Goal: Task Accomplishment & Management: Use online tool/utility

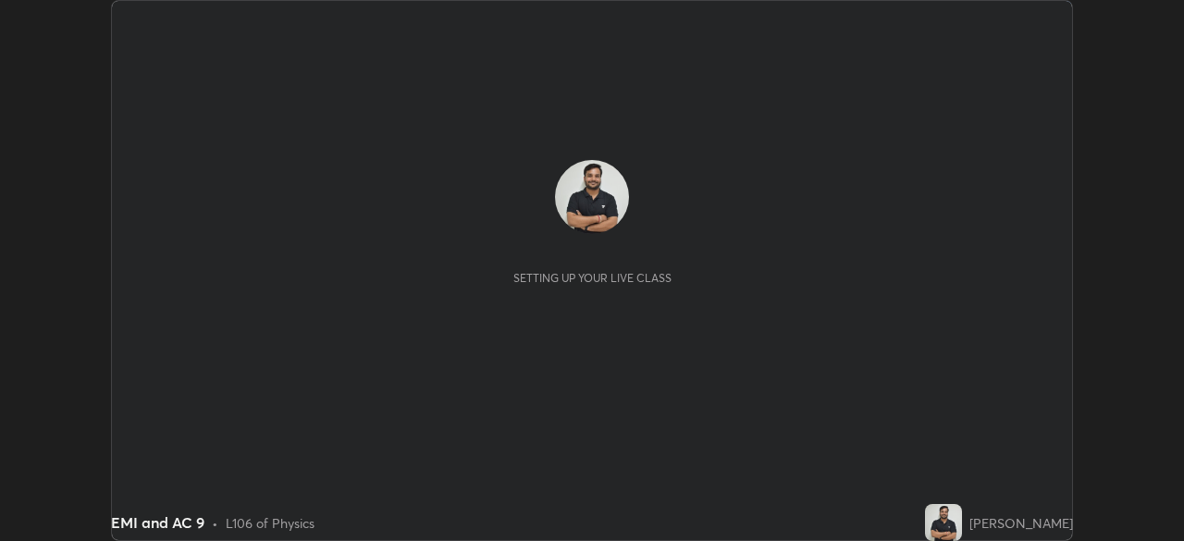
scroll to position [541, 1184]
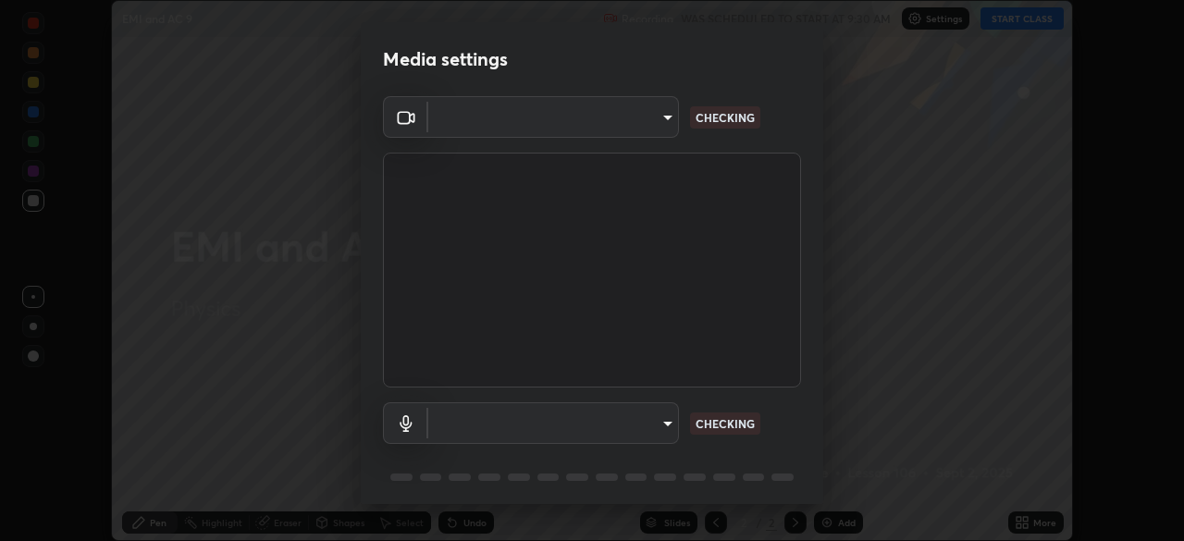
type input "6d46a3bbb121808cbb74c832f71dfccd0f2f4db2e0a8dcefa18edd627fde2ff4"
click at [645, 418] on body "Erase all EMI and AC 9 Recording WAS SCHEDULED TO START AT 9:30 AM Settings STA…" at bounding box center [592, 270] width 1184 height 541
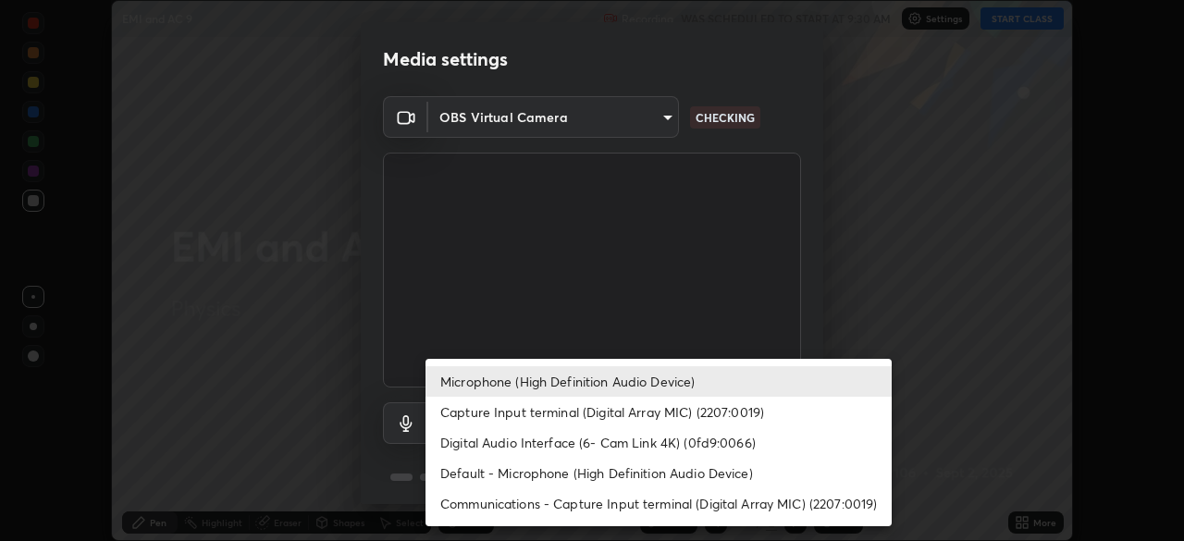
click at [649, 447] on li "Digital Audio Interface (6- Cam Link 4K) (0fd9:0066)" at bounding box center [659, 442] width 466 height 31
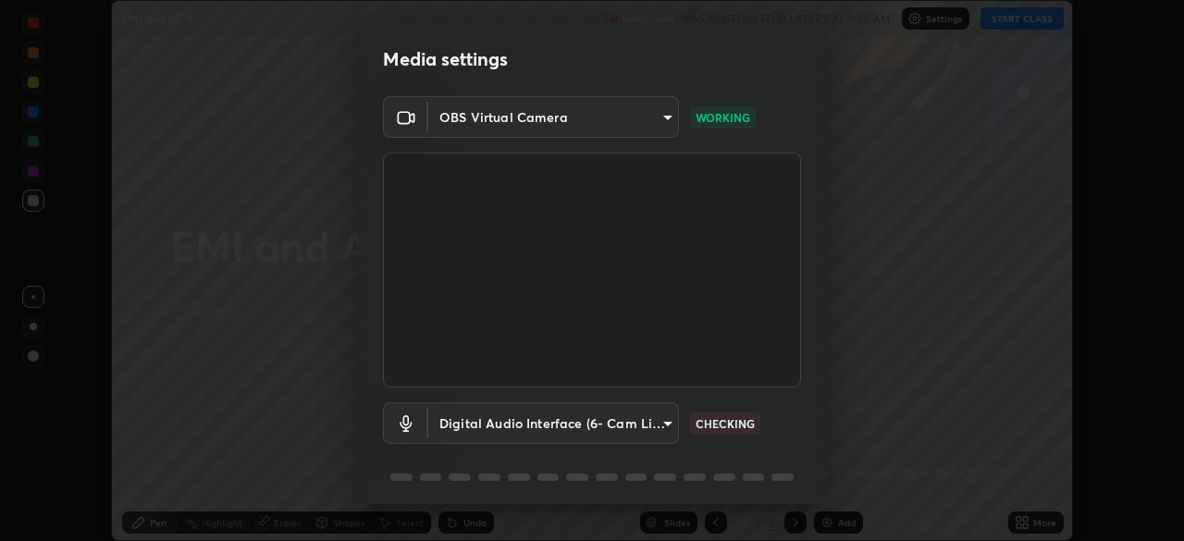
click at [675, 414] on body "Erase all EMI and AC 9 Recording WAS SCHEDULED TO START AT 9:30 AM Settings STA…" at bounding box center [592, 270] width 1184 height 541
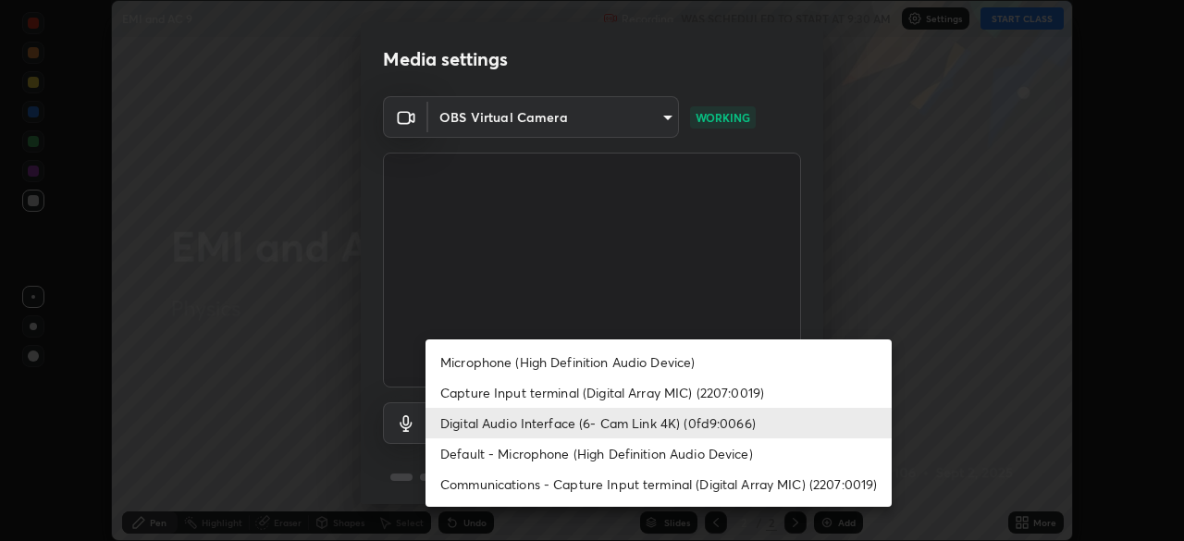
click at [653, 357] on li "Microphone (High Definition Audio Device)" at bounding box center [659, 362] width 466 height 31
type input "542551534069d815422f2d39fde6cbae80a89d9e5025ba2982a8294de1300f8f"
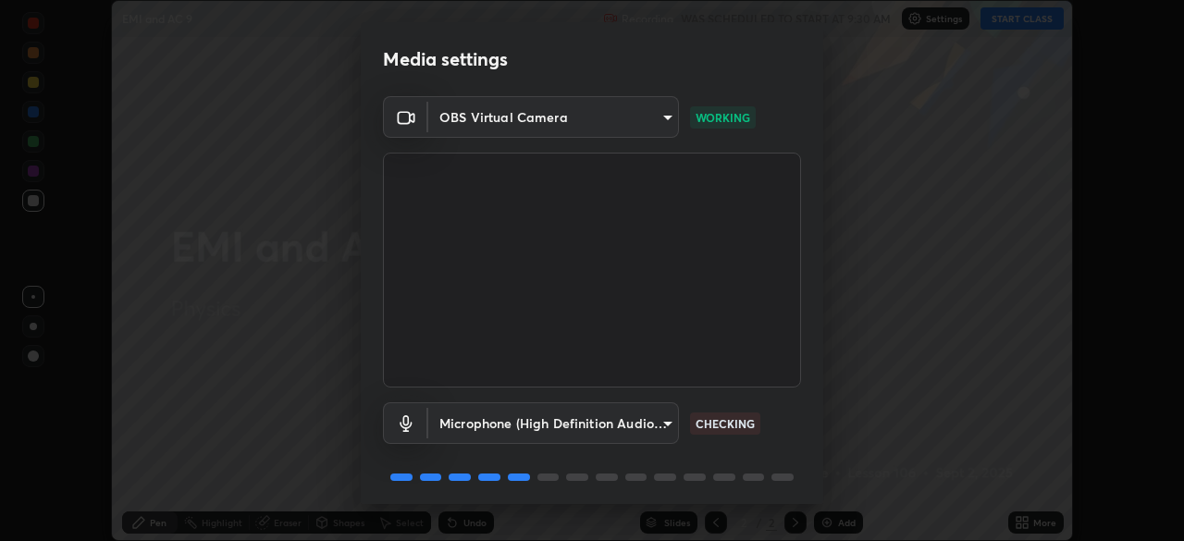
scroll to position [66, 0]
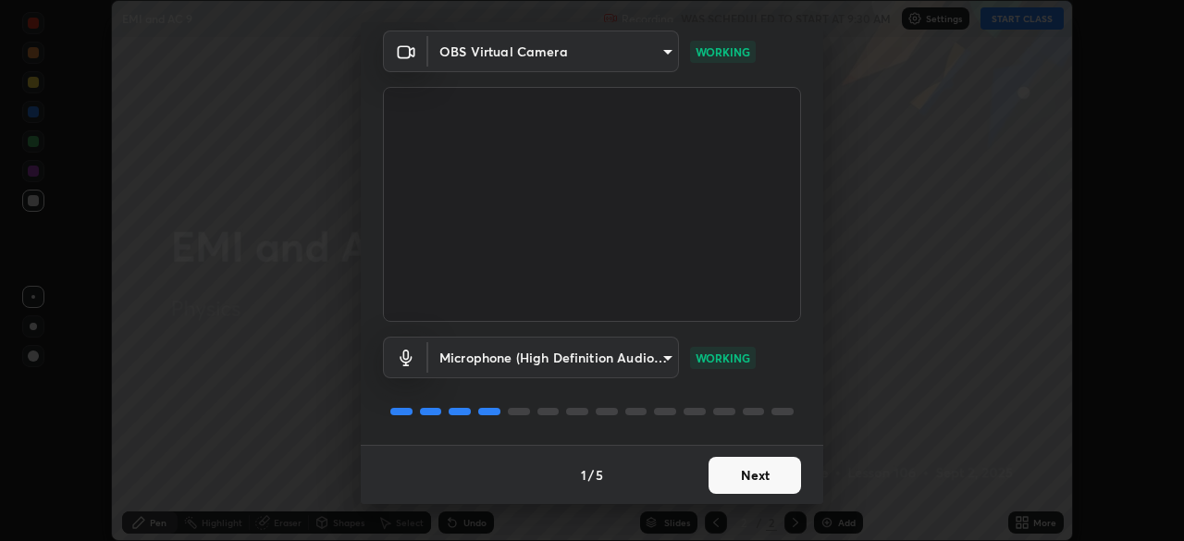
click at [772, 475] on button "Next" at bounding box center [755, 475] width 93 height 37
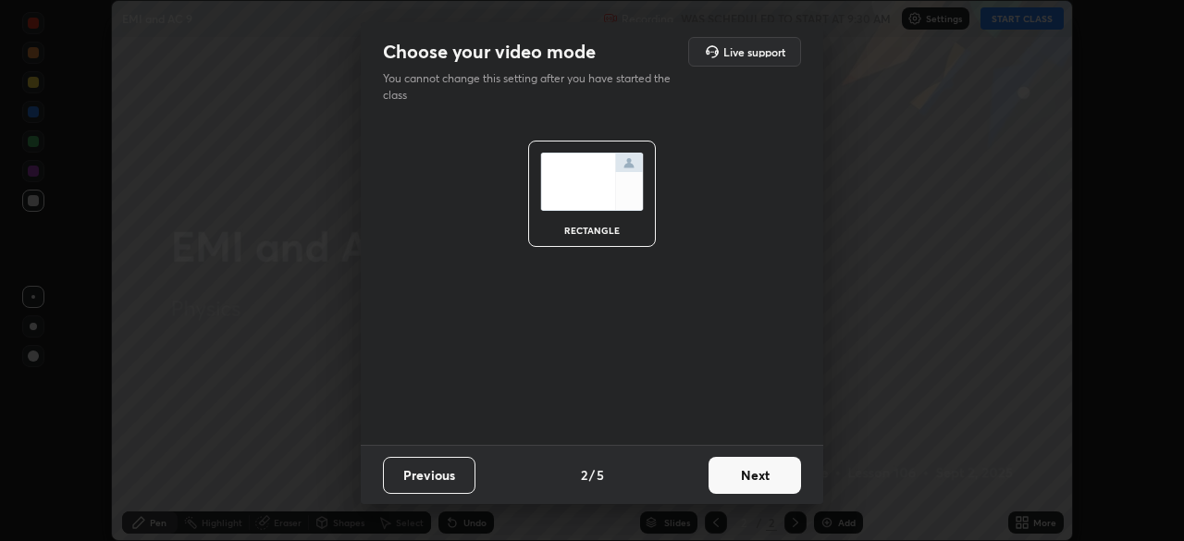
scroll to position [0, 0]
click at [787, 477] on button "Next" at bounding box center [755, 475] width 93 height 37
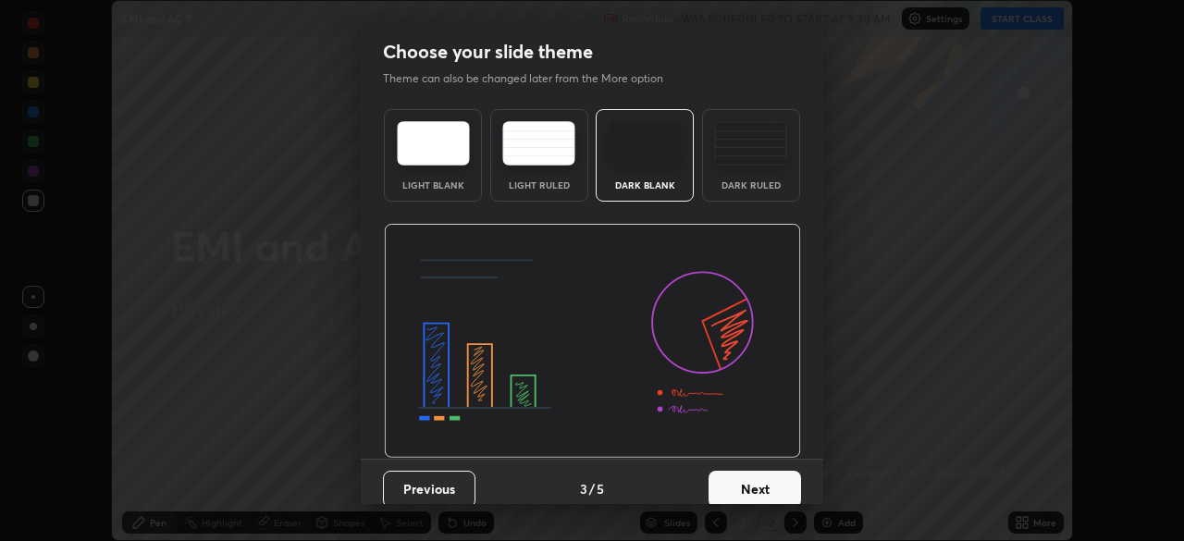
click at [783, 478] on button "Next" at bounding box center [755, 489] width 93 height 37
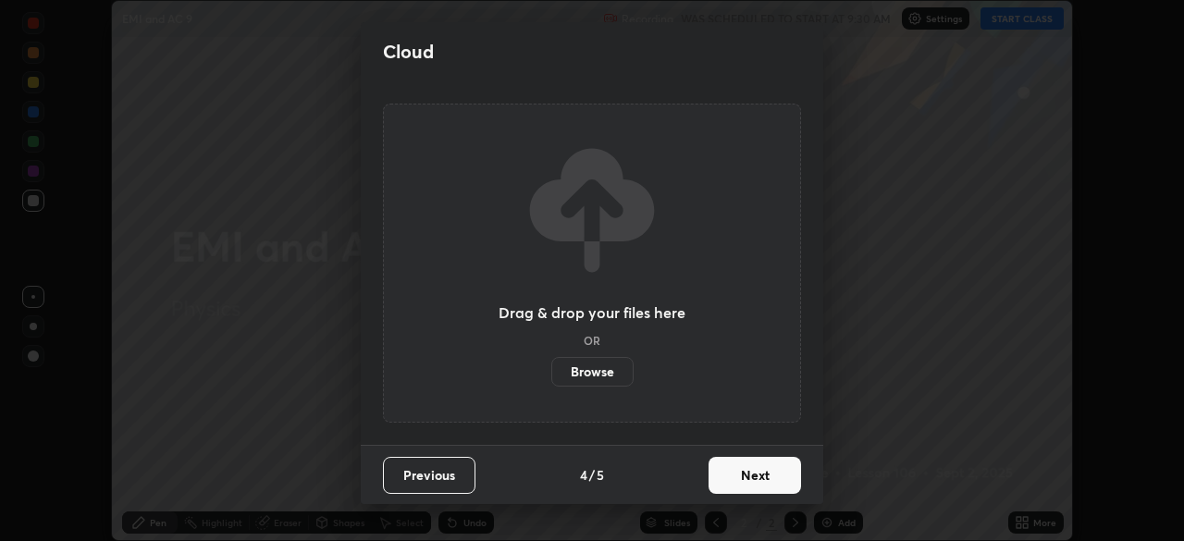
click at [780, 478] on button "Next" at bounding box center [755, 475] width 93 height 37
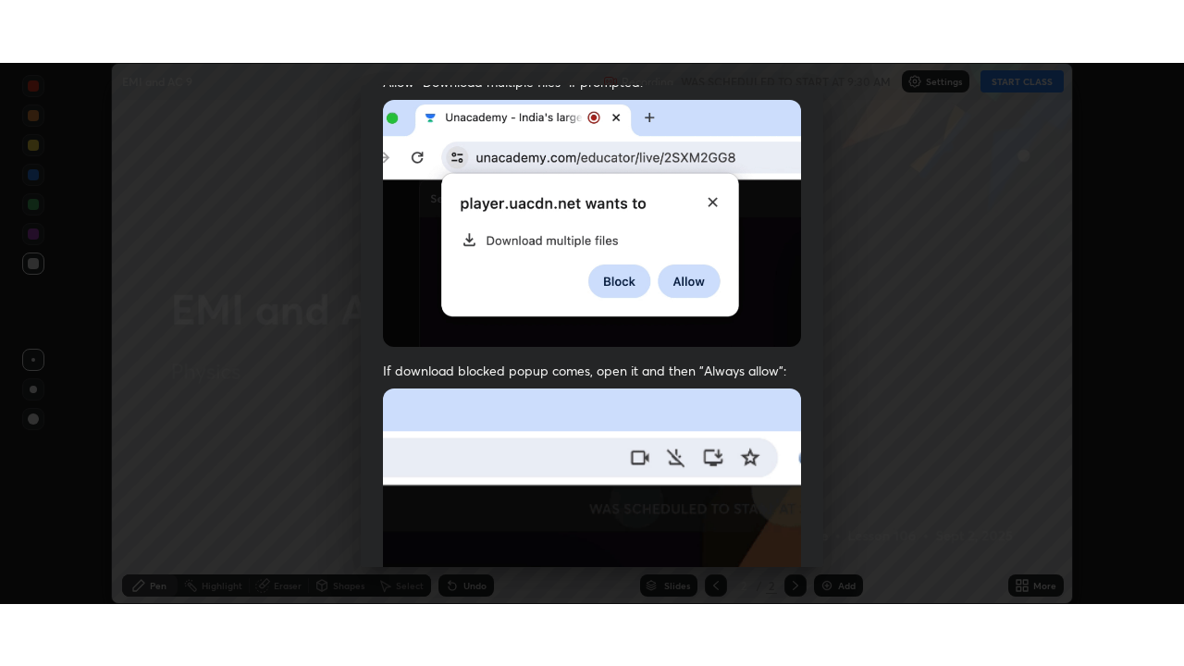
scroll to position [443, 0]
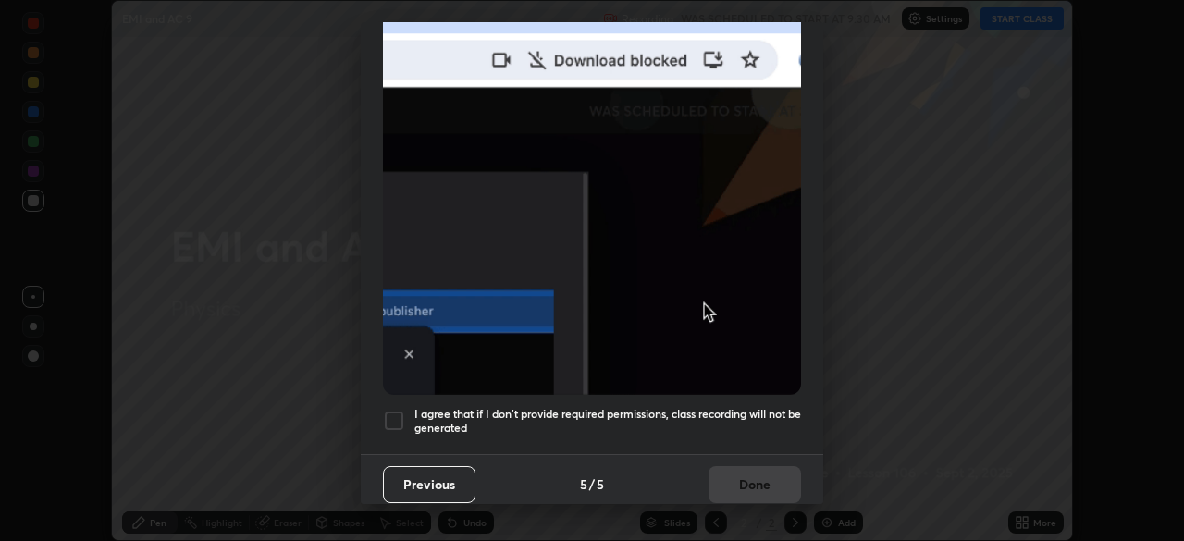
click at [762, 423] on h5 "I agree that if I don't provide required permissions, class recording will not …" at bounding box center [607, 421] width 387 height 29
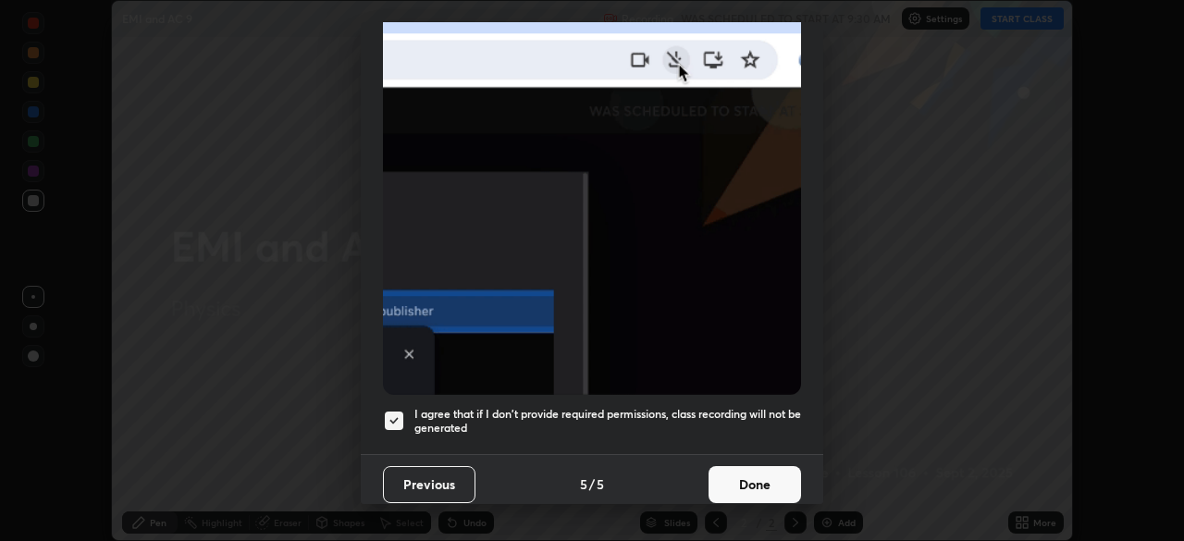
click at [771, 466] on button "Done" at bounding box center [755, 484] width 93 height 37
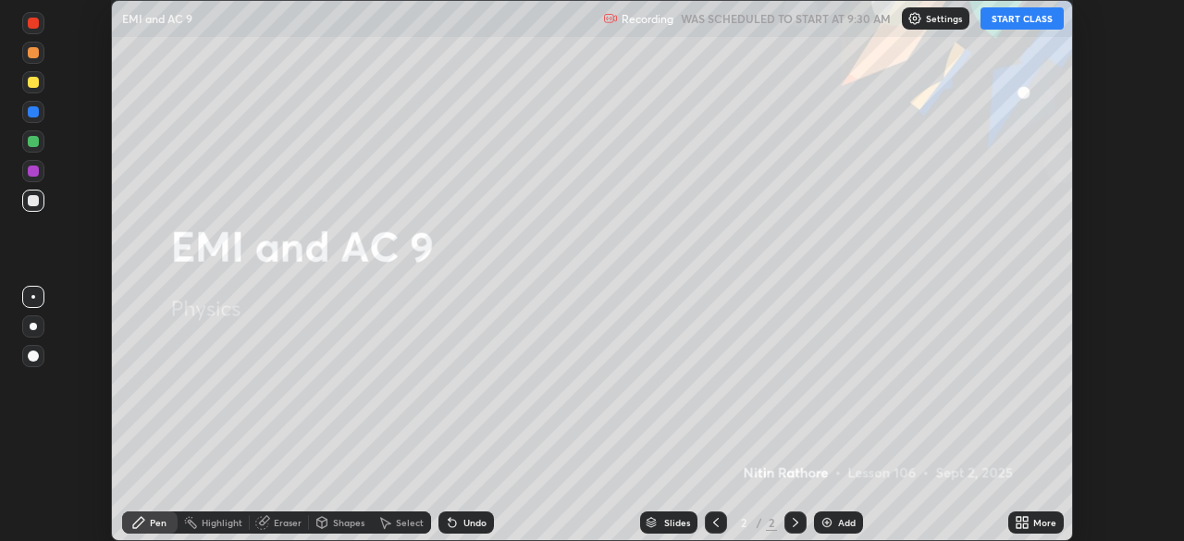
click at [1026, 526] on icon at bounding box center [1025, 526] width 5 height 5
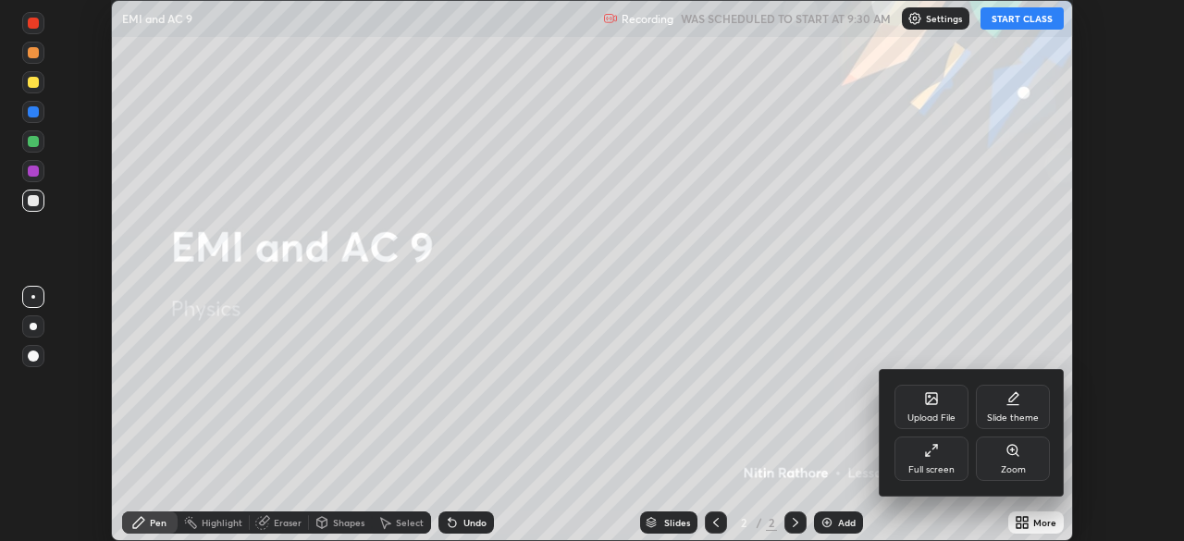
click at [961, 451] on div "Full screen" at bounding box center [932, 459] width 74 height 44
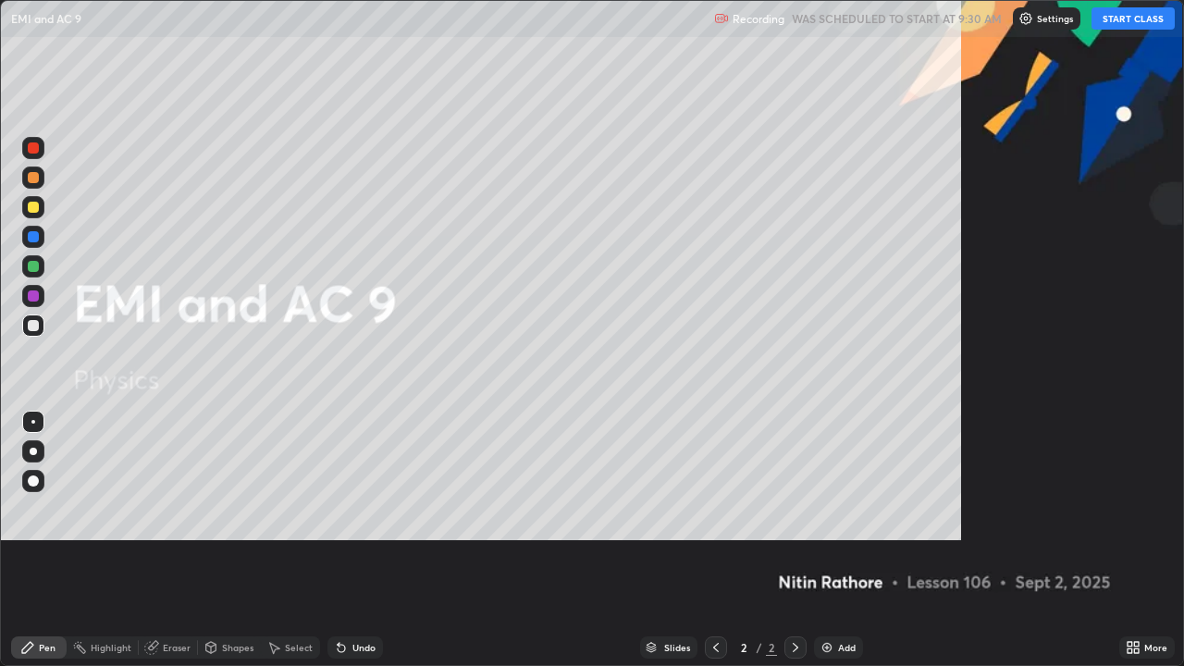
scroll to position [666, 1184]
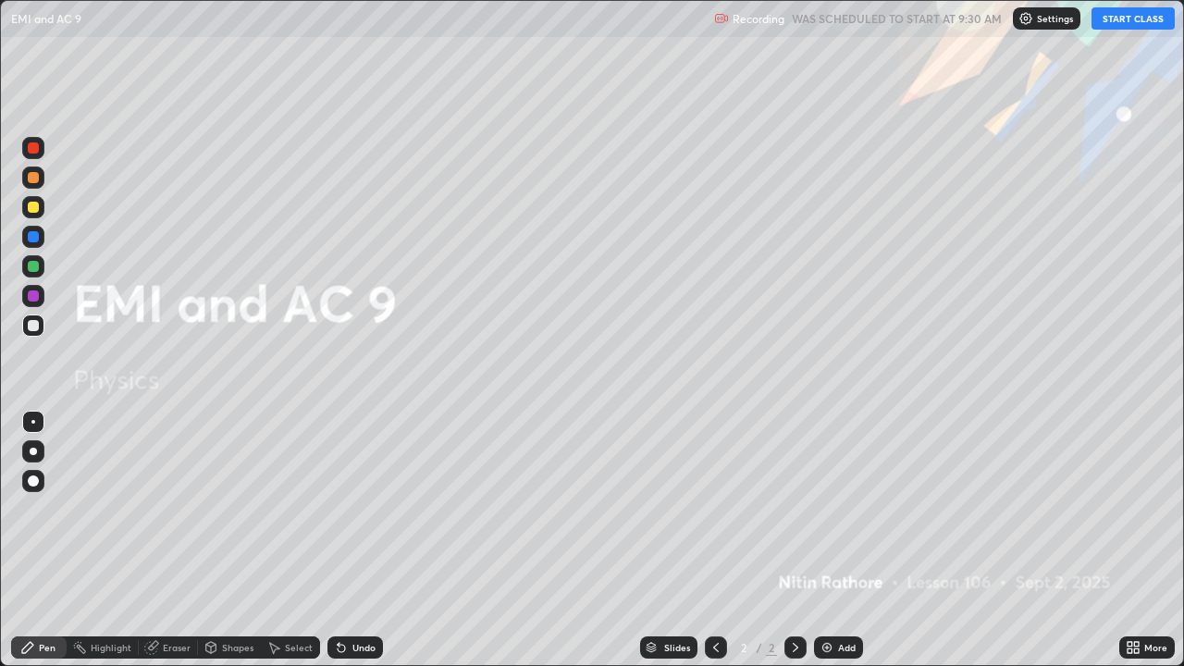
click at [1139, 18] on button "START CLASS" at bounding box center [1133, 18] width 83 height 22
click at [840, 540] on div "Add" at bounding box center [847, 647] width 18 height 9
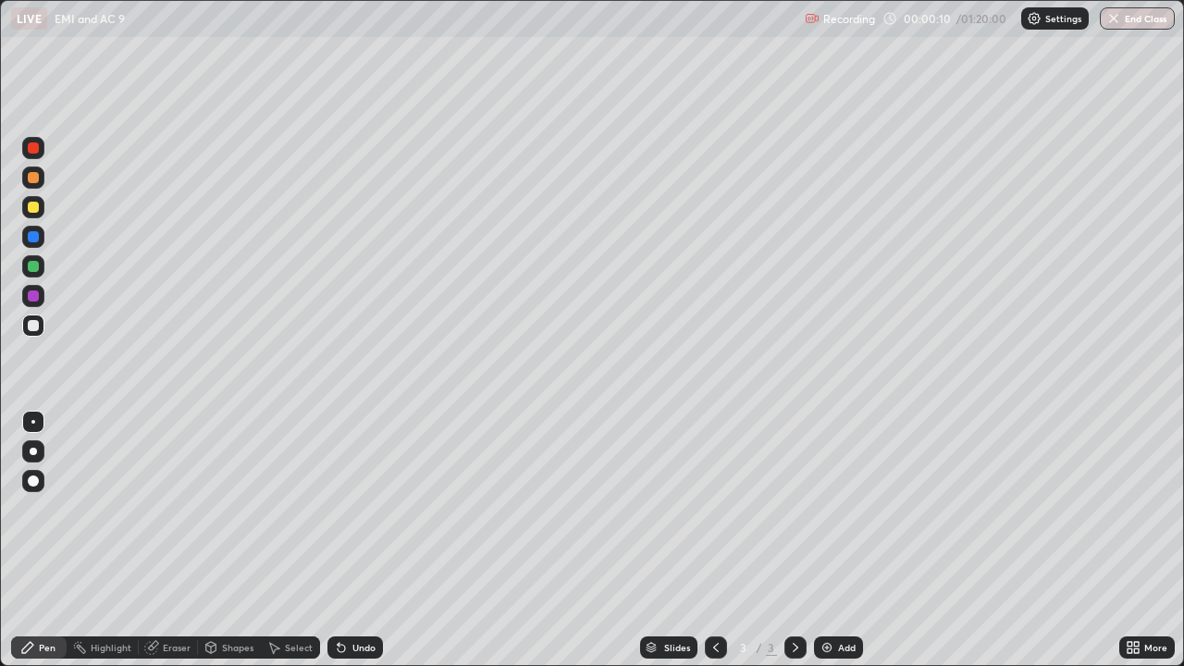
click at [33, 451] on div at bounding box center [33, 451] width 7 height 7
click at [245, 540] on div "Shapes" at bounding box center [237, 647] width 31 height 9
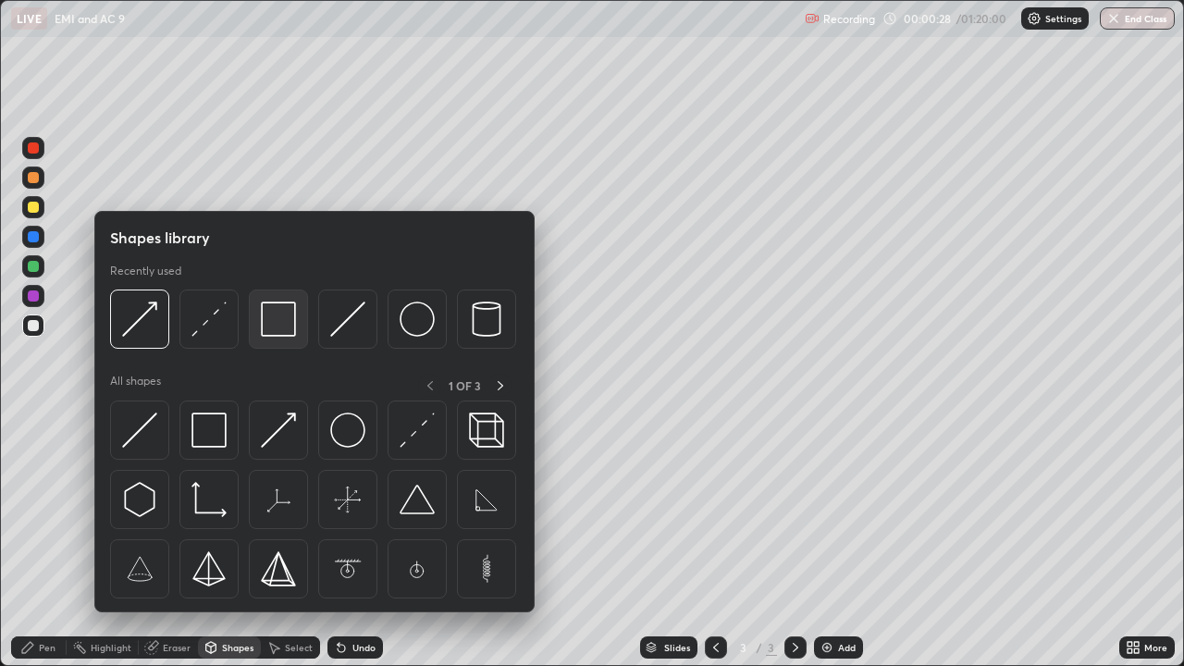
click at [289, 317] on img at bounding box center [278, 319] width 35 height 35
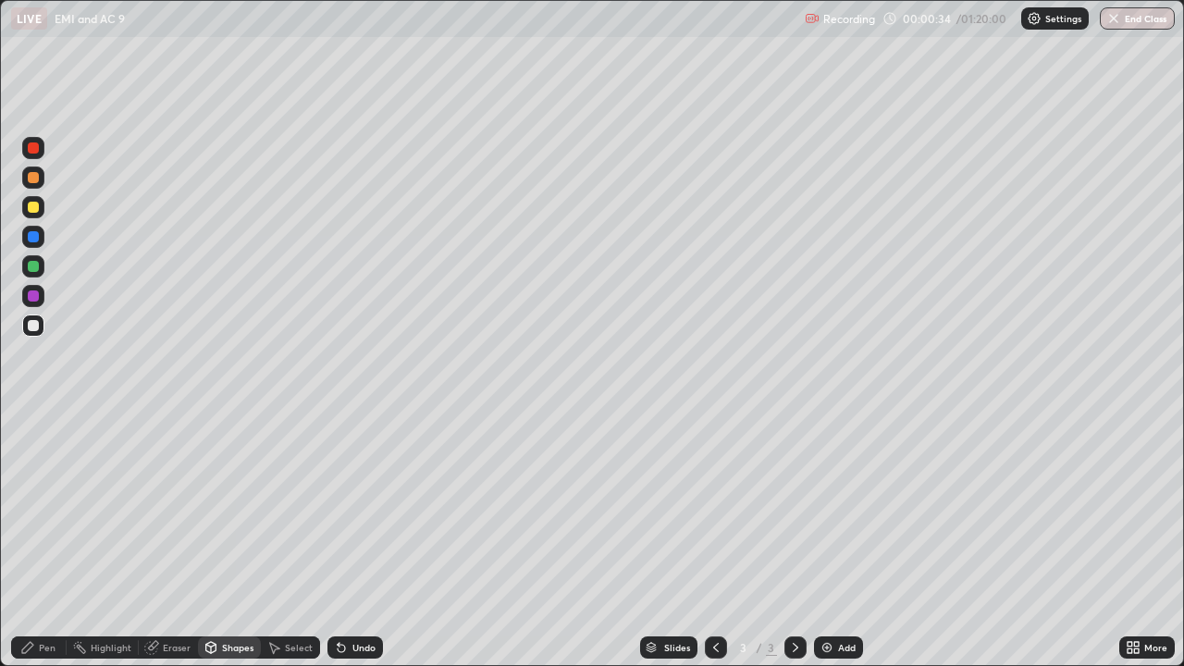
click at [232, 540] on div "Shapes" at bounding box center [237, 647] width 31 height 9
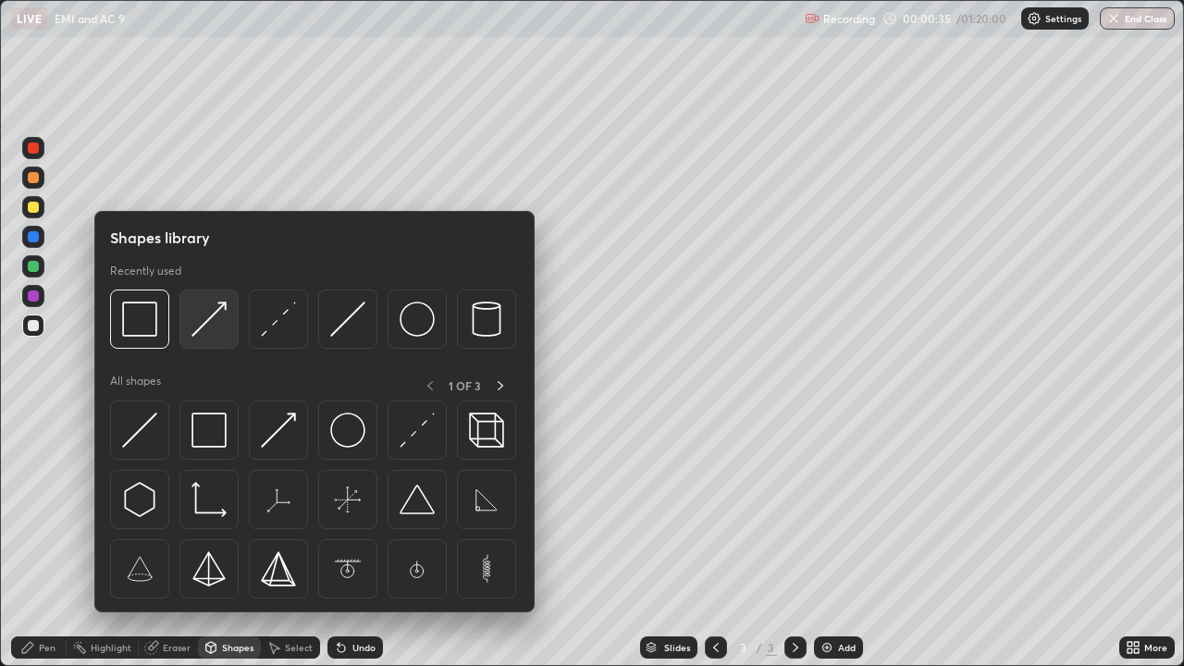
click at [218, 333] on img at bounding box center [209, 319] width 35 height 35
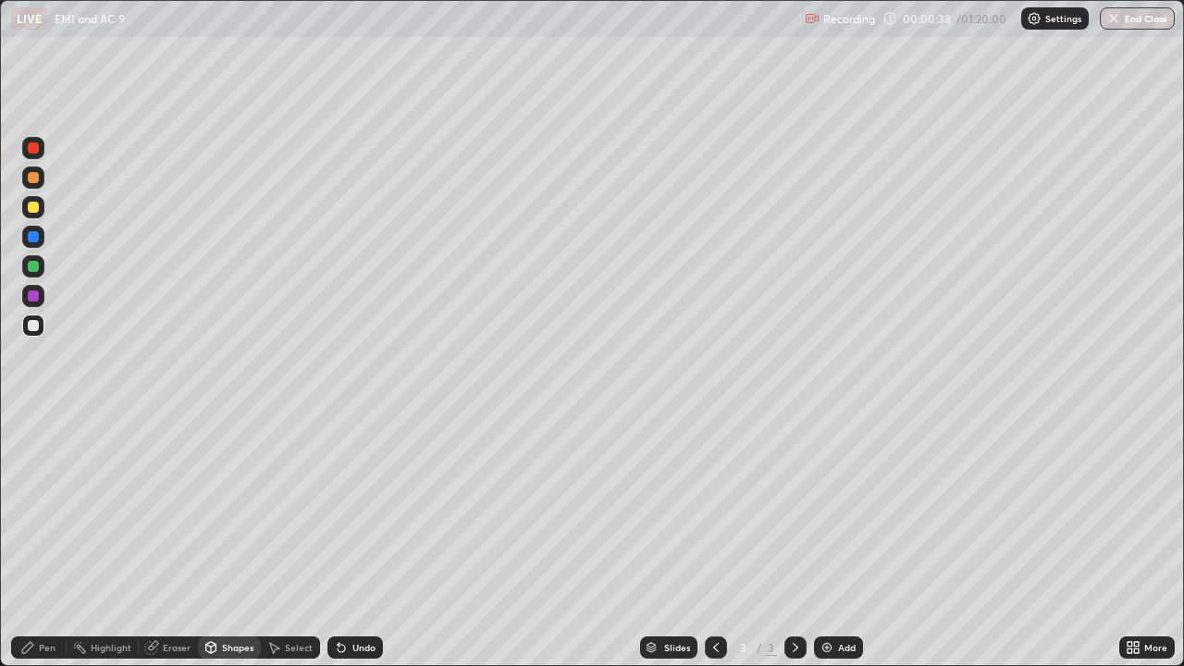
click at [47, 540] on div "Pen" at bounding box center [47, 647] width 17 height 9
click at [226, 540] on div "Shapes" at bounding box center [229, 648] width 63 height 22
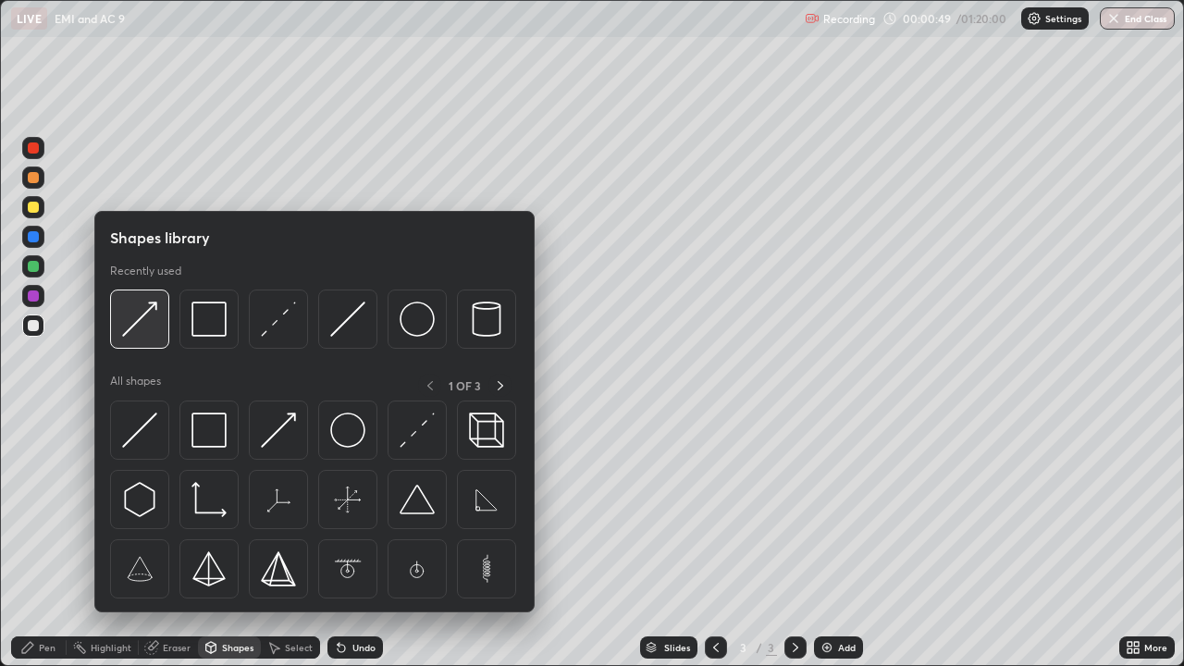
click at [148, 320] on img at bounding box center [139, 319] width 35 height 35
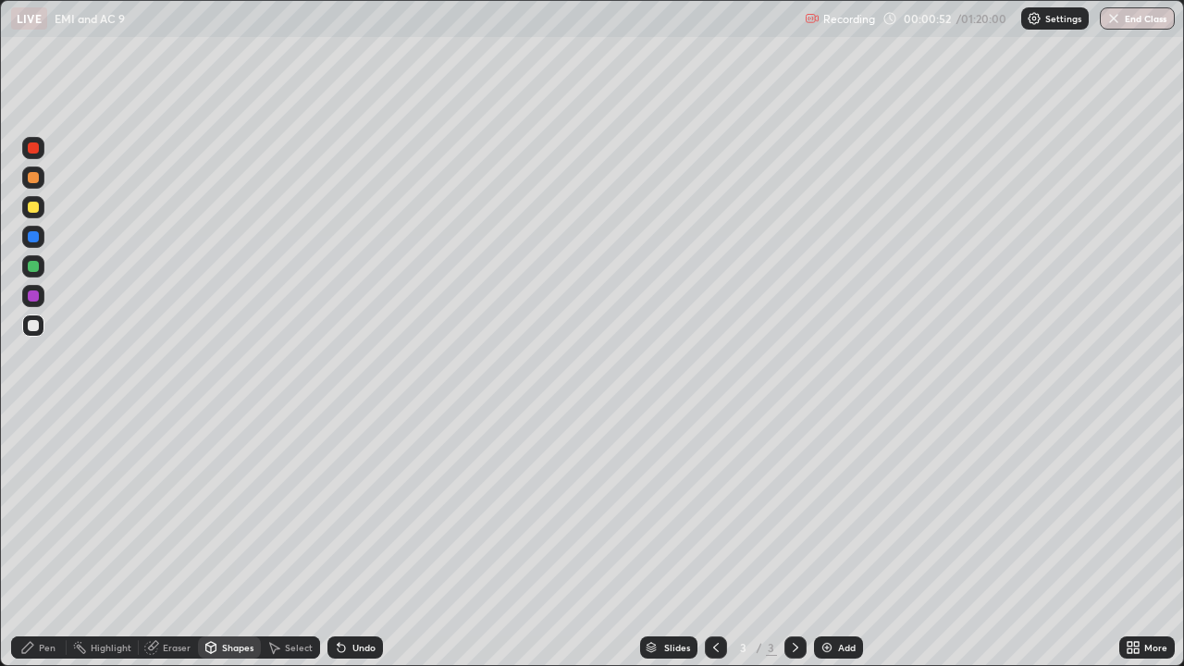
click at [43, 540] on div "Pen" at bounding box center [47, 647] width 17 height 9
click at [229, 540] on div "Shapes" at bounding box center [237, 647] width 31 height 9
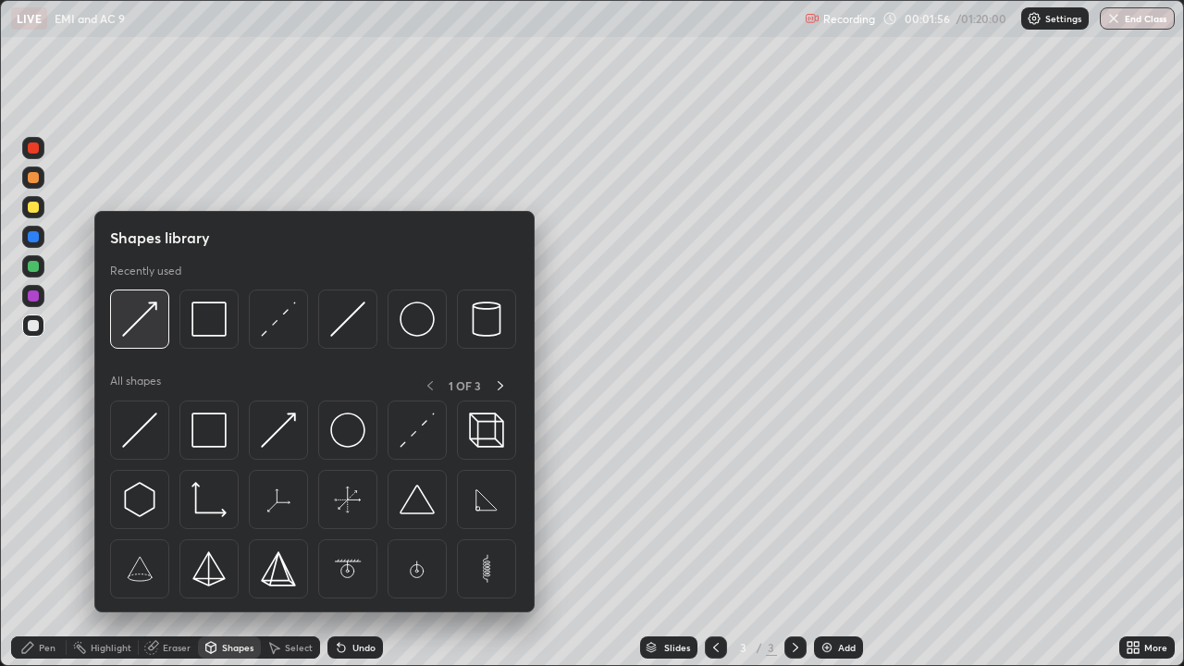
click at [149, 326] on img at bounding box center [139, 319] width 35 height 35
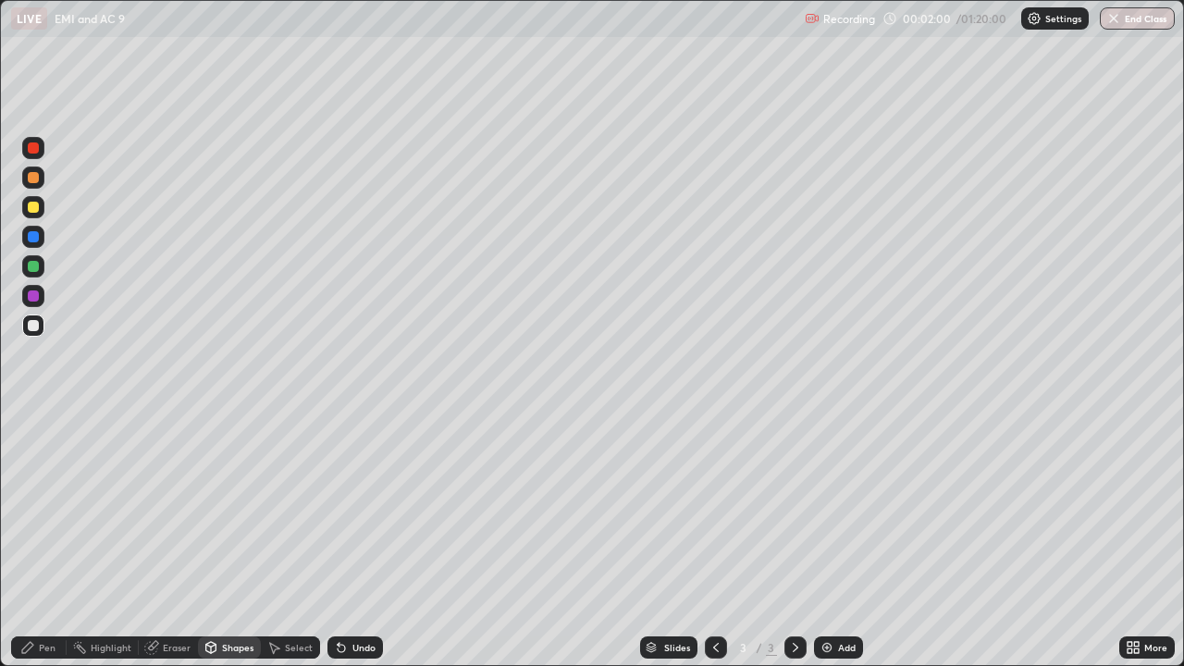
click at [43, 540] on div "Pen" at bounding box center [47, 647] width 17 height 9
click at [215, 540] on icon at bounding box center [211, 647] width 15 height 15
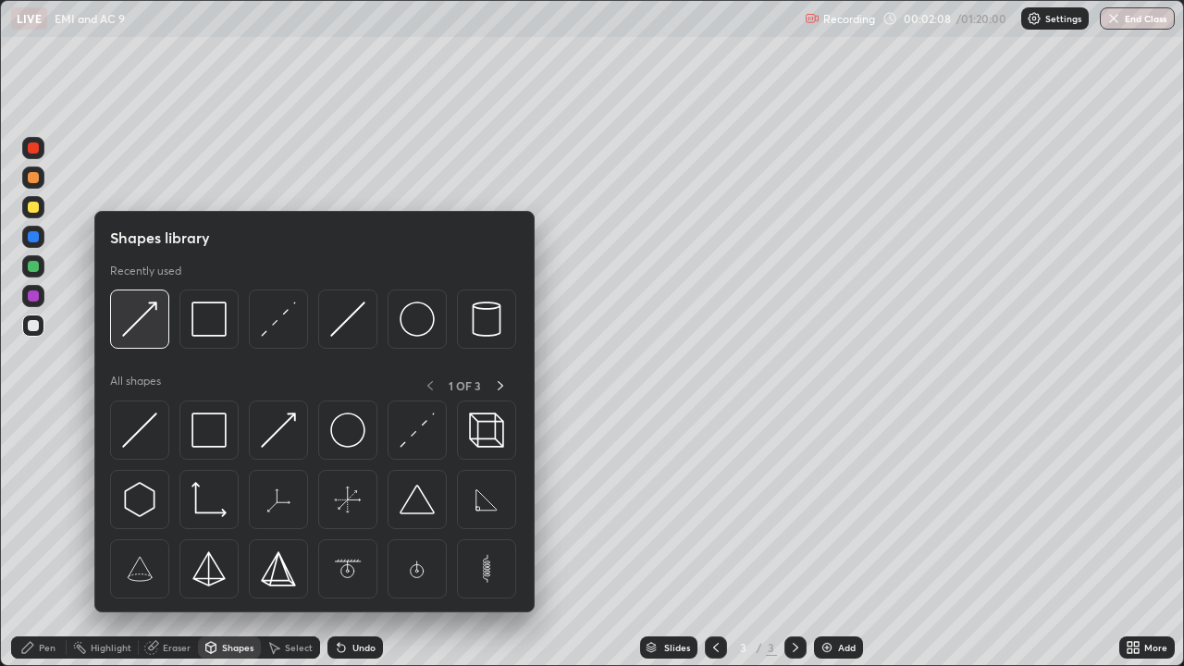
click at [142, 328] on img at bounding box center [139, 319] width 35 height 35
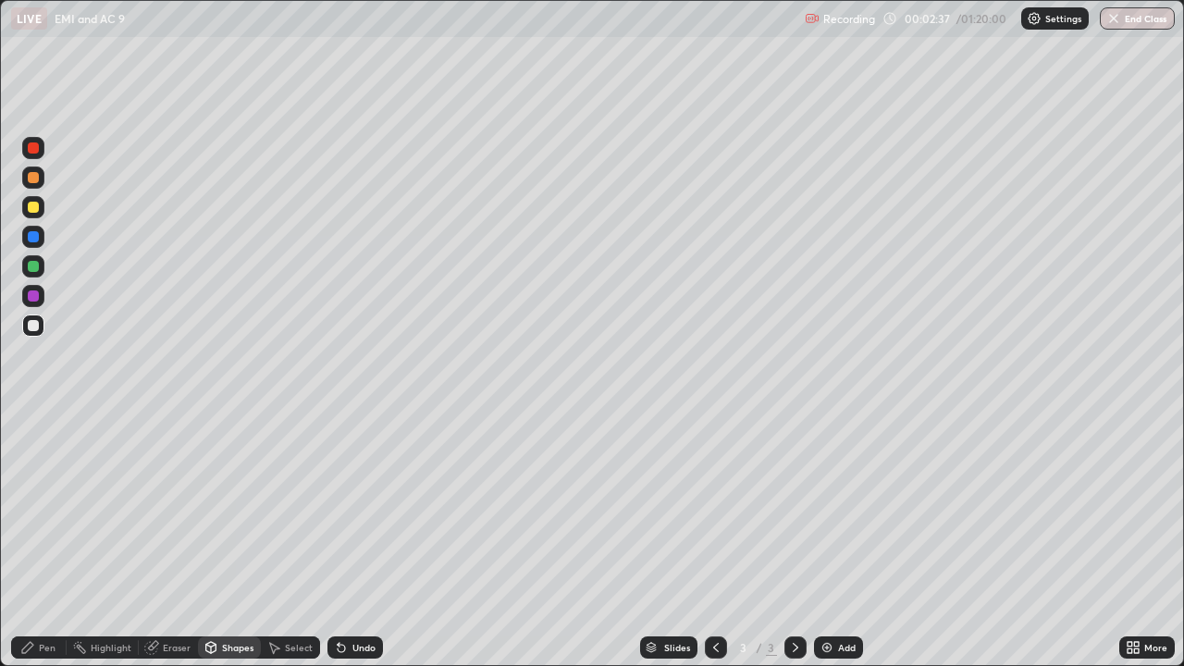
click at [49, 540] on div "Pen" at bounding box center [47, 647] width 17 height 9
click at [236, 540] on div "Shapes" at bounding box center [237, 647] width 31 height 9
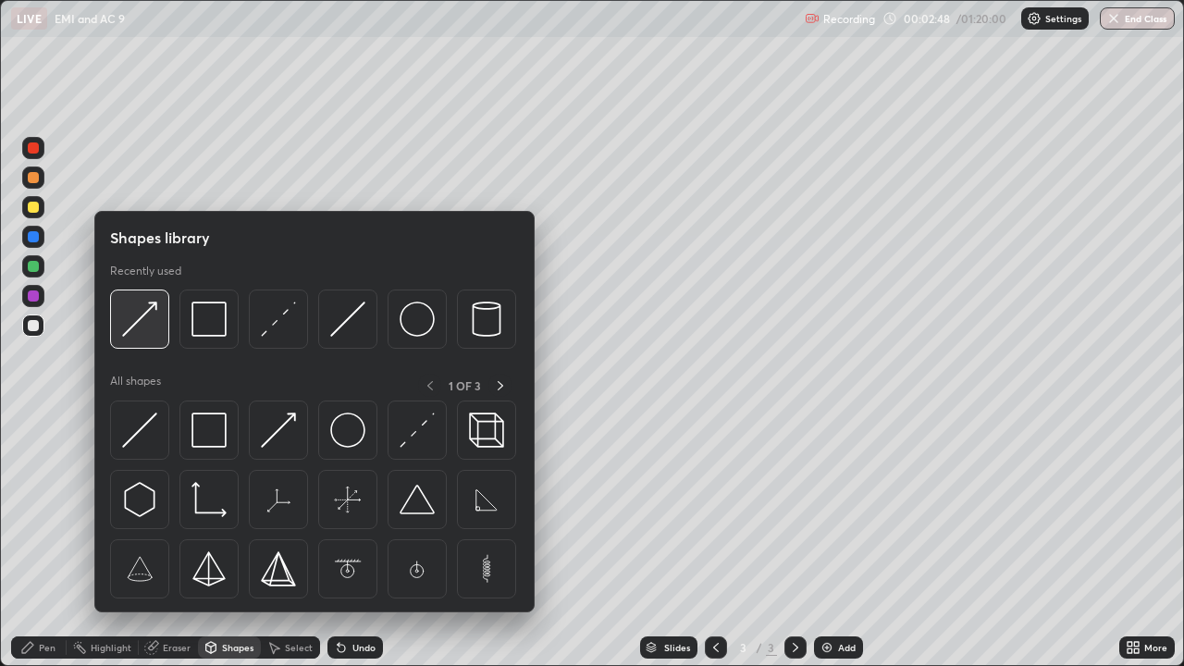
click at [150, 336] on img at bounding box center [139, 319] width 35 height 35
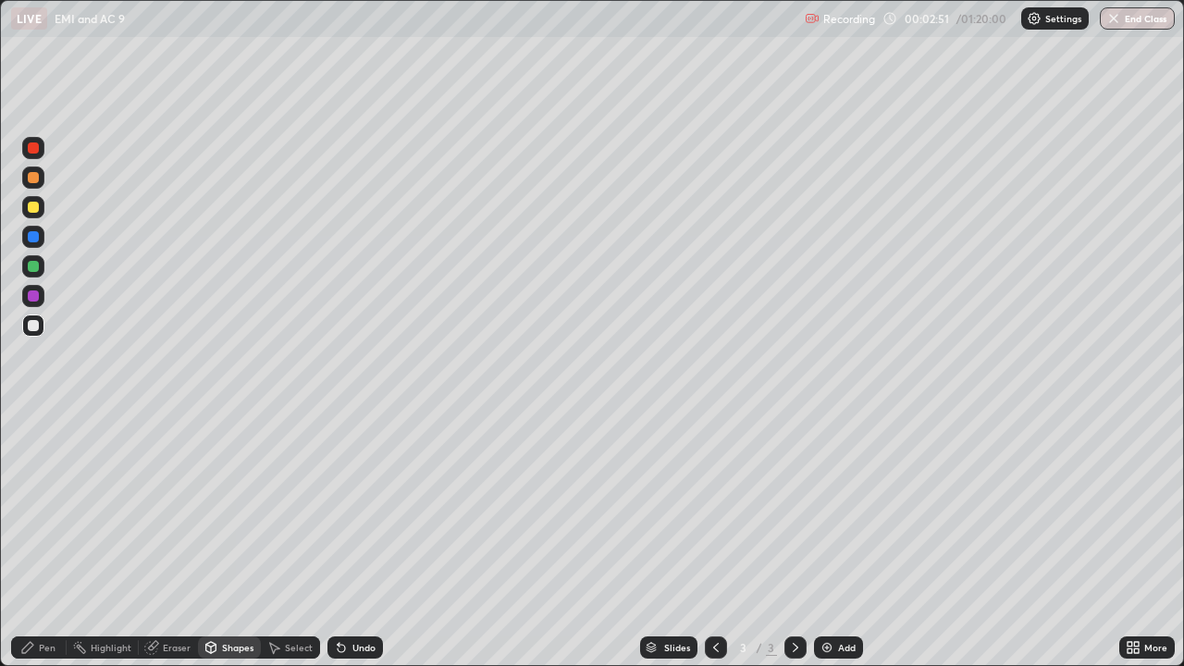
click at [50, 540] on div "Pen" at bounding box center [47, 647] width 17 height 9
click at [228, 540] on div "Shapes" at bounding box center [229, 648] width 63 height 22
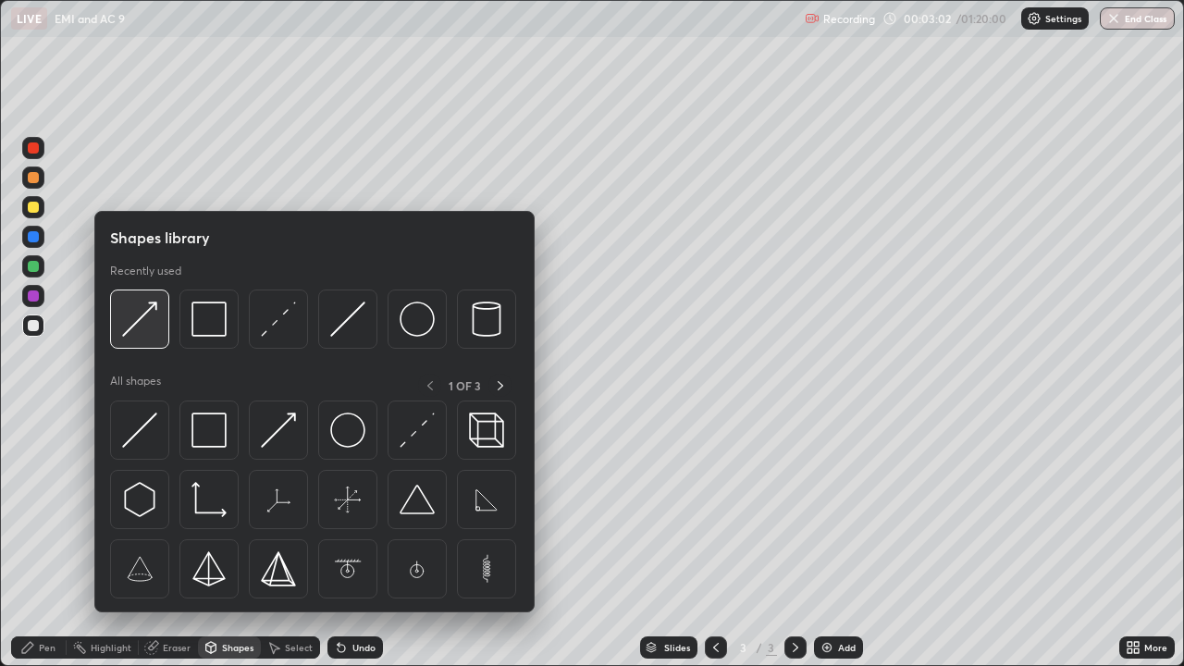
click at [142, 322] on img at bounding box center [139, 319] width 35 height 35
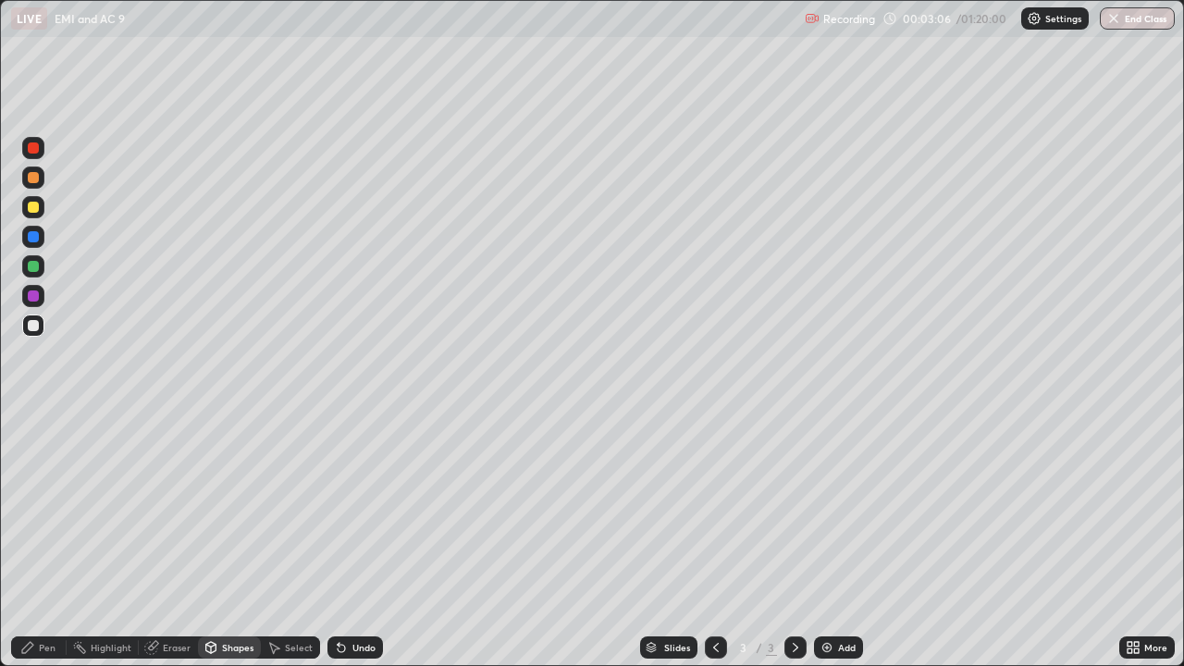
click at [47, 540] on div "Pen" at bounding box center [47, 647] width 17 height 9
click at [239, 540] on div "Shapes" at bounding box center [237, 647] width 31 height 9
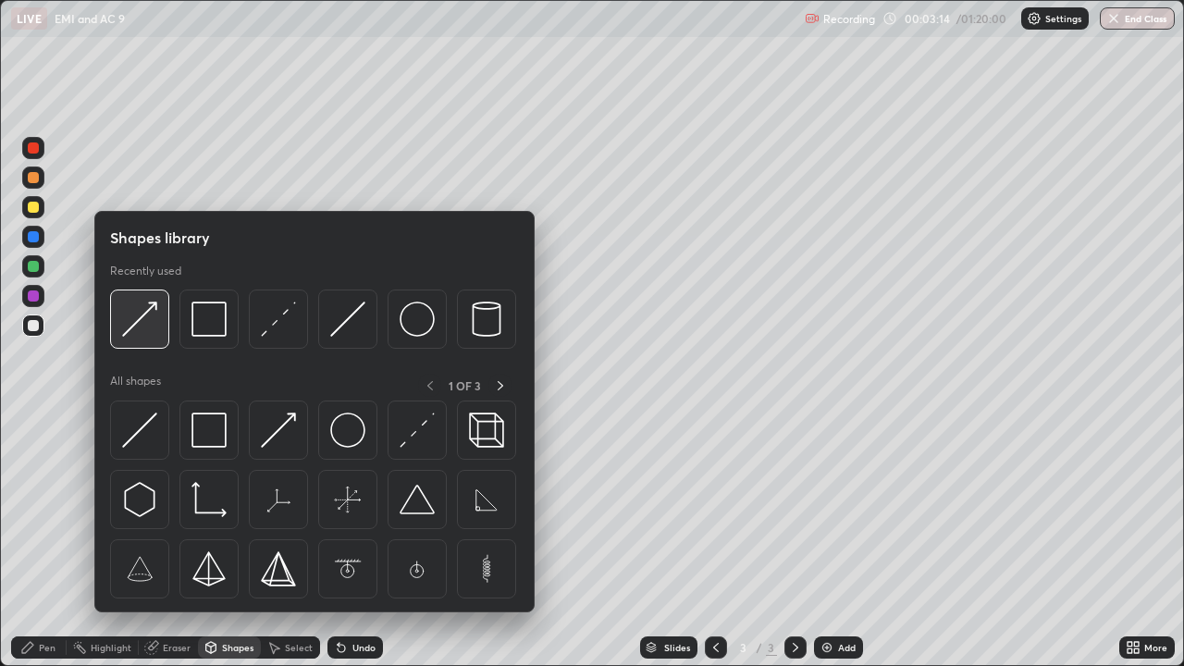
click at [143, 325] on img at bounding box center [139, 319] width 35 height 35
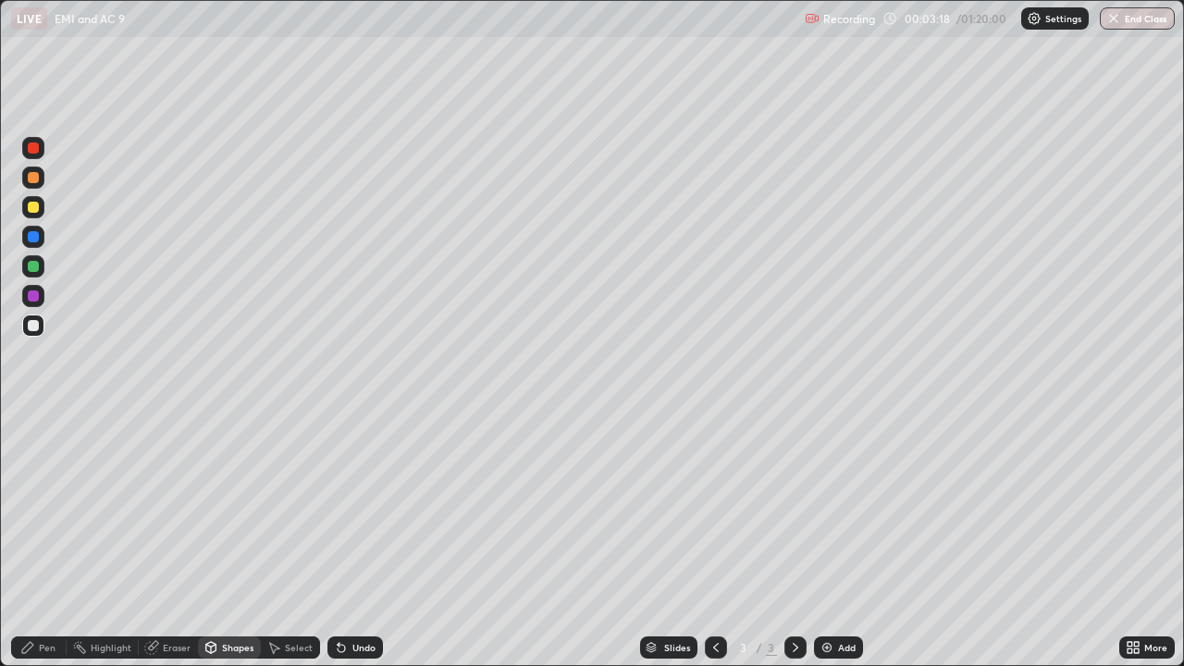
click at [56, 540] on div "Pen" at bounding box center [39, 648] width 56 height 22
click at [37, 209] on div at bounding box center [33, 207] width 11 height 11
click at [357, 540] on div "Undo" at bounding box center [363, 647] width 23 height 9
click at [173, 540] on div "Eraser" at bounding box center [177, 647] width 28 height 9
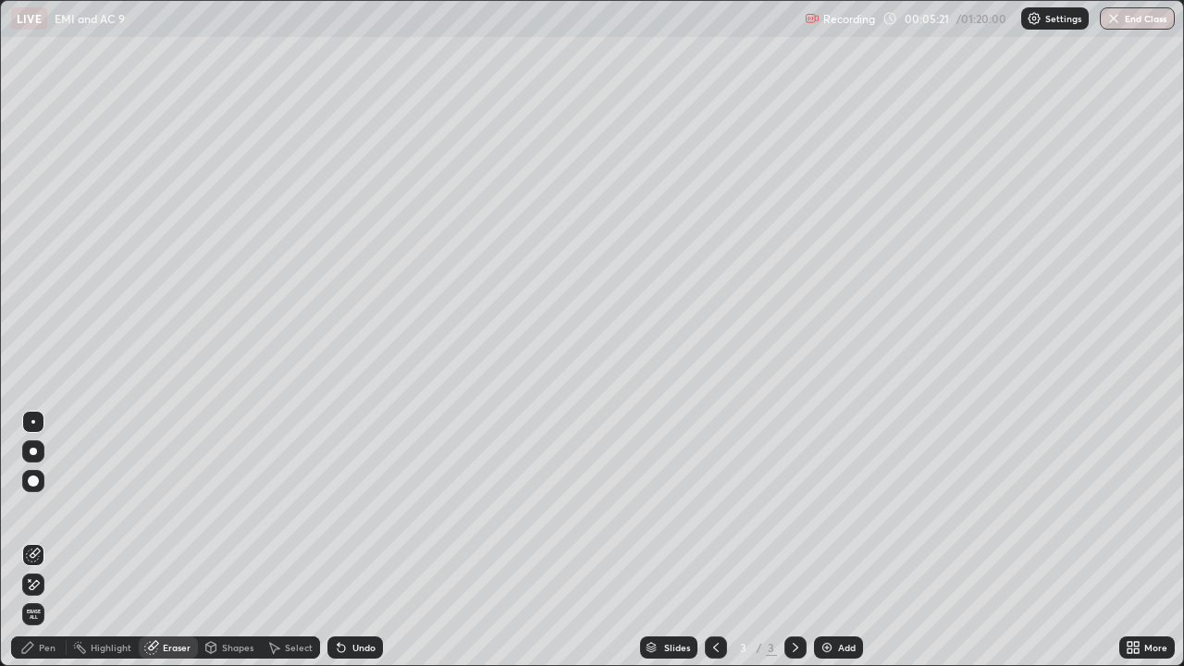
click at [39, 540] on div "Pen" at bounding box center [39, 648] width 56 height 22
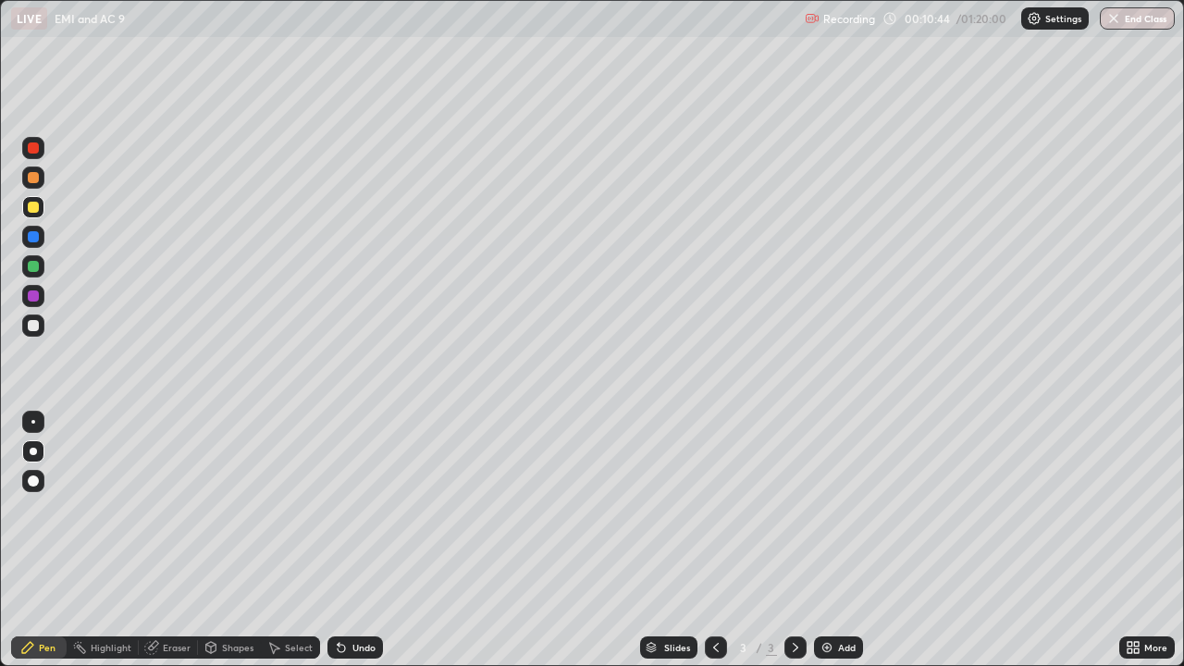
click at [839, 540] on div "Add" at bounding box center [847, 647] width 18 height 9
click at [222, 540] on div "Shapes" at bounding box center [237, 647] width 31 height 9
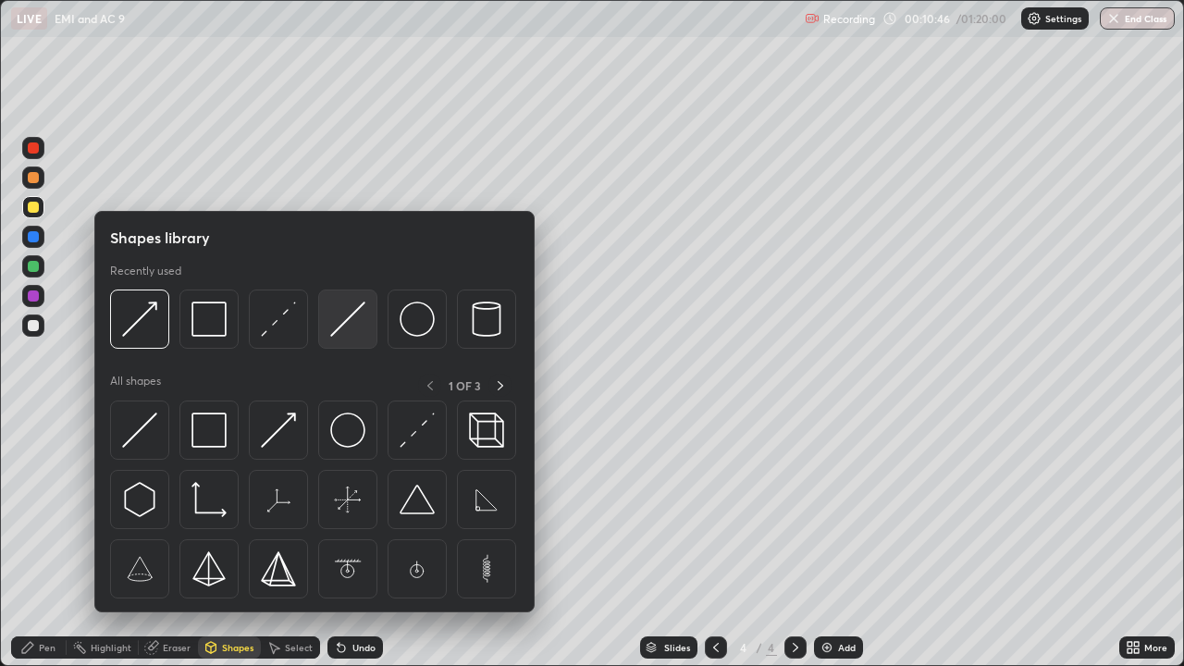
click at [340, 310] on img at bounding box center [347, 319] width 35 height 35
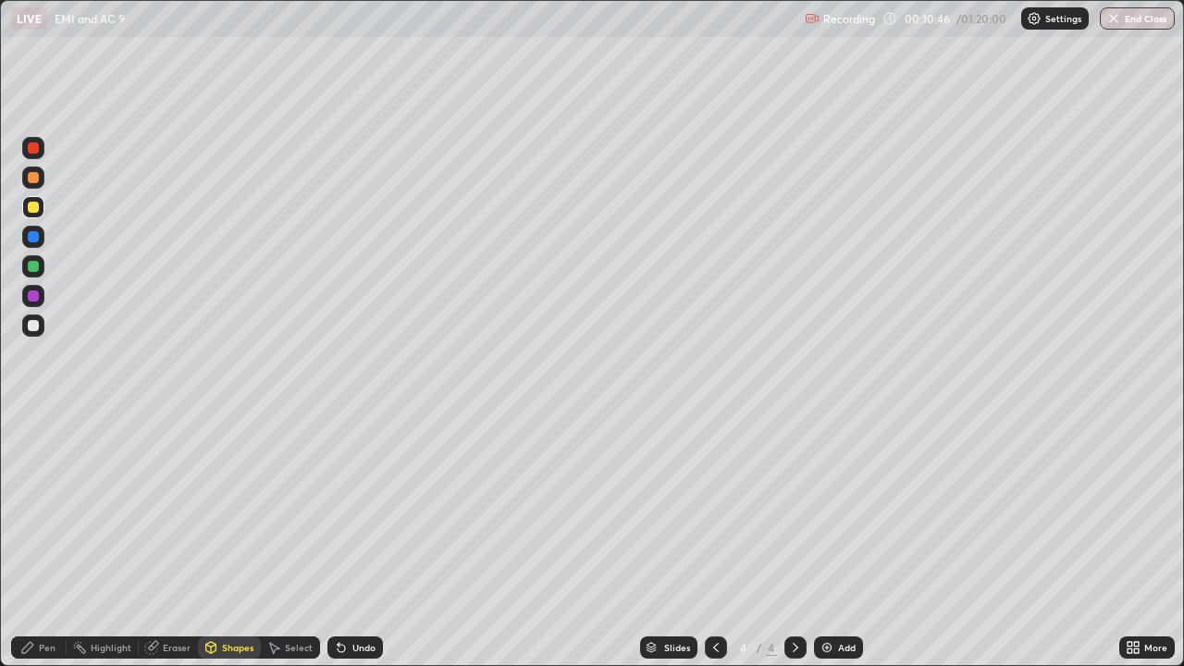
click at [29, 324] on div at bounding box center [33, 325] width 11 height 11
click at [34, 209] on div at bounding box center [33, 207] width 11 height 11
click at [210, 540] on icon at bounding box center [211, 646] width 10 height 3
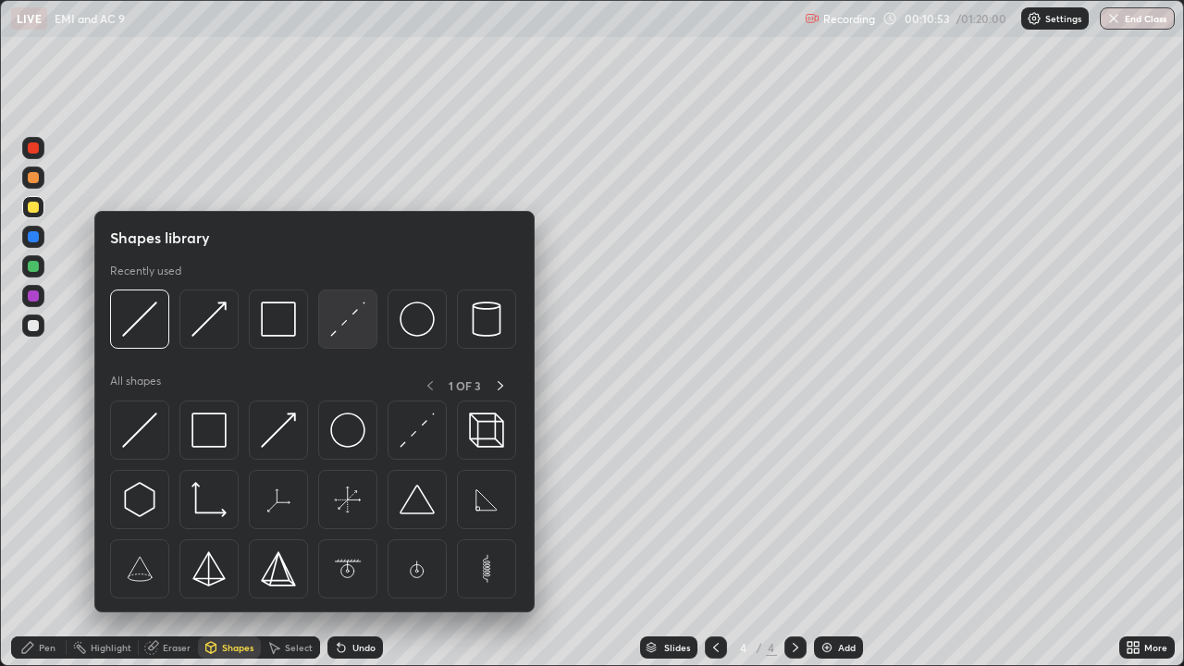
click at [343, 323] on img at bounding box center [347, 319] width 35 height 35
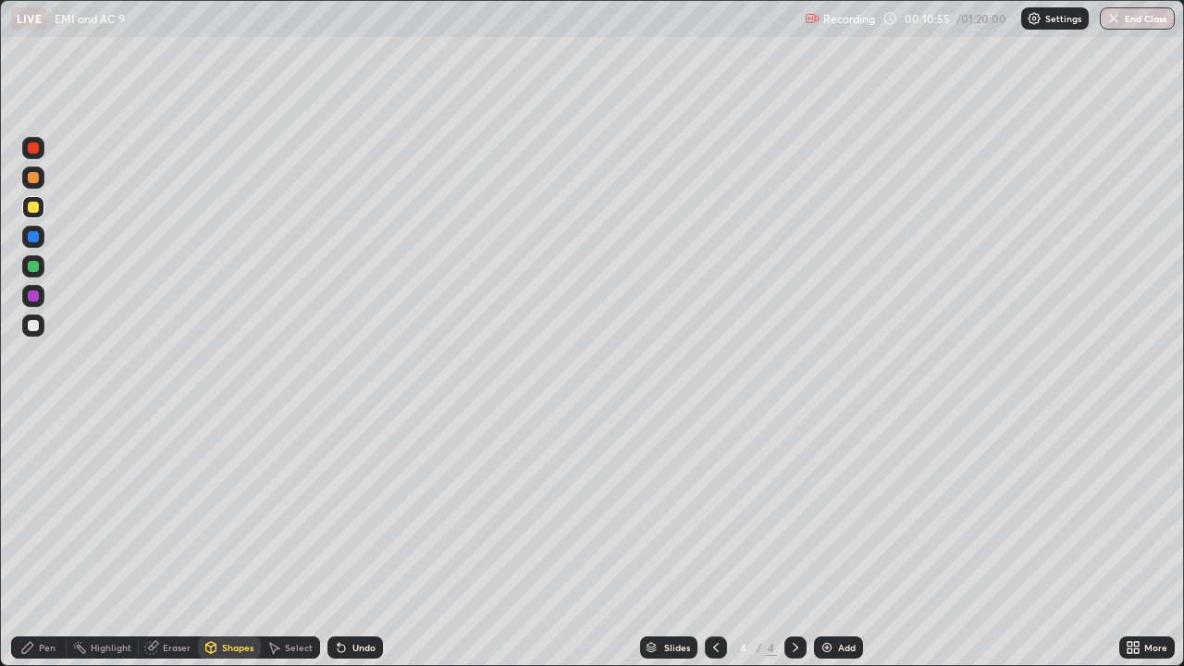
click at [210, 540] on icon at bounding box center [211, 646] width 10 height 3
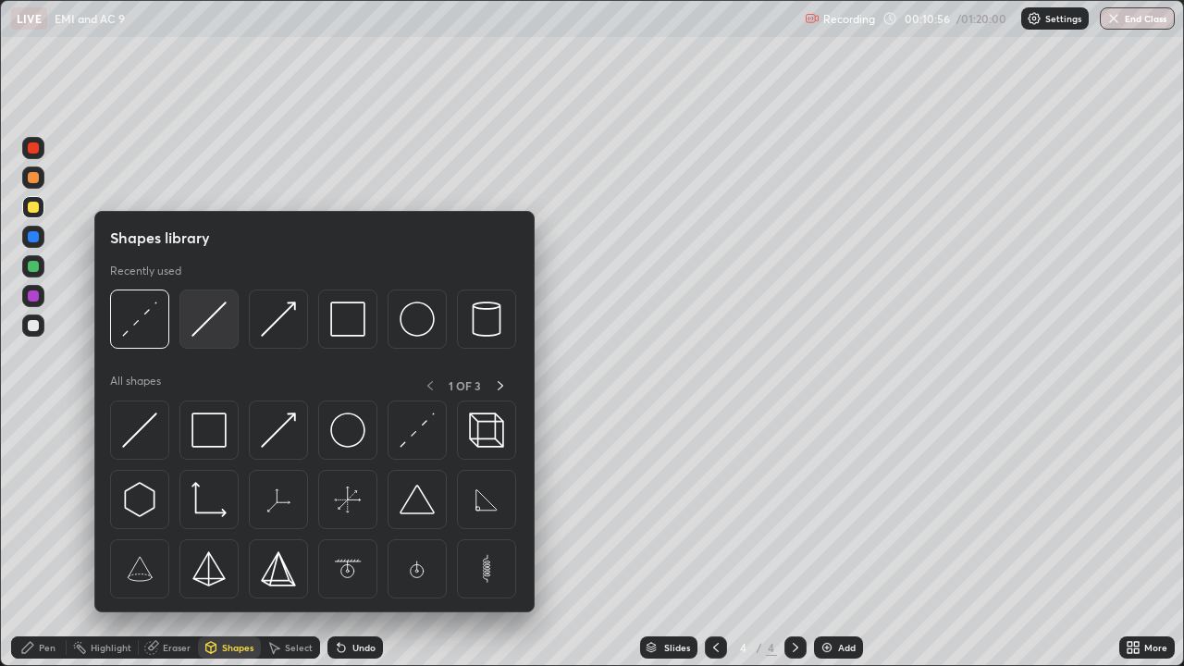
click at [202, 326] on img at bounding box center [209, 319] width 35 height 35
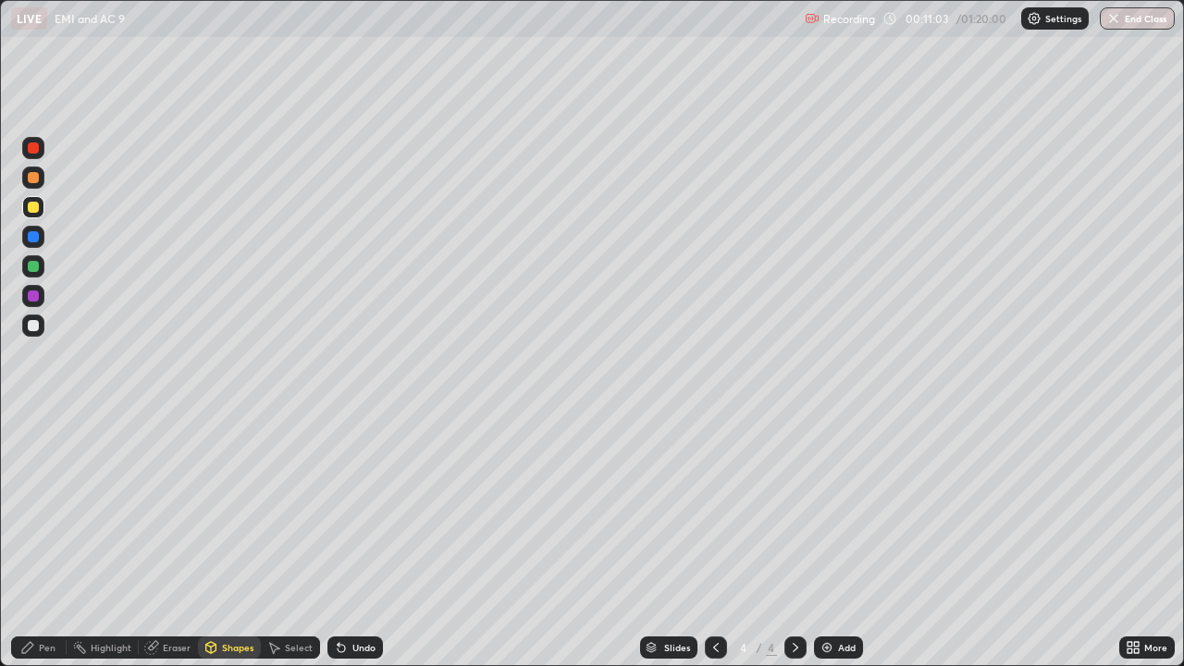
click at [223, 540] on div "Shapes" at bounding box center [237, 647] width 31 height 9
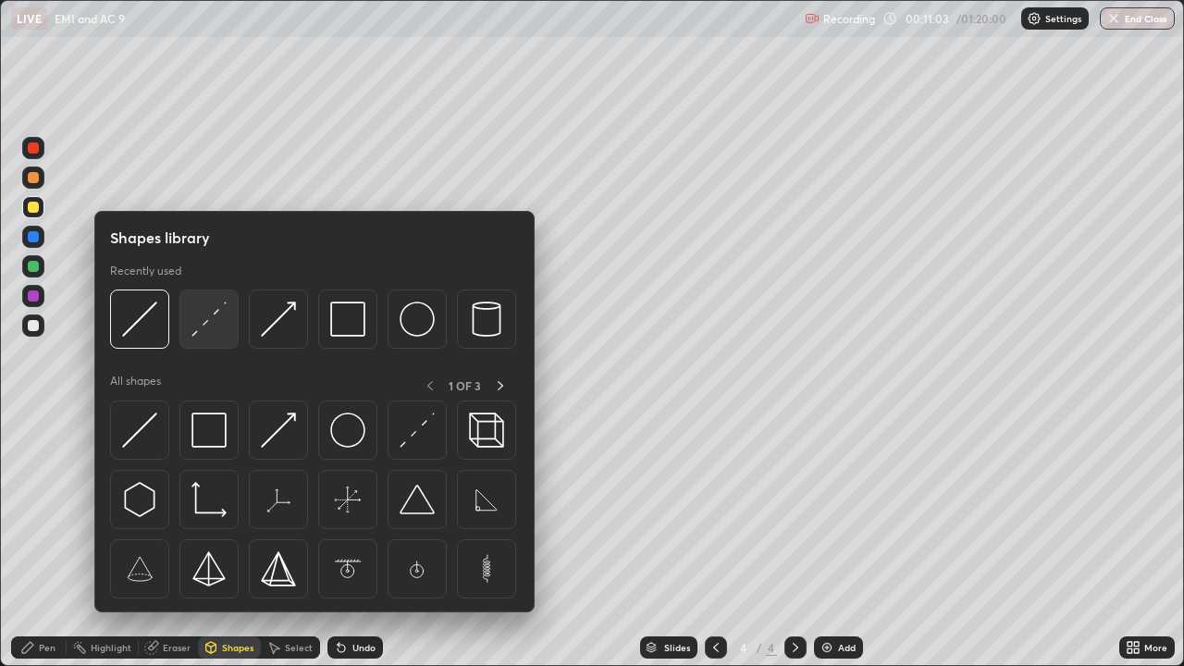
click at [202, 322] on img at bounding box center [209, 319] width 35 height 35
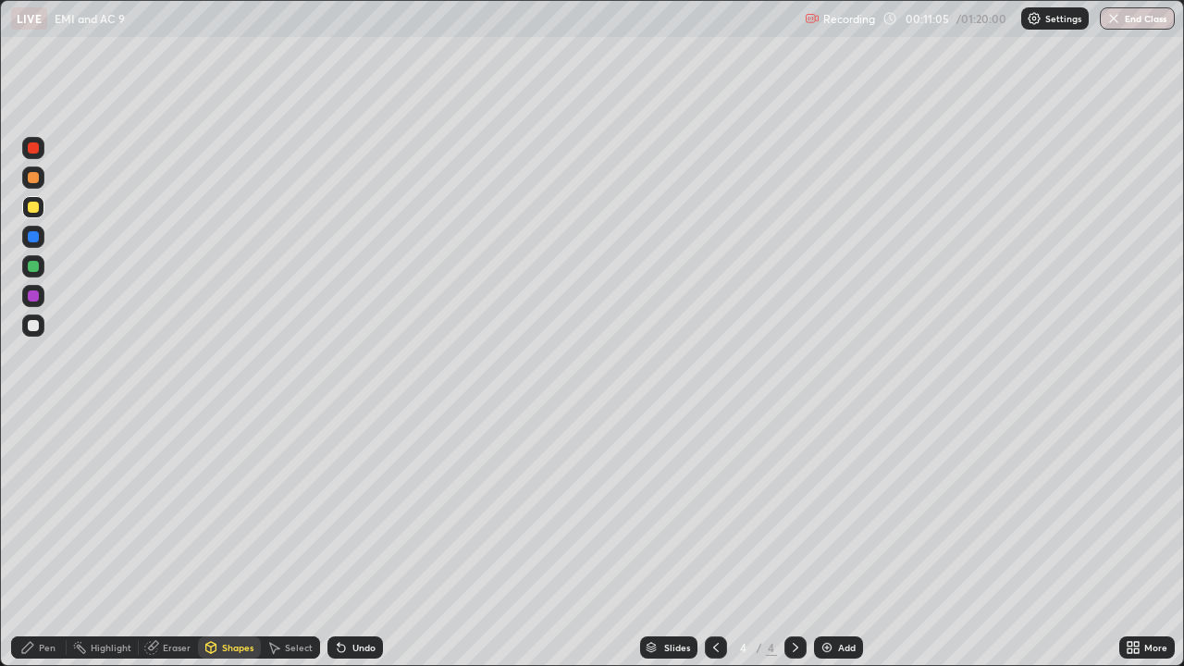
click at [216, 540] on icon at bounding box center [211, 647] width 15 height 15
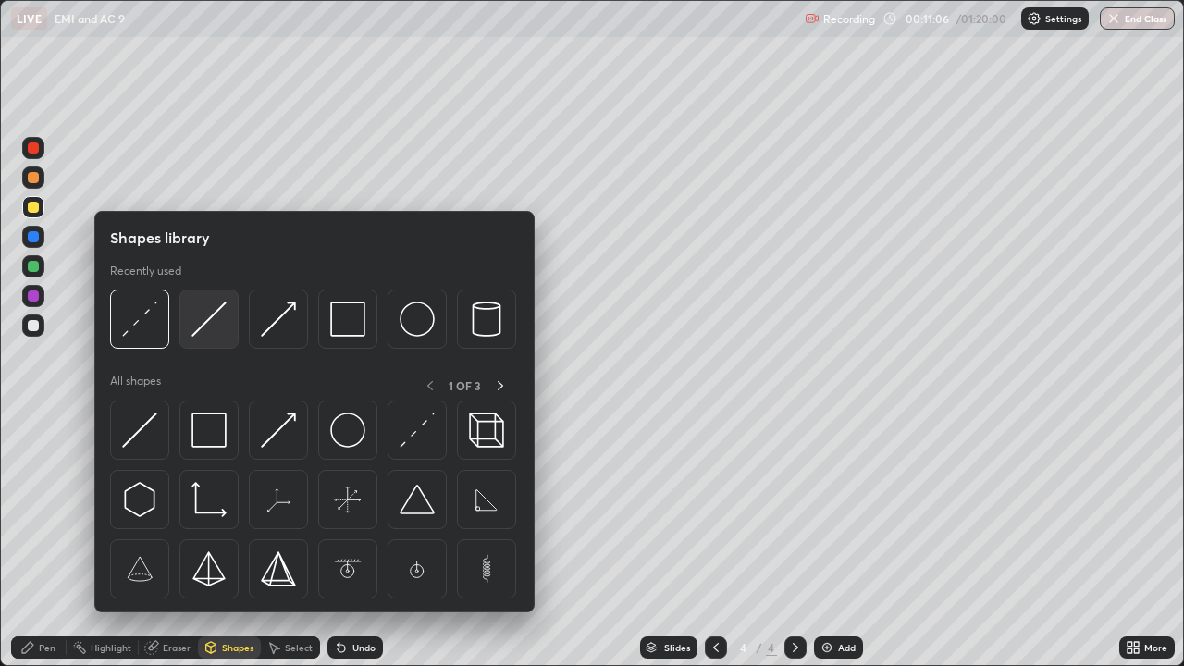
click at [204, 327] on img at bounding box center [209, 319] width 35 height 35
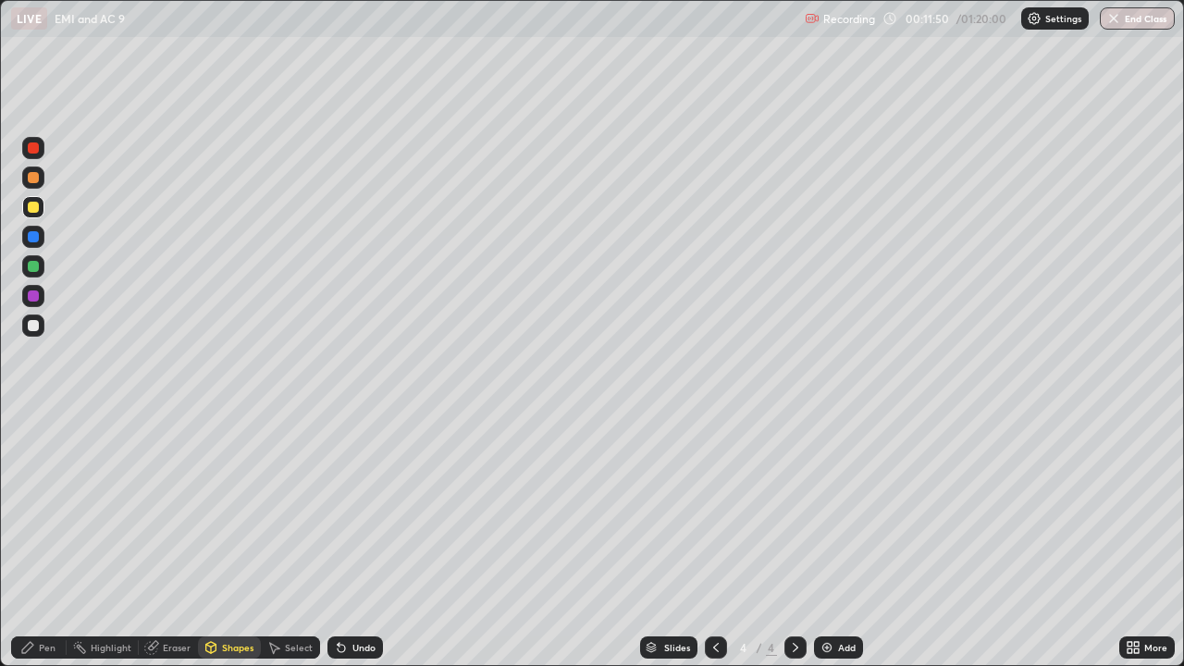
click at [838, 540] on div "Add" at bounding box center [847, 647] width 18 height 9
click at [239, 540] on div "Shapes" at bounding box center [237, 647] width 31 height 9
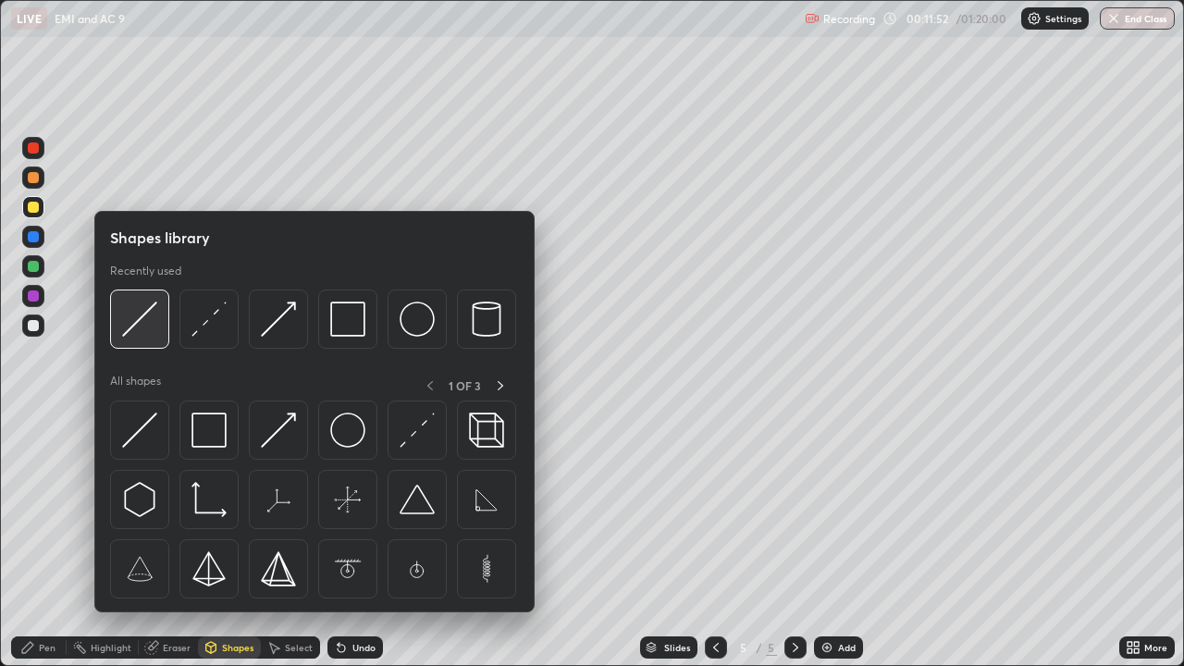
click at [151, 321] on img at bounding box center [139, 319] width 35 height 35
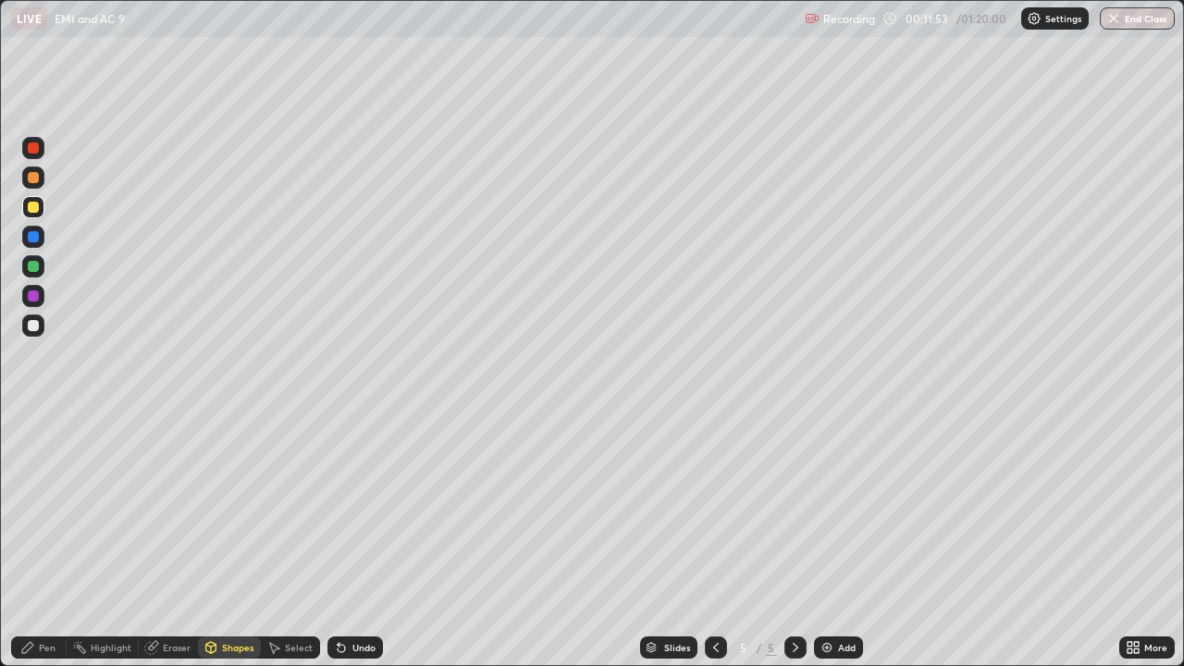
click at [37, 328] on div at bounding box center [33, 325] width 11 height 11
click at [231, 540] on div "Shapes" at bounding box center [237, 647] width 31 height 9
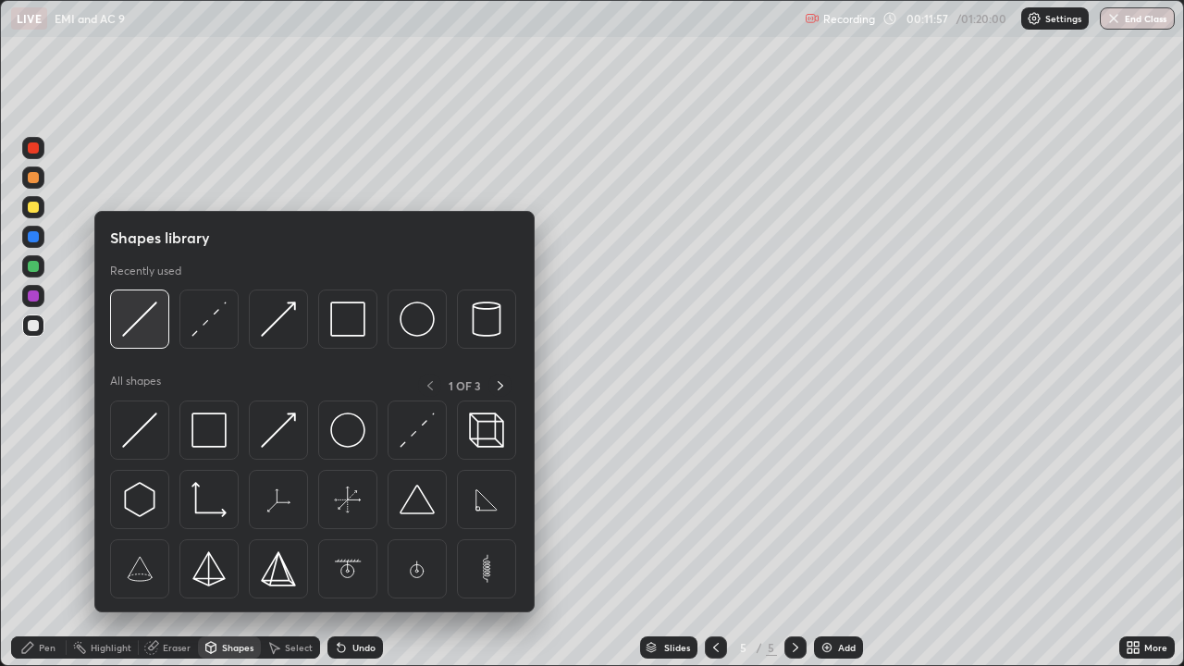
click at [156, 327] on img at bounding box center [139, 319] width 35 height 35
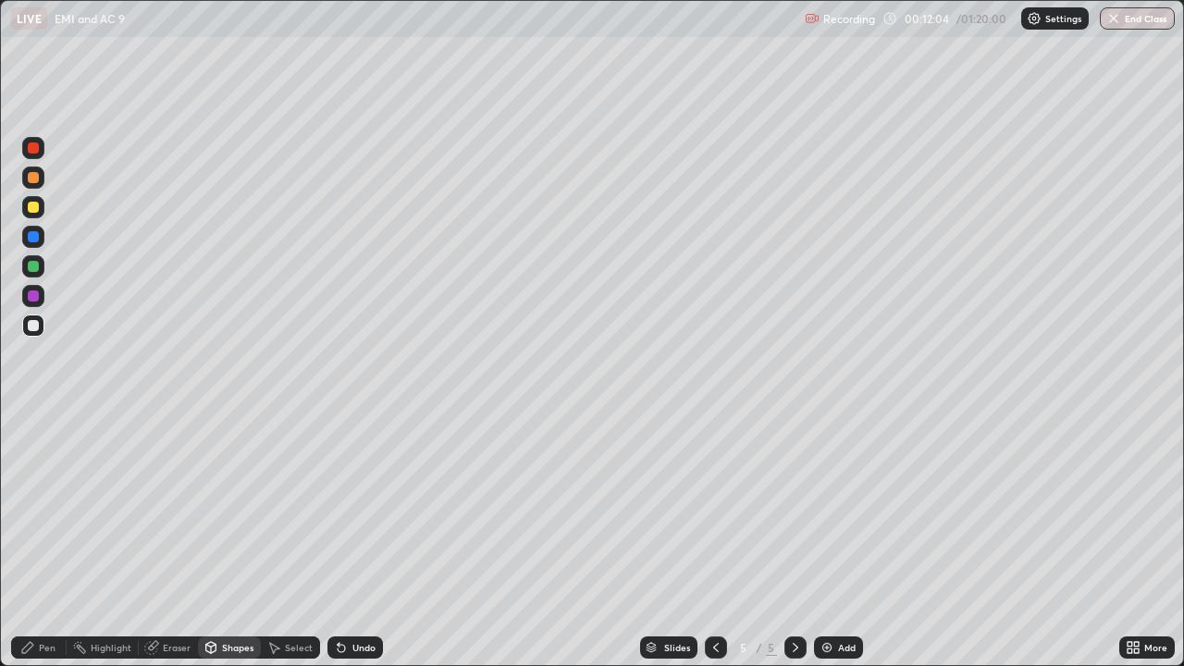
click at [50, 540] on div "Pen" at bounding box center [39, 648] width 56 height 22
click at [222, 540] on div "Shapes" at bounding box center [237, 647] width 31 height 9
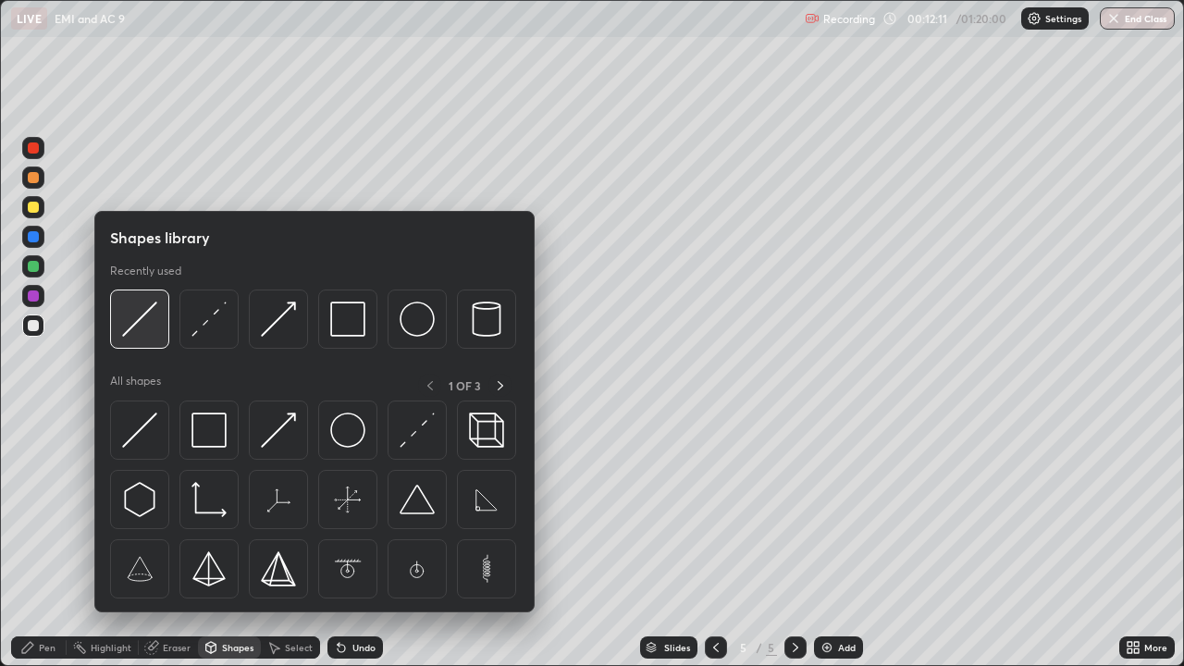
click at [138, 337] on img at bounding box center [139, 319] width 35 height 35
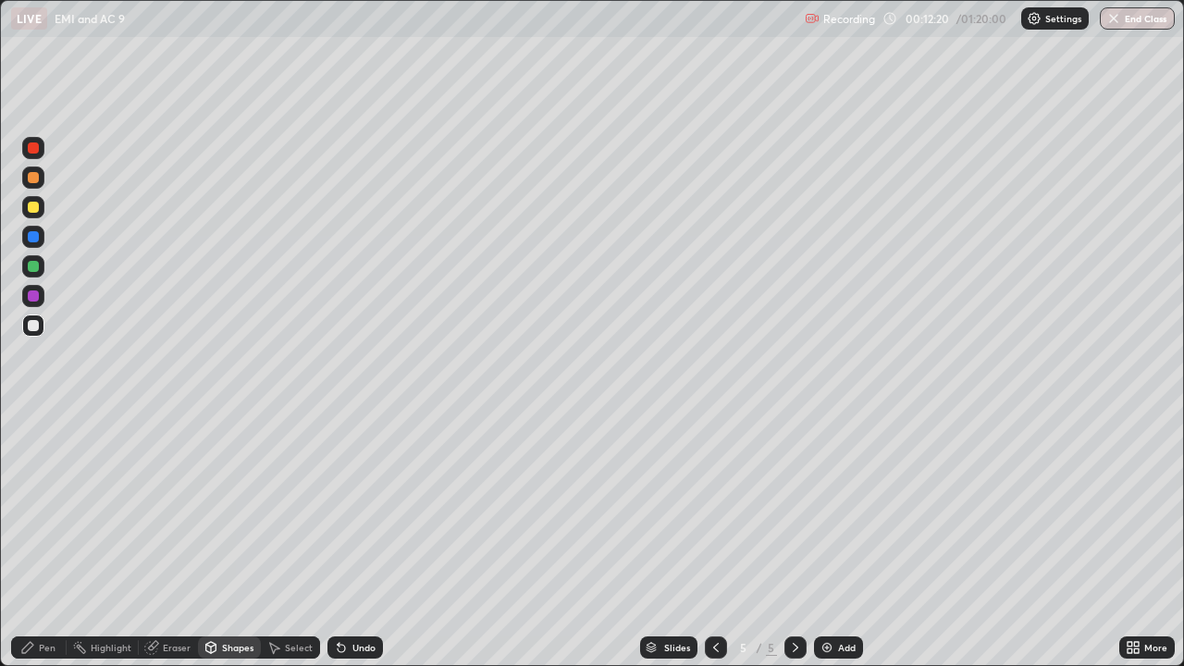
click at [209, 540] on icon at bounding box center [211, 646] width 10 height 3
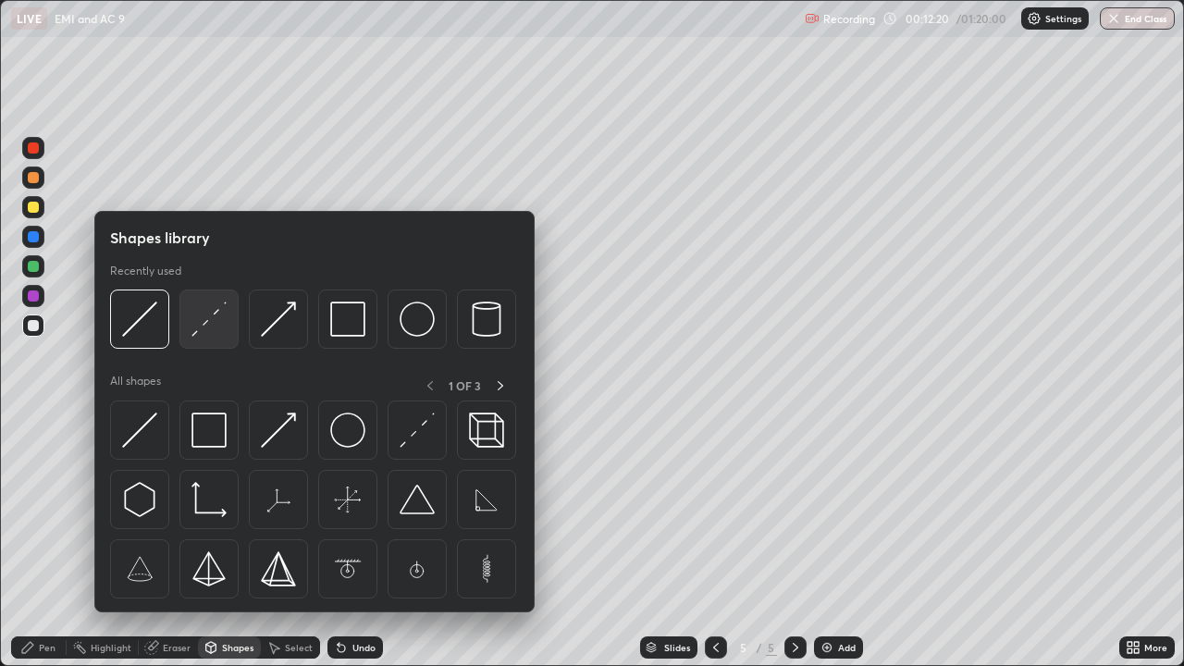
click at [208, 334] on img at bounding box center [209, 319] width 35 height 35
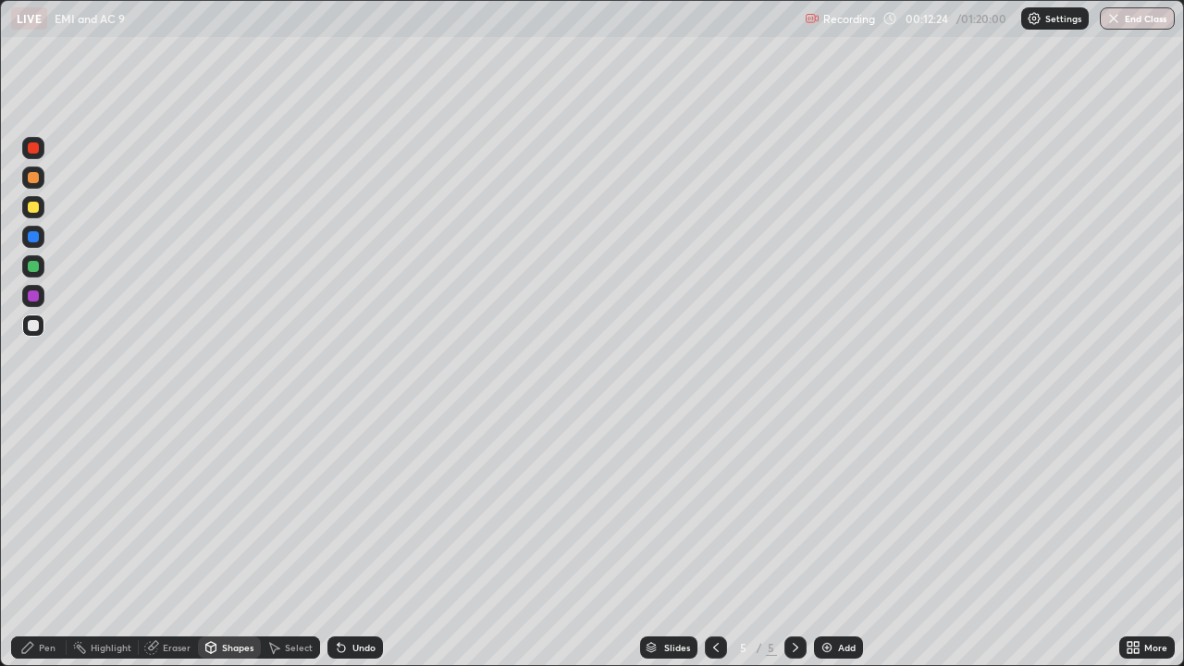
click at [30, 540] on icon at bounding box center [27, 647] width 15 height 15
click at [231, 540] on div "Shapes" at bounding box center [237, 647] width 31 height 9
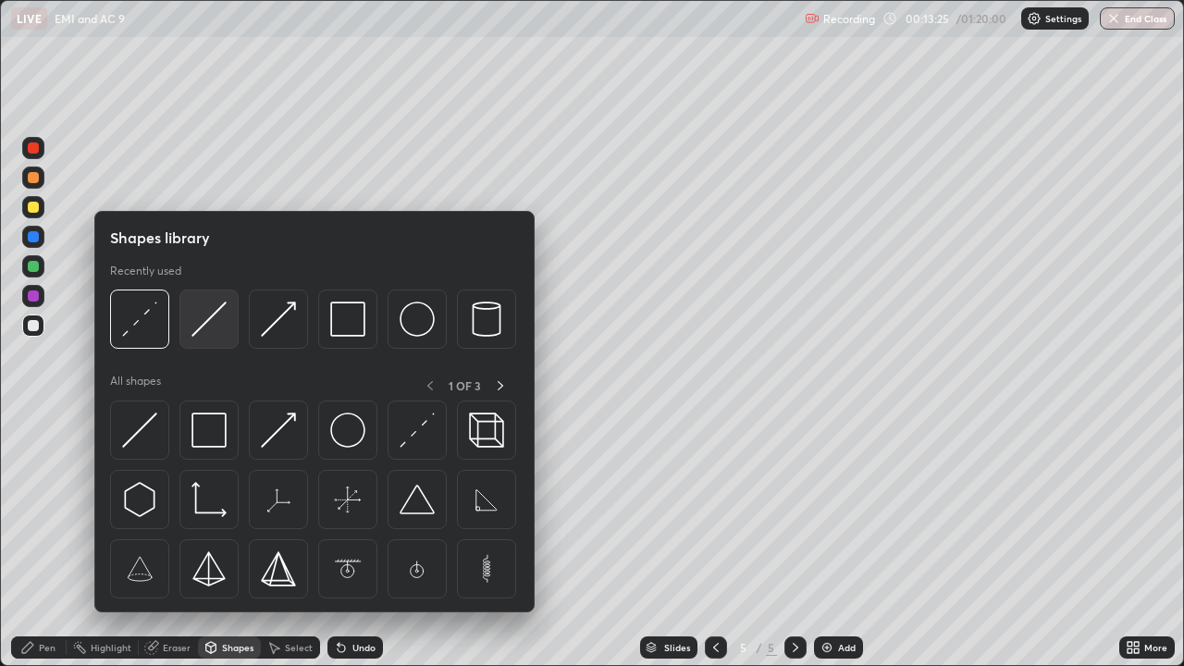
click at [197, 321] on img at bounding box center [209, 319] width 35 height 35
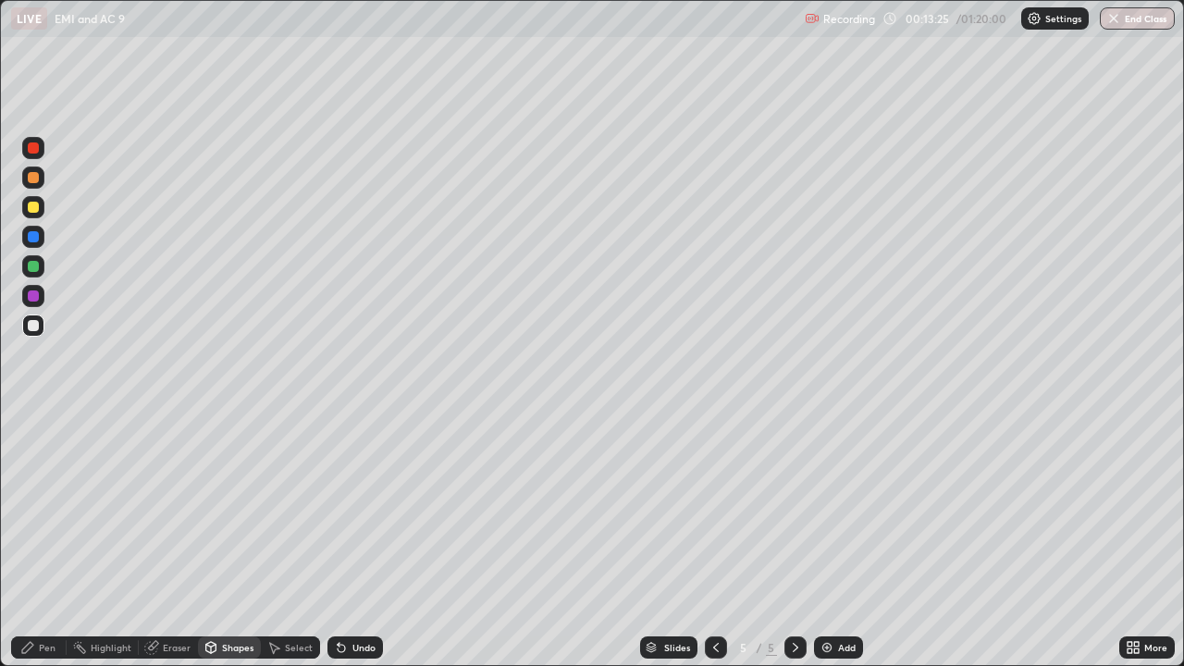
click at [36, 205] on div at bounding box center [33, 207] width 11 height 11
click at [176, 540] on div "Eraser" at bounding box center [177, 647] width 28 height 9
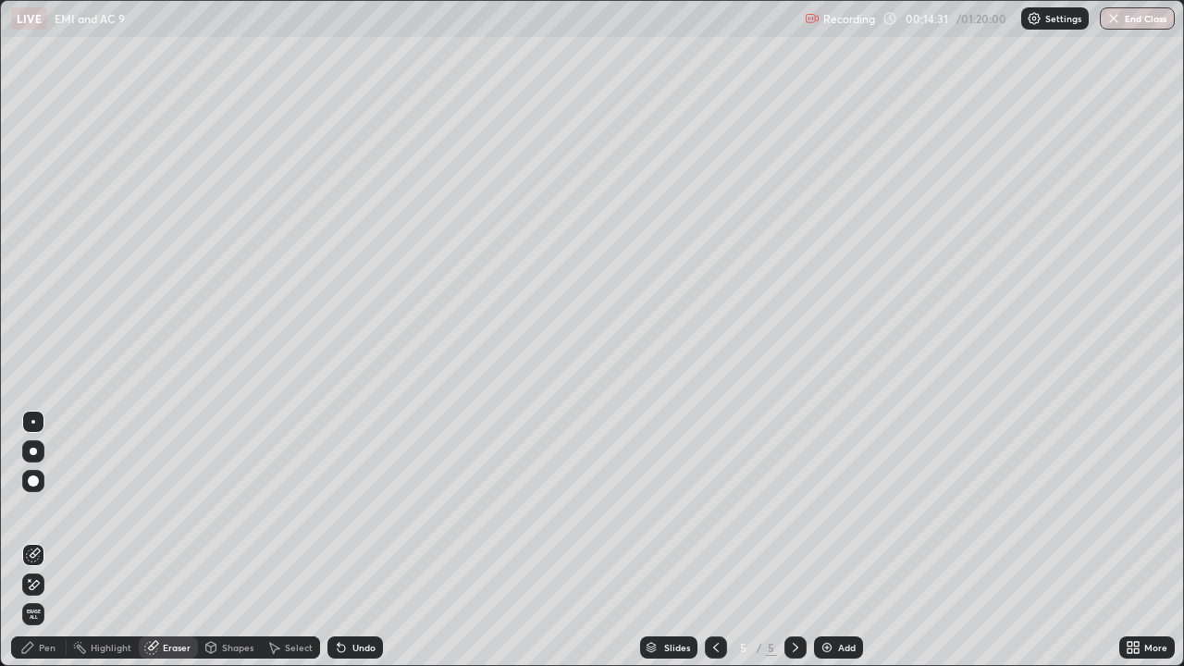
click at [34, 540] on icon at bounding box center [33, 585] width 15 height 16
click at [46, 540] on div "Pen" at bounding box center [47, 647] width 17 height 9
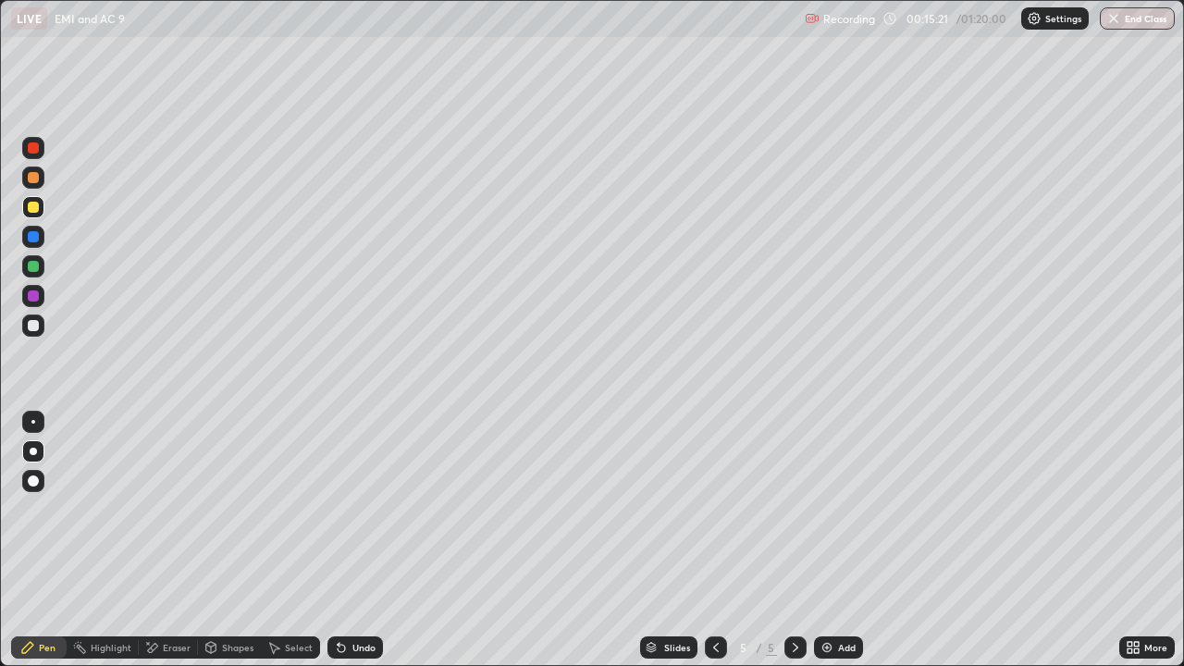
click at [835, 540] on div "Add" at bounding box center [838, 648] width 49 height 22
click at [33, 323] on div at bounding box center [33, 325] width 11 height 11
click at [829, 540] on img at bounding box center [827, 647] width 15 height 15
click at [230, 540] on div "Shapes" at bounding box center [237, 647] width 31 height 9
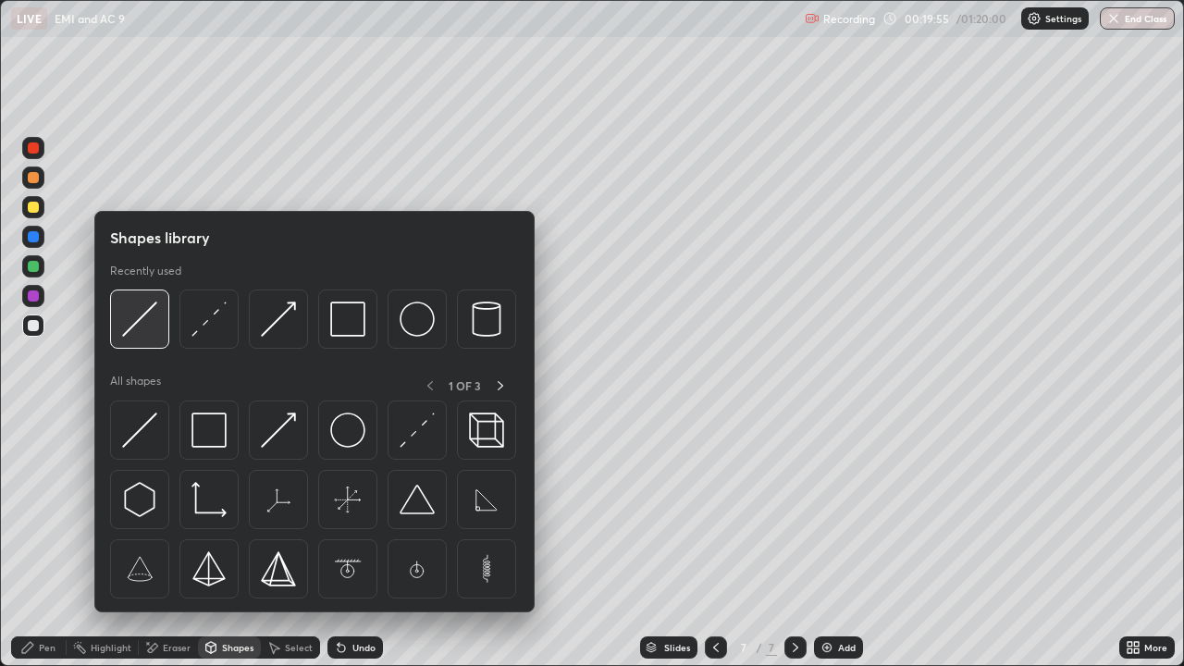
click at [155, 330] on img at bounding box center [139, 319] width 35 height 35
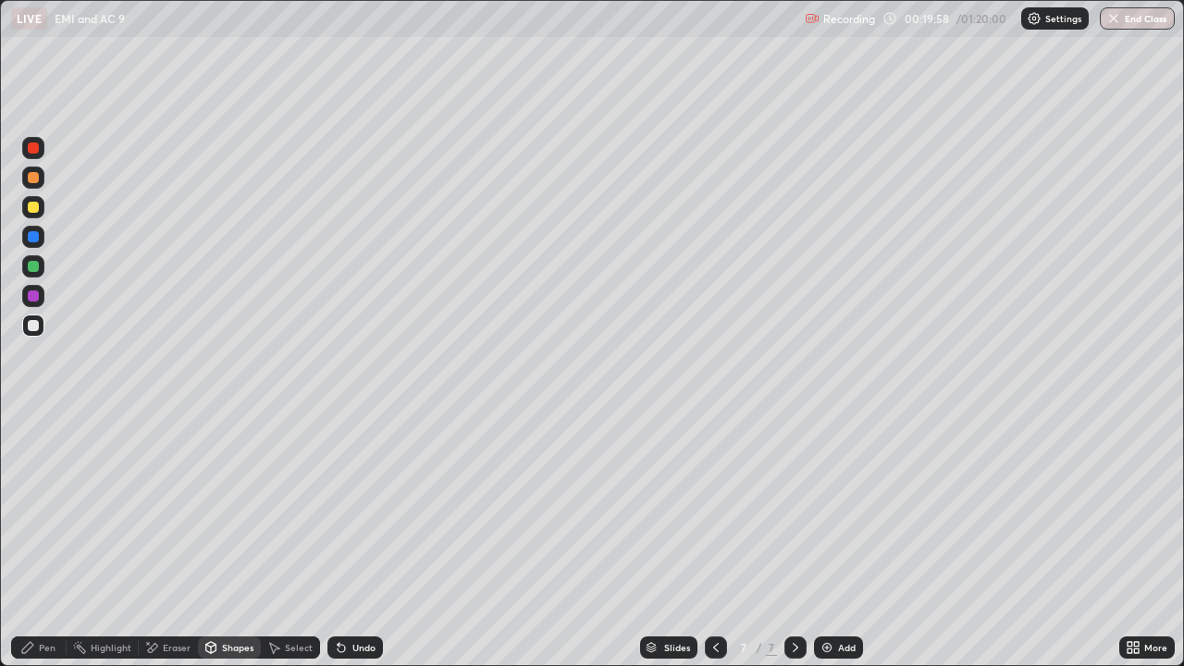
click at [241, 540] on div "Shapes" at bounding box center [237, 647] width 31 height 9
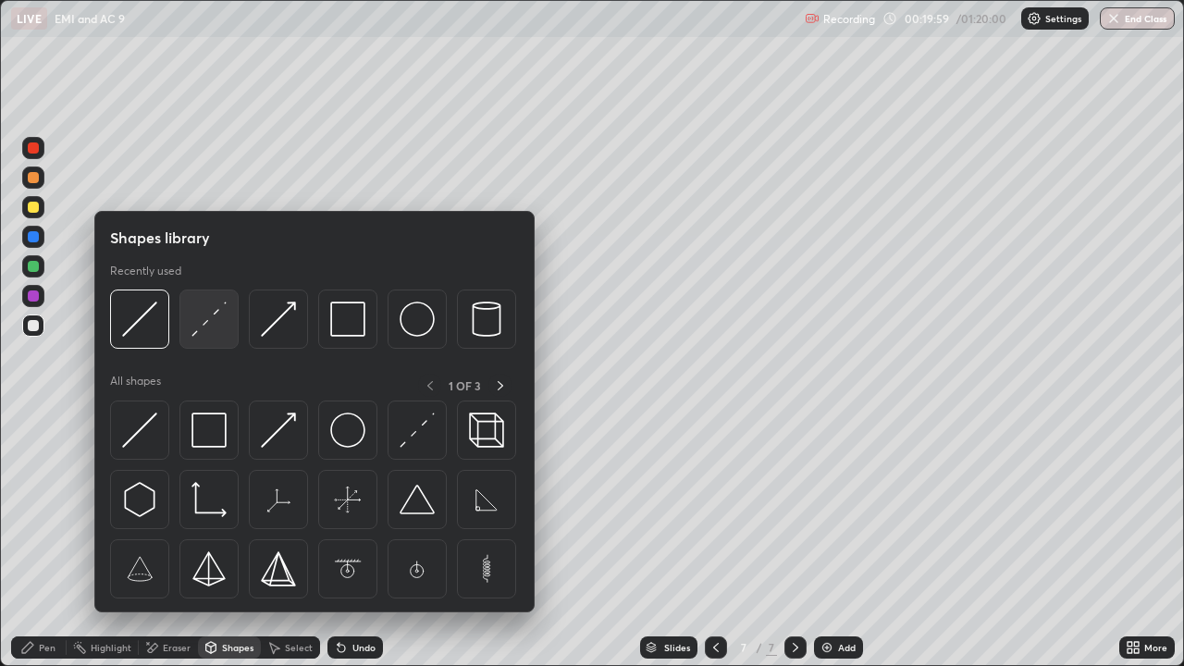
click at [233, 320] on div at bounding box center [208, 319] width 59 height 59
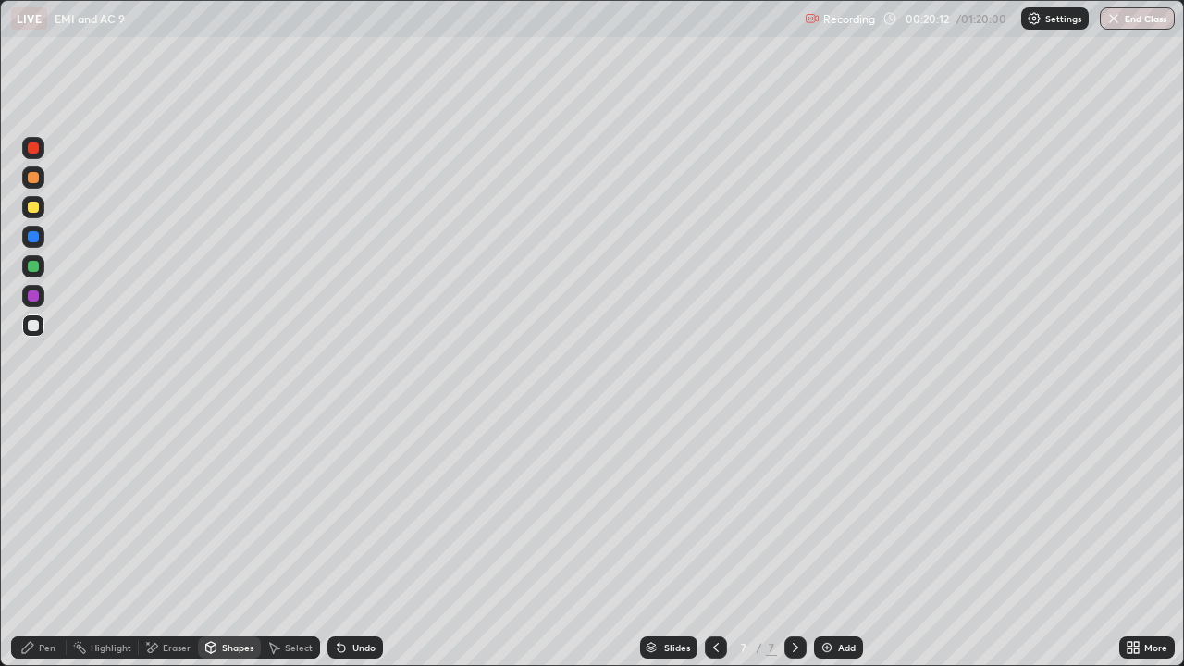
click at [229, 540] on div "Shapes" at bounding box center [237, 647] width 31 height 9
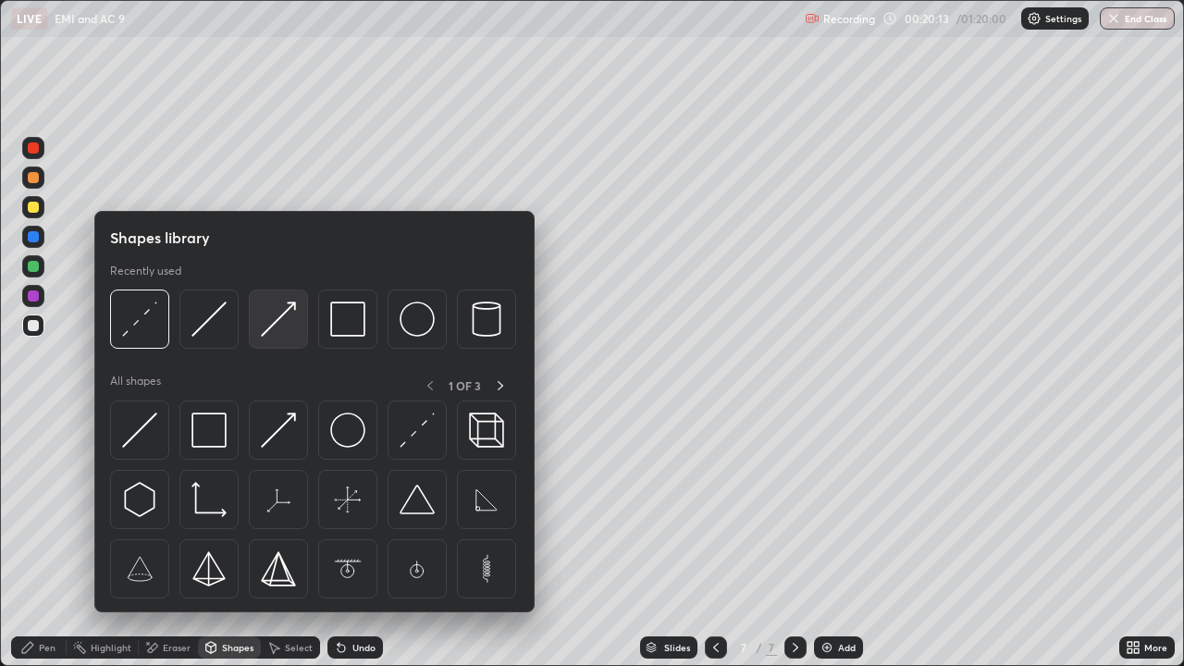
click at [274, 323] on img at bounding box center [278, 319] width 35 height 35
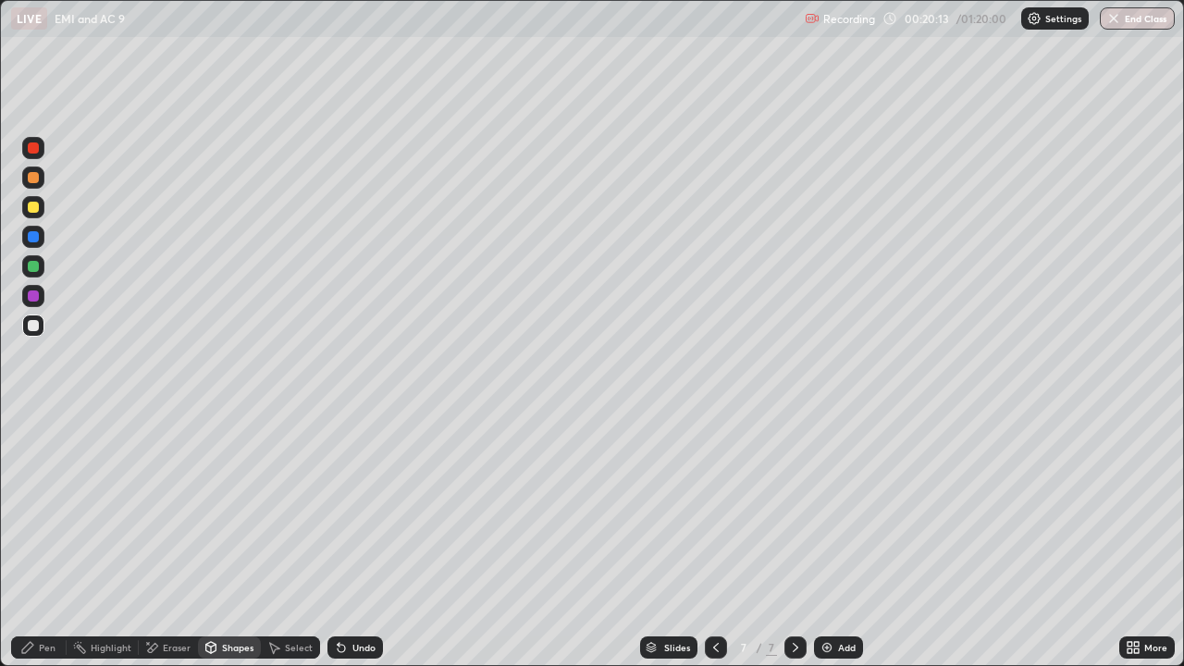
click at [26, 204] on div at bounding box center [33, 207] width 22 height 22
click at [35, 540] on div "Pen" at bounding box center [39, 648] width 56 height 22
click at [220, 540] on div "Shapes" at bounding box center [229, 648] width 63 height 22
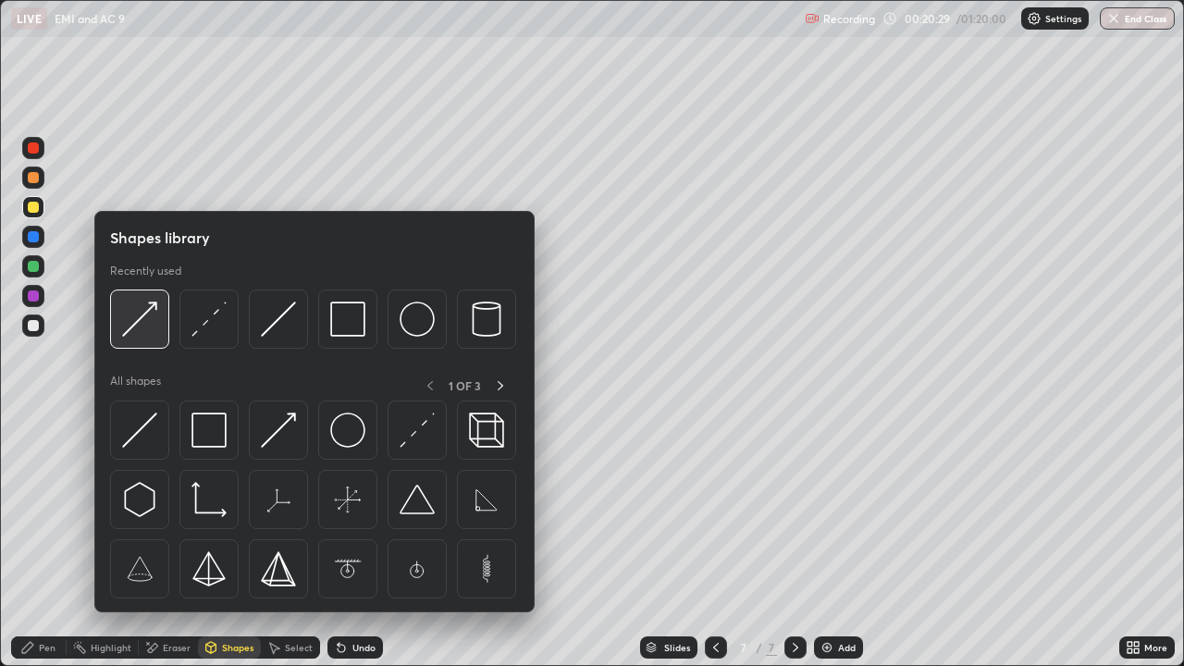
click at [152, 319] on img at bounding box center [139, 319] width 35 height 35
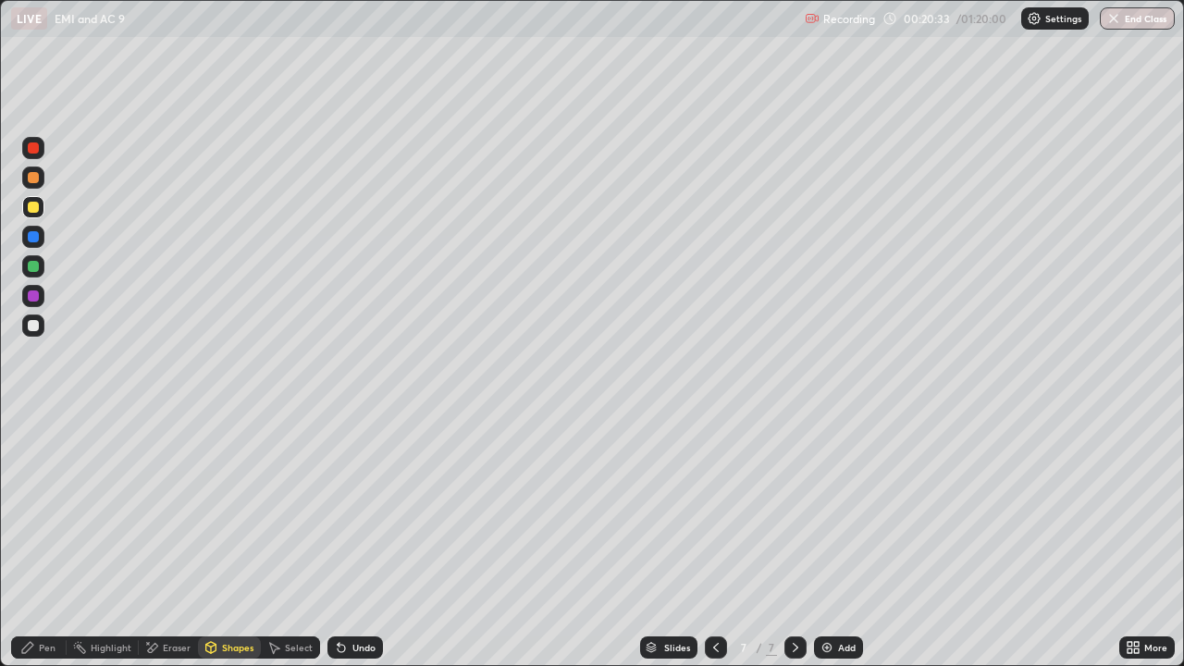
click at [41, 540] on div "Pen" at bounding box center [47, 647] width 17 height 9
click at [255, 540] on div "Shapes" at bounding box center [229, 648] width 63 height 22
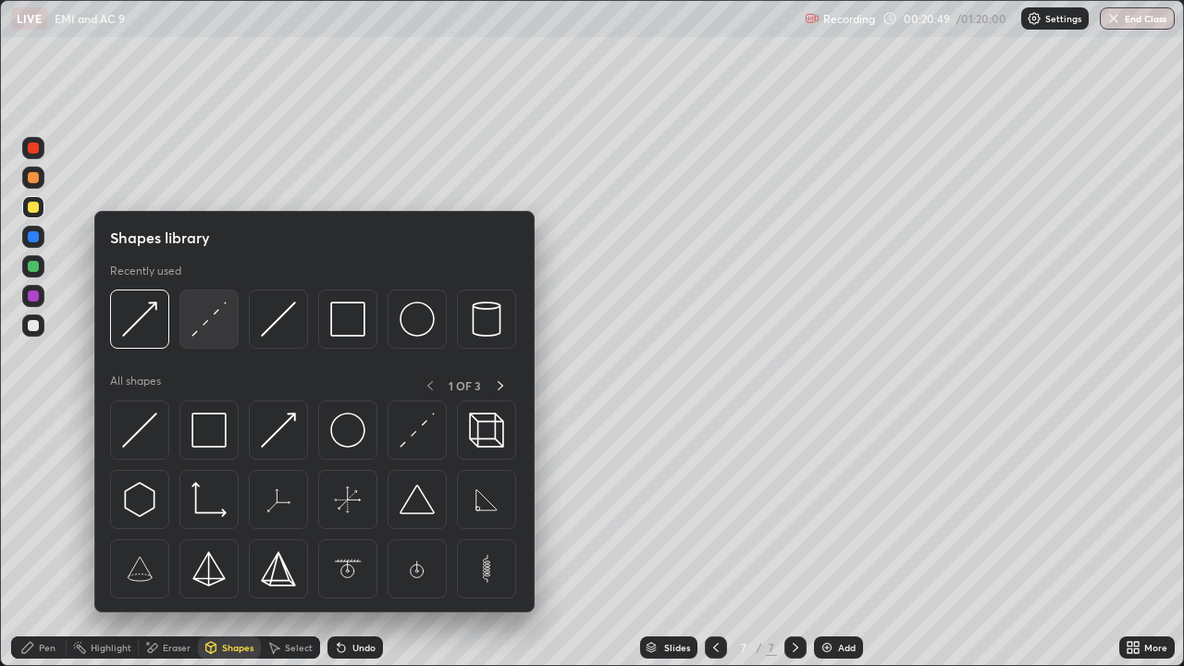
click at [206, 325] on img at bounding box center [209, 319] width 35 height 35
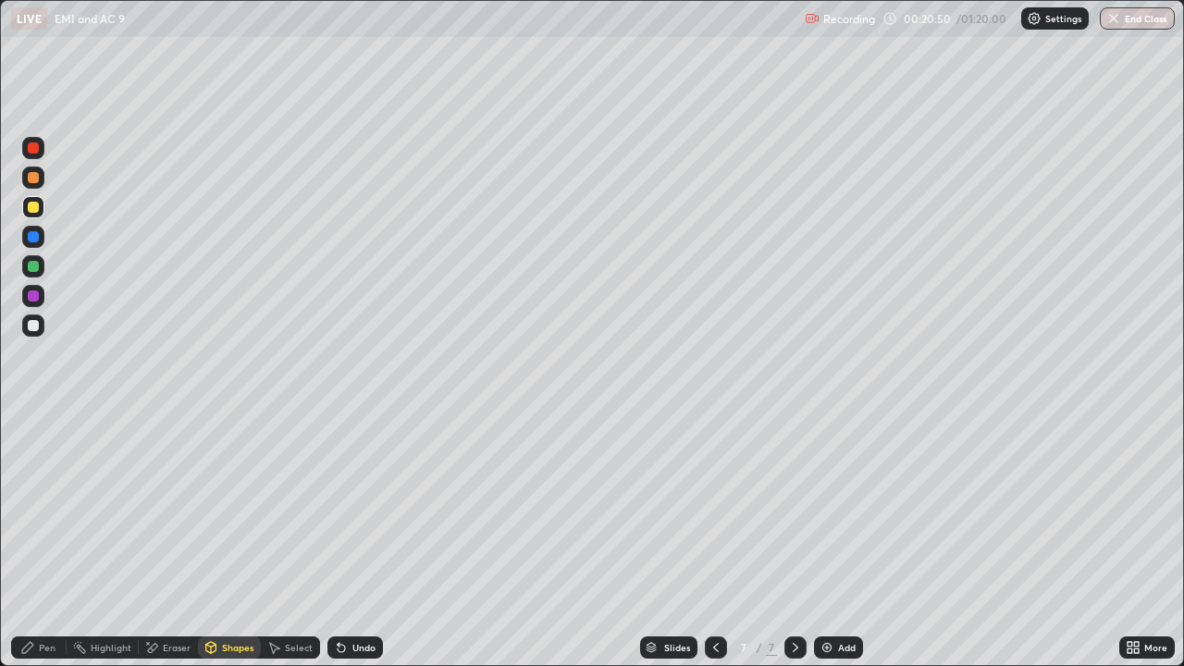
click at [33, 297] on div at bounding box center [33, 296] width 11 height 11
click at [233, 540] on div "Shapes" at bounding box center [229, 648] width 63 height 22
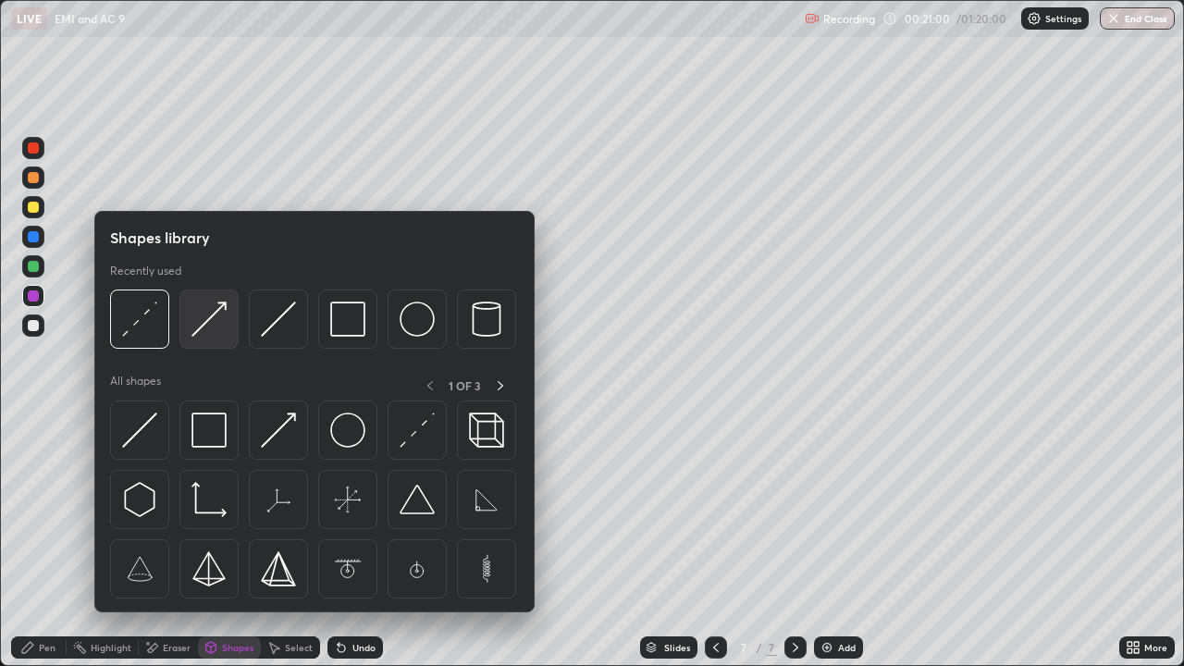
click at [217, 324] on img at bounding box center [209, 319] width 35 height 35
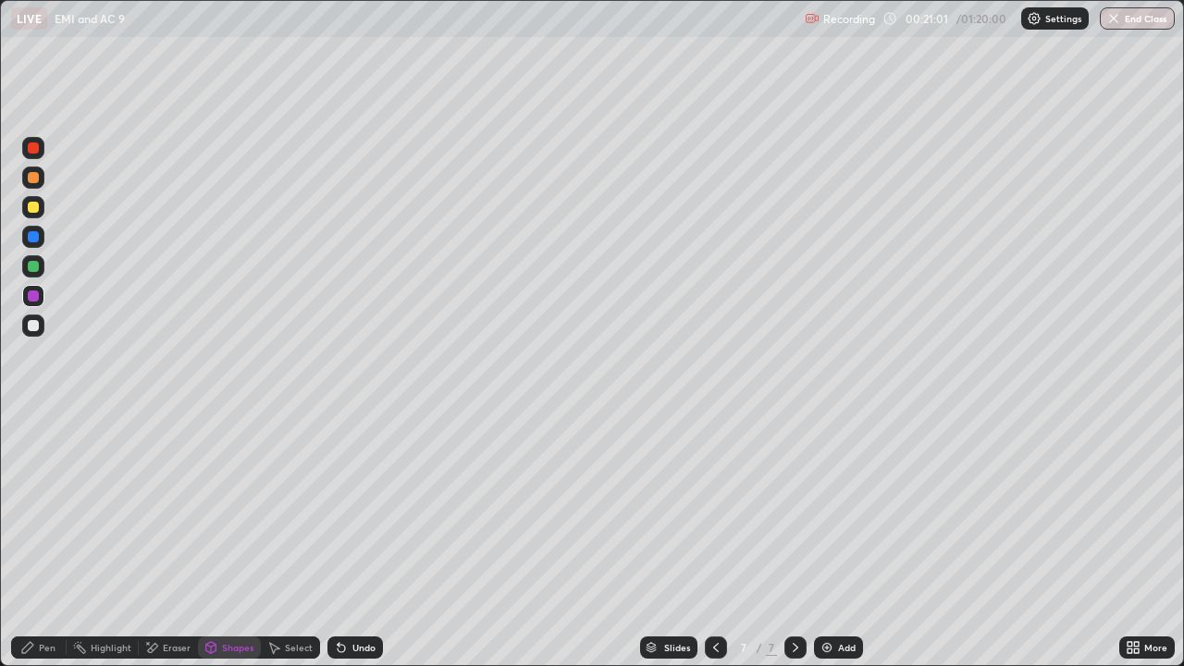
click at [34, 269] on div at bounding box center [33, 266] width 11 height 11
click at [43, 540] on div "Pen" at bounding box center [47, 647] width 17 height 9
click at [362, 540] on div "Undo" at bounding box center [363, 647] width 23 height 9
click at [353, 540] on div "Undo" at bounding box center [356, 648] width 56 height 22
click at [352, 540] on div "Undo" at bounding box center [363, 647] width 23 height 9
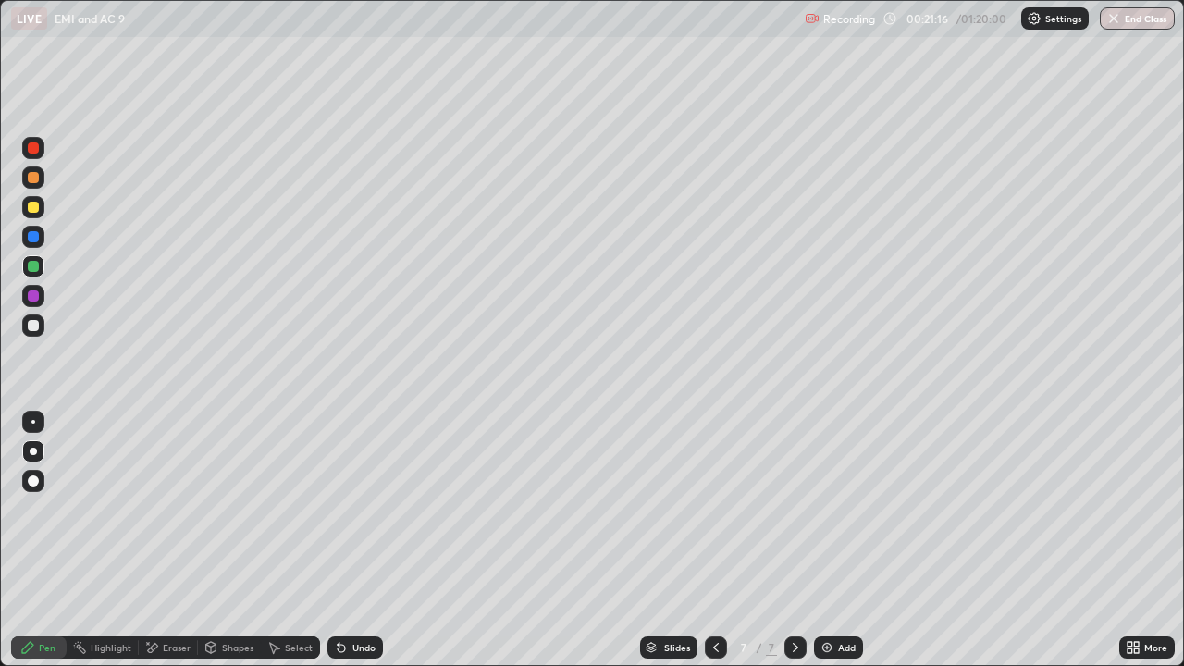
click at [352, 540] on div "Undo" at bounding box center [363, 647] width 23 height 9
click at [33, 179] on div at bounding box center [33, 177] width 11 height 11
click at [33, 327] on div at bounding box center [33, 325] width 11 height 11
click at [239, 540] on div "Shapes" at bounding box center [237, 647] width 31 height 9
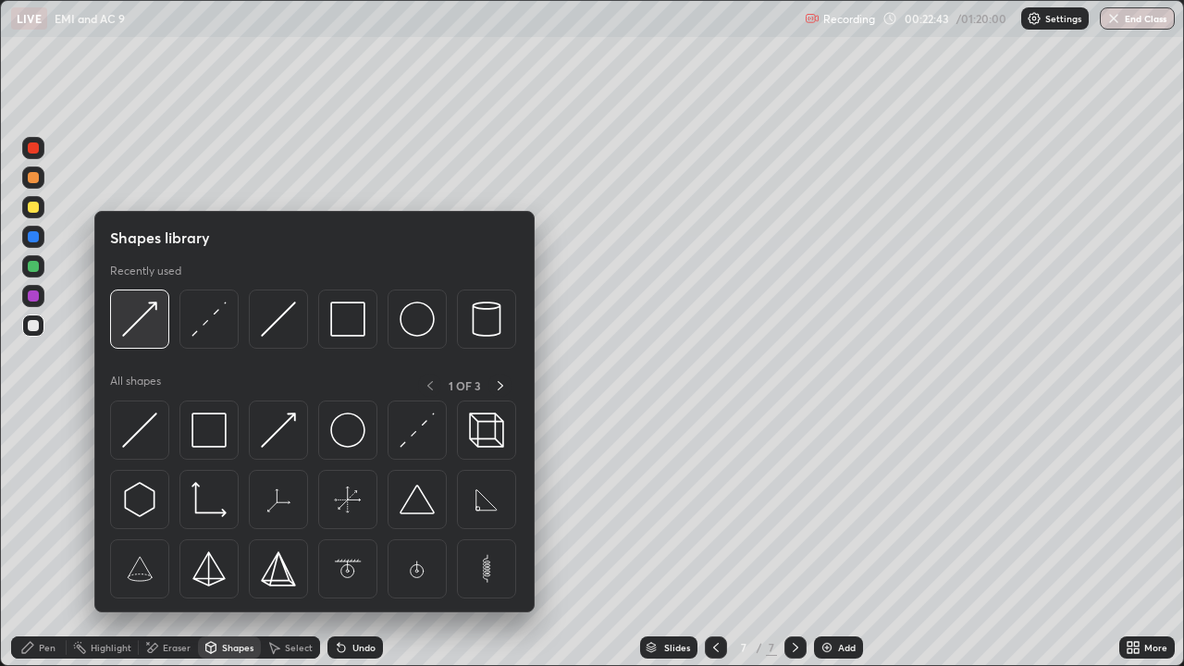
click at [147, 333] on img at bounding box center [139, 319] width 35 height 35
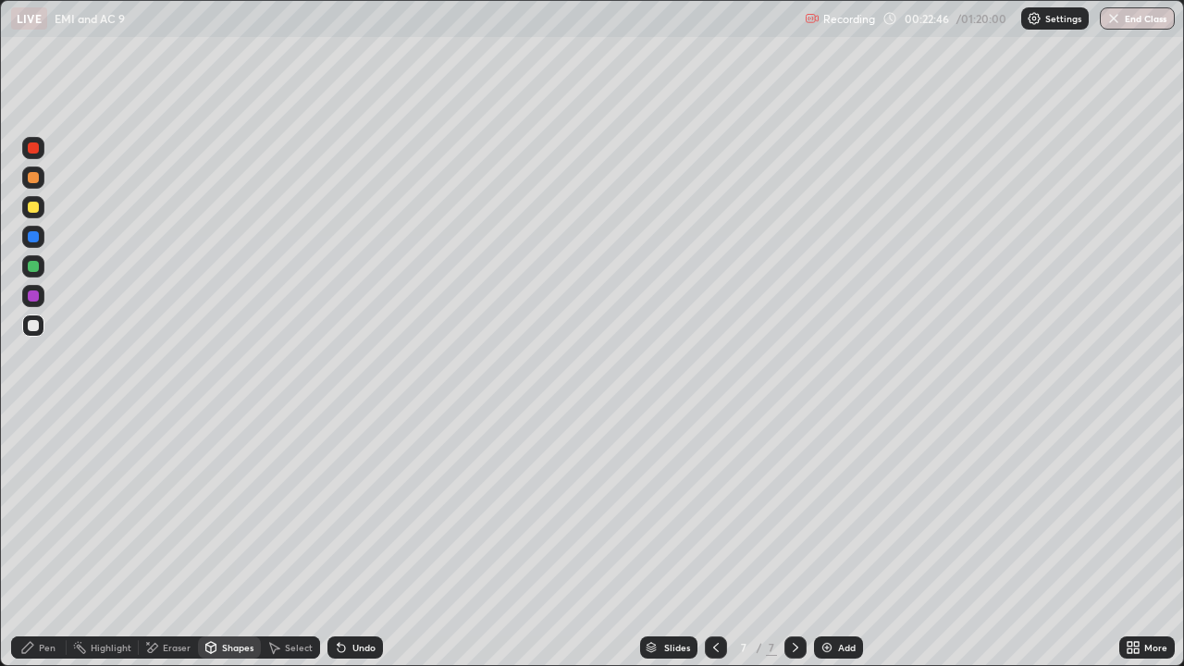
click at [33, 540] on icon at bounding box center [27, 647] width 15 height 15
click at [231, 540] on div "Shapes" at bounding box center [229, 648] width 63 height 22
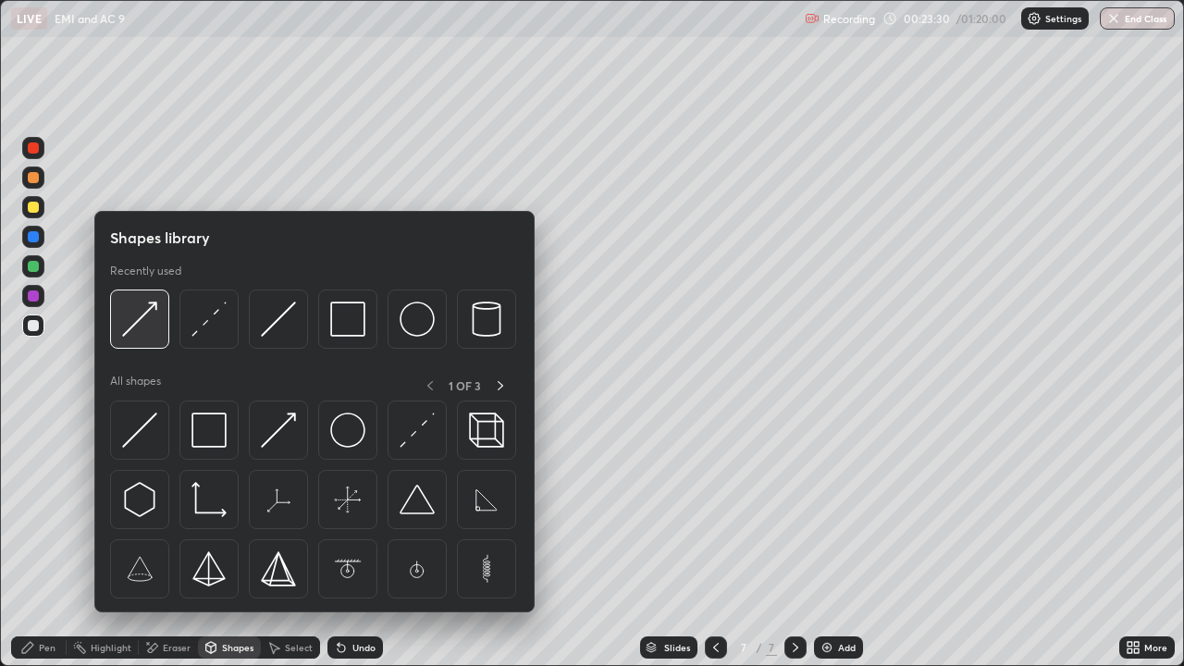
click at [146, 323] on img at bounding box center [139, 319] width 35 height 35
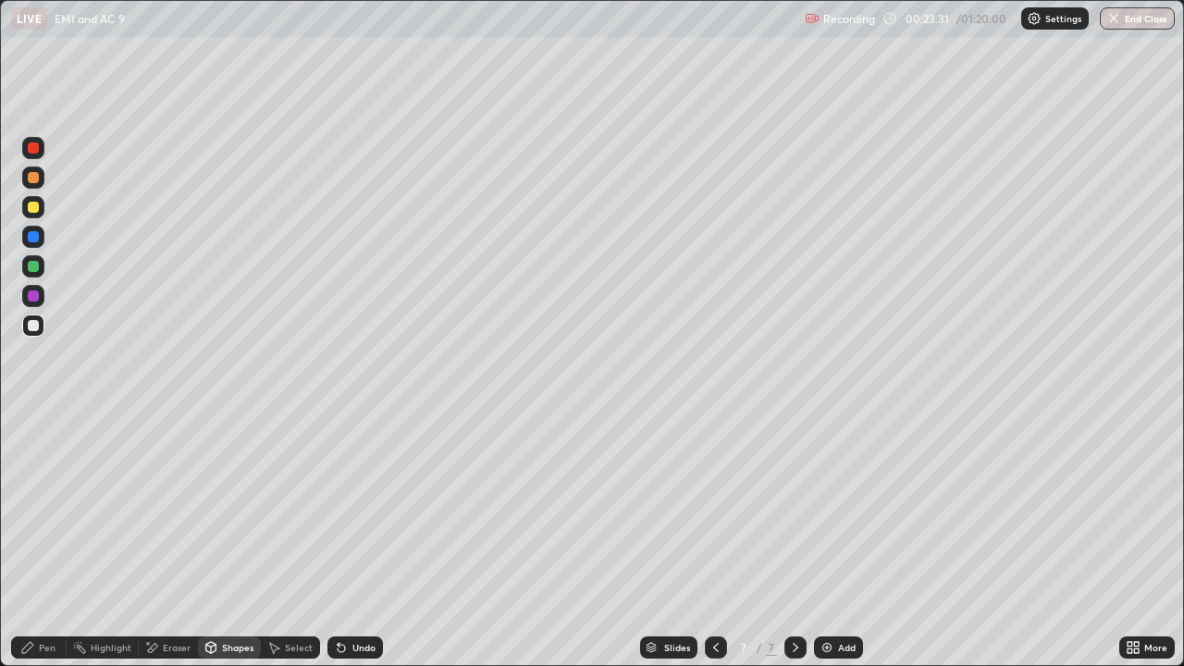
click at [31, 207] on div at bounding box center [33, 207] width 11 height 11
click at [222, 540] on div "Shapes" at bounding box center [237, 647] width 31 height 9
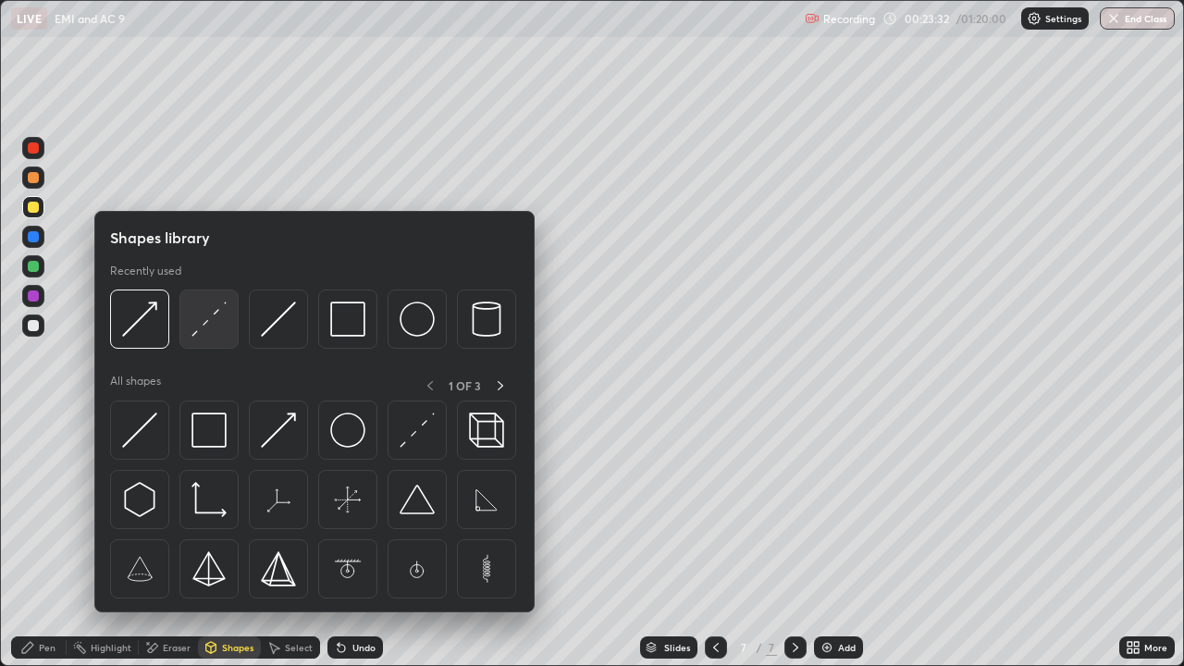
click at [203, 323] on img at bounding box center [209, 319] width 35 height 35
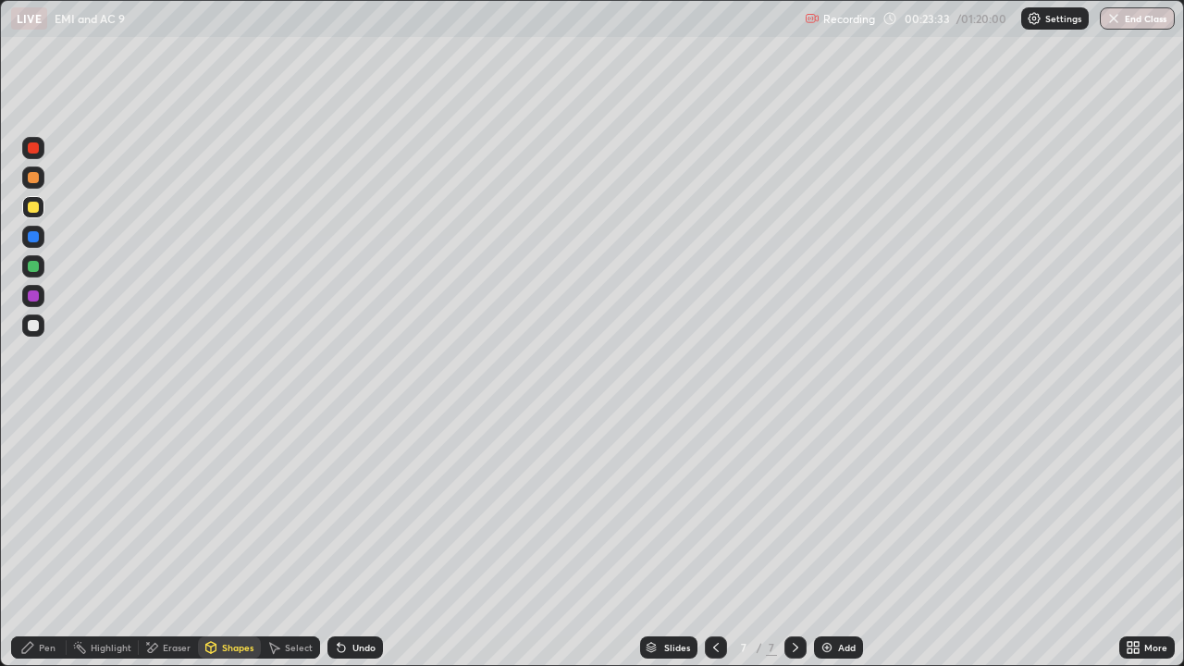
click at [25, 296] on div at bounding box center [33, 296] width 22 height 22
click at [216, 540] on div "Shapes" at bounding box center [229, 648] width 63 height 22
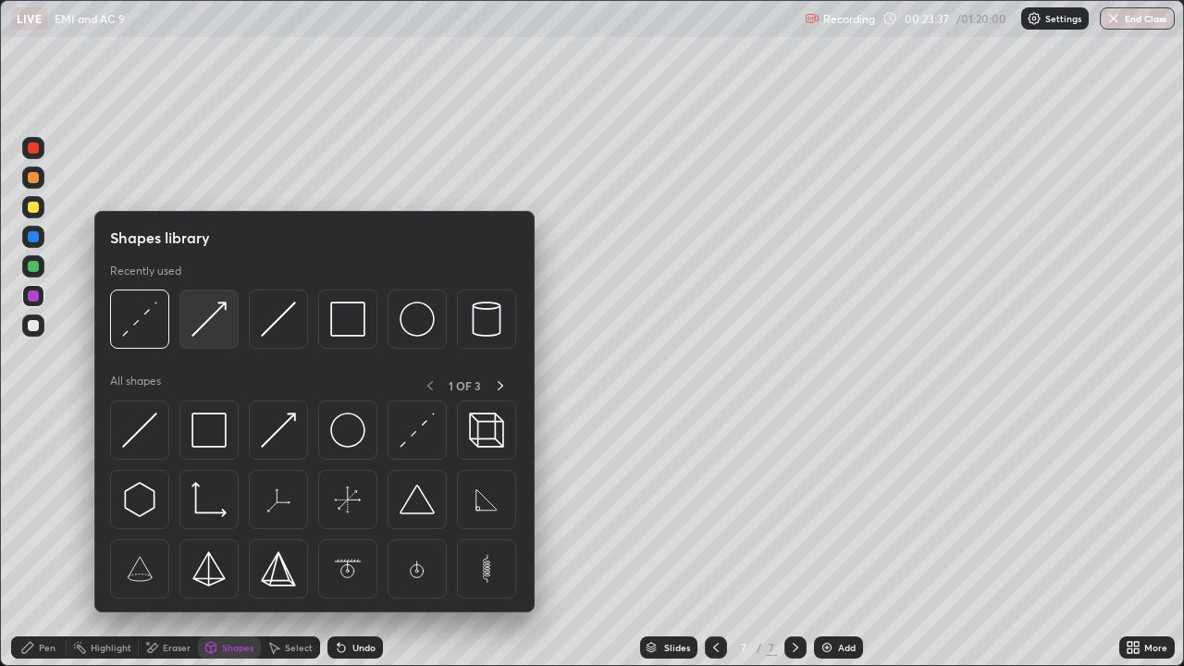
click at [206, 322] on img at bounding box center [209, 319] width 35 height 35
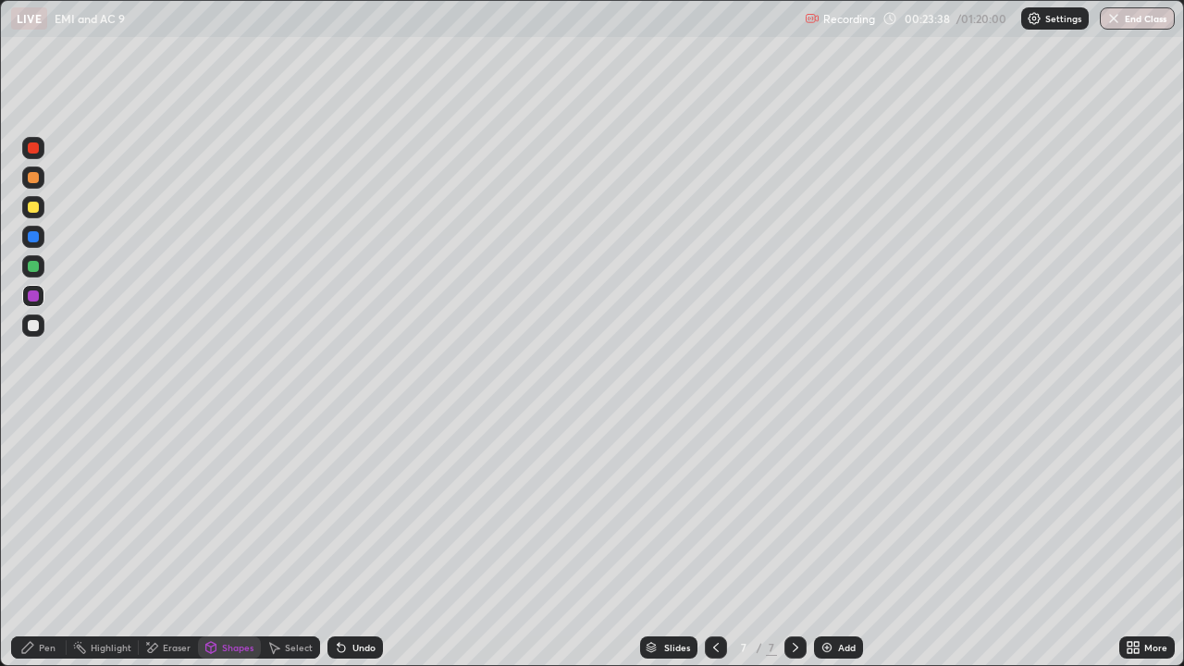
click at [32, 264] on div at bounding box center [33, 266] width 11 height 11
click at [40, 540] on div "Pen" at bounding box center [47, 647] width 17 height 9
click at [235, 540] on div "Shapes" at bounding box center [237, 647] width 31 height 9
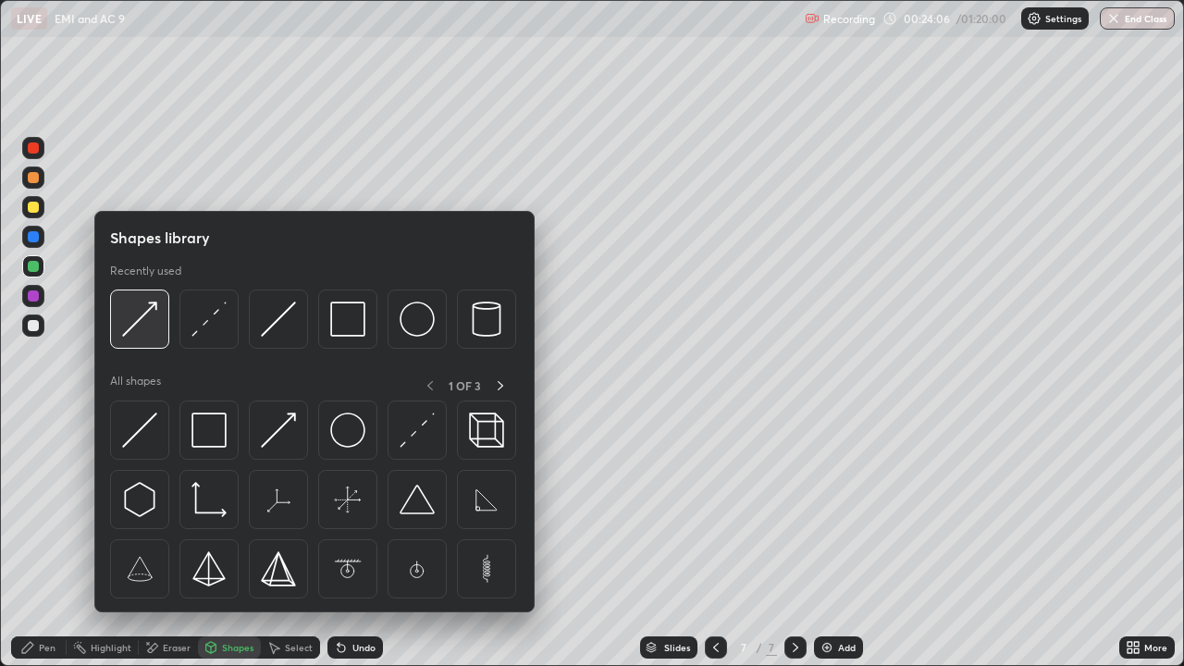
click at [140, 327] on img at bounding box center [139, 319] width 35 height 35
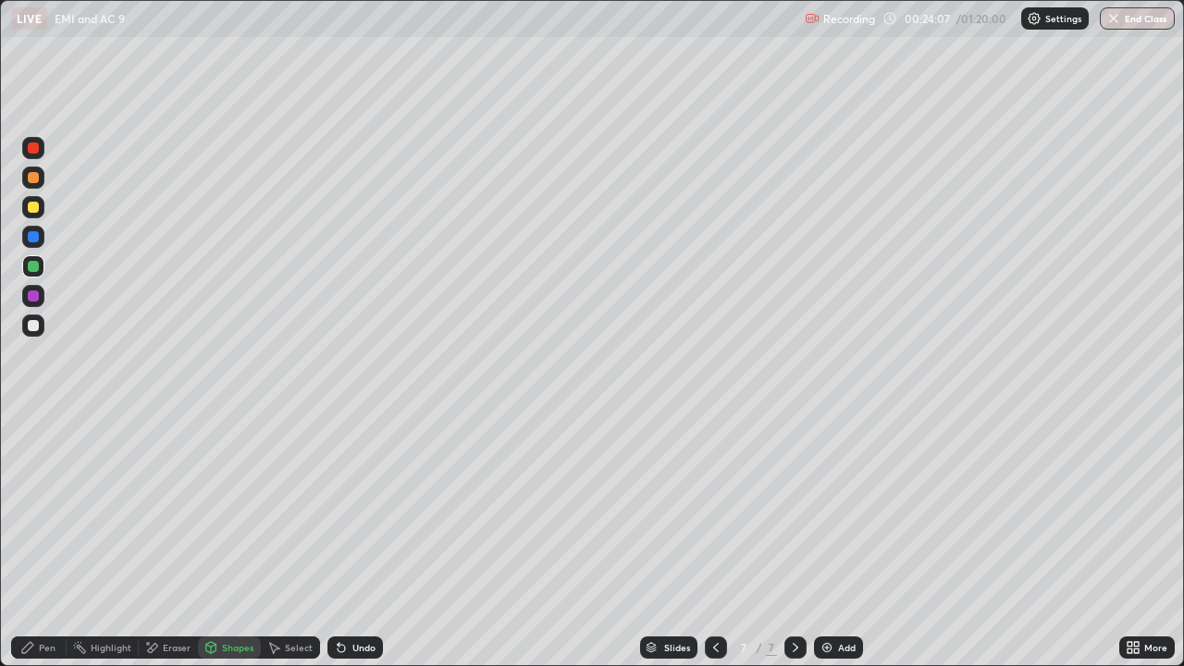
click at [31, 237] on div at bounding box center [33, 236] width 11 height 11
click at [37, 540] on div "Pen" at bounding box center [39, 648] width 56 height 22
click at [33, 332] on div at bounding box center [33, 326] width 22 height 22
click at [352, 540] on div "Undo" at bounding box center [363, 647] width 23 height 9
click at [349, 540] on div "Undo" at bounding box center [356, 648] width 56 height 22
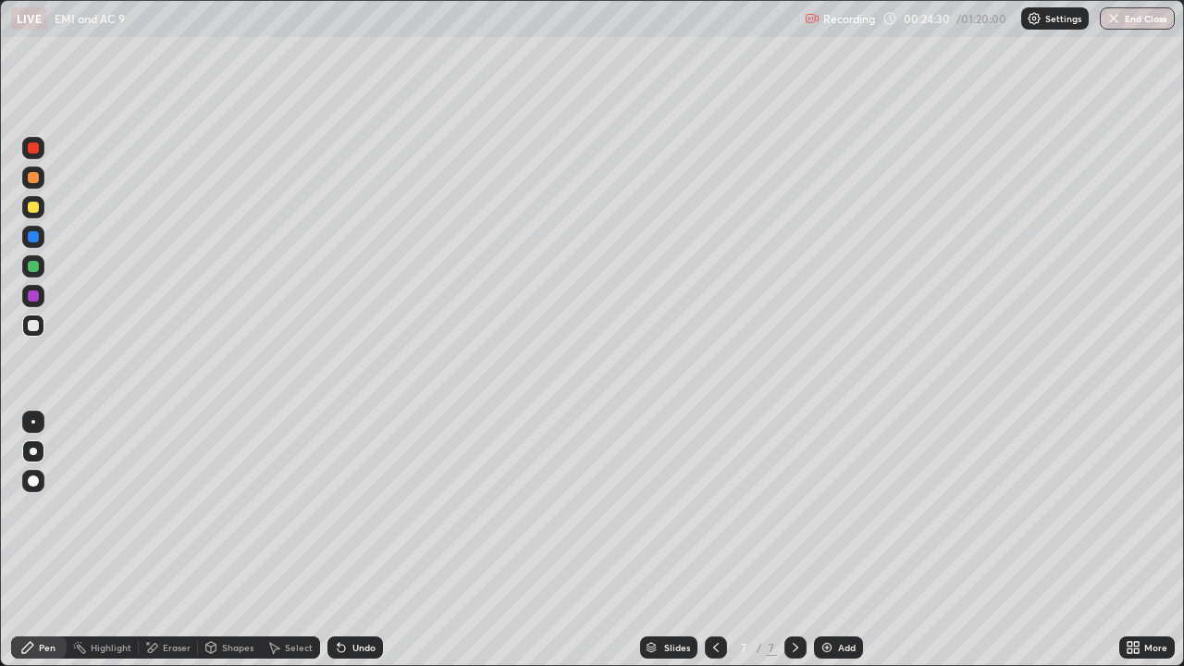
click at [349, 540] on div "Undo" at bounding box center [356, 648] width 56 height 22
click at [846, 540] on div "Add" at bounding box center [838, 648] width 49 height 22
click at [247, 540] on div "Shapes" at bounding box center [237, 647] width 31 height 9
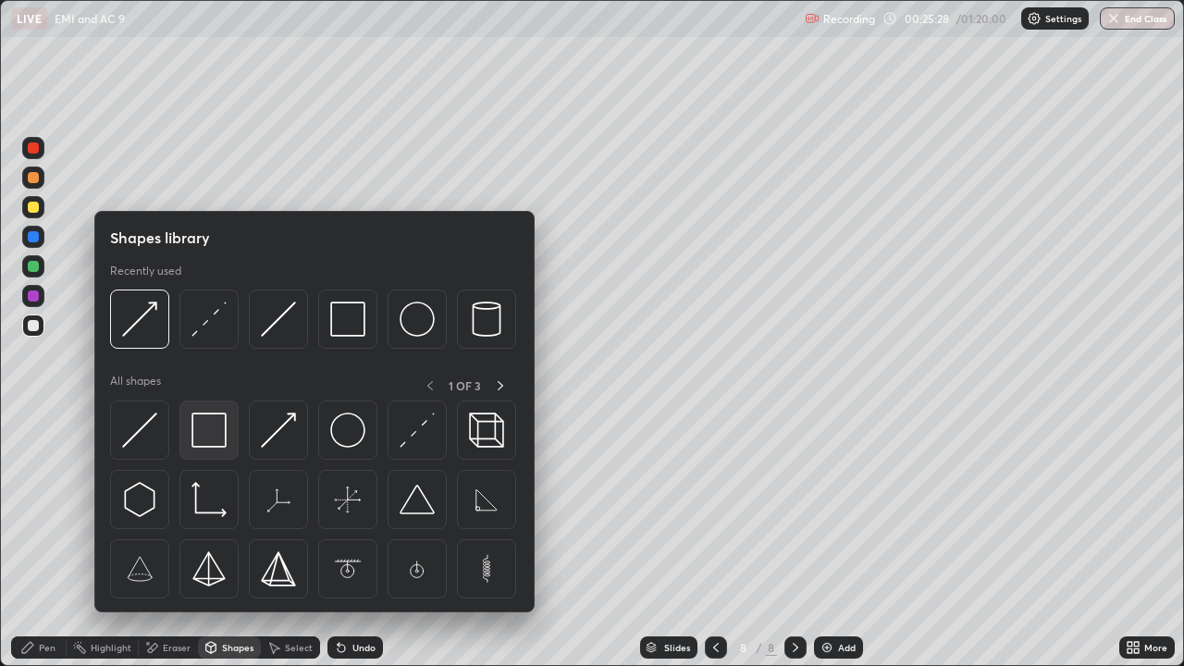
click at [225, 435] on img at bounding box center [209, 430] width 35 height 35
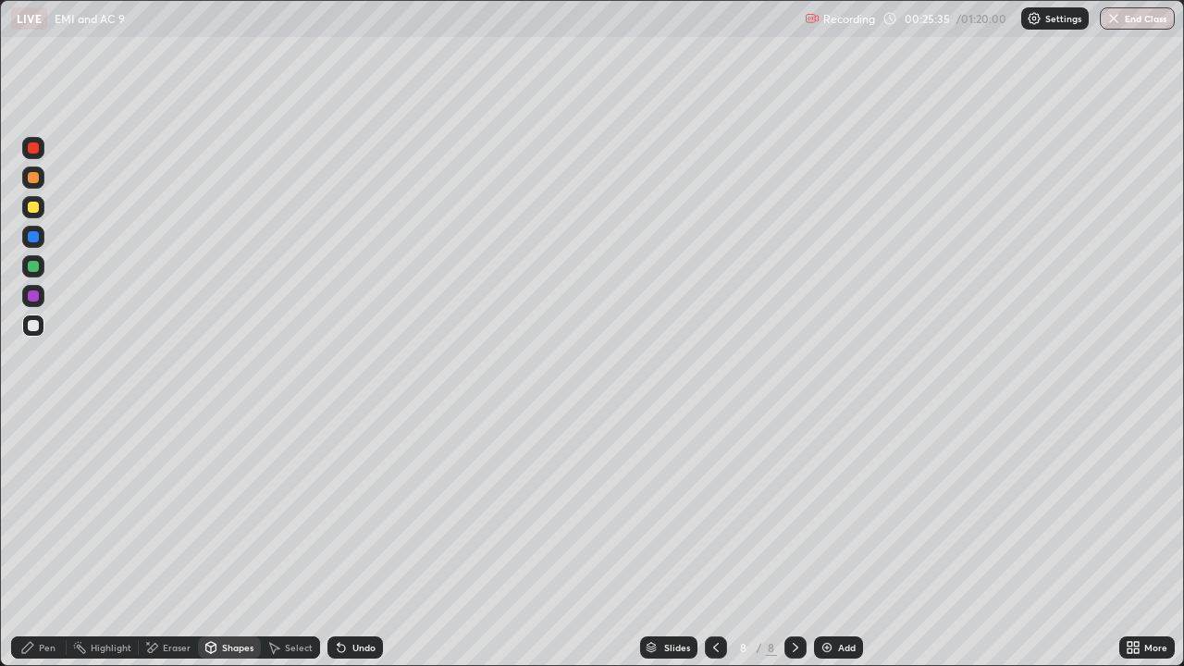
click at [232, 540] on div "Shapes" at bounding box center [237, 647] width 31 height 9
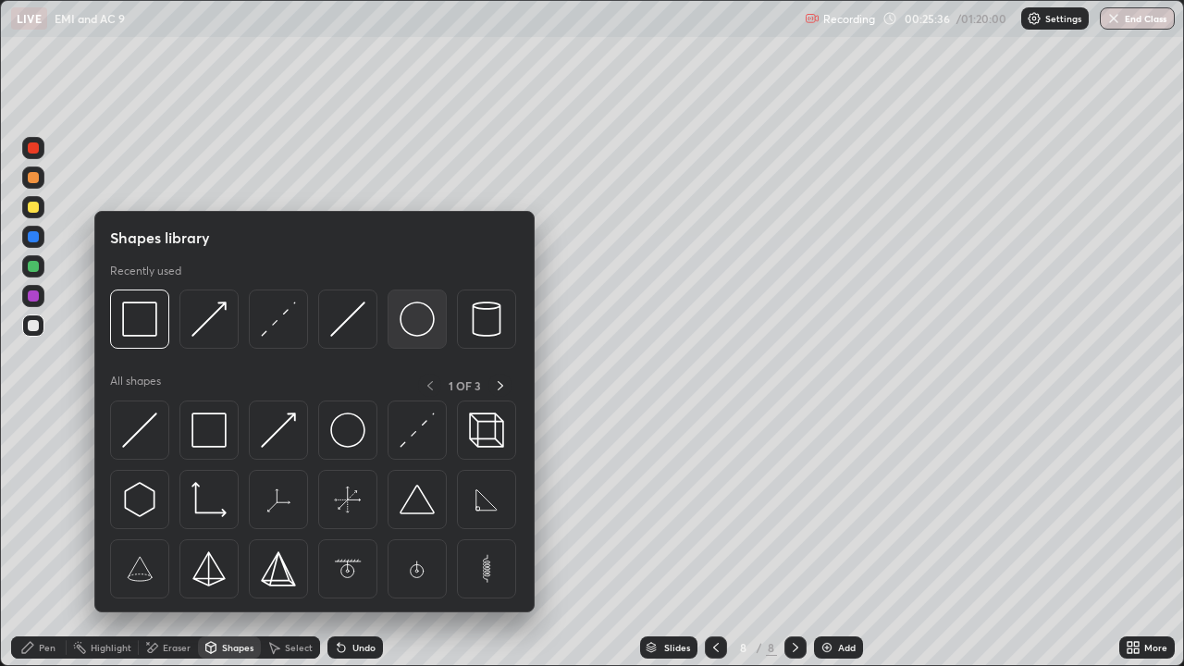
click at [423, 321] on img at bounding box center [417, 319] width 35 height 35
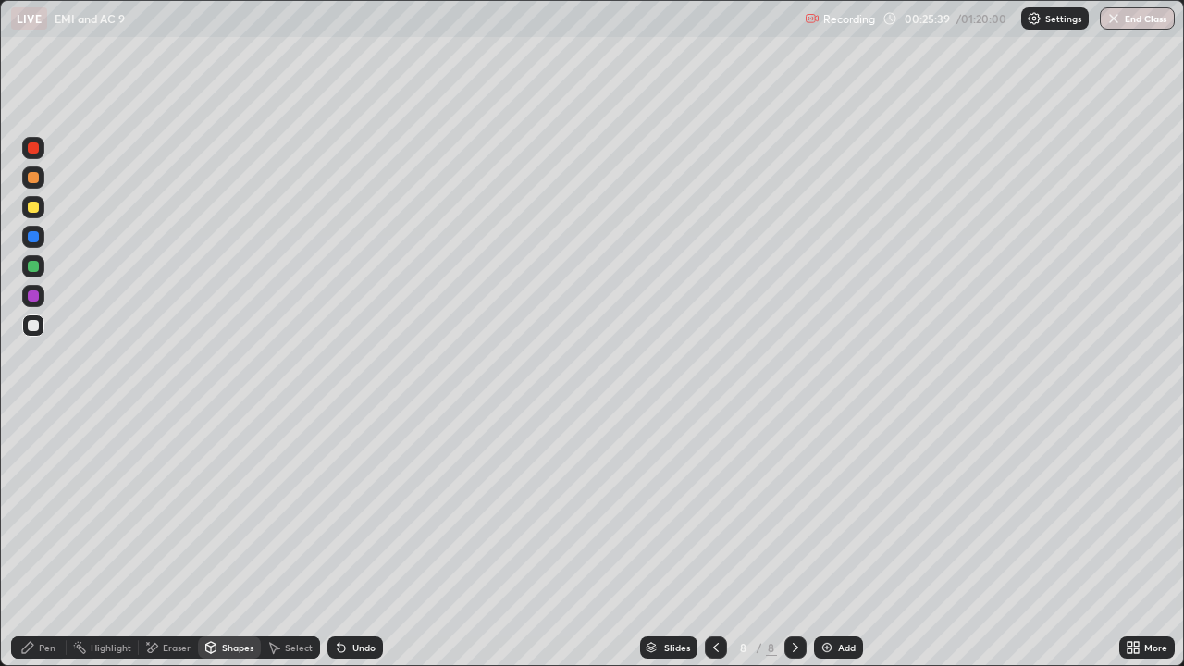
click at [227, 540] on div "Shapes" at bounding box center [237, 647] width 31 height 9
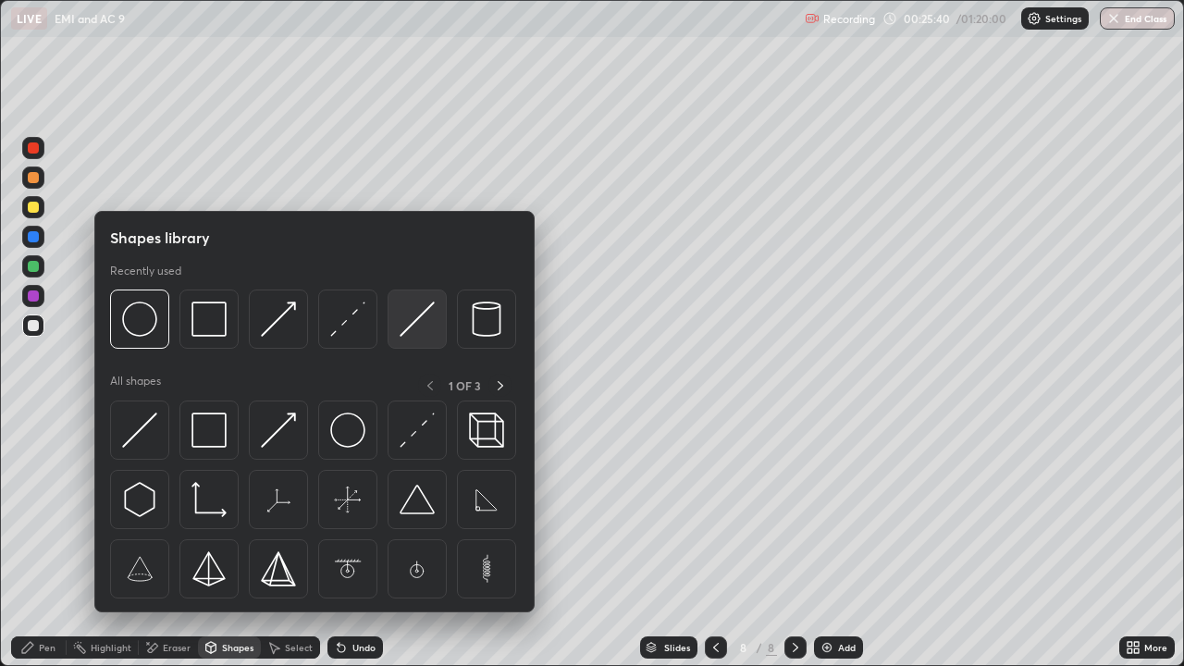
click at [404, 323] on img at bounding box center [417, 319] width 35 height 35
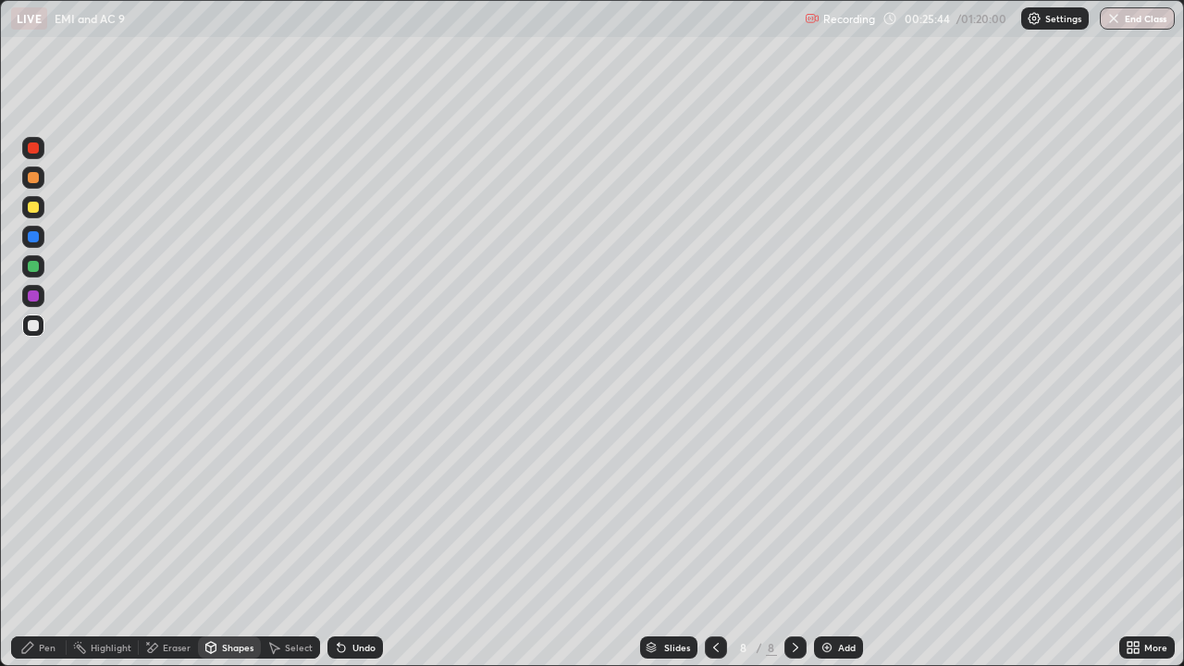
click at [226, 540] on div "Shapes" at bounding box center [237, 647] width 31 height 9
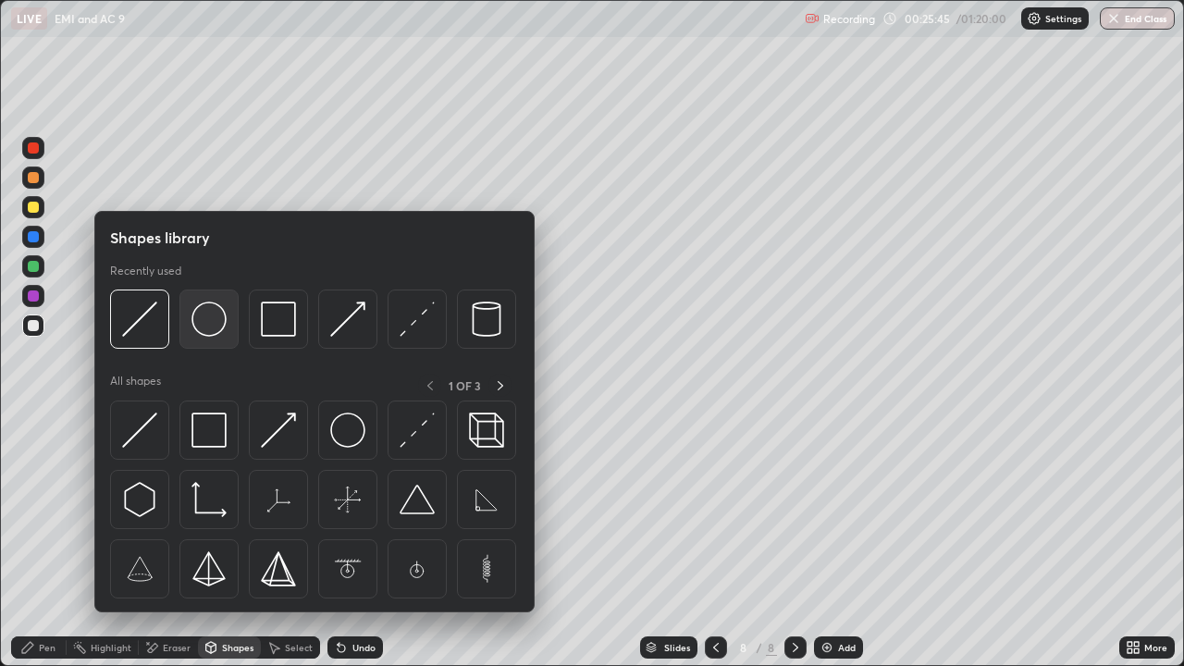
click at [212, 319] on img at bounding box center [209, 319] width 35 height 35
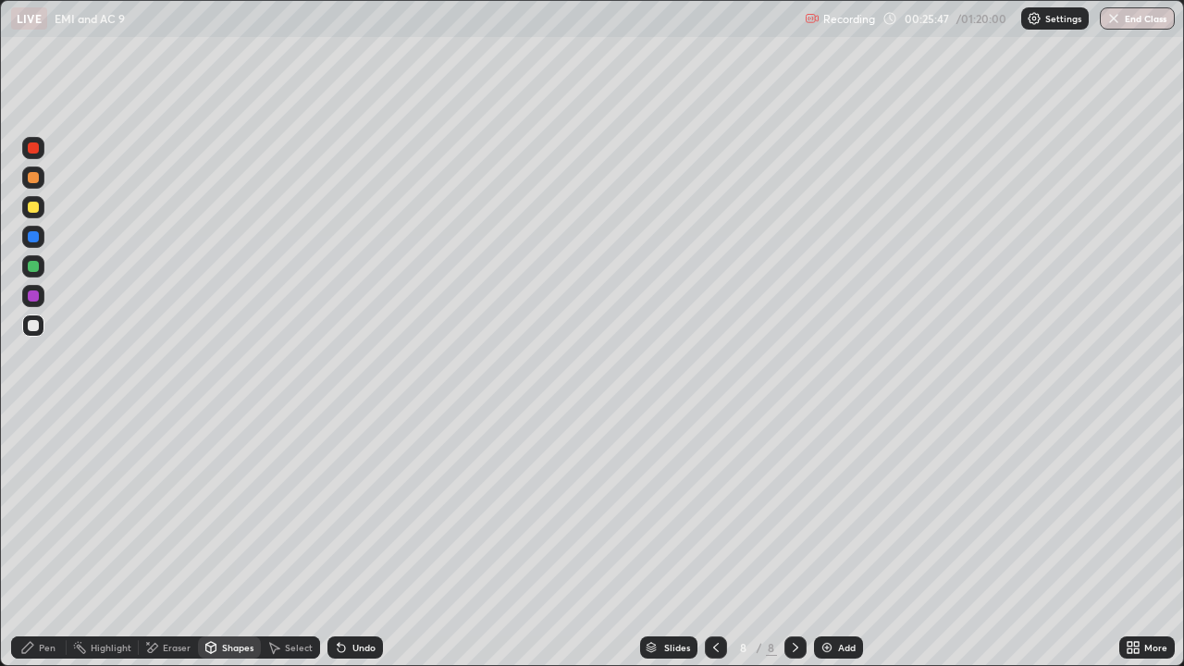
click at [228, 540] on div "Shapes" at bounding box center [237, 647] width 31 height 9
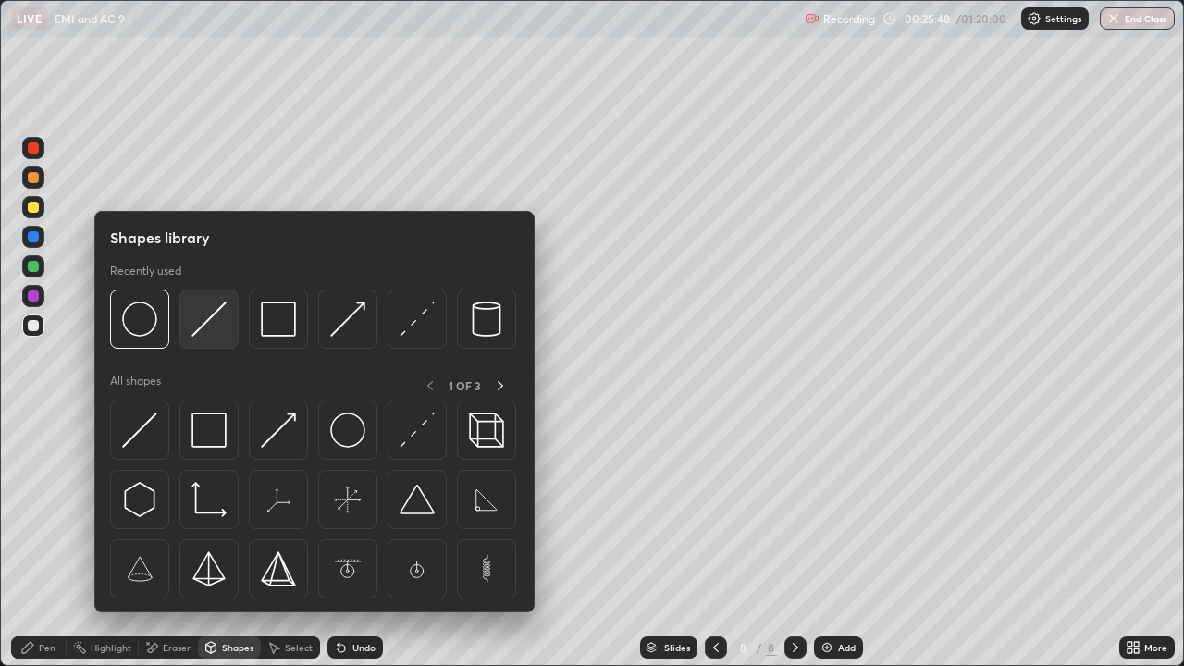
click at [213, 326] on img at bounding box center [209, 319] width 35 height 35
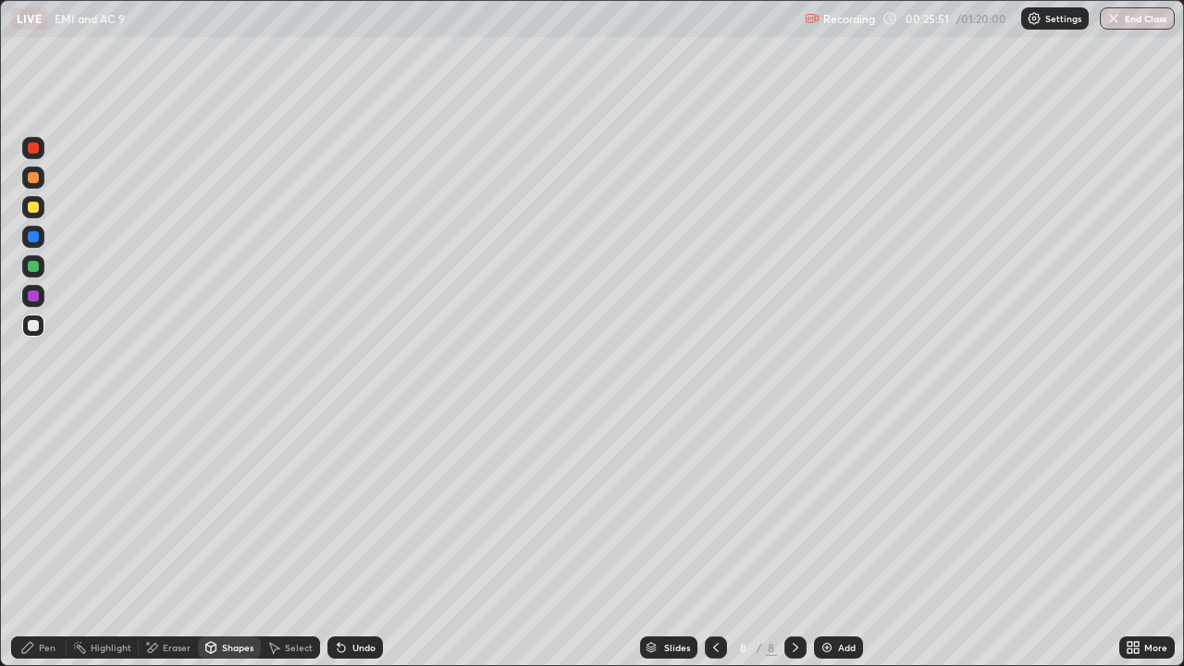
click at [36, 540] on div "Pen" at bounding box center [39, 648] width 56 height 22
click at [228, 540] on div "Shapes" at bounding box center [237, 647] width 31 height 9
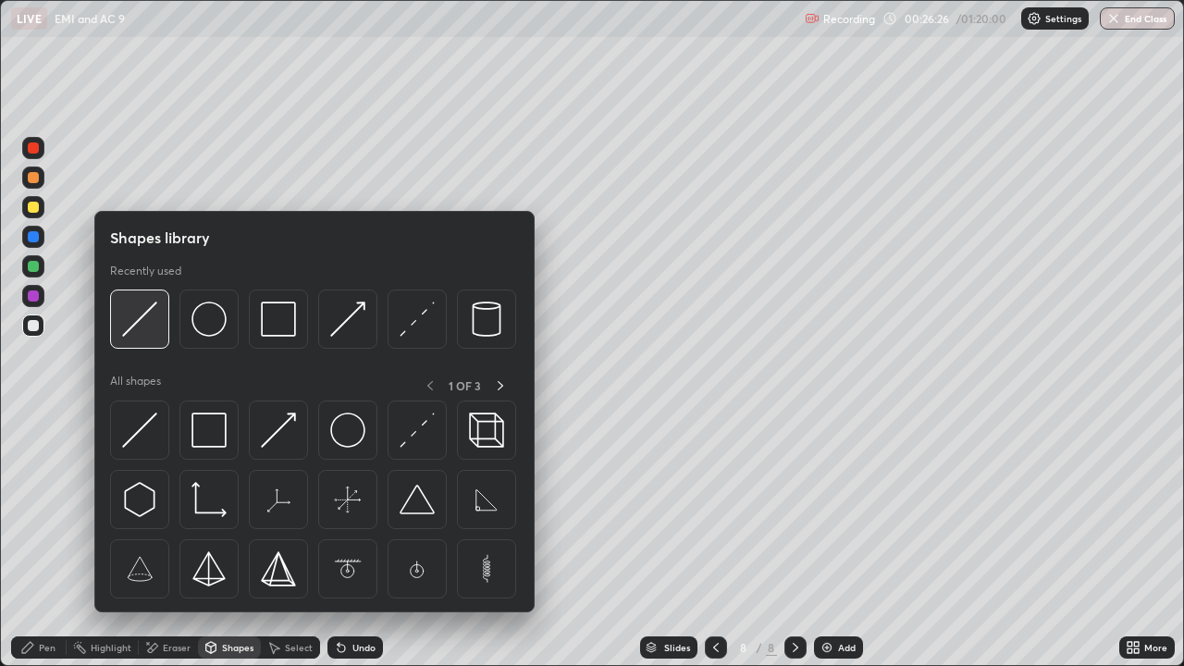
click at [137, 328] on img at bounding box center [139, 319] width 35 height 35
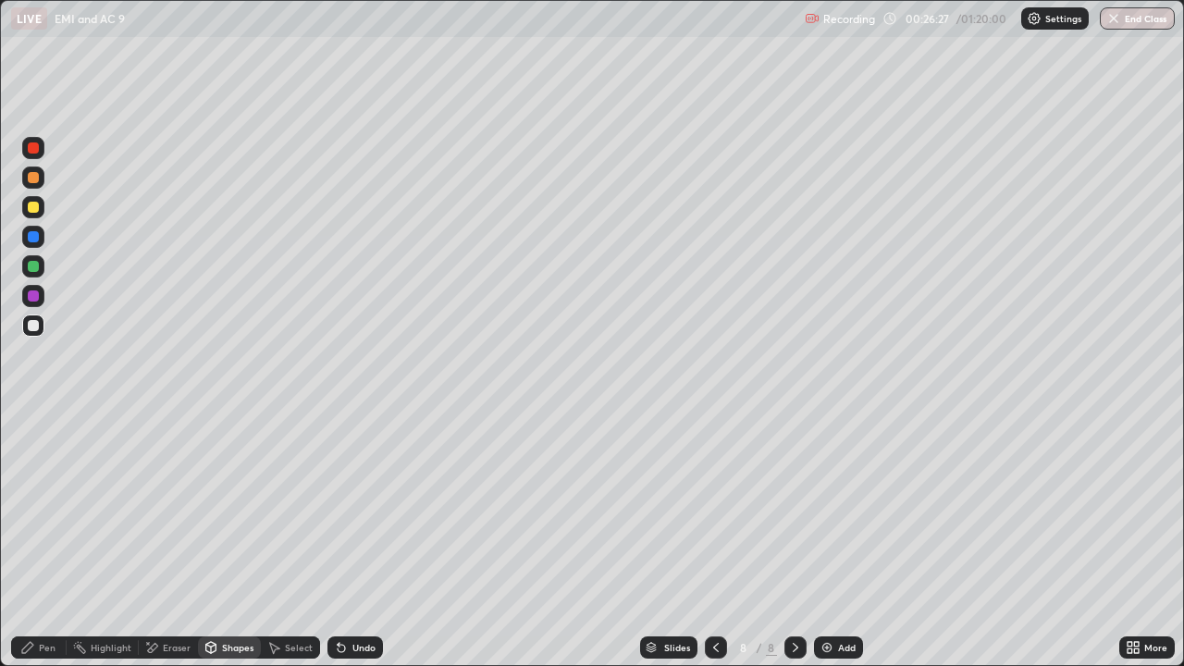
click at [31, 296] on div at bounding box center [33, 296] width 11 height 11
click at [239, 540] on div "Shapes" at bounding box center [237, 647] width 31 height 9
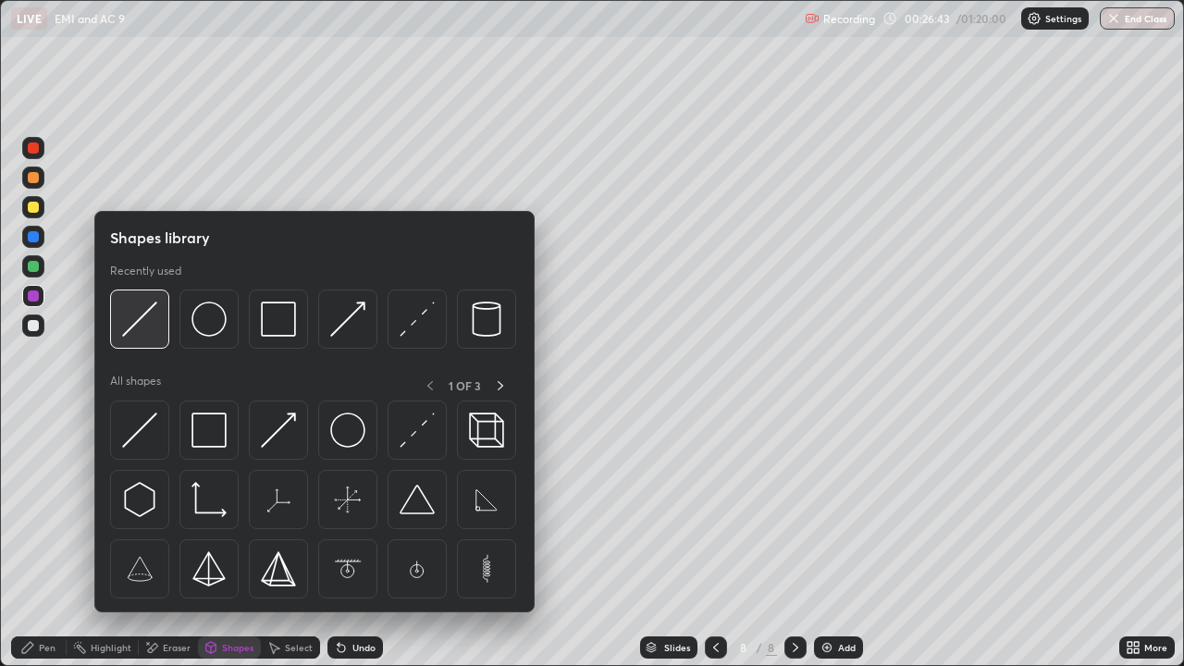
click at [144, 333] on img at bounding box center [139, 319] width 35 height 35
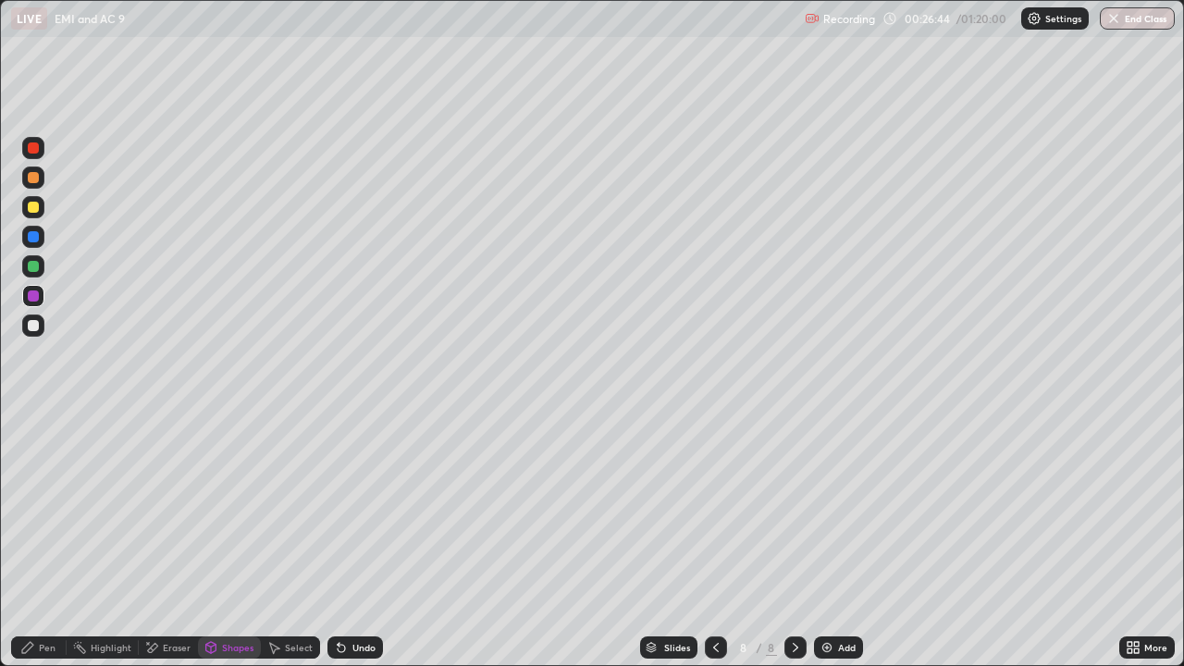
click at [37, 267] on div at bounding box center [33, 266] width 11 height 11
click at [222, 540] on div "Shapes" at bounding box center [237, 647] width 31 height 9
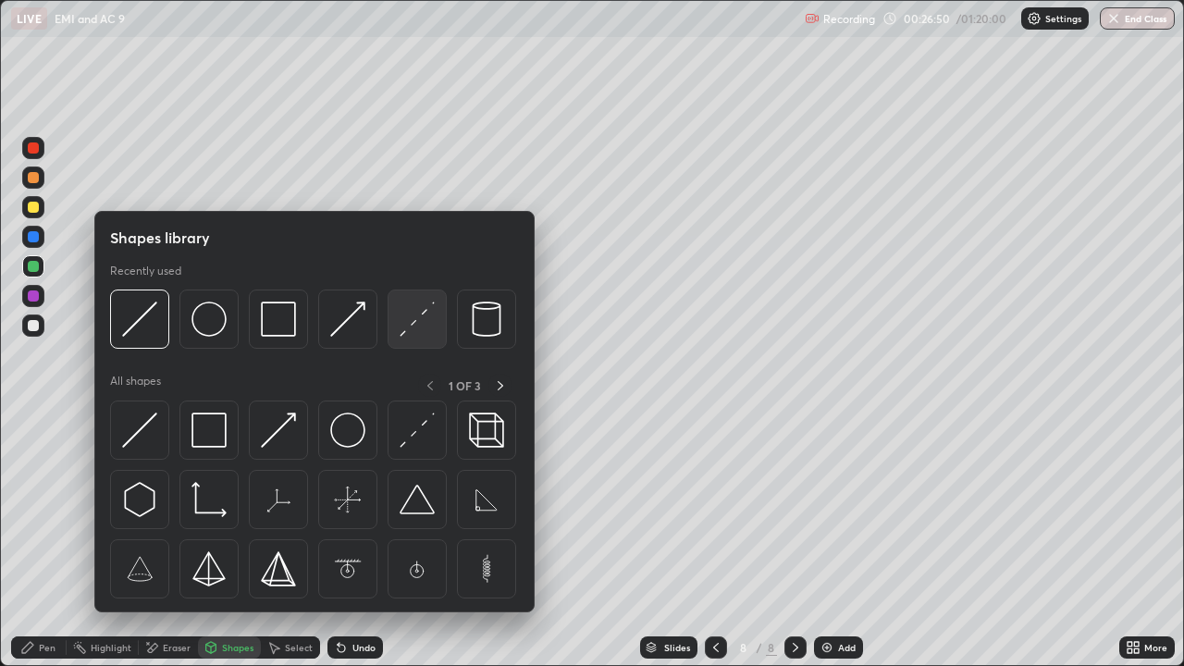
click at [415, 319] on img at bounding box center [417, 319] width 35 height 35
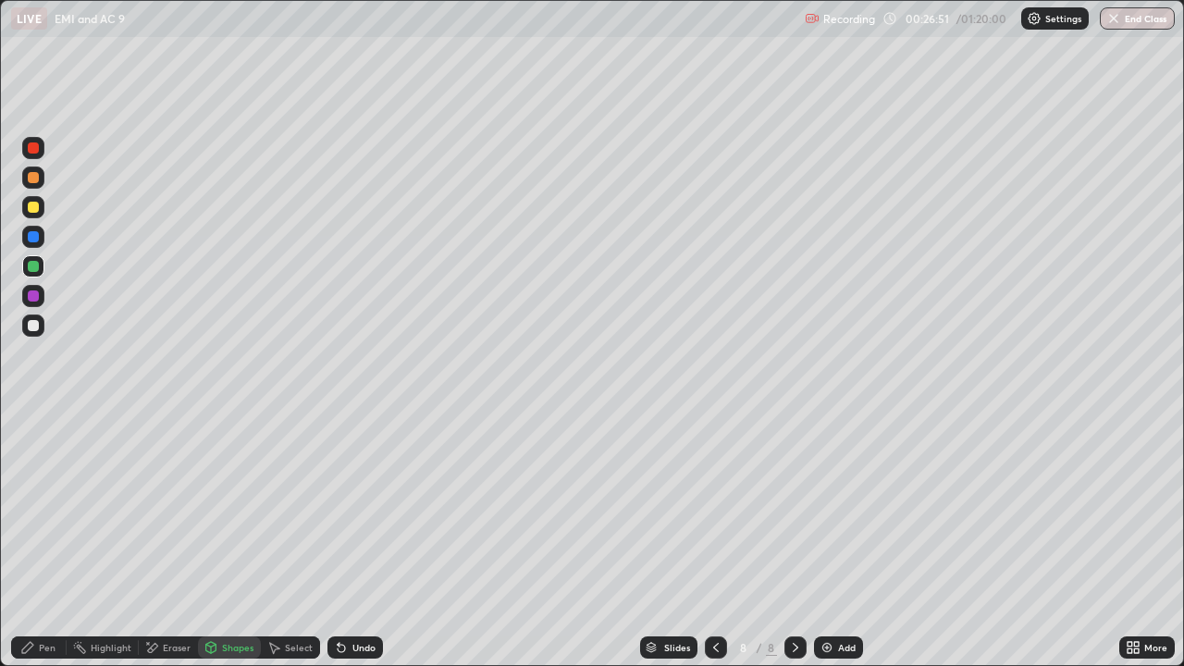
click at [34, 241] on div at bounding box center [33, 236] width 11 height 11
click at [42, 540] on div "Pen" at bounding box center [39, 648] width 56 height 22
click at [28, 327] on div at bounding box center [33, 325] width 11 height 11
click at [206, 540] on icon at bounding box center [211, 647] width 10 height 11
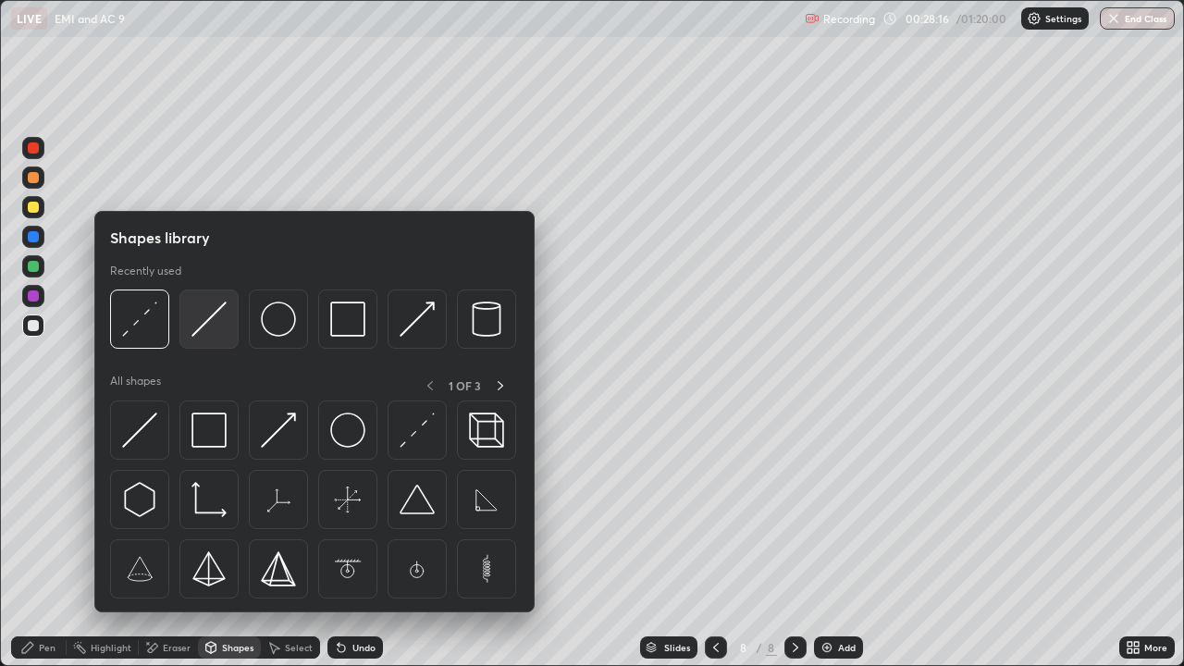
click at [205, 325] on img at bounding box center [209, 319] width 35 height 35
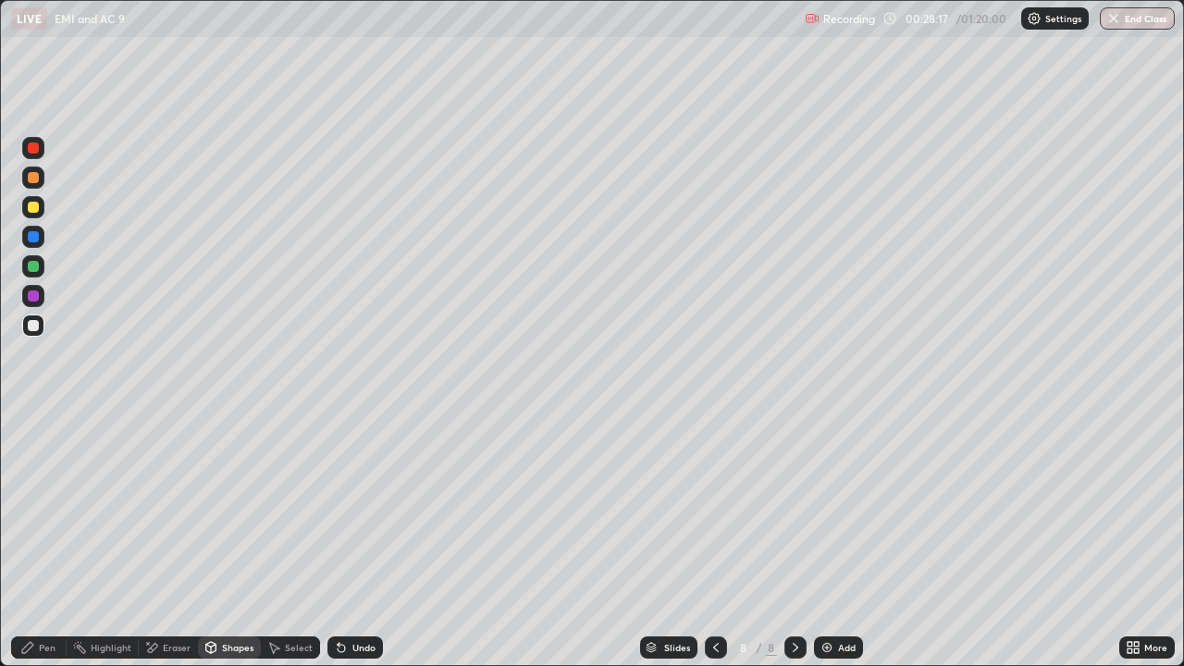
click at [33, 179] on div at bounding box center [33, 177] width 11 height 11
click at [32, 329] on div at bounding box center [33, 325] width 11 height 11
click at [25, 540] on icon at bounding box center [27, 647] width 15 height 15
click at [716, 540] on icon at bounding box center [716, 647] width 15 height 15
click at [706, 540] on div at bounding box center [716, 648] width 22 height 22
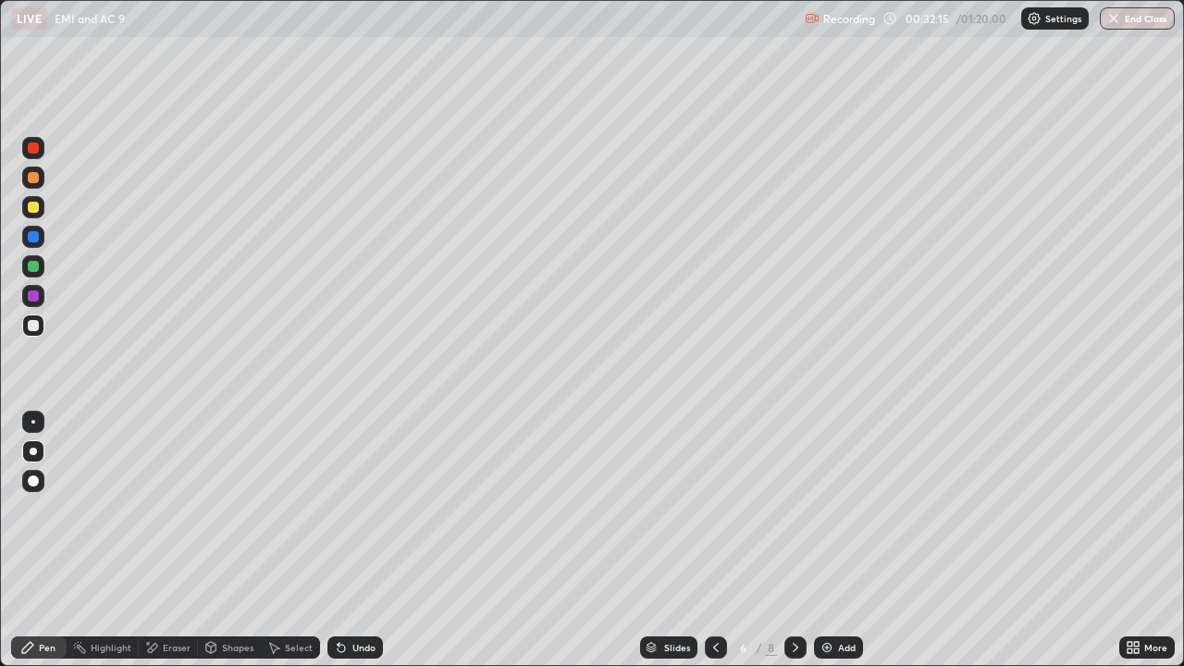
click at [711, 540] on icon at bounding box center [716, 647] width 15 height 15
click at [34, 208] on div at bounding box center [33, 207] width 11 height 11
click at [229, 540] on div "Shapes" at bounding box center [237, 647] width 31 height 9
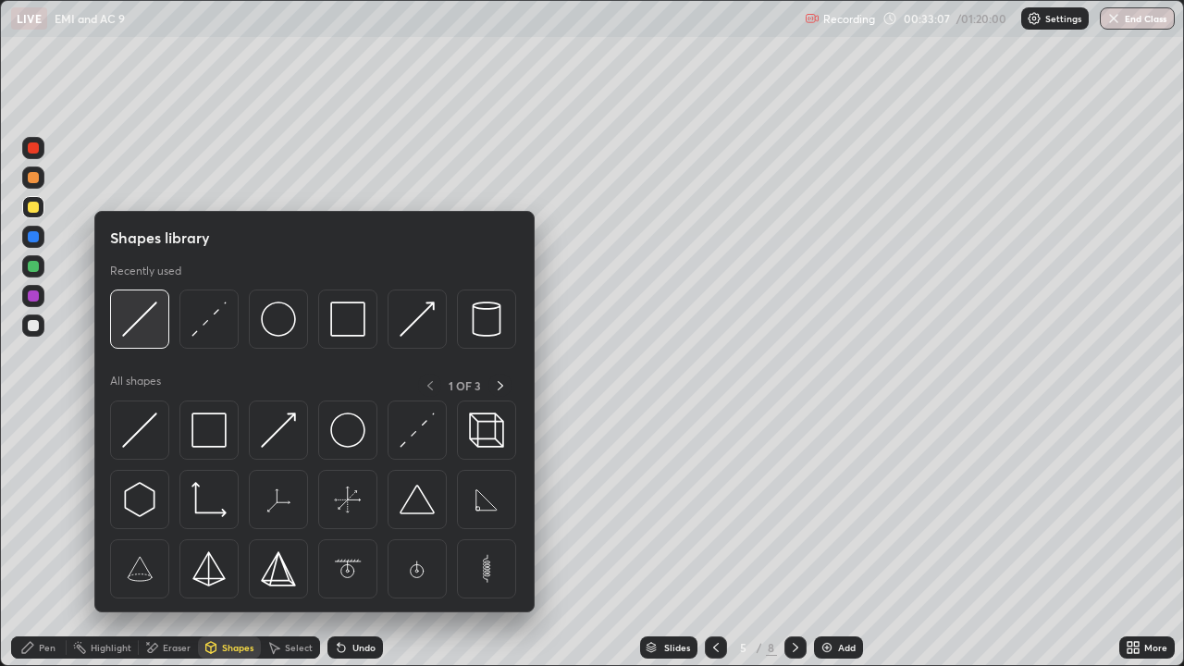
click at [136, 327] on img at bounding box center [139, 319] width 35 height 35
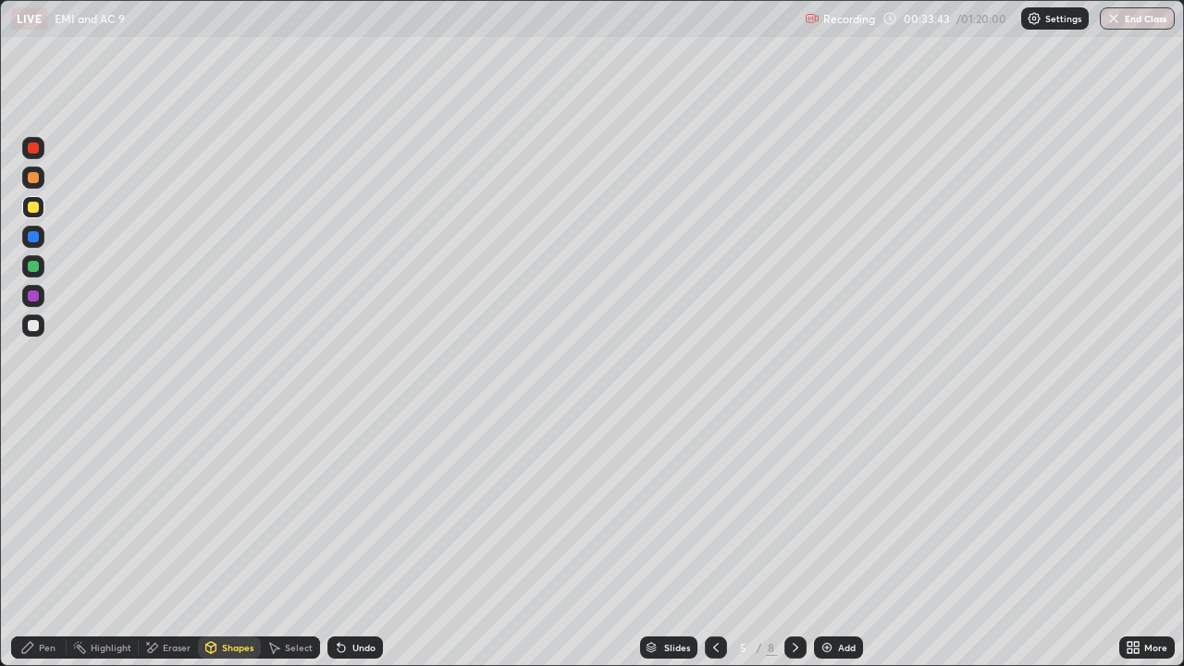
click at [358, 540] on div "Undo" at bounding box center [363, 647] width 23 height 9
click at [44, 540] on div "Pen" at bounding box center [47, 647] width 17 height 9
click at [792, 540] on div at bounding box center [796, 648] width 22 height 22
click at [794, 540] on icon at bounding box center [795, 647] width 15 height 15
click at [792, 540] on icon at bounding box center [795, 647] width 15 height 15
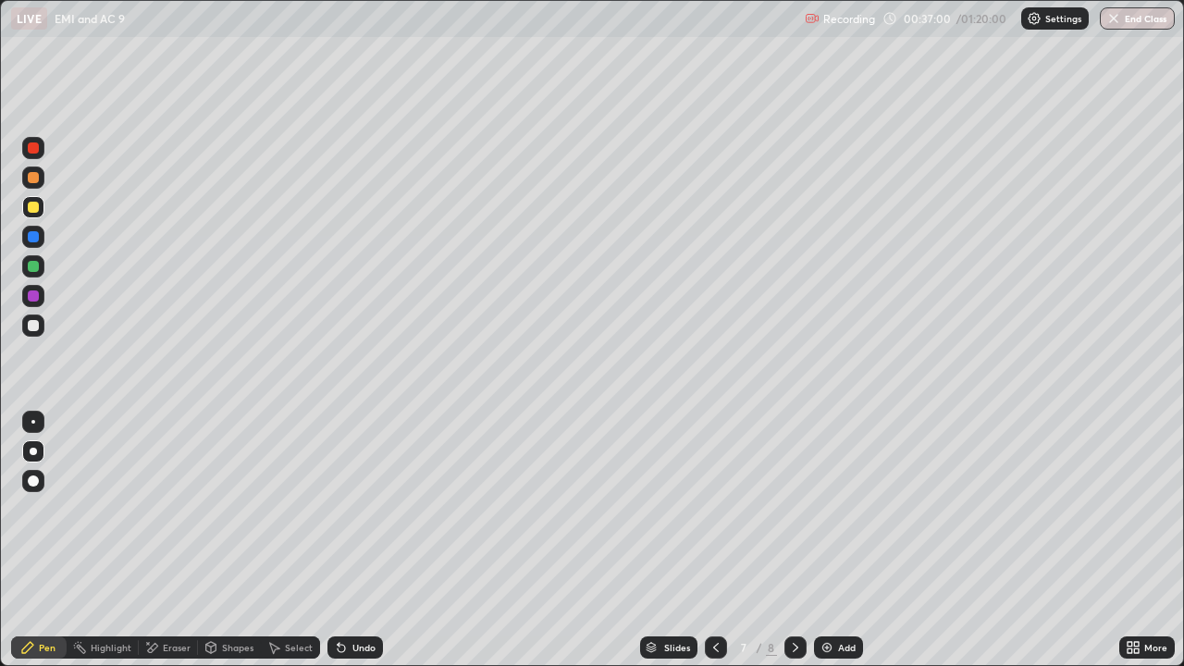
click at [795, 540] on icon at bounding box center [795, 647] width 15 height 15
click at [34, 324] on div at bounding box center [33, 325] width 11 height 11
click at [823, 540] on img at bounding box center [827, 647] width 15 height 15
click at [206, 540] on icon at bounding box center [211, 647] width 10 height 11
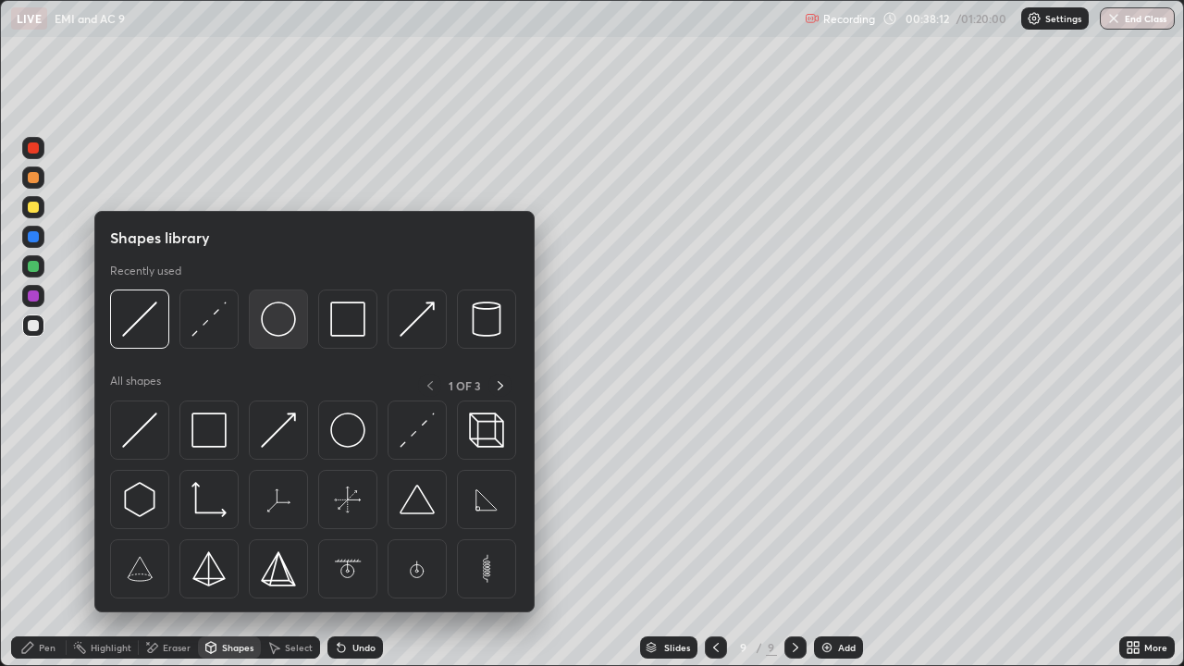
click at [279, 317] on img at bounding box center [278, 319] width 35 height 35
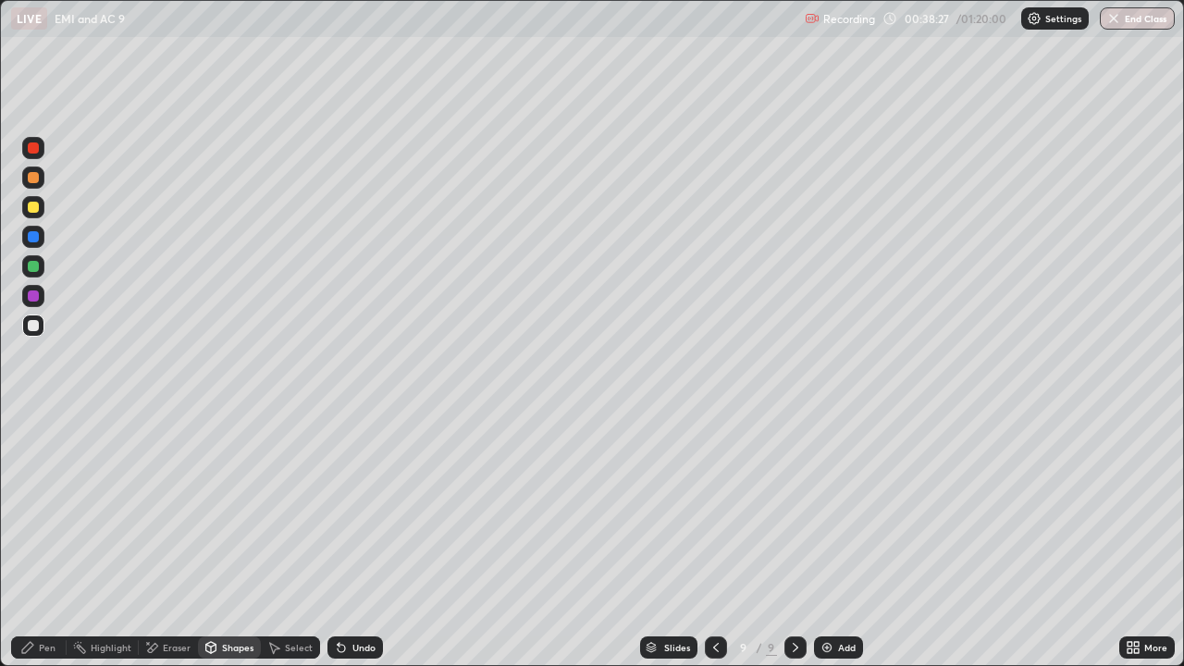
click at [178, 540] on div "Eraser" at bounding box center [177, 647] width 28 height 9
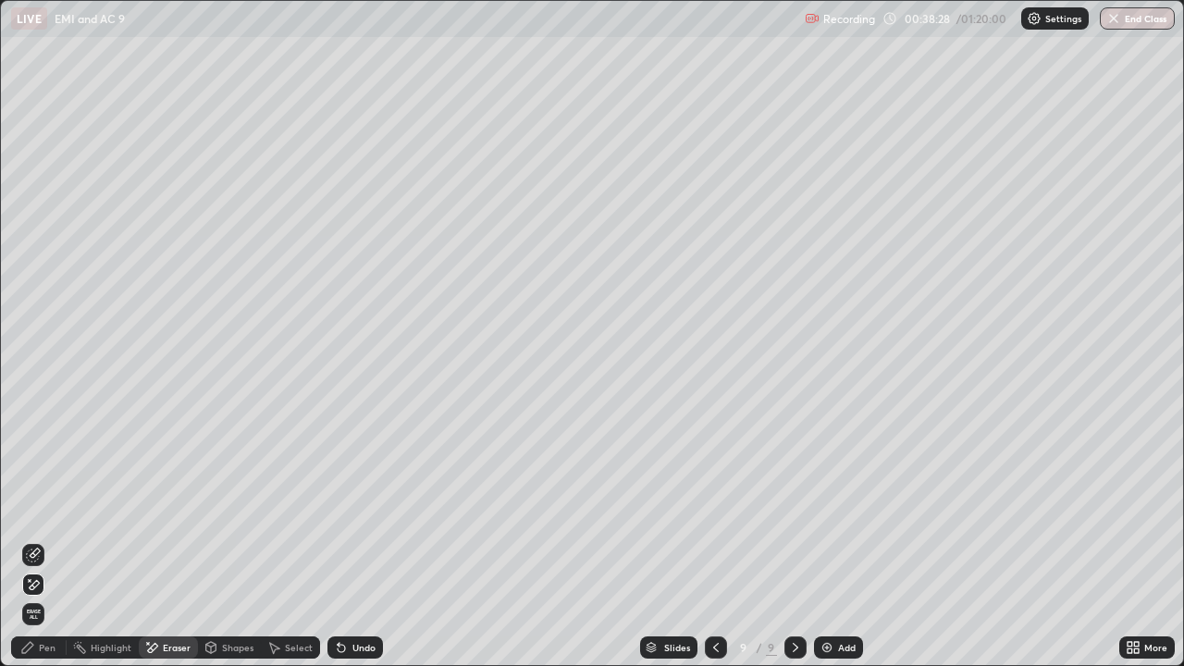
click at [35, 540] on icon at bounding box center [33, 555] width 15 height 15
click at [217, 540] on div "Shapes" at bounding box center [229, 648] width 63 height 22
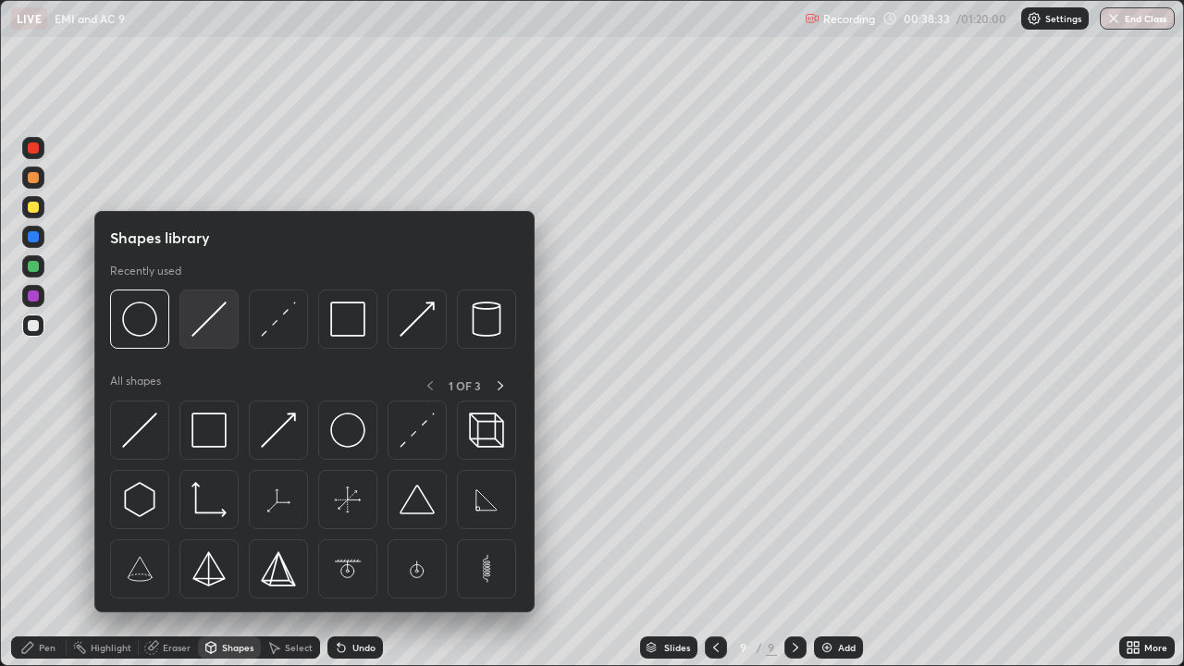
click at [210, 324] on img at bounding box center [209, 319] width 35 height 35
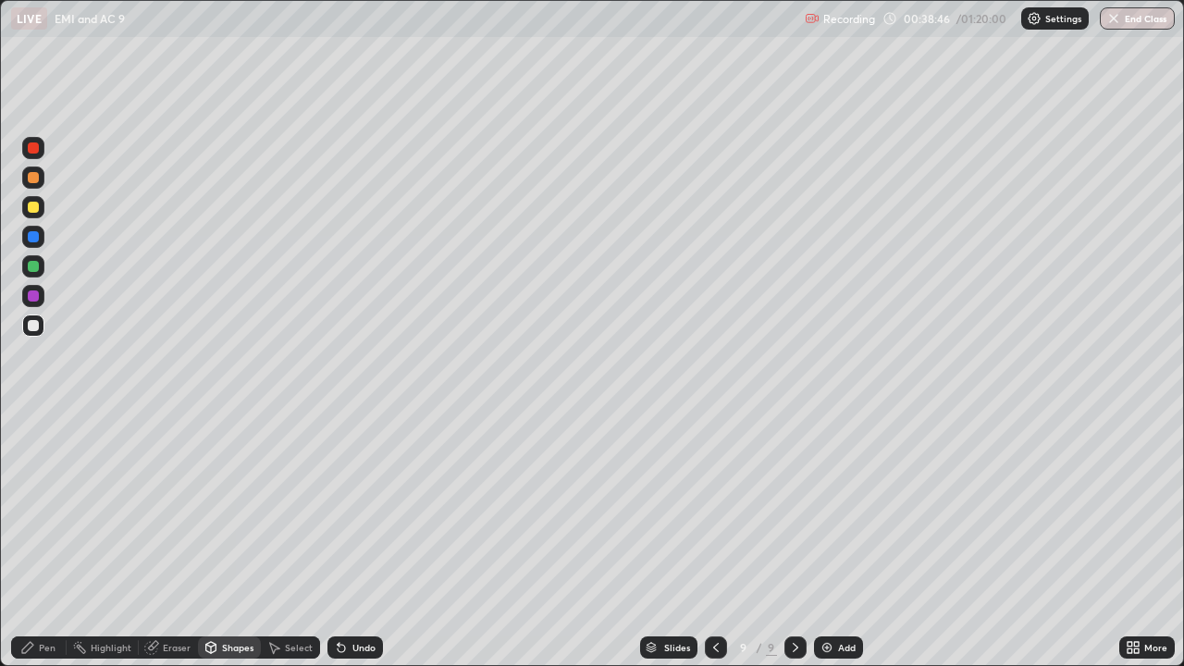
click at [33, 212] on div at bounding box center [33, 207] width 11 height 11
click at [228, 540] on div "Shapes" at bounding box center [229, 648] width 63 height 22
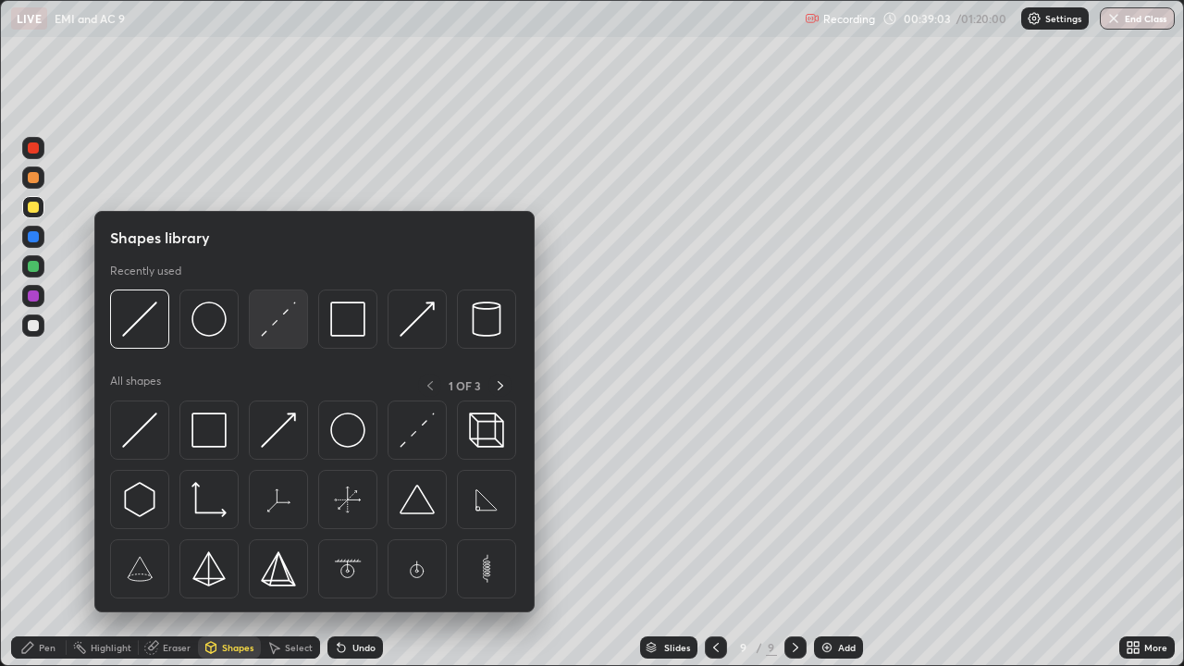
click at [281, 321] on img at bounding box center [278, 319] width 35 height 35
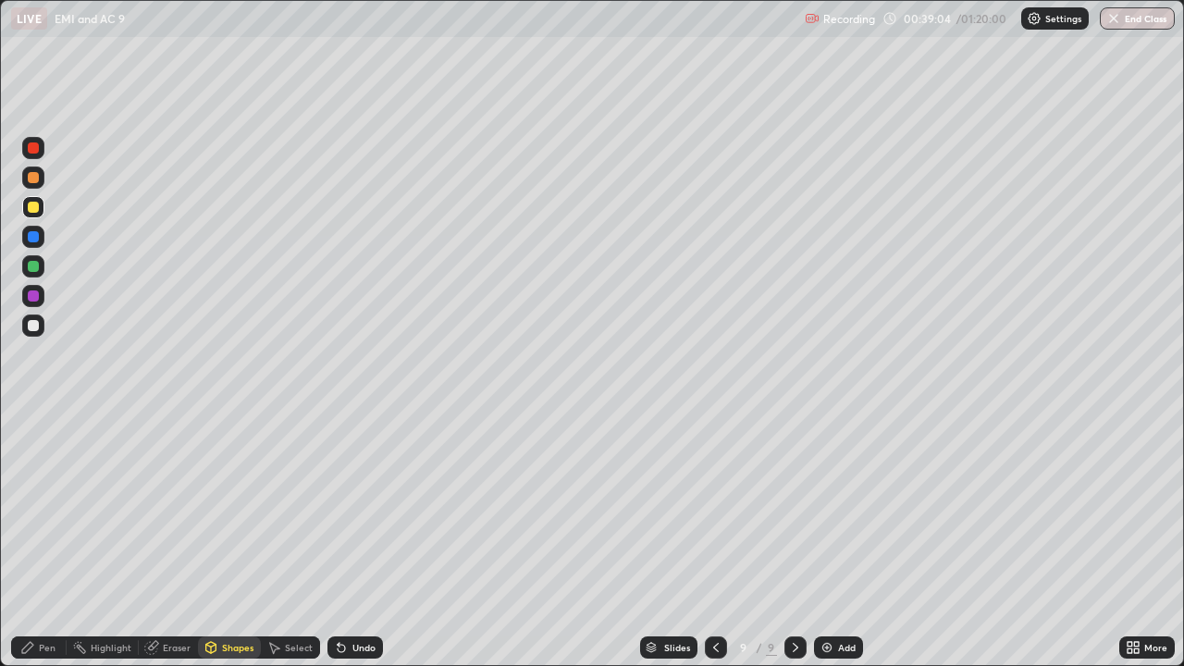
click at [30, 241] on div at bounding box center [33, 236] width 11 height 11
click at [43, 540] on div "Pen" at bounding box center [39, 647] width 56 height 37
click at [31, 267] on div at bounding box center [33, 266] width 11 height 11
click at [33, 329] on div at bounding box center [33, 325] width 11 height 11
click at [354, 540] on div "Undo" at bounding box center [363, 647] width 23 height 9
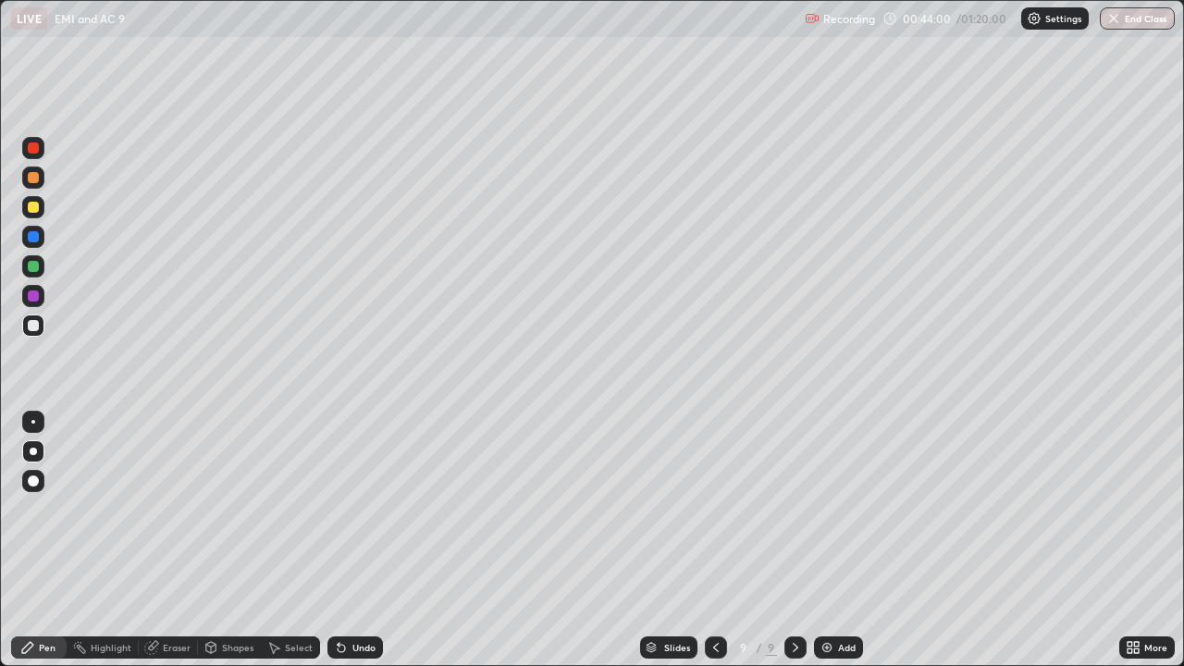
click at [829, 540] on img at bounding box center [827, 647] width 15 height 15
click at [233, 540] on div "Shapes" at bounding box center [237, 647] width 31 height 9
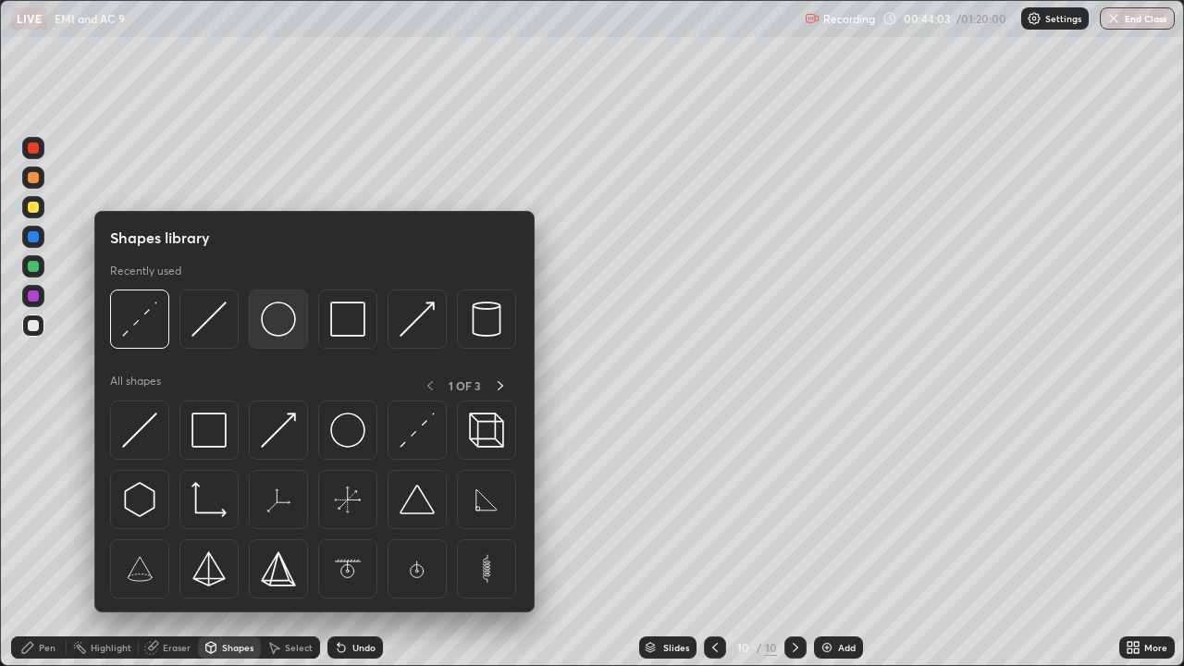
click at [287, 326] on img at bounding box center [278, 319] width 35 height 35
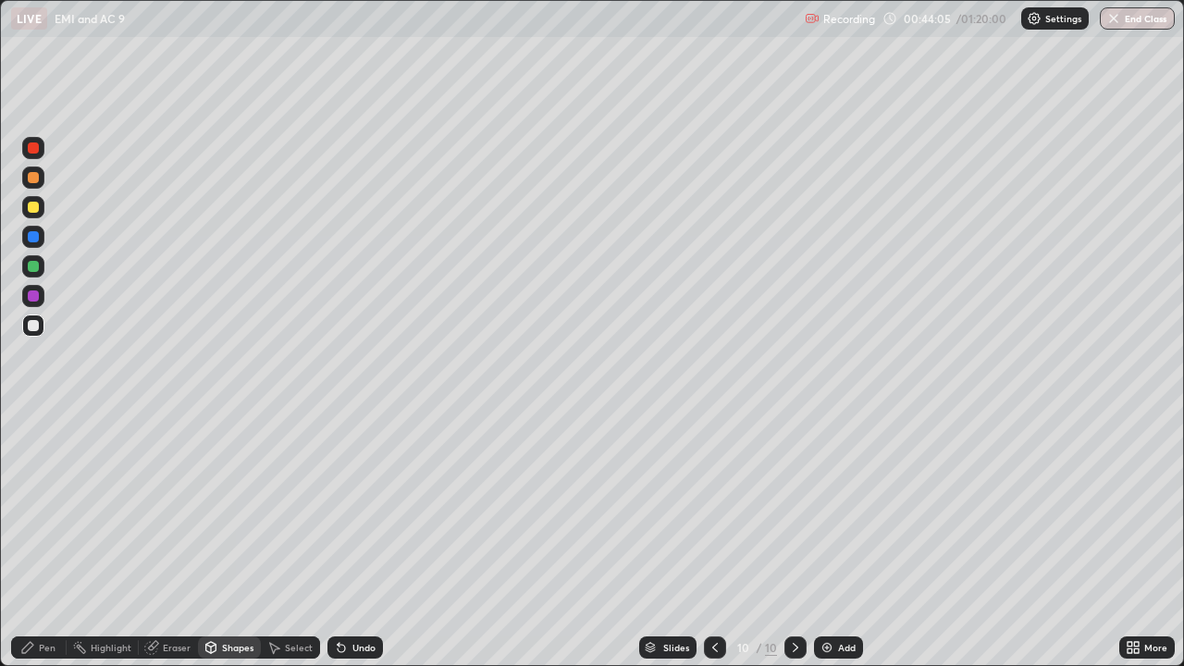
click at [181, 540] on div "Eraser" at bounding box center [177, 647] width 28 height 9
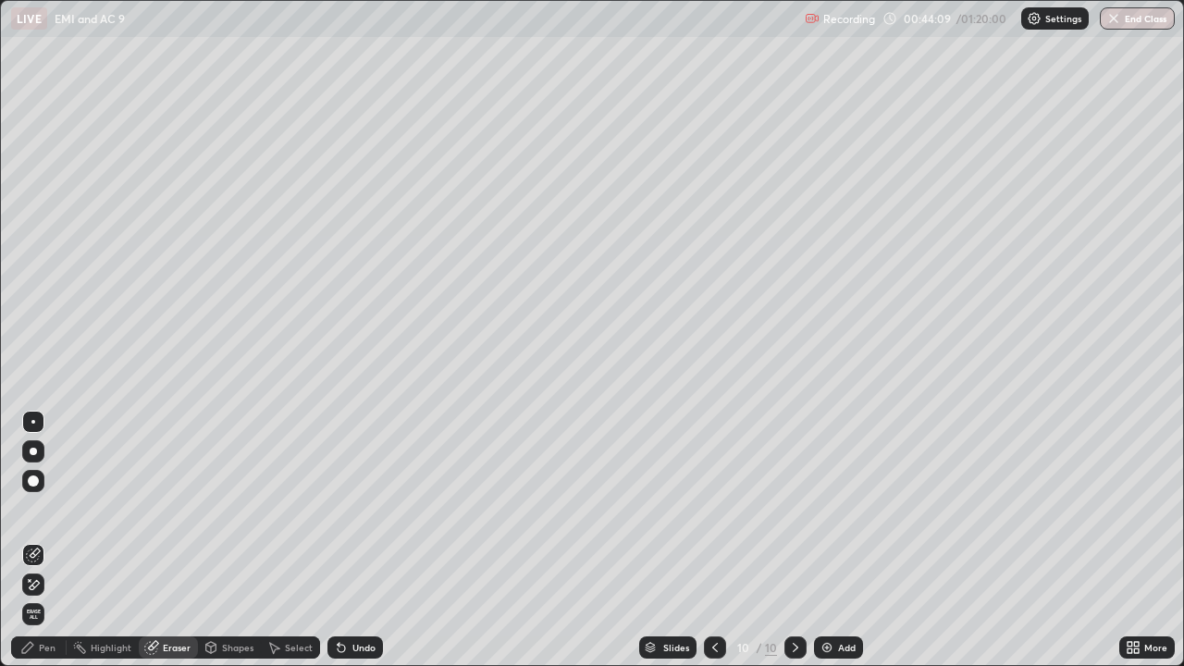
click at [231, 540] on div "Shapes" at bounding box center [237, 647] width 31 height 9
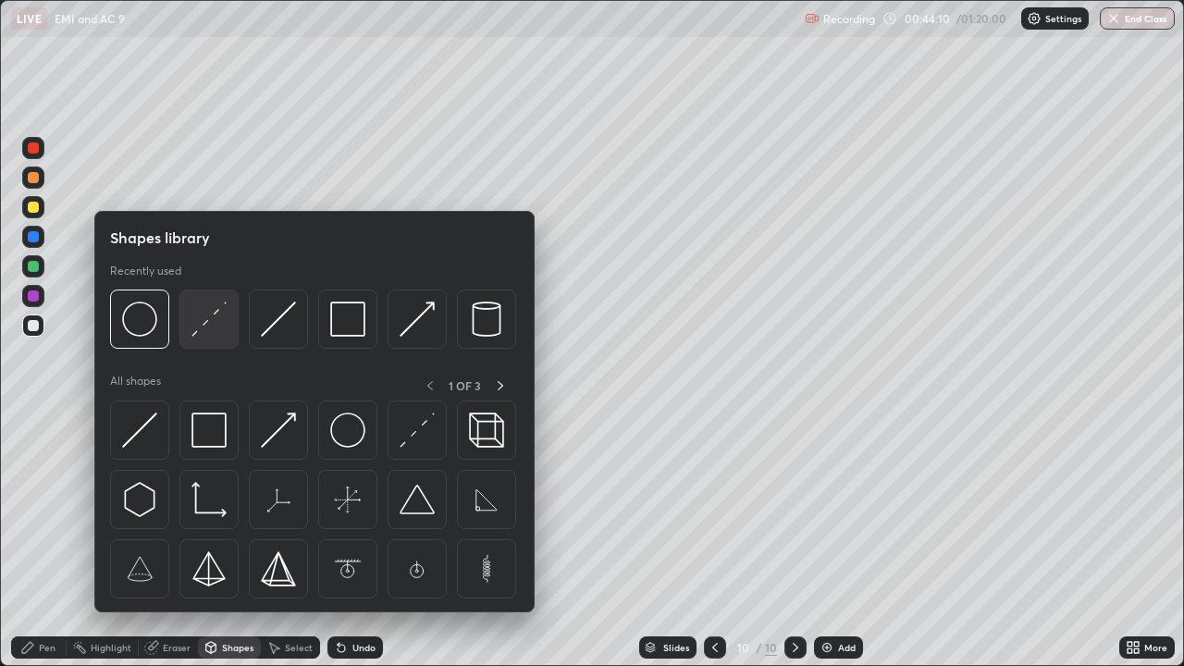
click at [219, 331] on img at bounding box center [209, 319] width 35 height 35
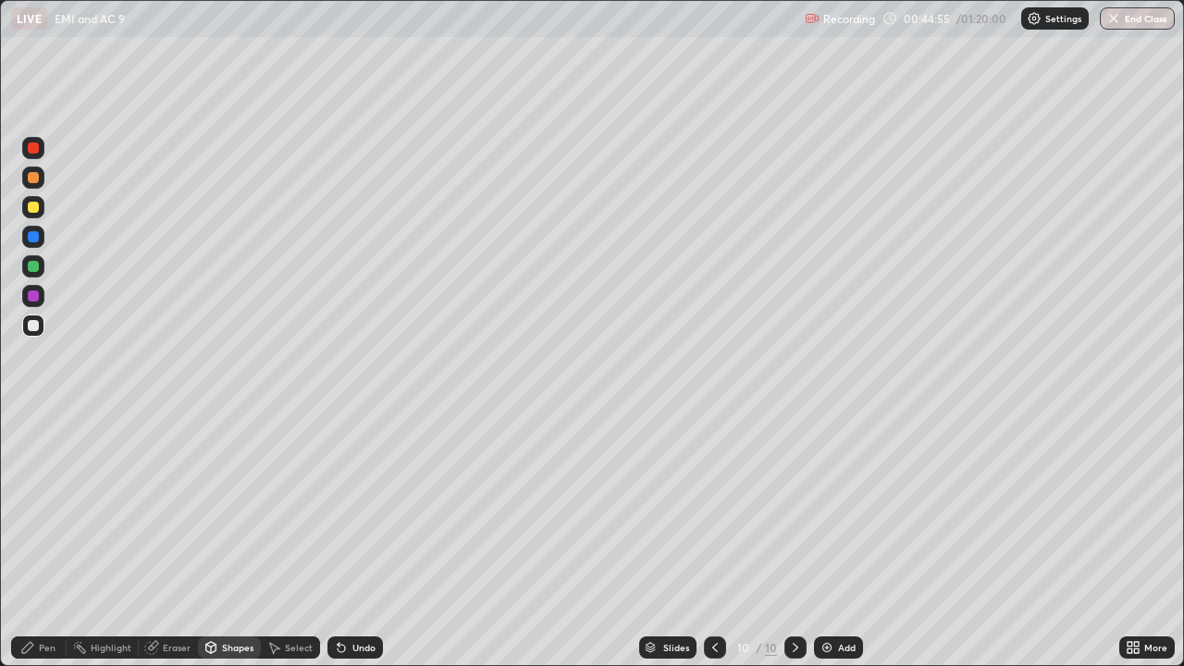
click at [219, 540] on div "Shapes" at bounding box center [229, 648] width 63 height 22
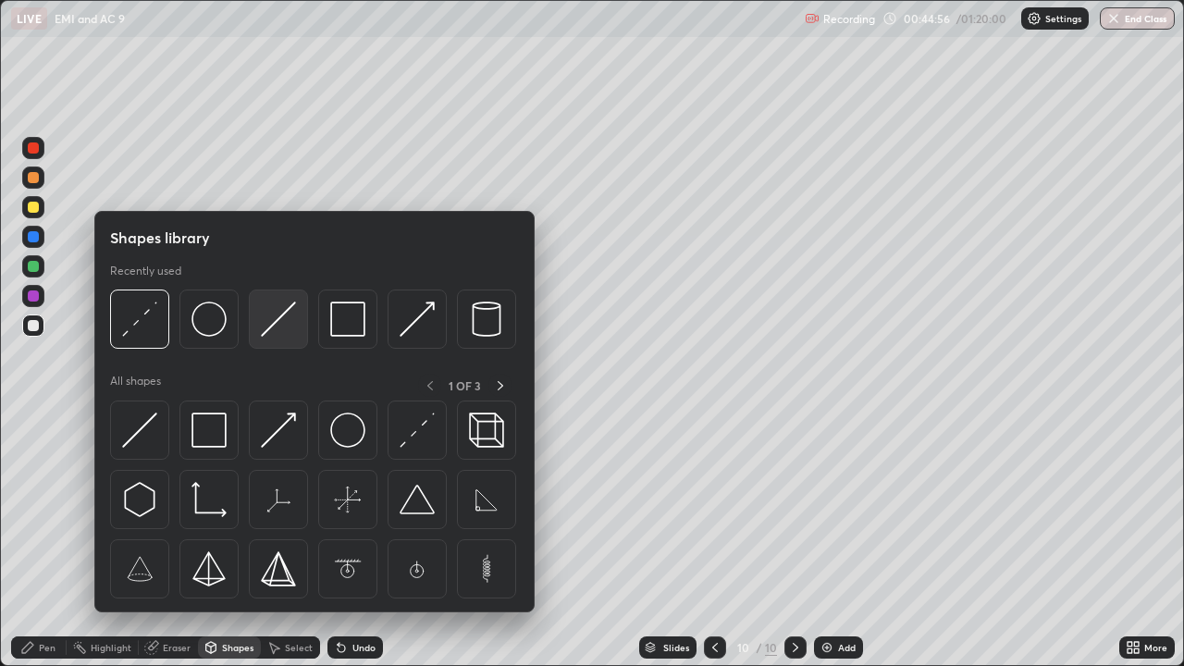
click at [273, 330] on img at bounding box center [278, 319] width 35 height 35
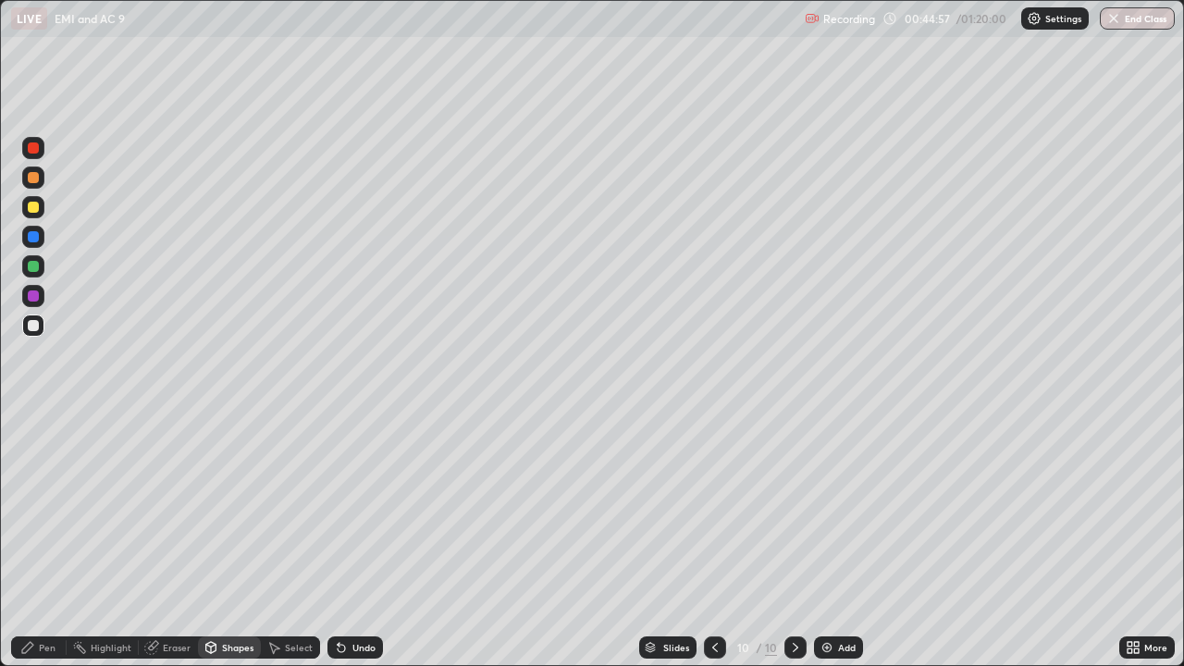
click at [29, 210] on div at bounding box center [33, 207] width 11 height 11
click at [233, 540] on div "Shapes" at bounding box center [237, 647] width 31 height 9
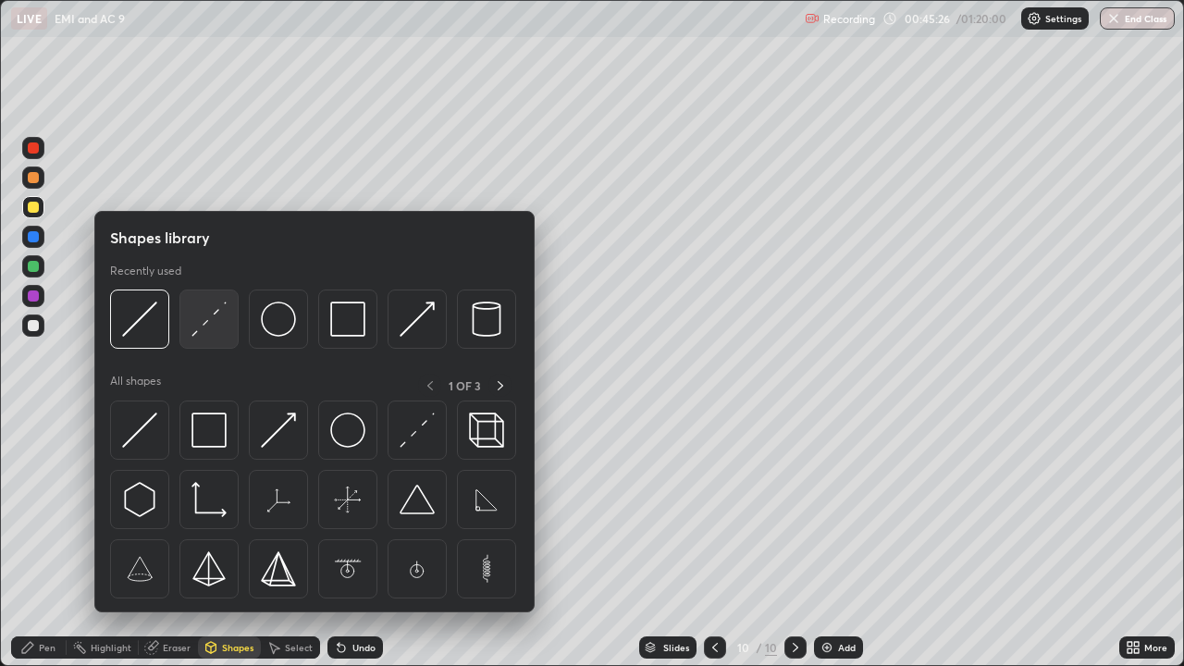
click at [206, 331] on img at bounding box center [209, 319] width 35 height 35
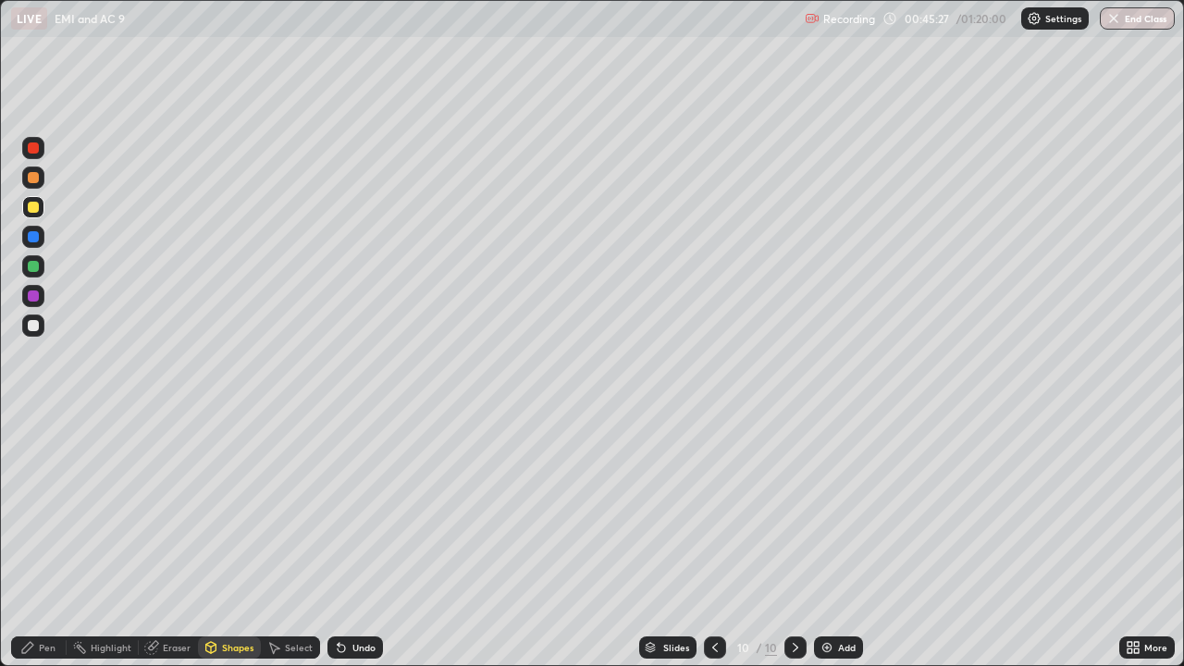
click at [204, 540] on div "Shapes" at bounding box center [229, 648] width 63 height 22
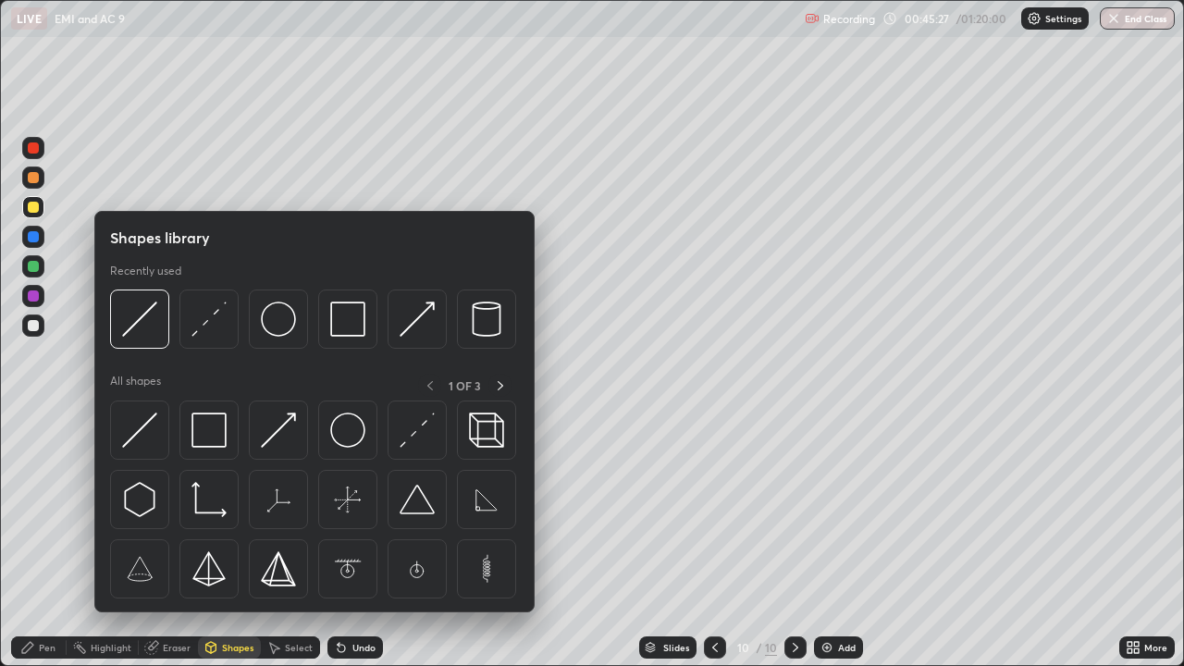
click at [211, 540] on icon at bounding box center [211, 650] width 0 height 6
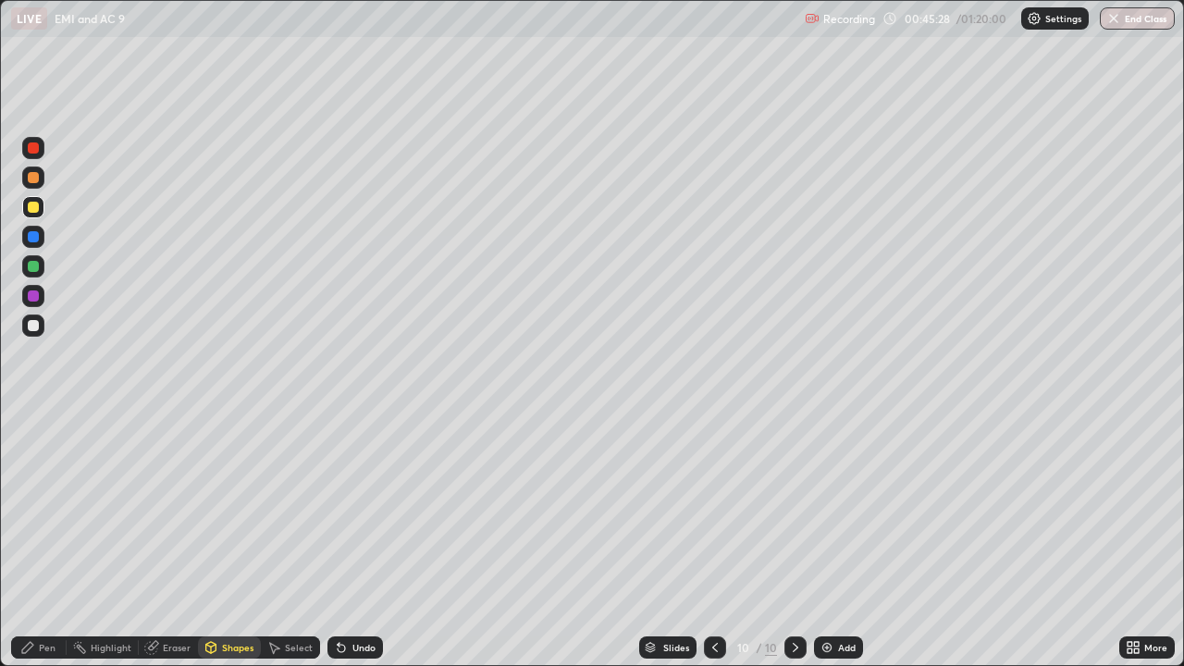
click at [204, 540] on div "Shapes" at bounding box center [229, 648] width 63 height 22
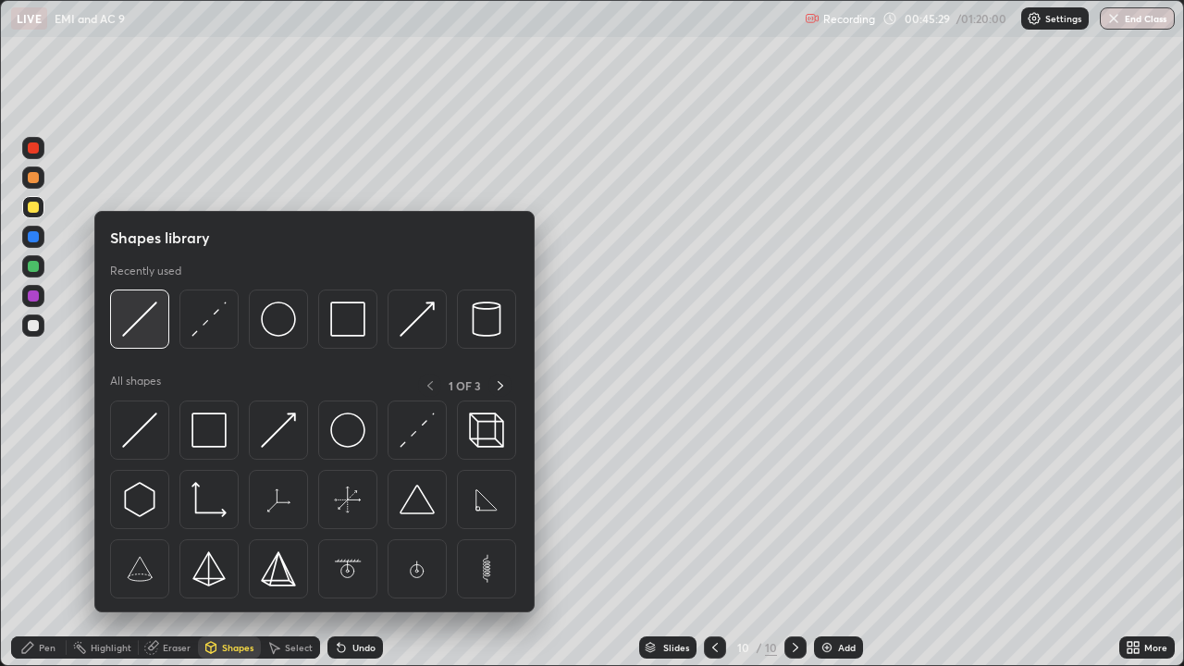
click at [150, 332] on img at bounding box center [139, 319] width 35 height 35
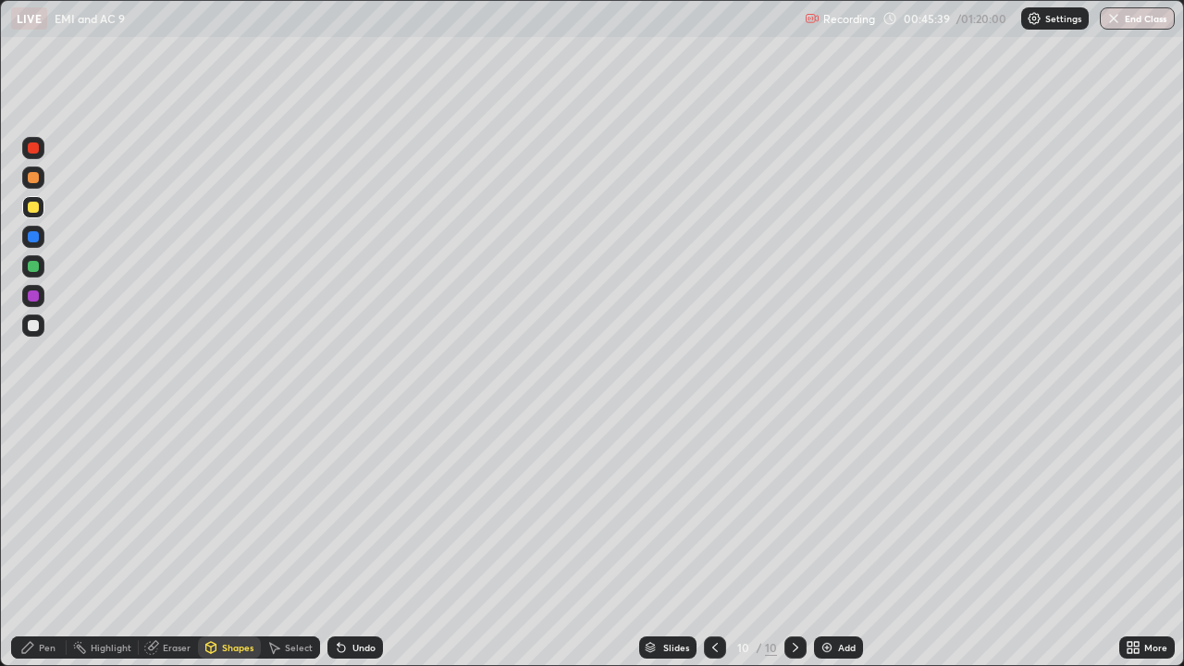
click at [30, 540] on icon at bounding box center [27, 647] width 15 height 15
click at [216, 540] on icon at bounding box center [211, 647] width 15 height 15
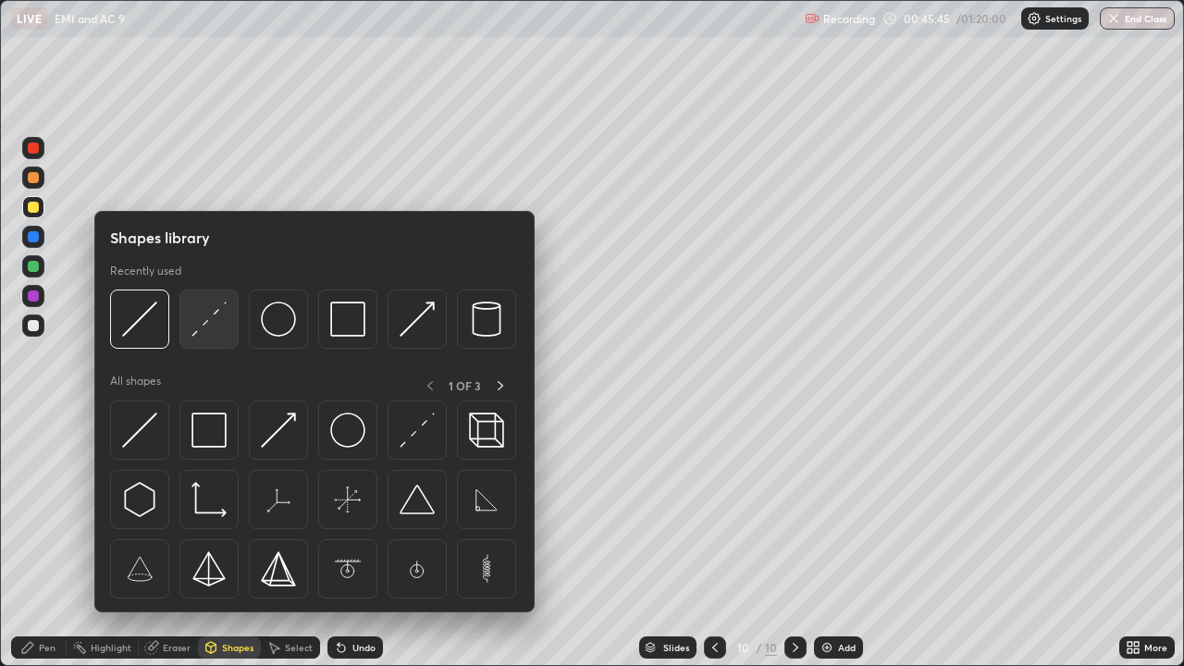
click at [213, 327] on img at bounding box center [209, 319] width 35 height 35
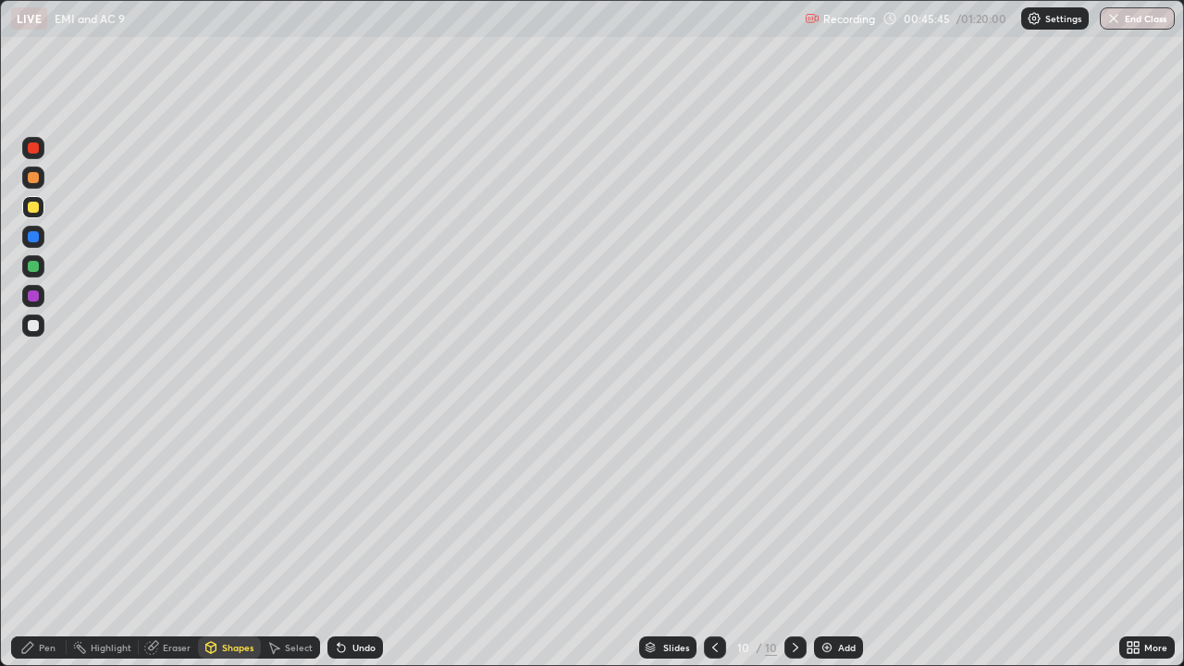
click at [31, 267] on div at bounding box center [33, 266] width 11 height 11
click at [30, 540] on icon at bounding box center [27, 647] width 15 height 15
click at [227, 540] on div "Shapes" at bounding box center [237, 647] width 31 height 9
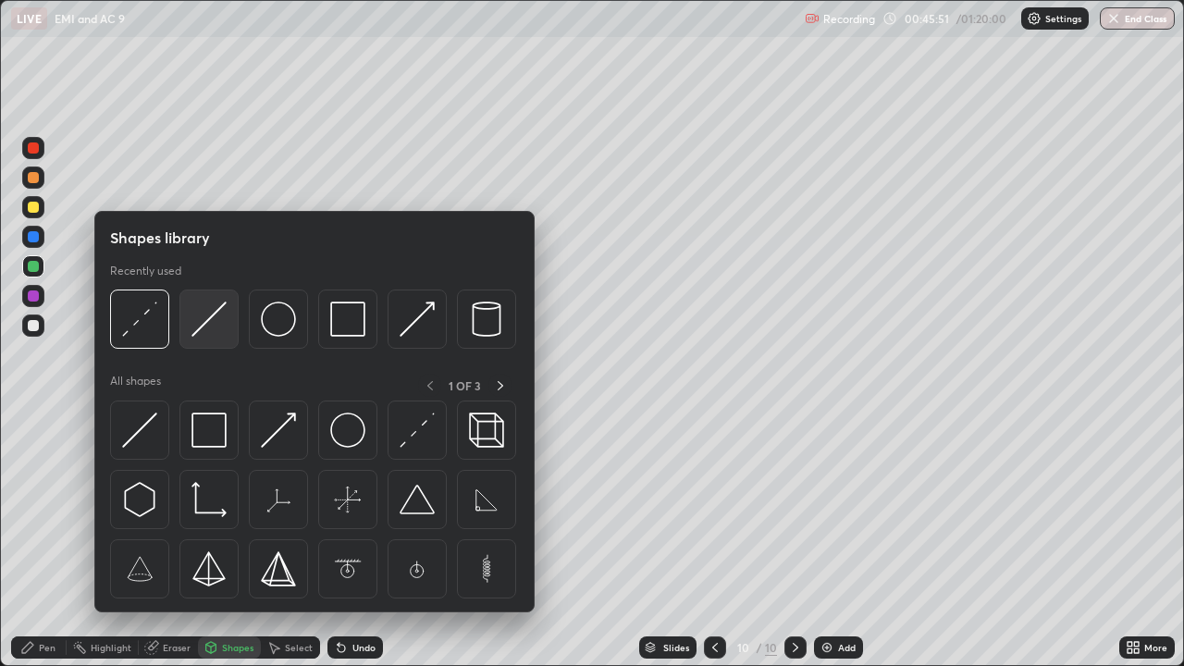
click at [207, 328] on img at bounding box center [209, 319] width 35 height 35
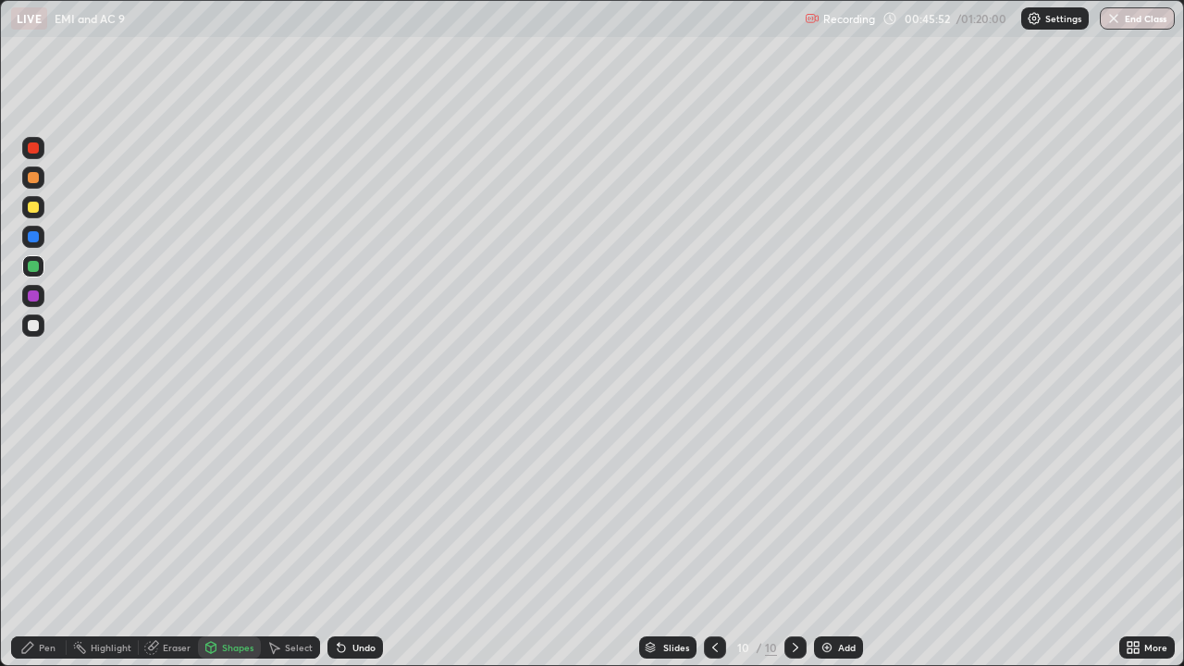
click at [34, 298] on div at bounding box center [33, 296] width 11 height 11
click at [51, 540] on div "Pen" at bounding box center [47, 647] width 17 height 9
click at [33, 327] on div at bounding box center [33, 325] width 11 height 11
click at [830, 540] on img at bounding box center [827, 647] width 15 height 15
click at [249, 540] on div "Shapes" at bounding box center [237, 647] width 31 height 9
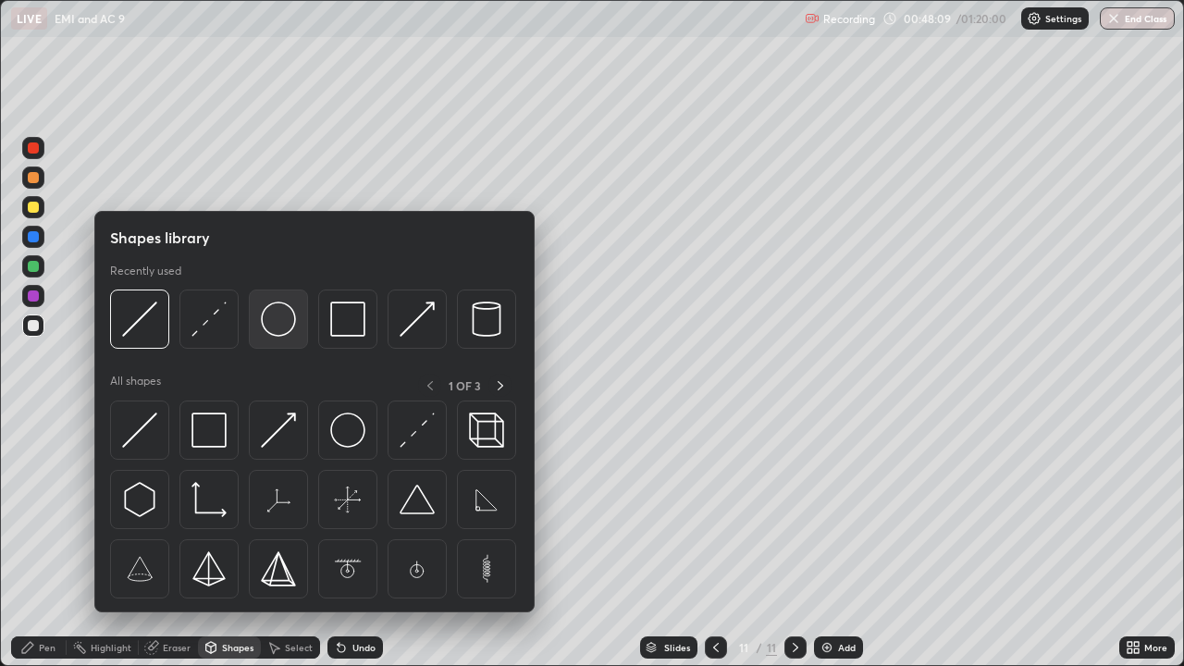
click at [280, 325] on img at bounding box center [278, 319] width 35 height 35
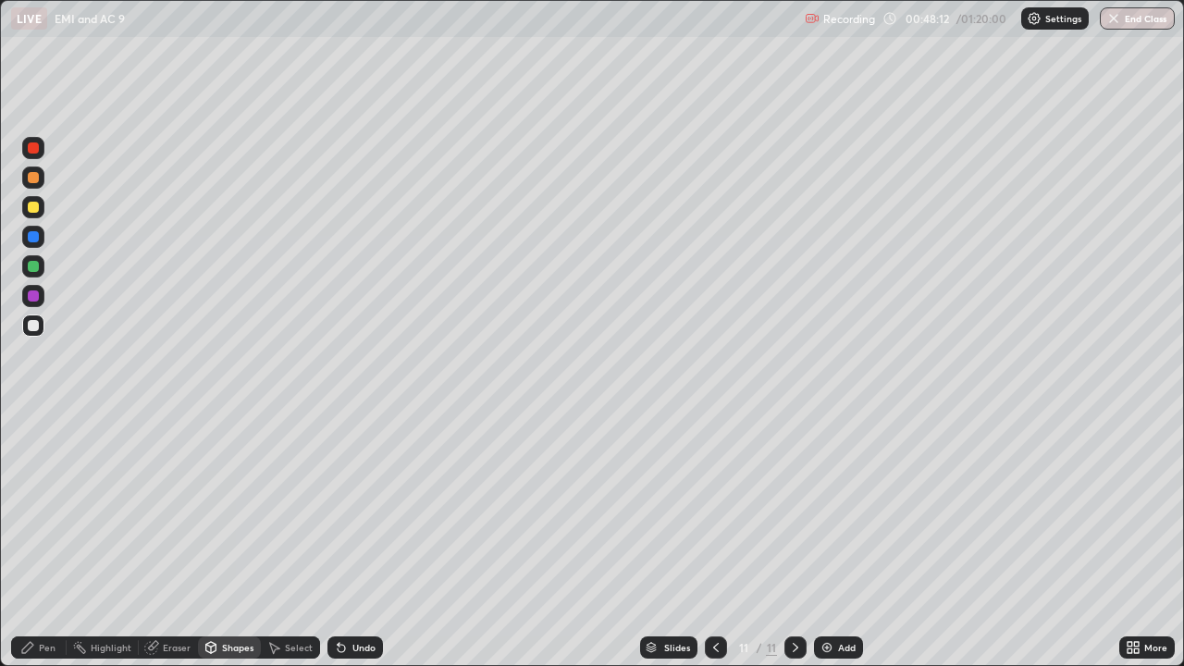
click at [165, 540] on div "Eraser" at bounding box center [177, 647] width 28 height 9
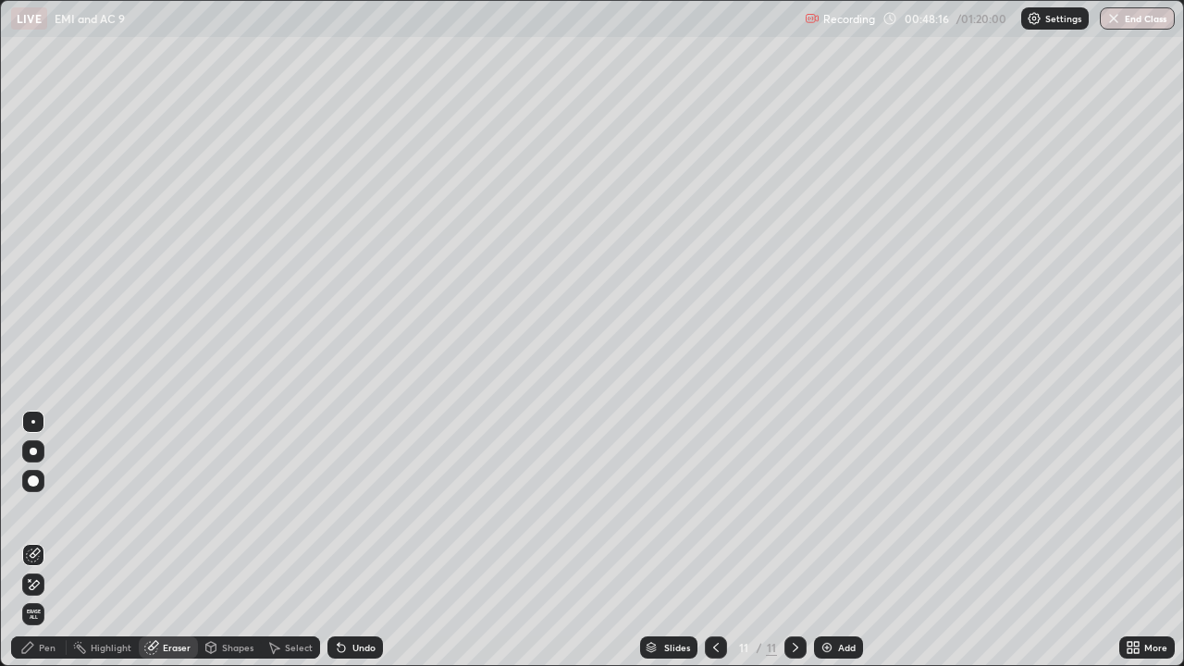
click at [231, 540] on div "Shapes" at bounding box center [237, 647] width 31 height 9
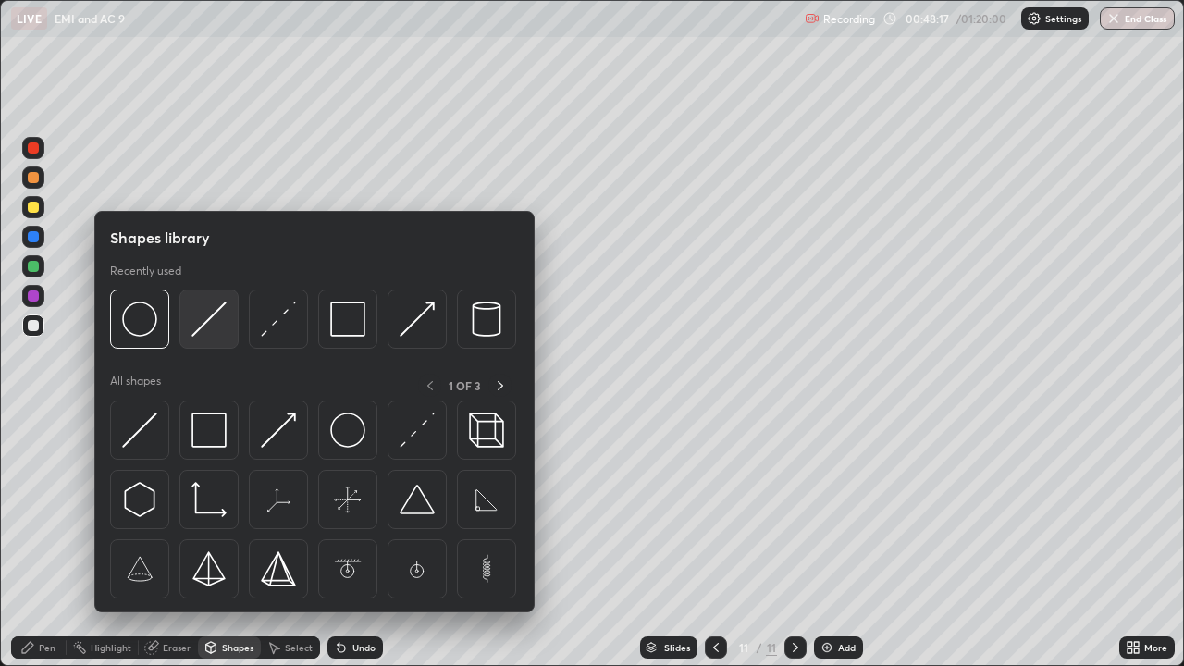
click at [212, 319] on img at bounding box center [209, 319] width 35 height 35
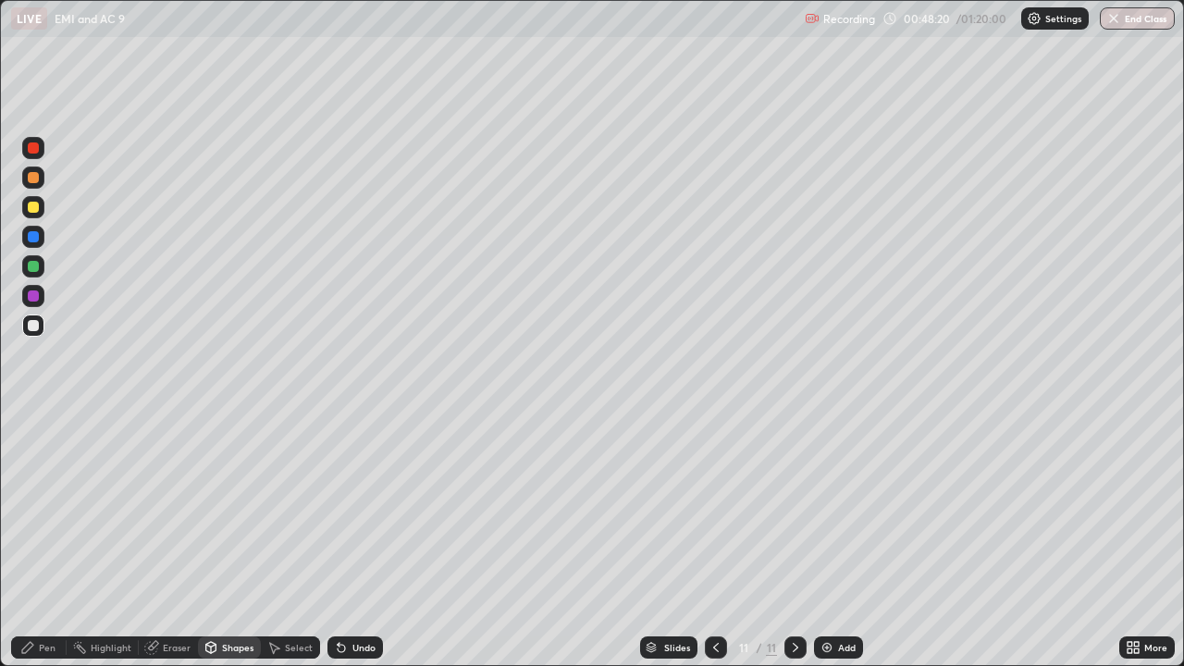
click at [235, 540] on div "Shapes" at bounding box center [237, 647] width 31 height 9
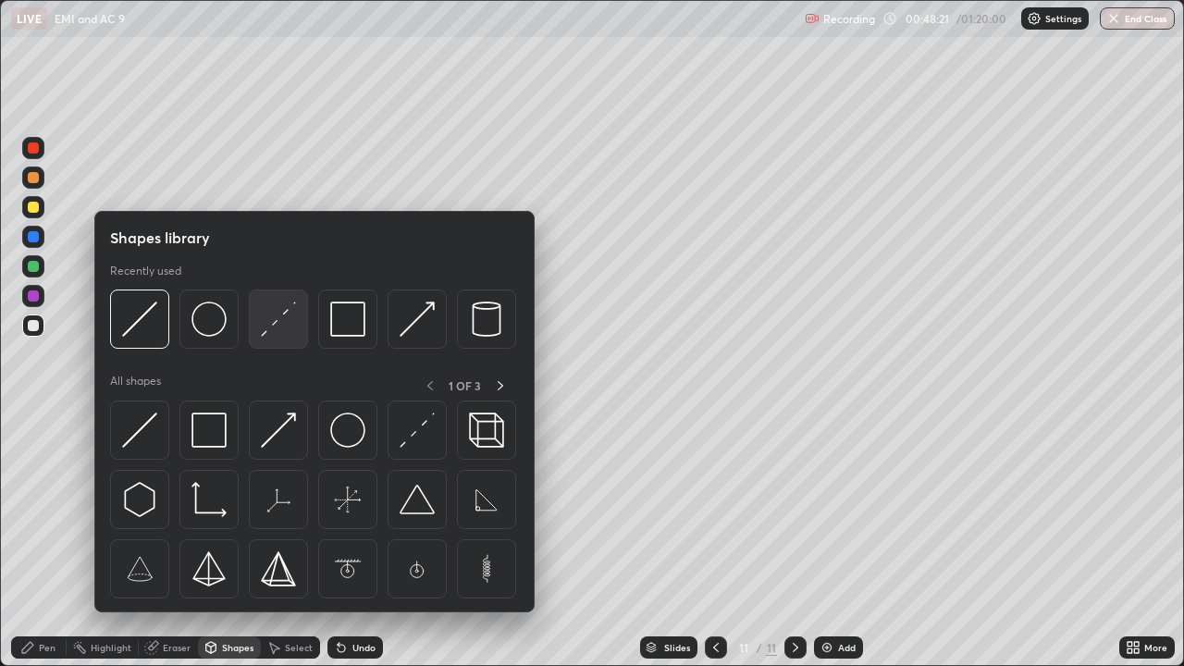
click at [270, 328] on img at bounding box center [278, 319] width 35 height 35
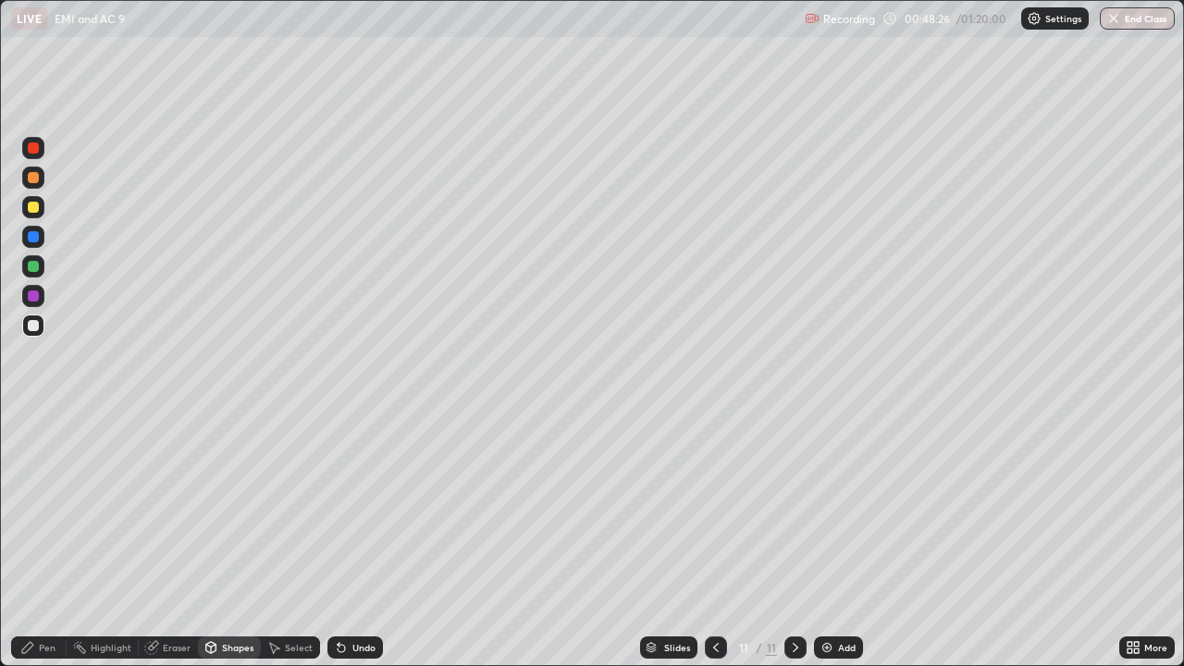
click at [39, 540] on div "Pen" at bounding box center [39, 648] width 56 height 22
click at [222, 540] on div "Shapes" at bounding box center [237, 647] width 31 height 9
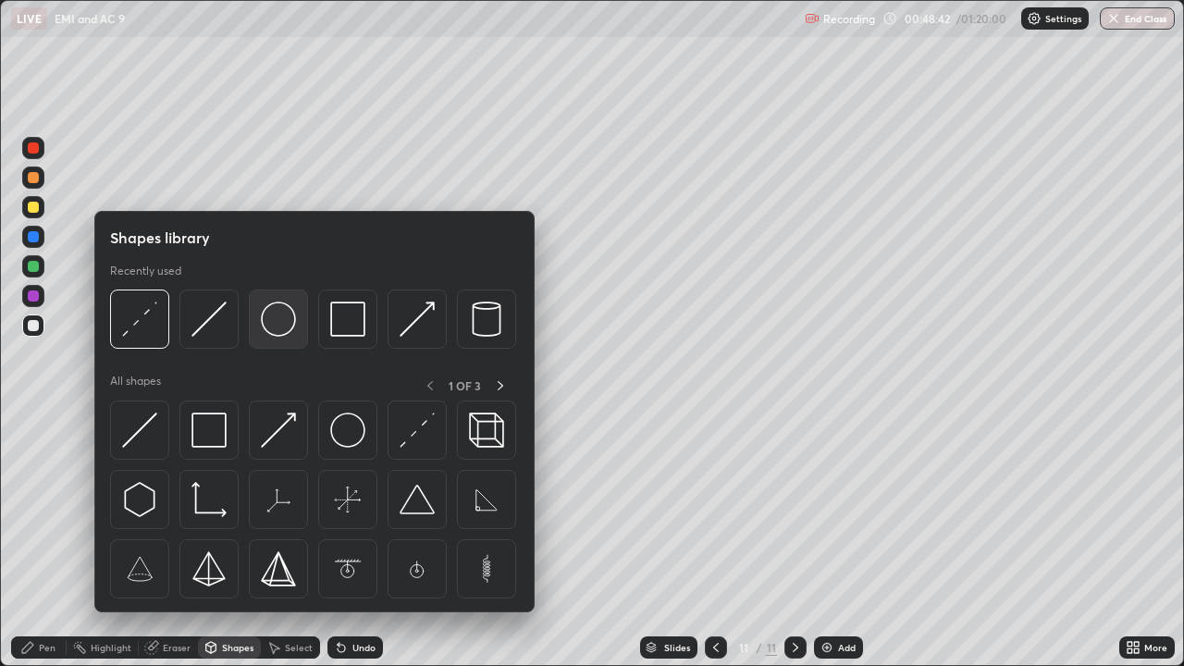
click at [287, 323] on img at bounding box center [278, 319] width 35 height 35
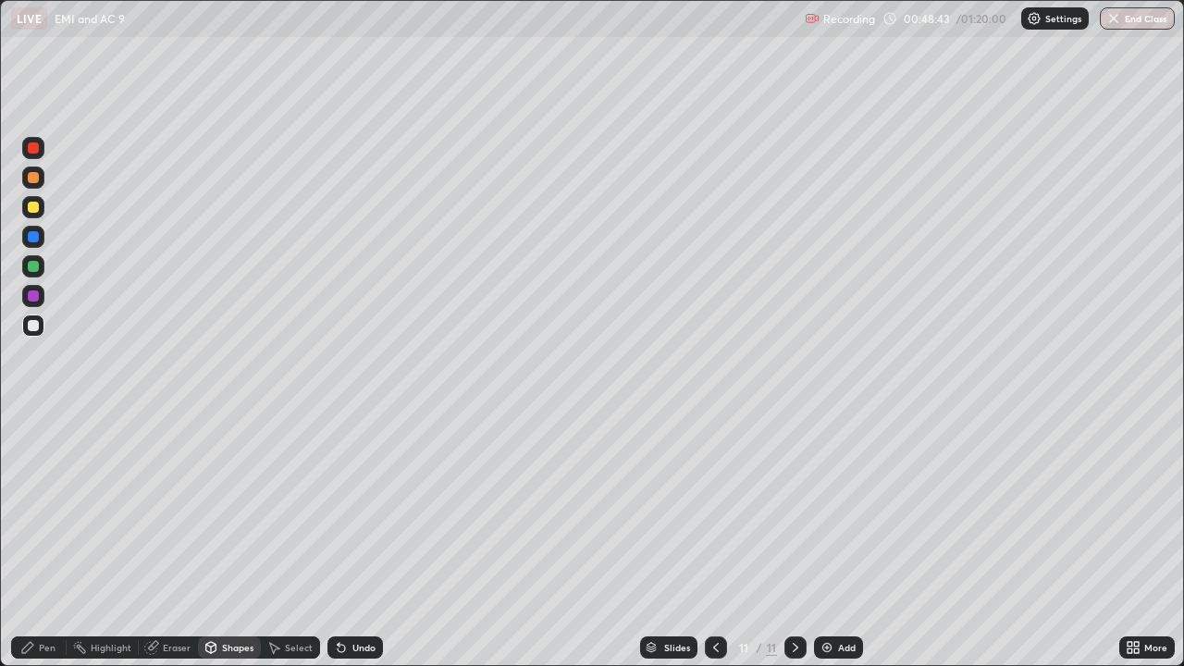
click at [31, 212] on div at bounding box center [33, 207] width 11 height 11
click at [40, 540] on div "Pen" at bounding box center [47, 647] width 17 height 9
click at [222, 540] on div "Shapes" at bounding box center [237, 647] width 31 height 9
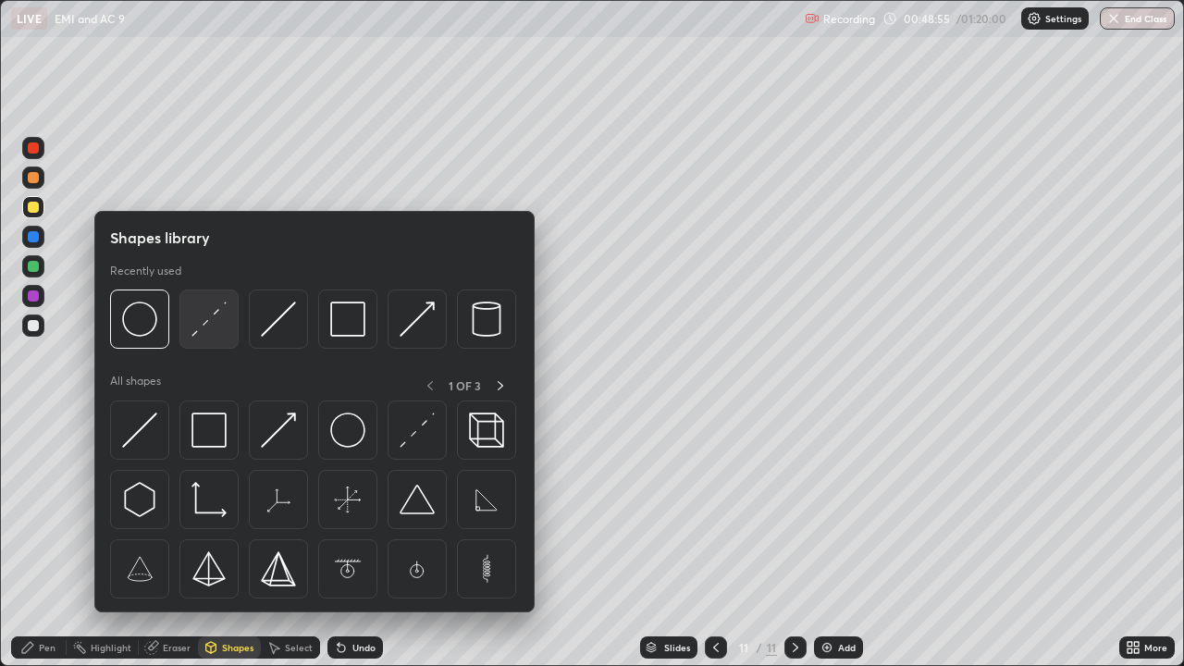
click at [216, 331] on img at bounding box center [209, 319] width 35 height 35
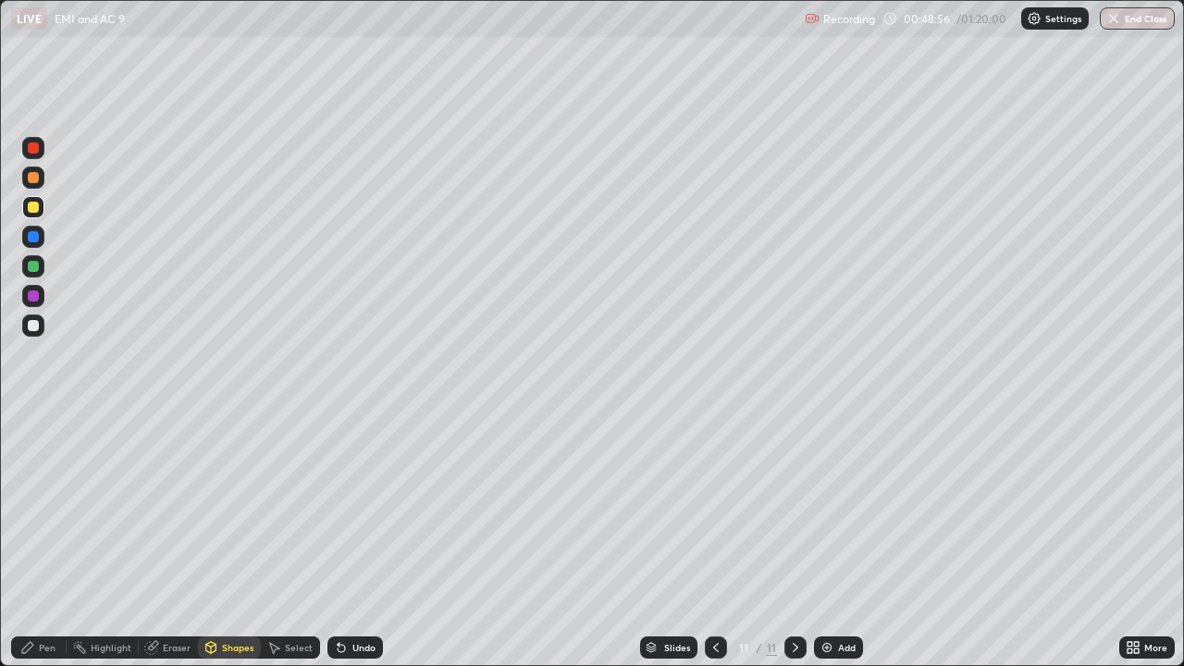
click at [35, 268] on div at bounding box center [33, 266] width 11 height 11
click at [39, 540] on div "Pen" at bounding box center [47, 647] width 17 height 9
click at [234, 540] on div "Shapes" at bounding box center [237, 647] width 31 height 9
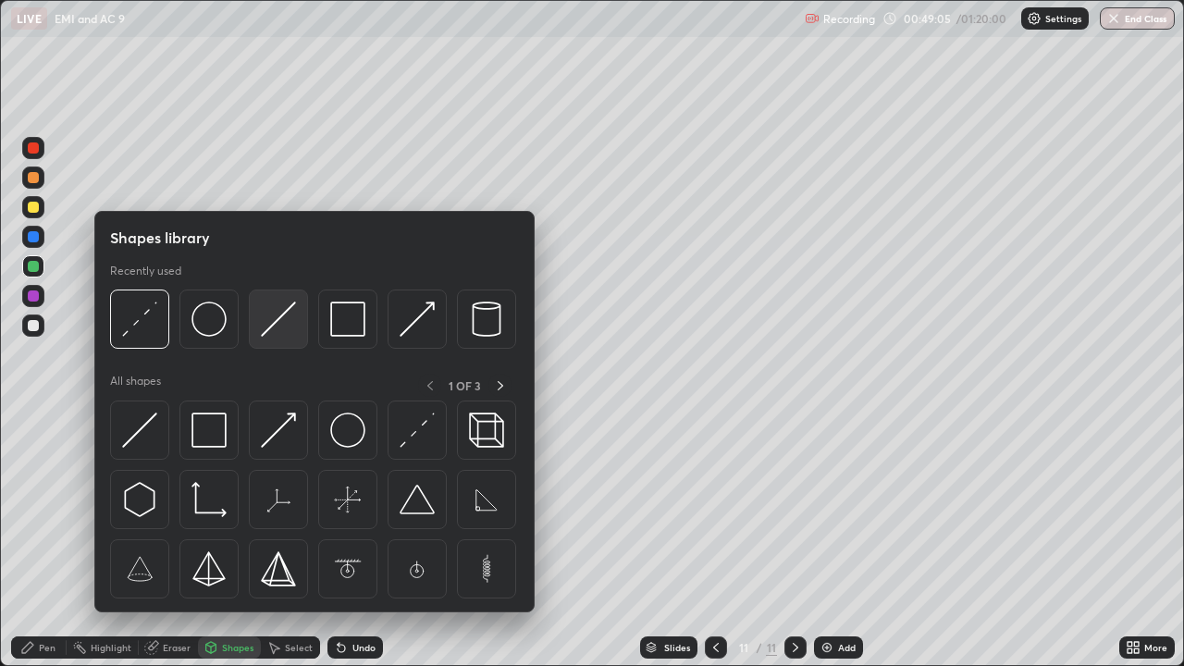
click at [286, 324] on img at bounding box center [278, 319] width 35 height 35
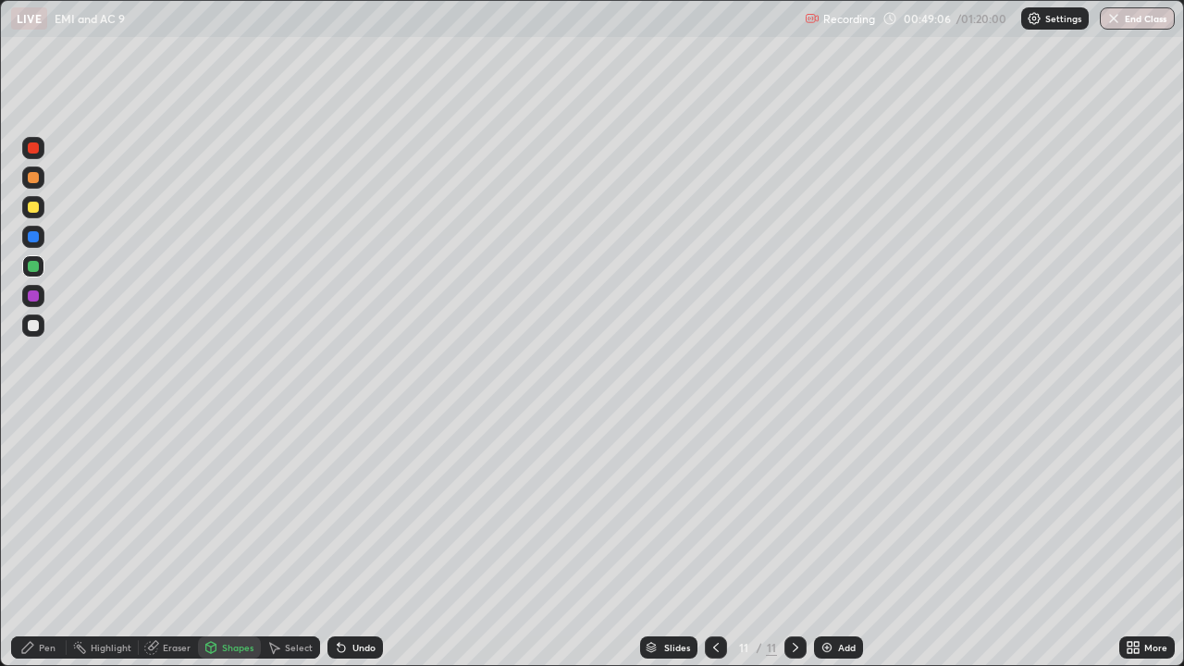
click at [33, 210] on div at bounding box center [33, 207] width 11 height 11
click at [34, 178] on div at bounding box center [33, 177] width 11 height 11
click at [32, 540] on icon at bounding box center [27, 647] width 11 height 11
click at [219, 540] on div "Shapes" at bounding box center [229, 648] width 63 height 22
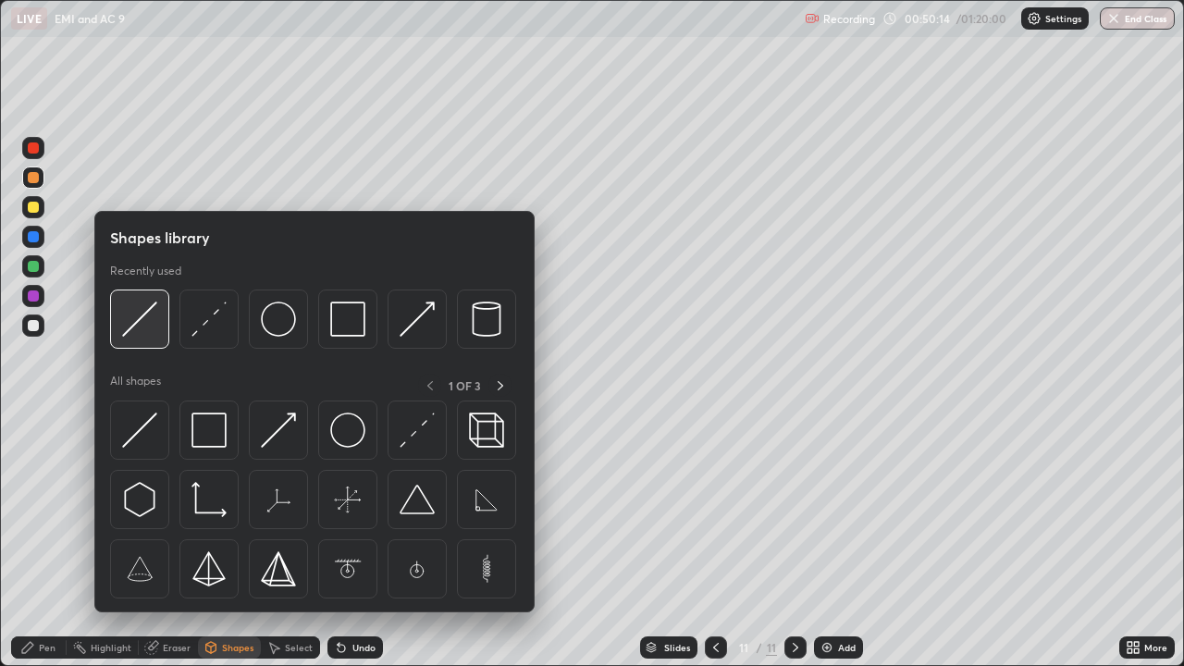
click at [135, 331] on img at bounding box center [139, 319] width 35 height 35
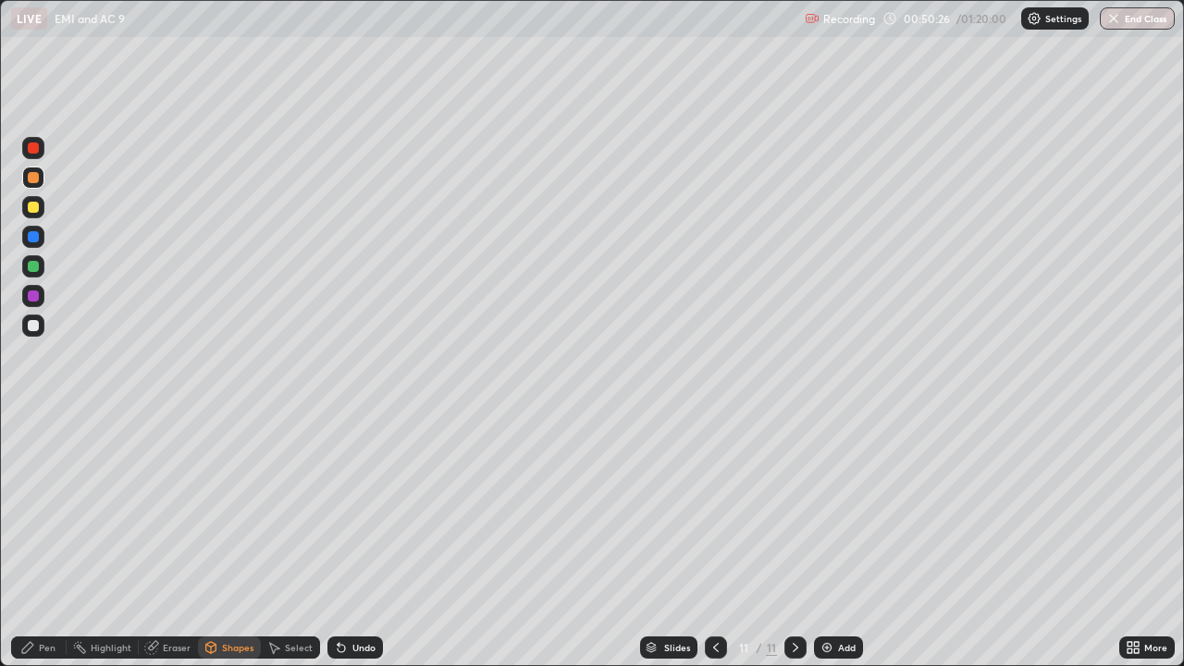
click at [222, 540] on div "Shapes" at bounding box center [237, 647] width 31 height 9
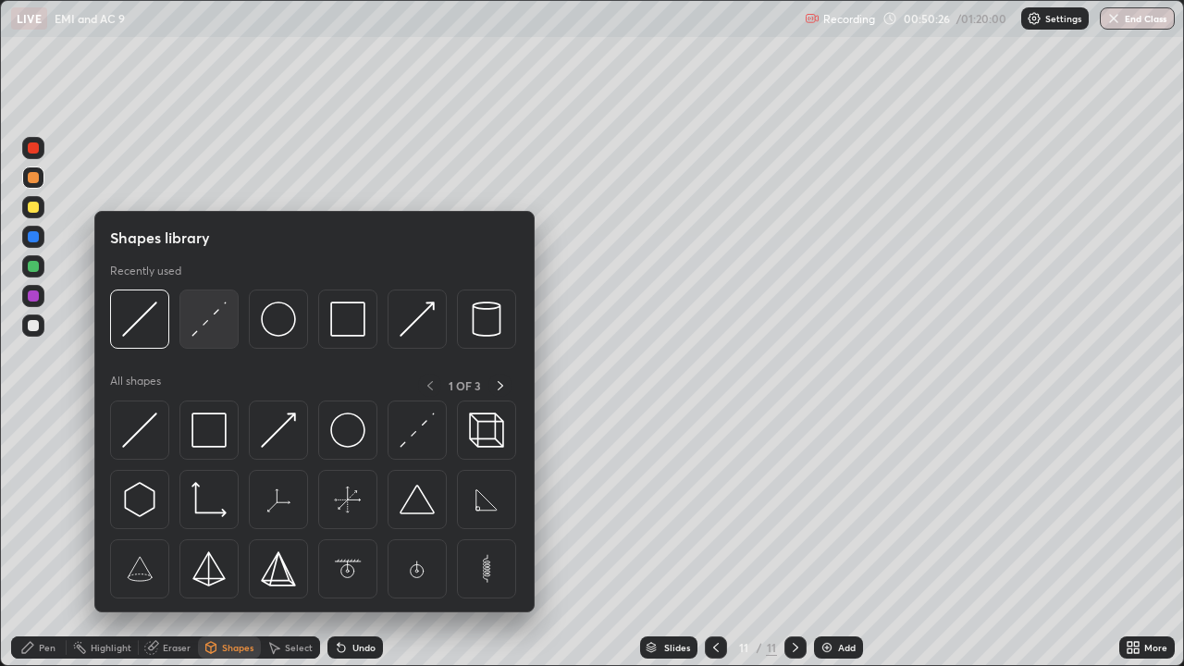
click at [201, 329] on img at bounding box center [209, 319] width 35 height 35
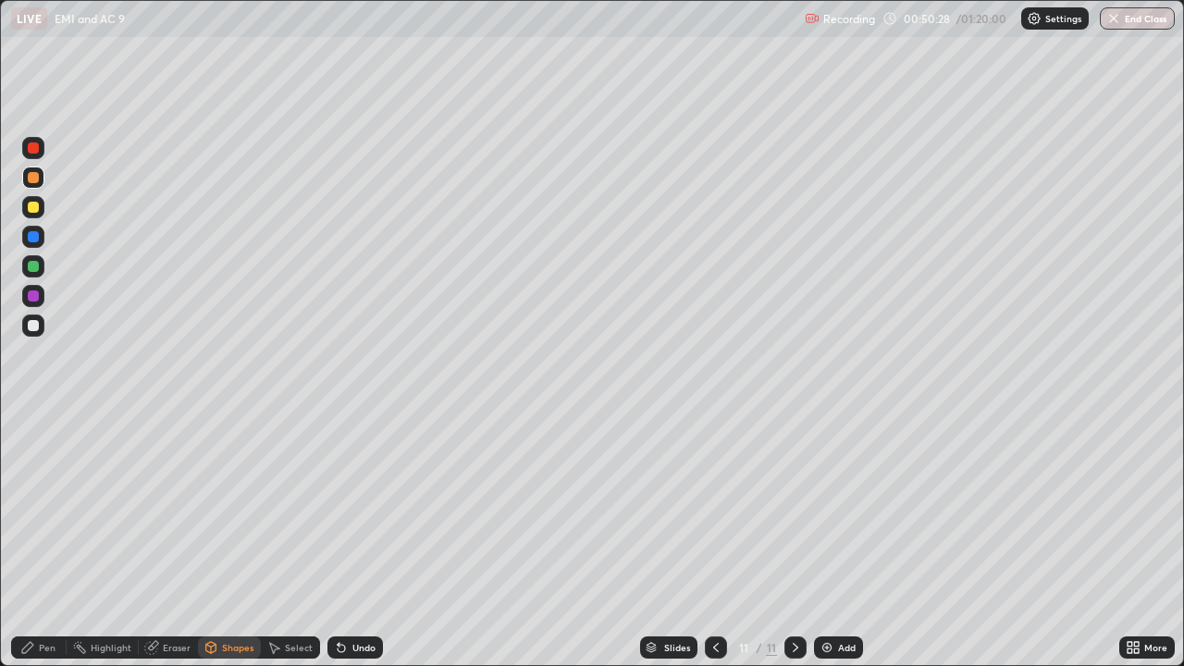
click at [32, 274] on div at bounding box center [33, 266] width 22 height 22
click at [36, 540] on div "Pen" at bounding box center [39, 648] width 56 height 22
click at [31, 328] on div at bounding box center [33, 325] width 11 height 11
click at [31, 184] on div at bounding box center [33, 178] width 22 height 22
click at [239, 540] on div "Shapes" at bounding box center [237, 647] width 31 height 9
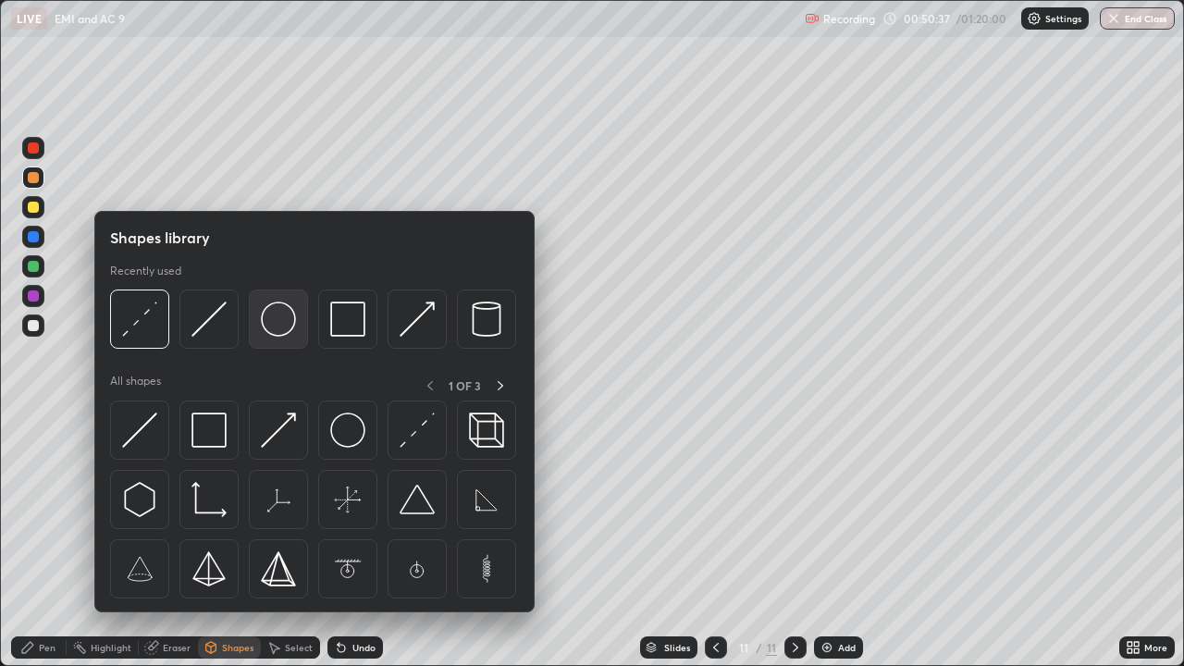
click at [281, 320] on img at bounding box center [278, 319] width 35 height 35
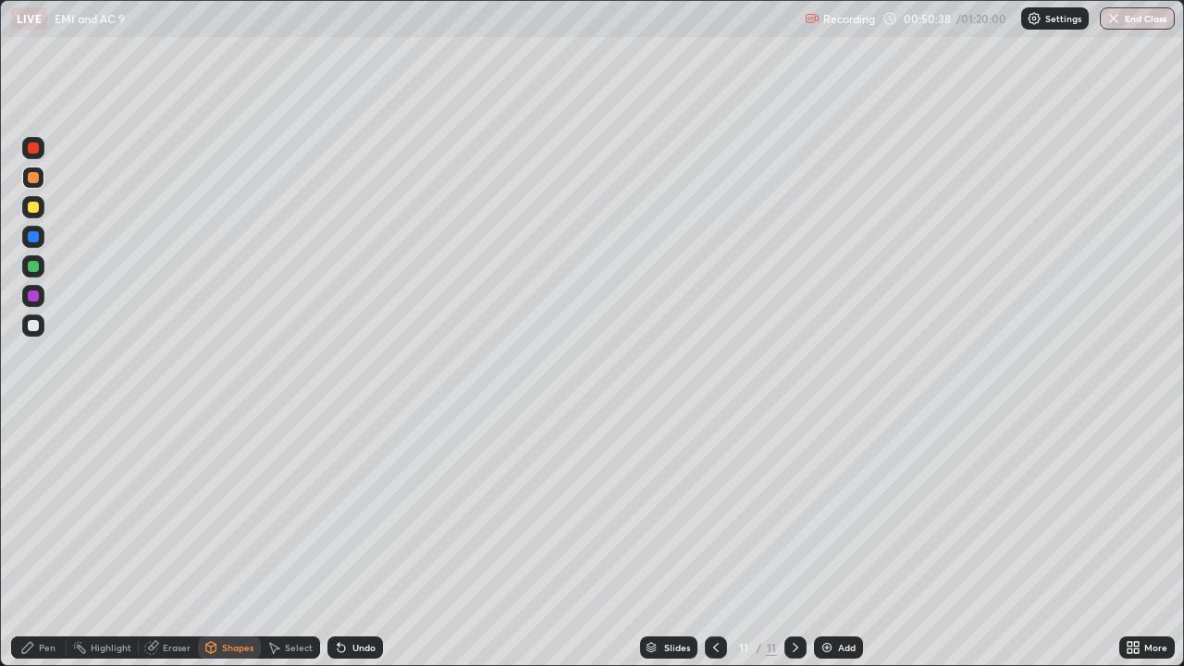
click at [33, 267] on div at bounding box center [33, 266] width 11 height 11
click at [32, 206] on div at bounding box center [33, 207] width 11 height 11
click at [35, 540] on div "Pen" at bounding box center [39, 648] width 56 height 22
click at [30, 324] on div at bounding box center [33, 325] width 11 height 11
click at [842, 540] on div "Add" at bounding box center [847, 647] width 18 height 9
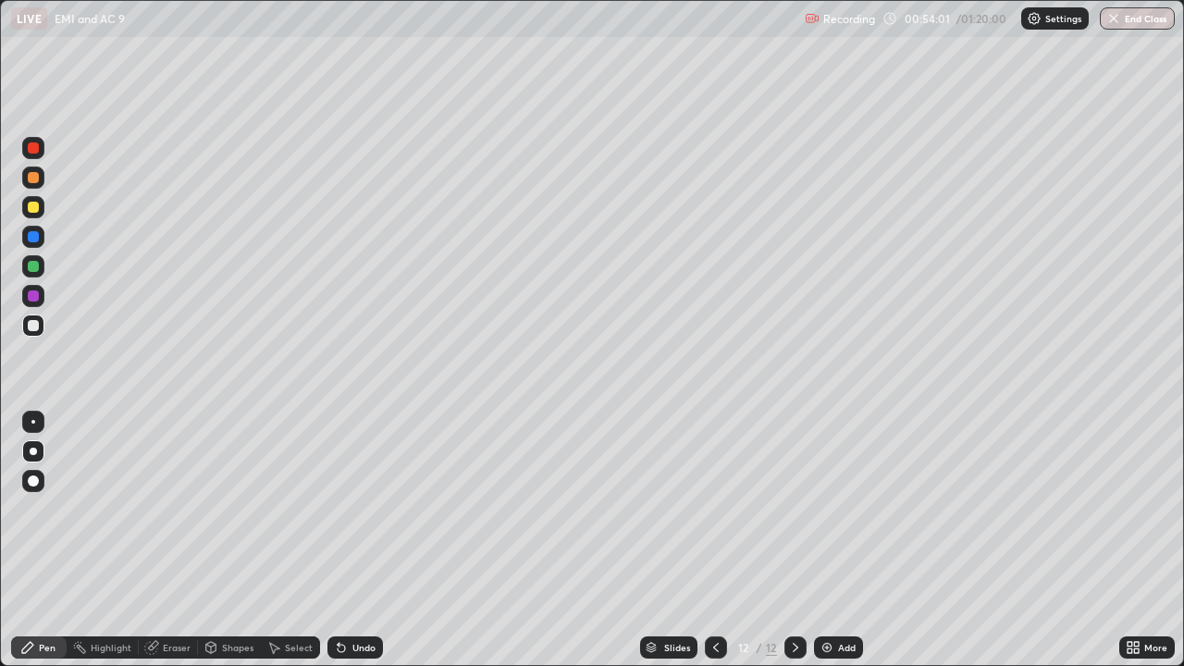
click at [241, 540] on div "Shapes" at bounding box center [237, 647] width 31 height 9
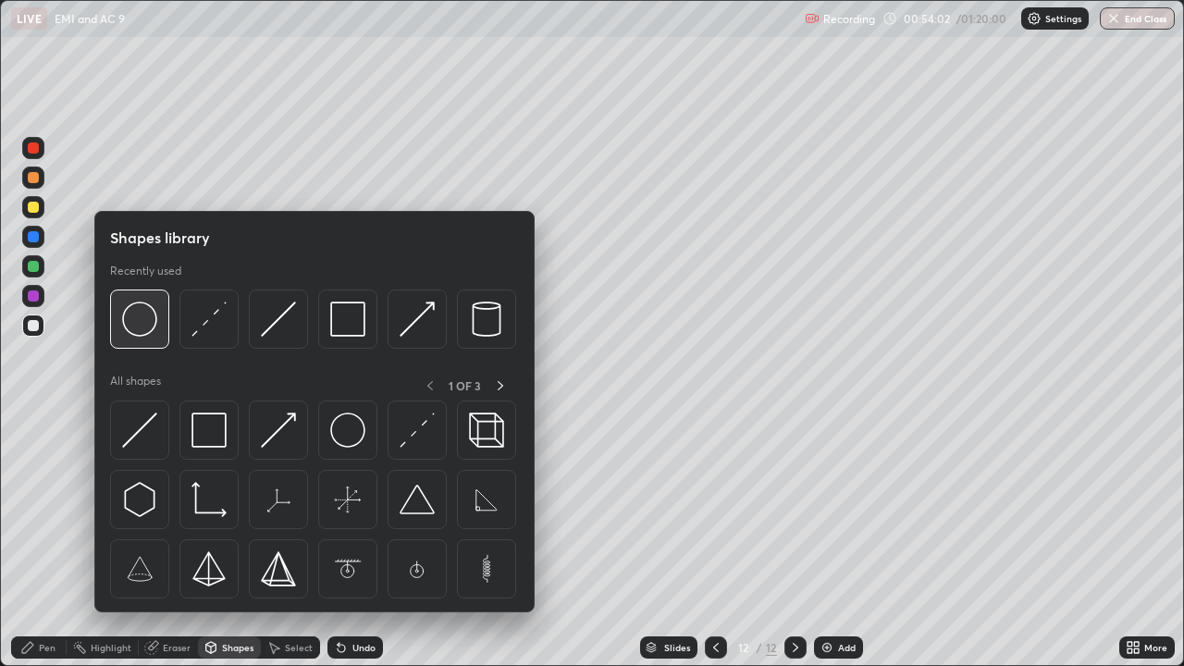
click at [155, 320] on img at bounding box center [139, 319] width 35 height 35
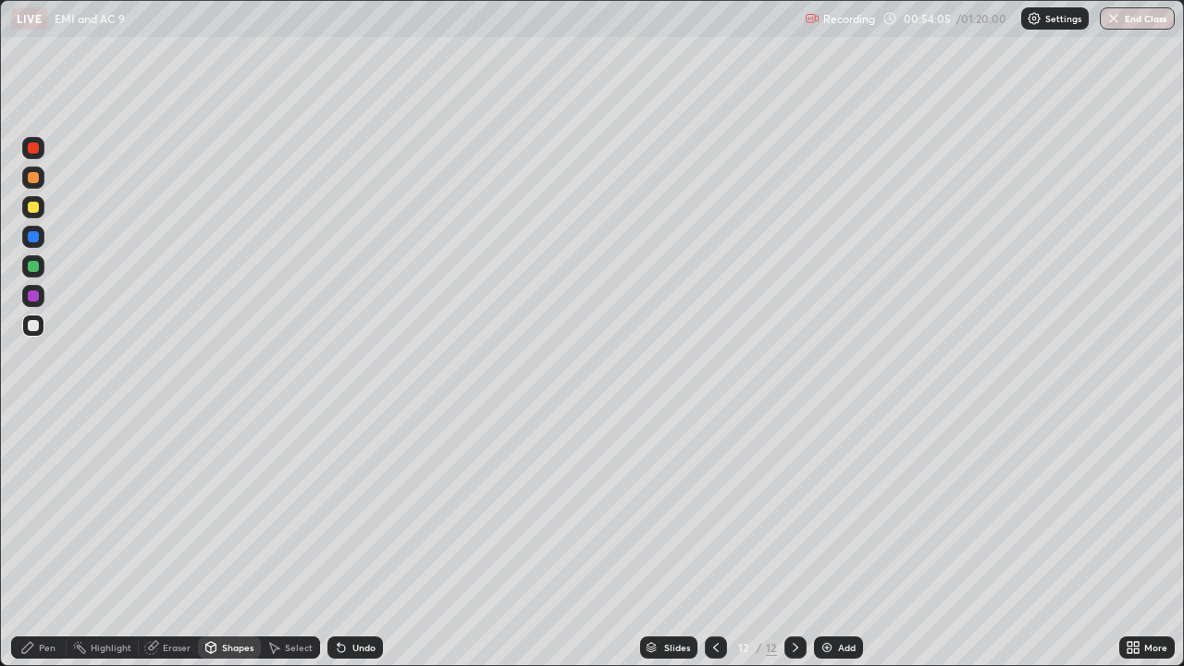
click at [172, 540] on div "Eraser" at bounding box center [177, 647] width 28 height 9
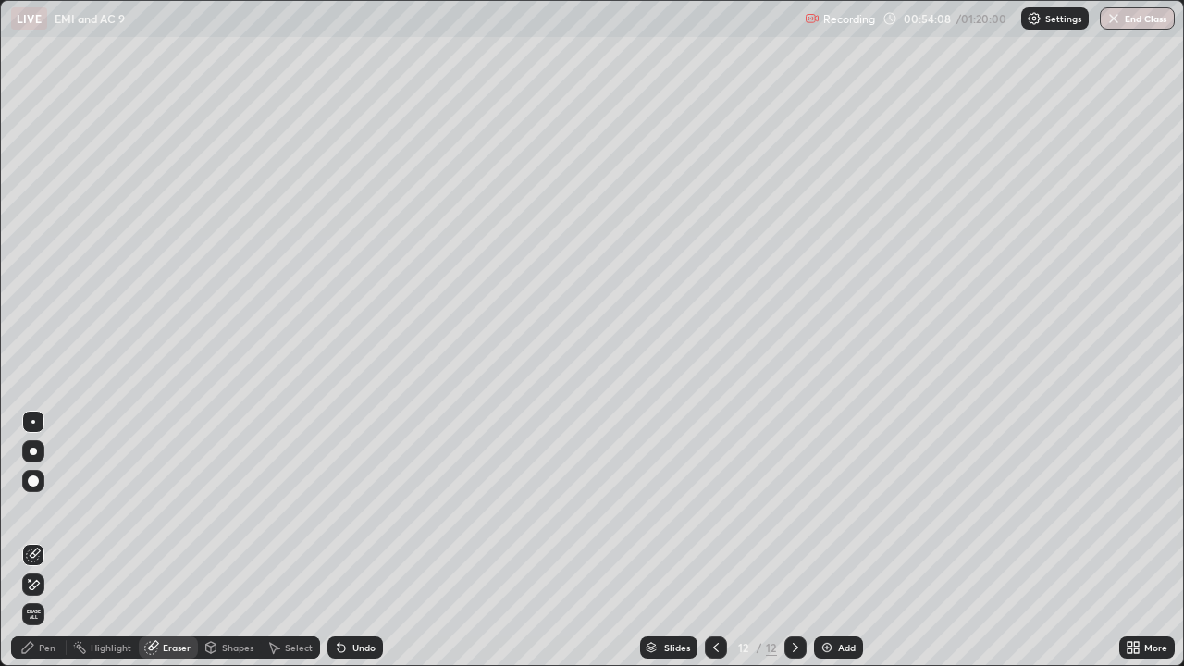
click at [224, 540] on div "Shapes" at bounding box center [237, 647] width 31 height 9
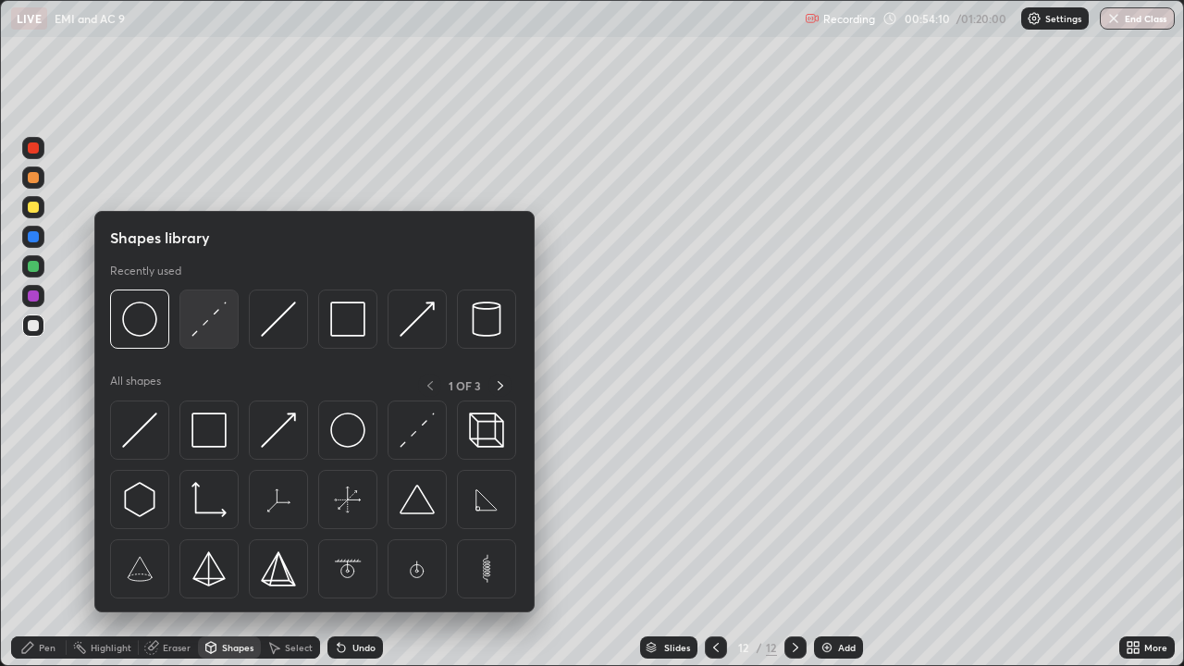
click at [208, 321] on img at bounding box center [209, 319] width 35 height 35
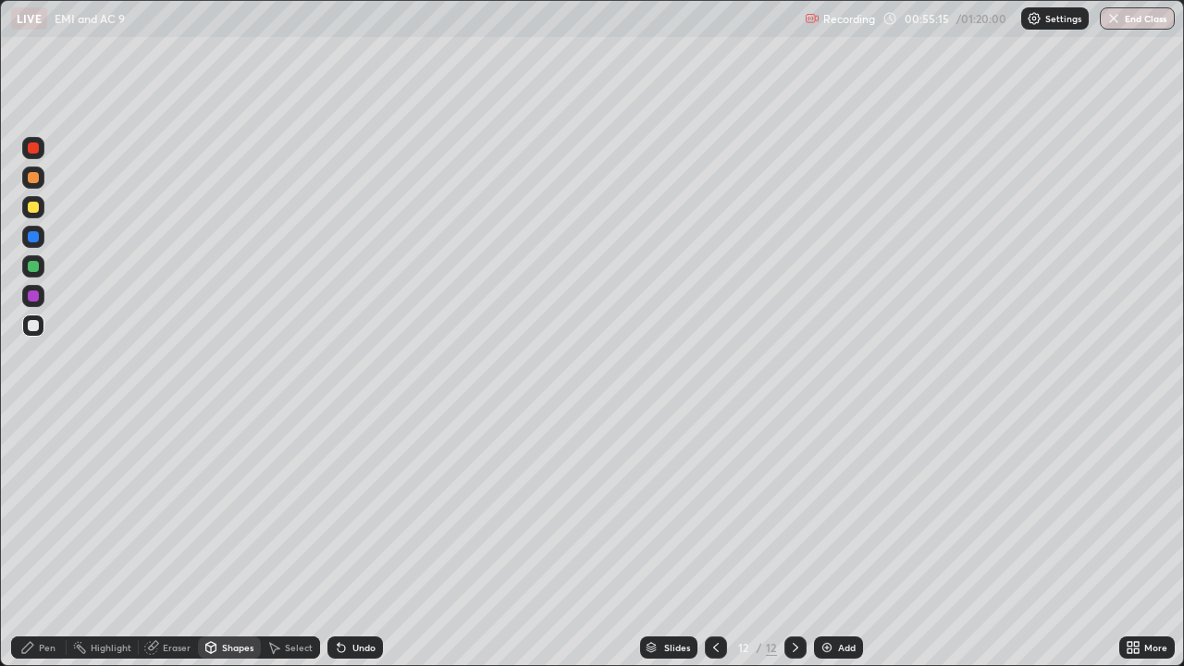
click at [218, 540] on div "Shapes" at bounding box center [229, 648] width 63 height 22
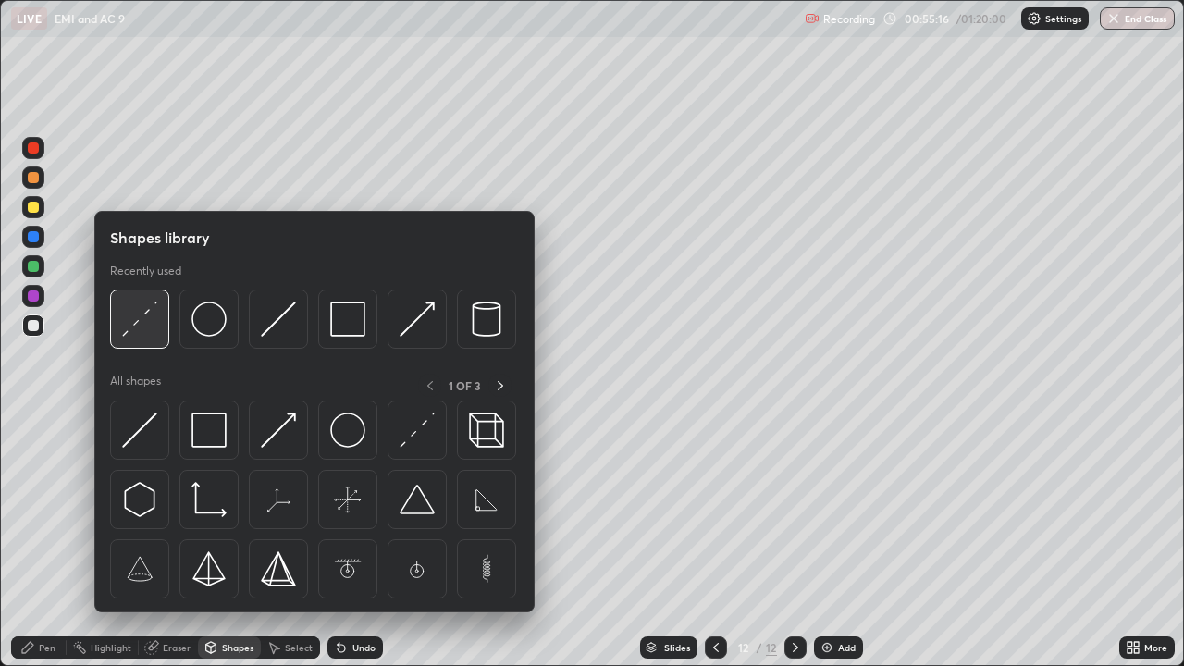
click at [127, 328] on img at bounding box center [139, 319] width 35 height 35
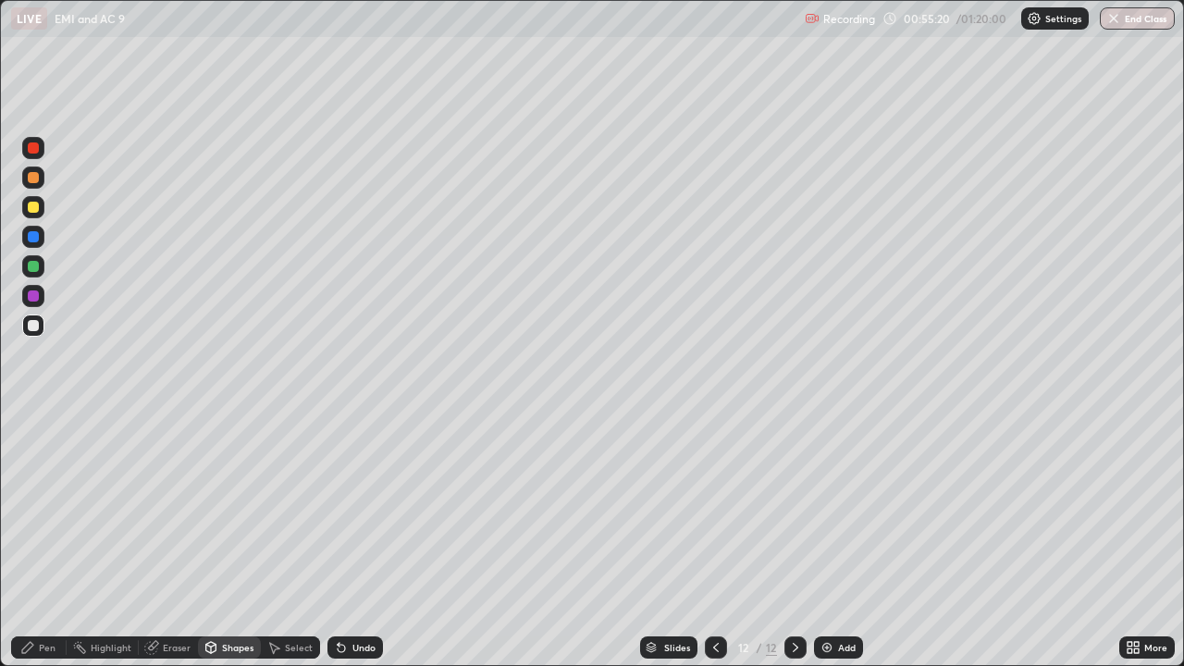
click at [41, 540] on div "Pen" at bounding box center [39, 648] width 56 height 22
click at [226, 540] on div "Shapes" at bounding box center [237, 647] width 31 height 9
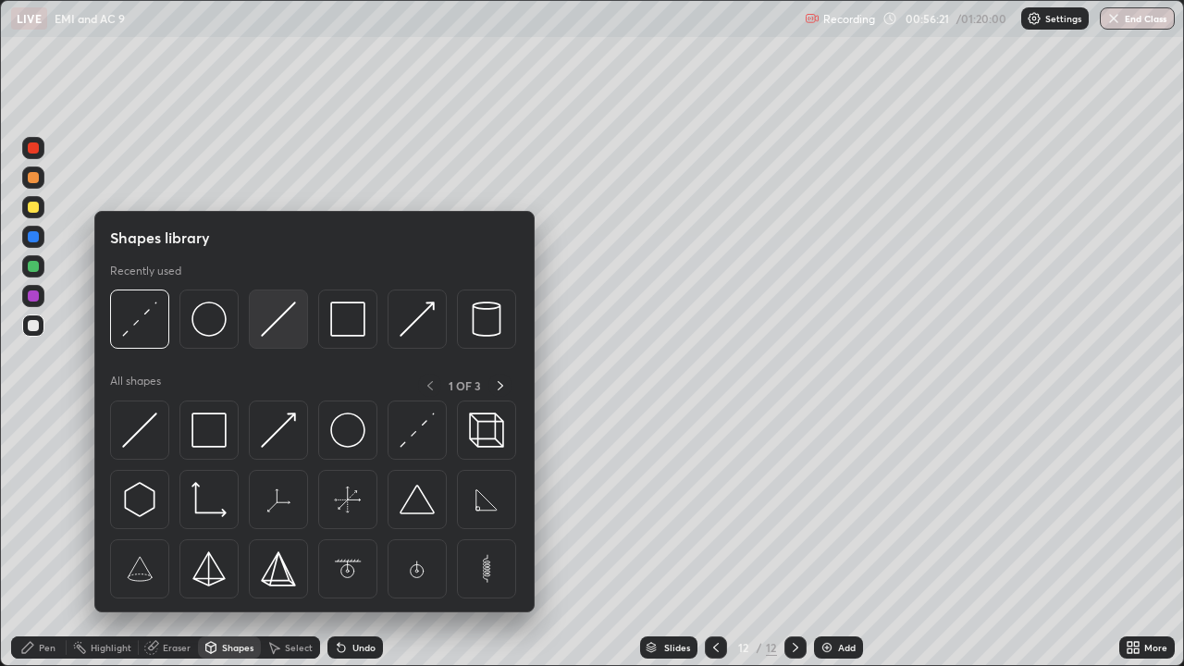
click at [274, 326] on img at bounding box center [278, 319] width 35 height 35
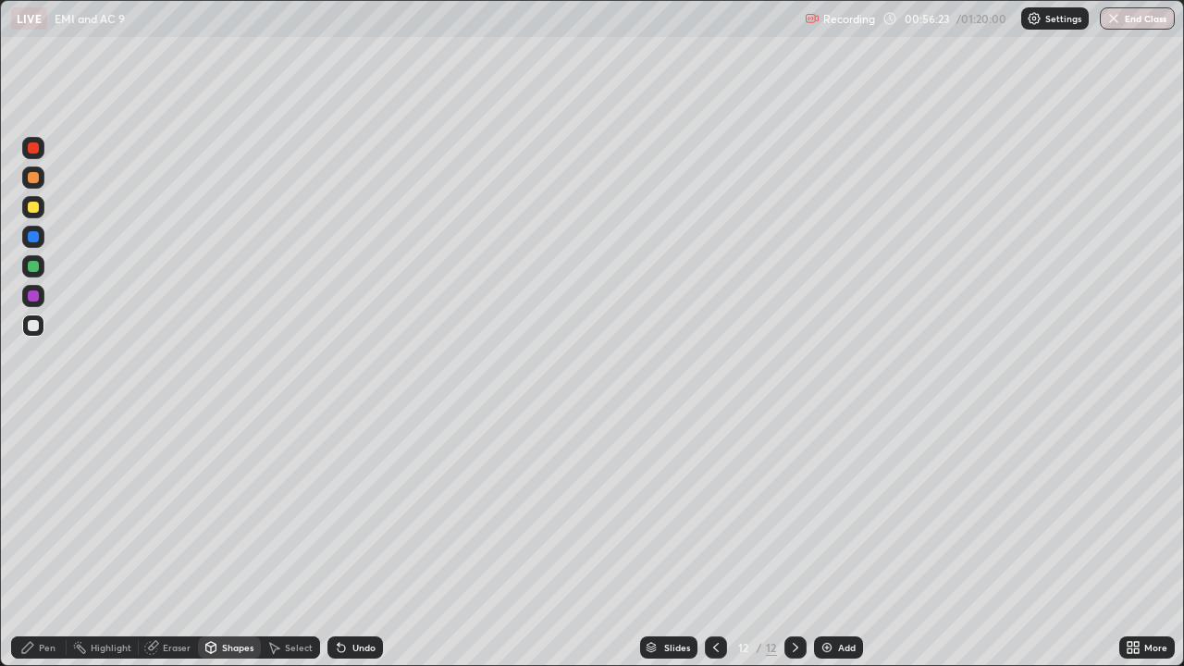
click at [231, 540] on div "Shapes" at bounding box center [229, 648] width 63 height 22
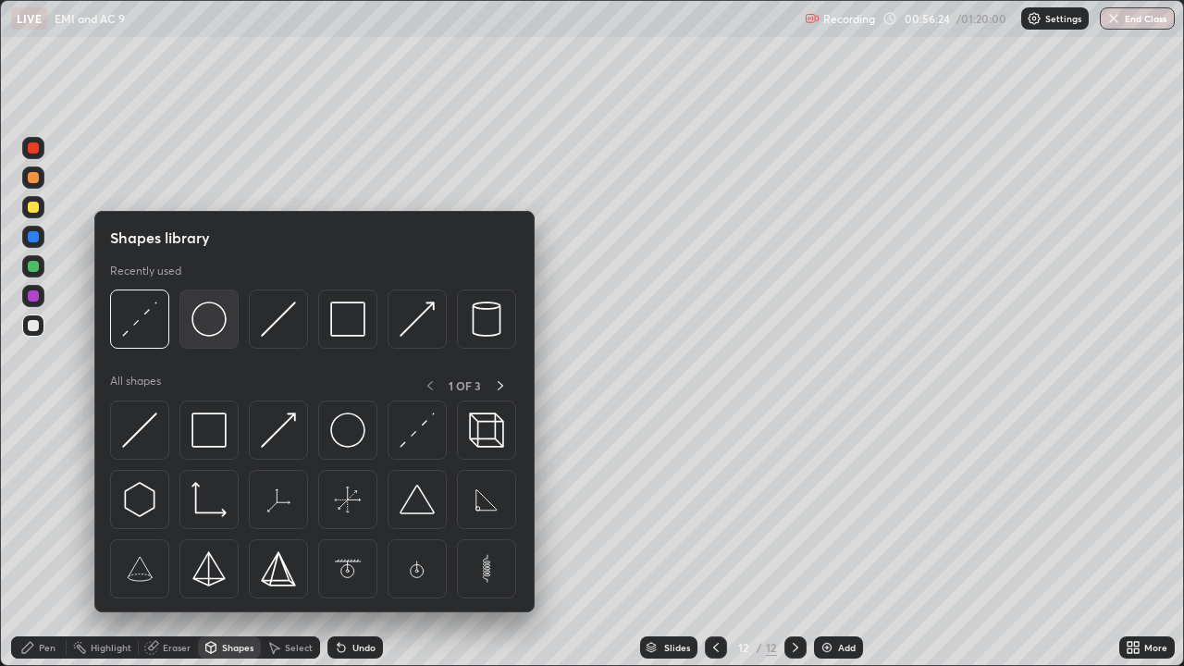
click at [213, 334] on img at bounding box center [209, 319] width 35 height 35
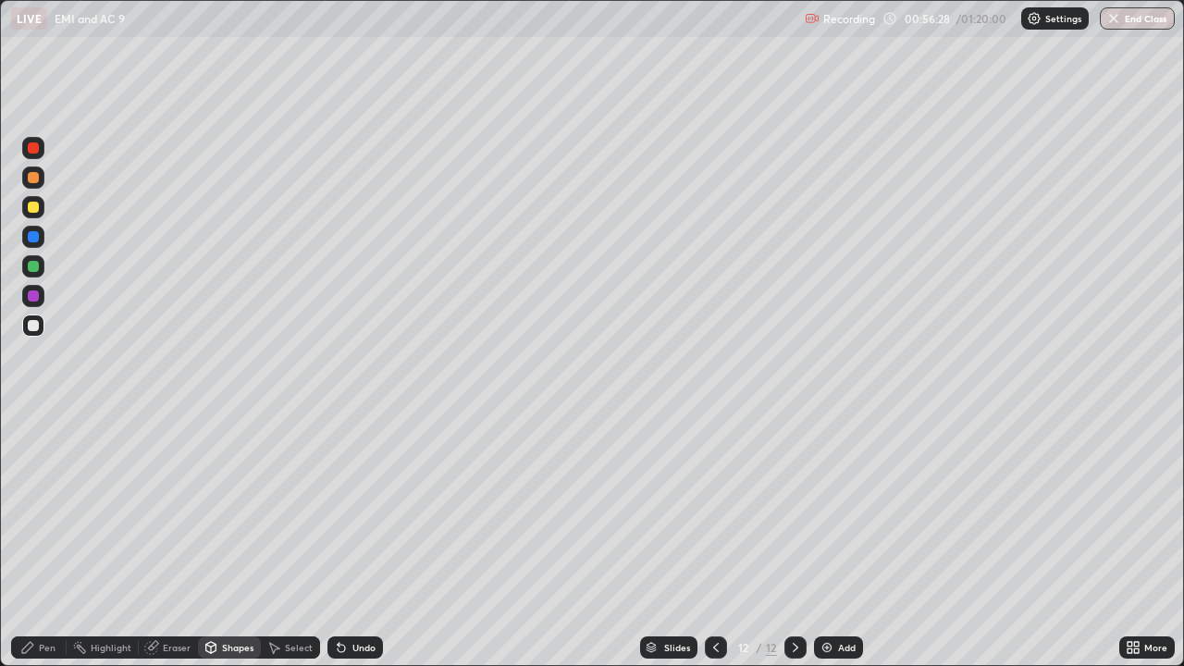
click at [227, 540] on div "Shapes" at bounding box center [237, 647] width 31 height 9
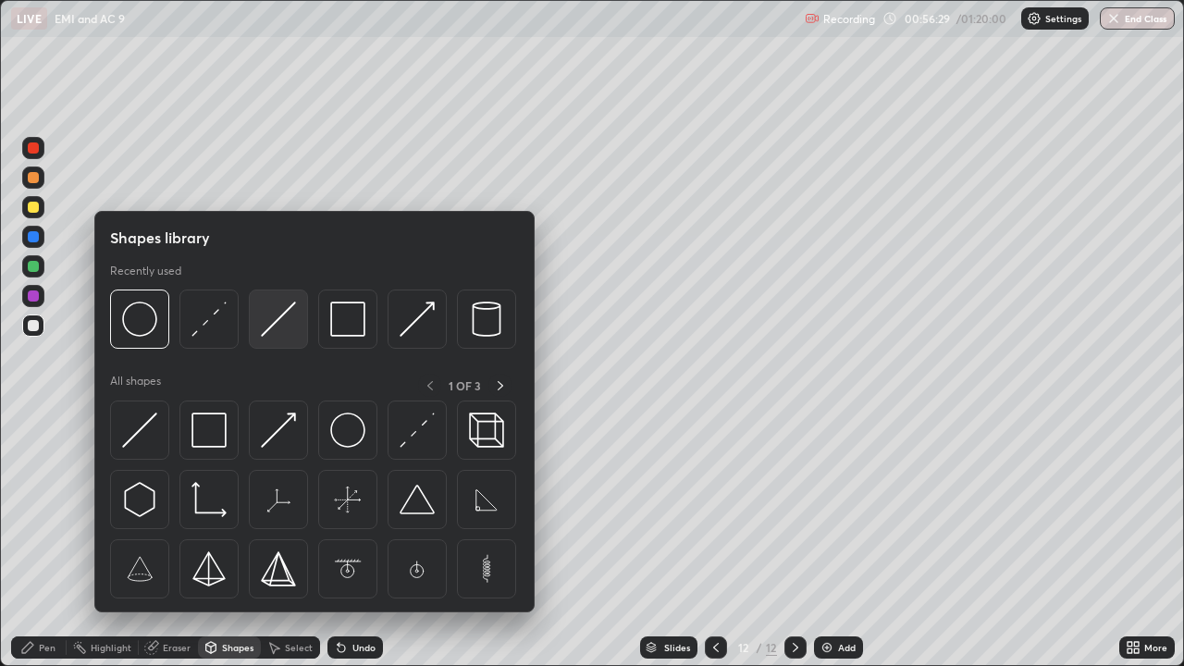
click at [285, 330] on img at bounding box center [278, 319] width 35 height 35
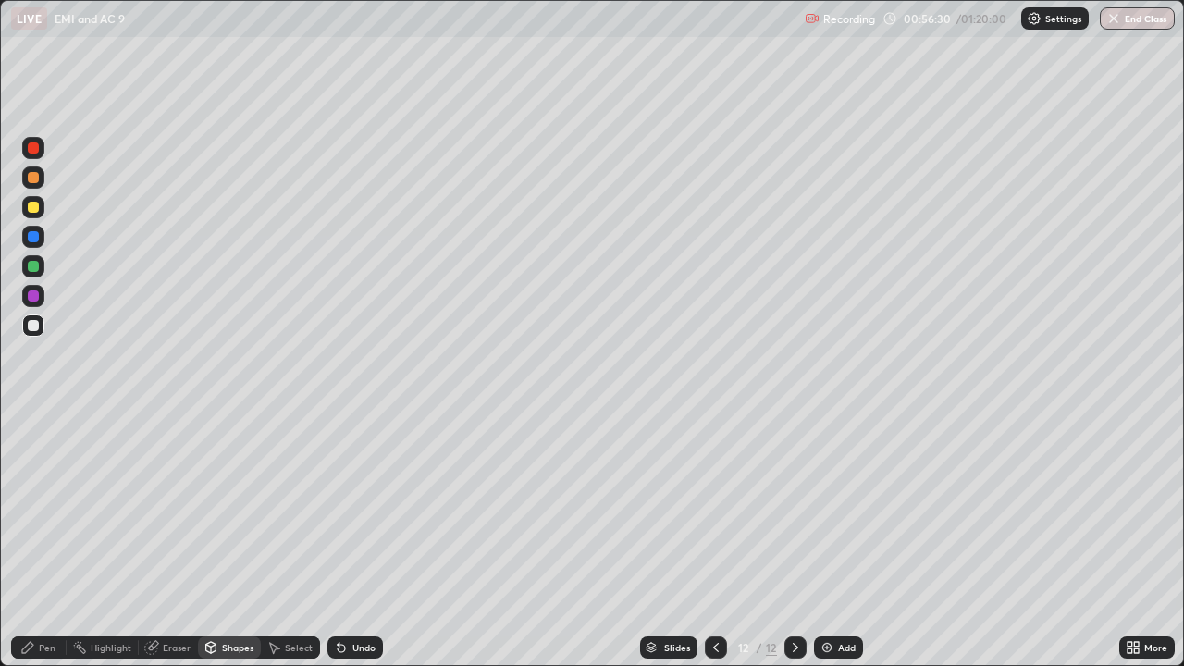
click at [230, 540] on div "Shapes" at bounding box center [237, 647] width 31 height 9
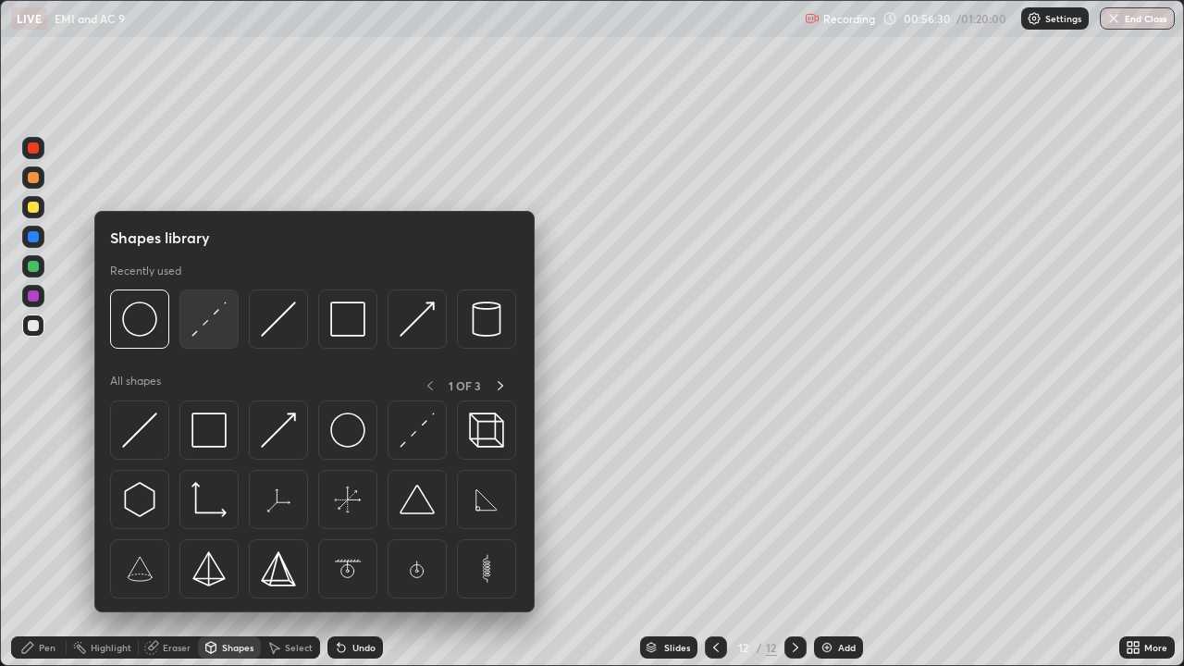
click at [213, 336] on img at bounding box center [209, 319] width 35 height 35
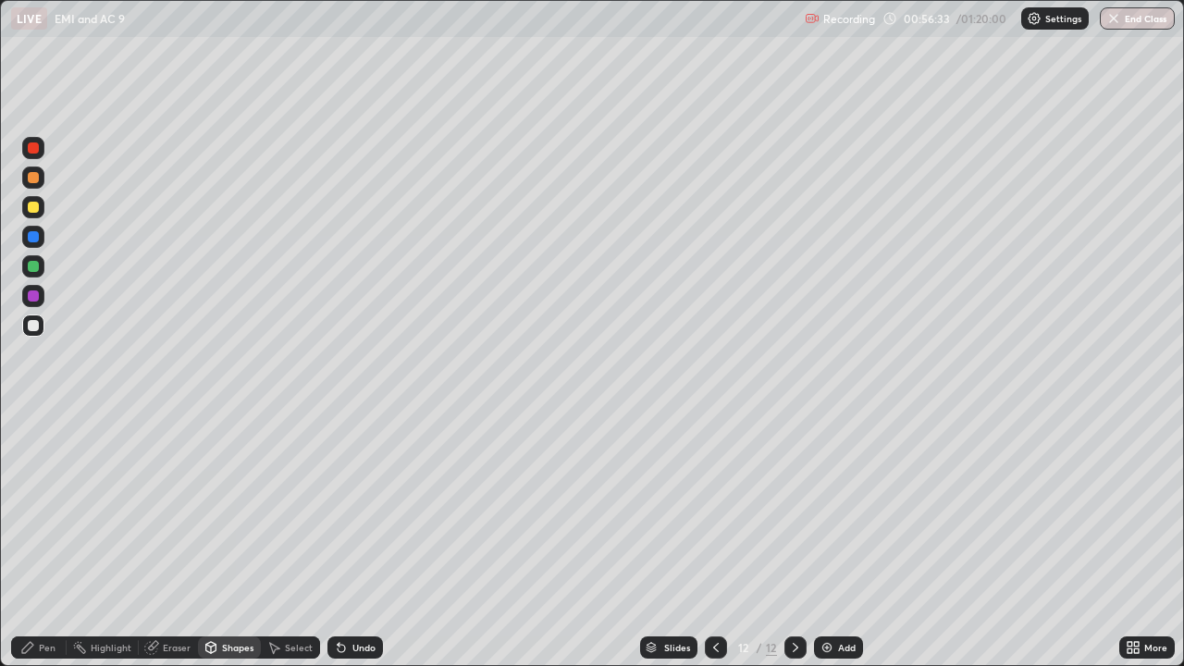
click at [225, 540] on div "Shapes" at bounding box center [237, 647] width 31 height 9
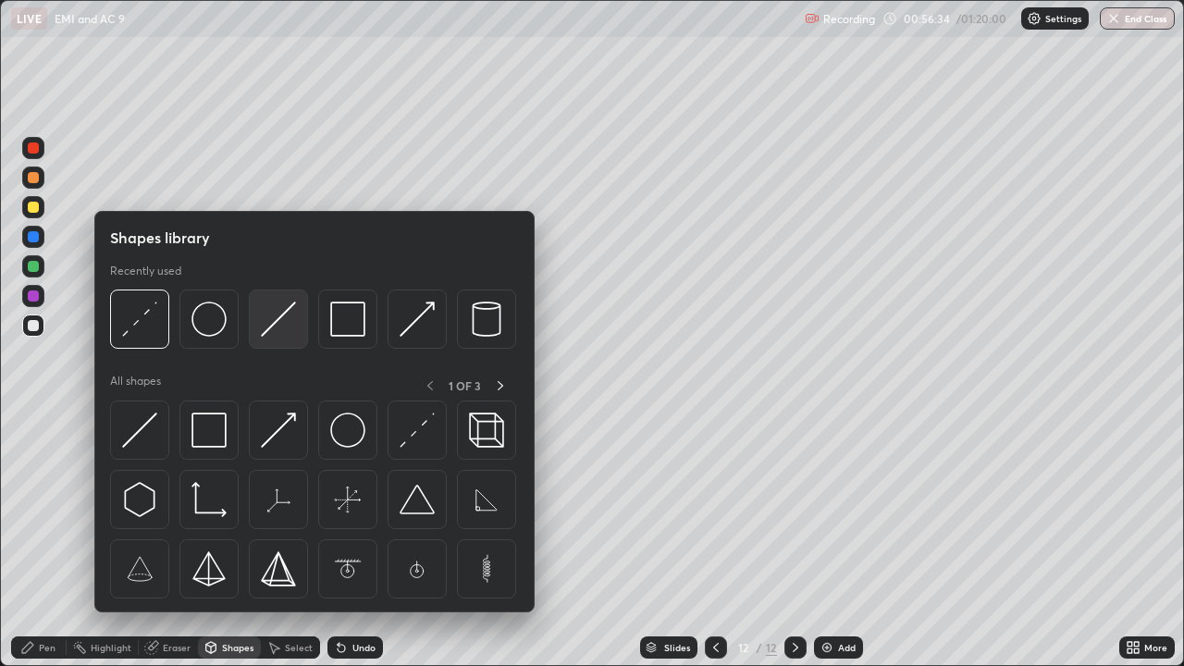
click at [273, 318] on img at bounding box center [278, 319] width 35 height 35
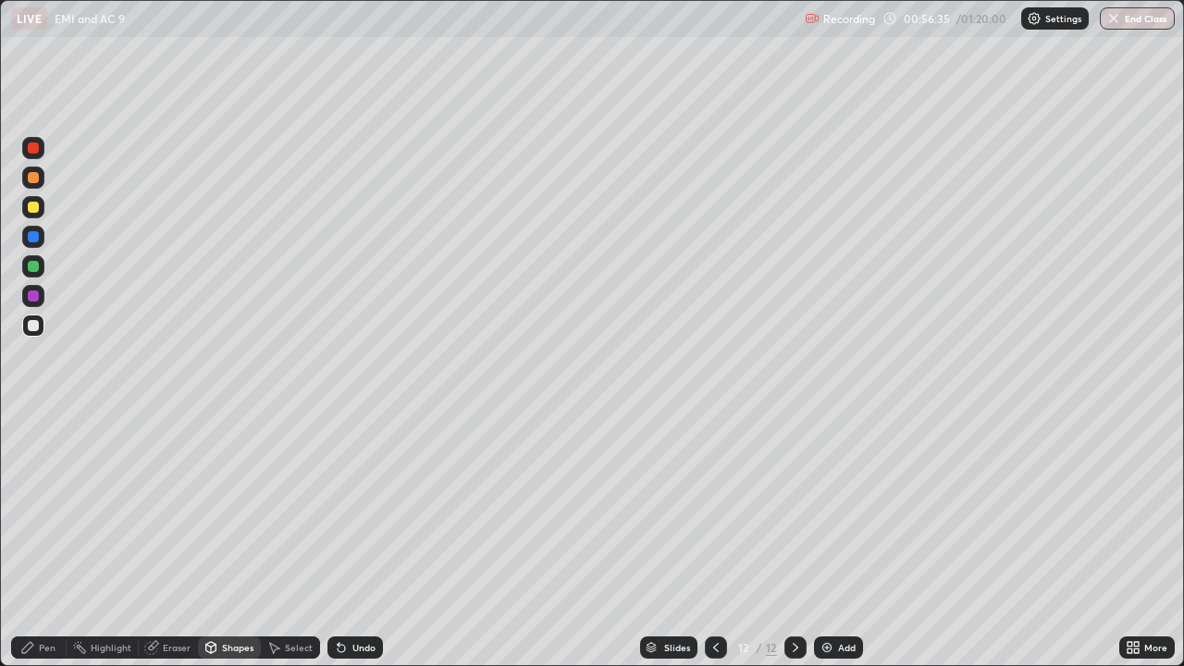
click at [31, 206] on div at bounding box center [33, 207] width 11 height 11
click at [229, 540] on div "Shapes" at bounding box center [229, 648] width 63 height 22
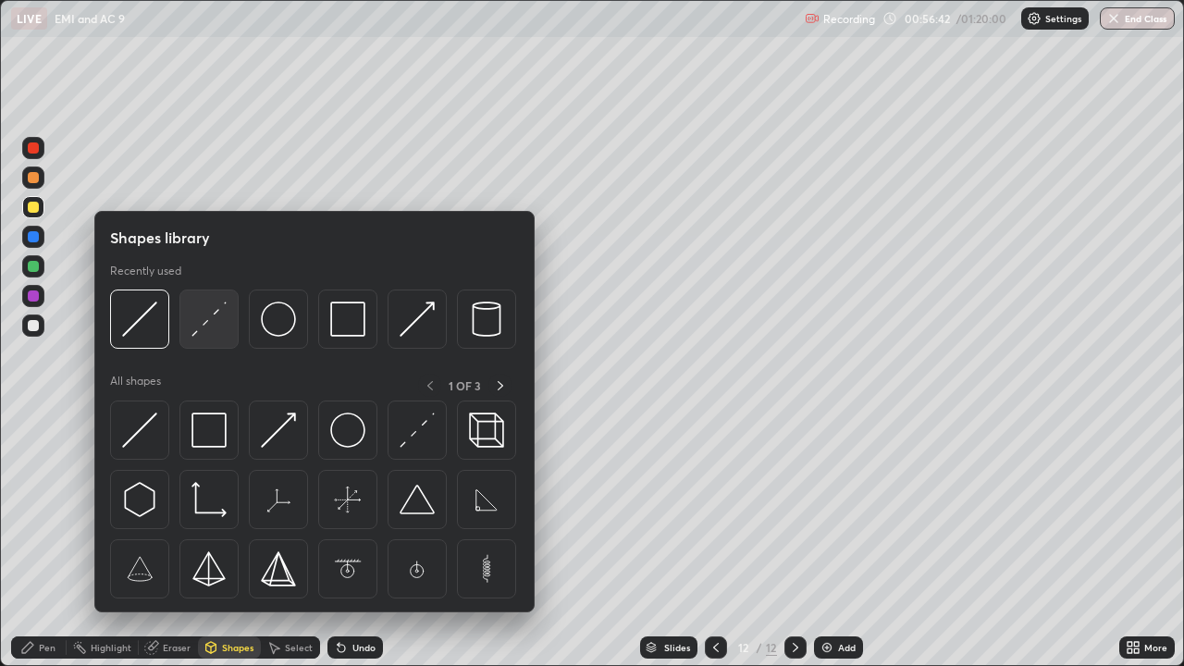
click at [219, 325] on img at bounding box center [209, 319] width 35 height 35
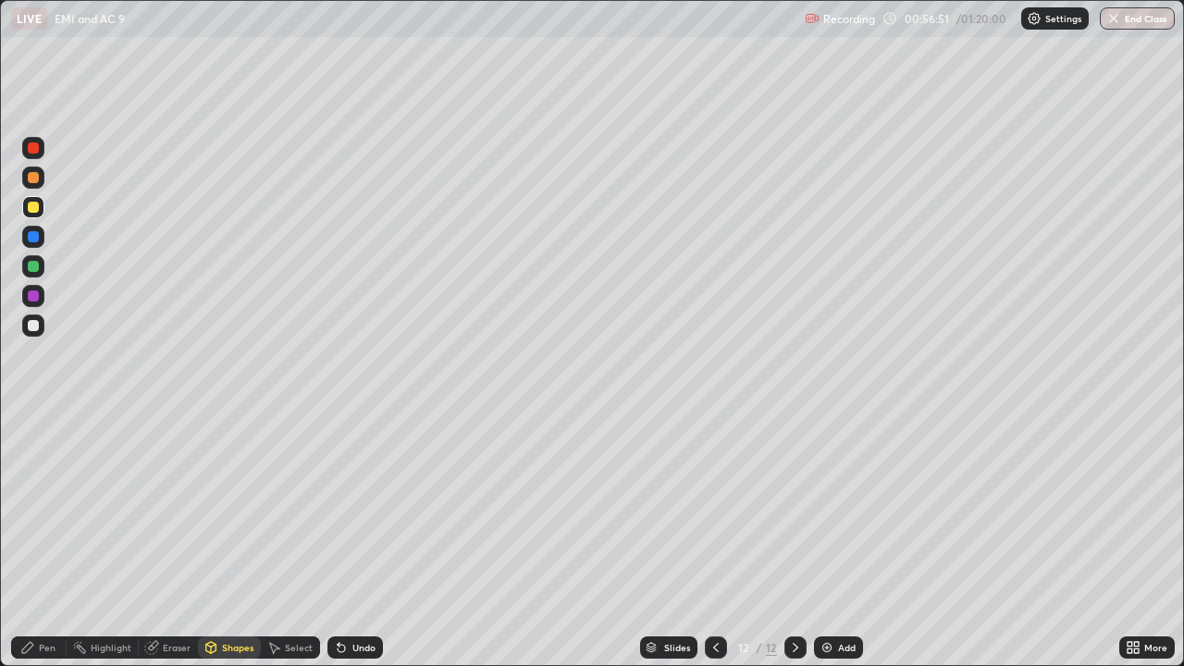
click at [241, 540] on div "Shapes" at bounding box center [237, 647] width 31 height 9
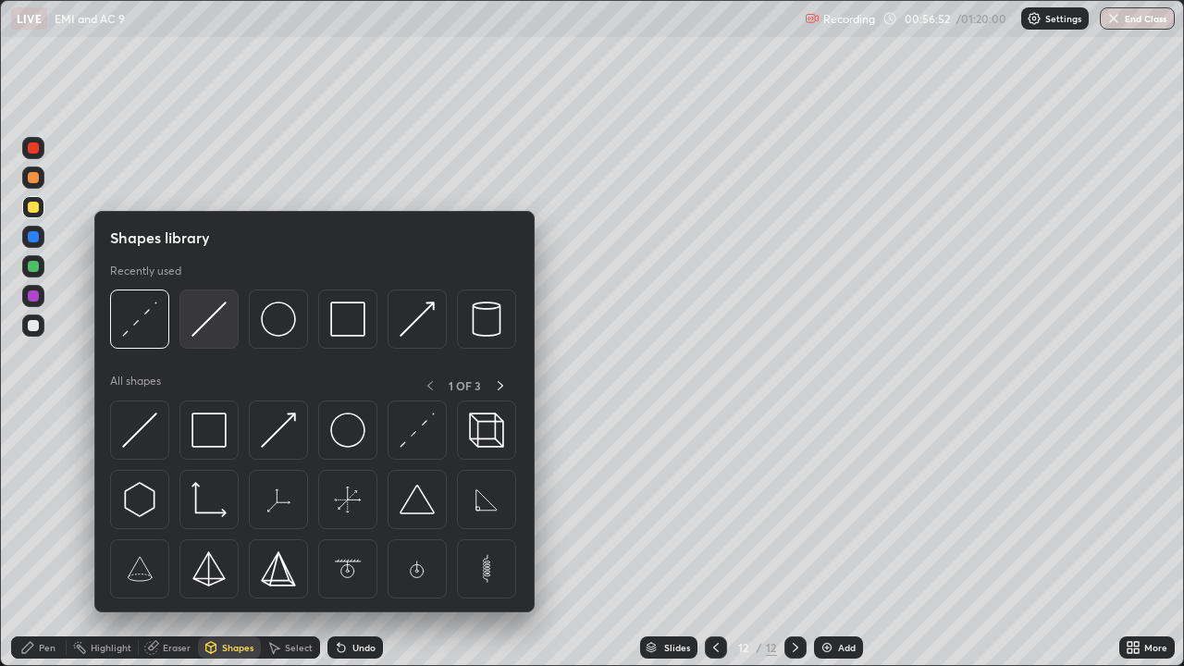
click at [204, 329] on img at bounding box center [209, 319] width 35 height 35
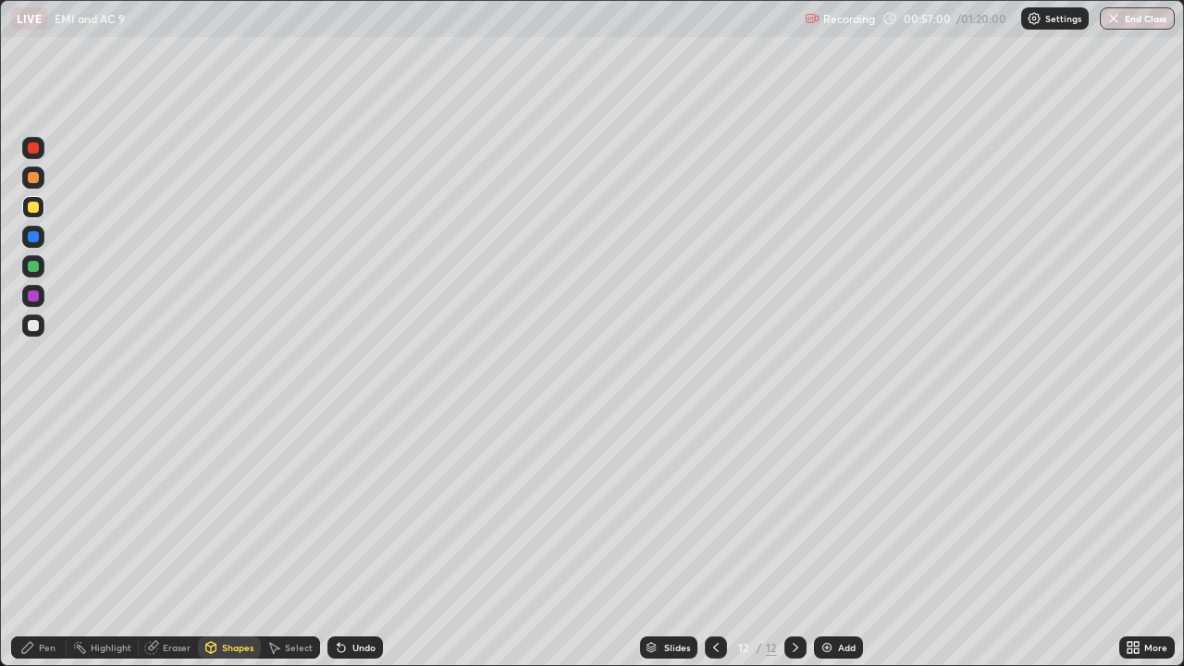
click at [220, 540] on div "Shapes" at bounding box center [229, 648] width 63 height 22
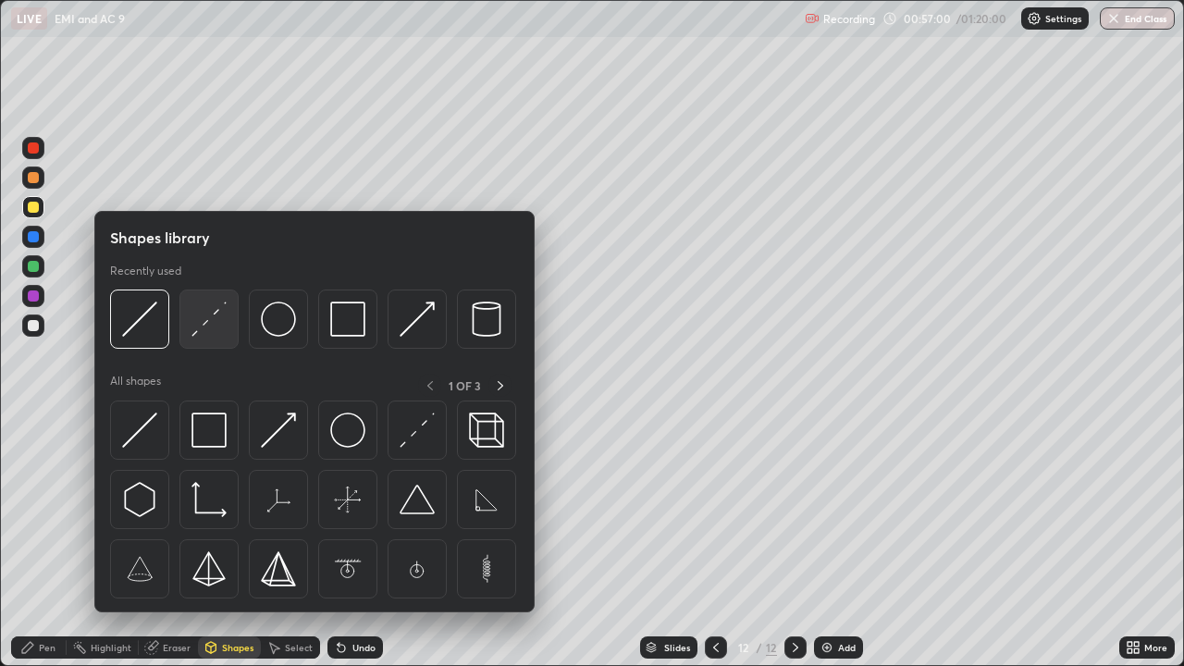
click at [204, 328] on img at bounding box center [209, 319] width 35 height 35
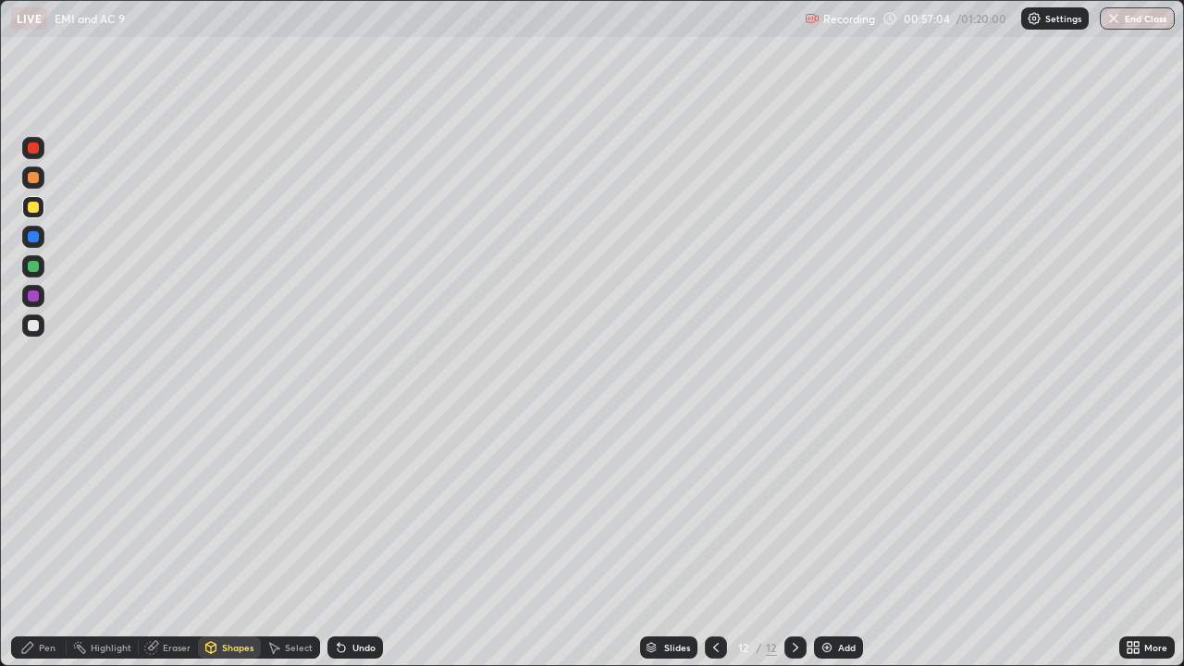
click at [239, 540] on div "Shapes" at bounding box center [229, 648] width 63 height 22
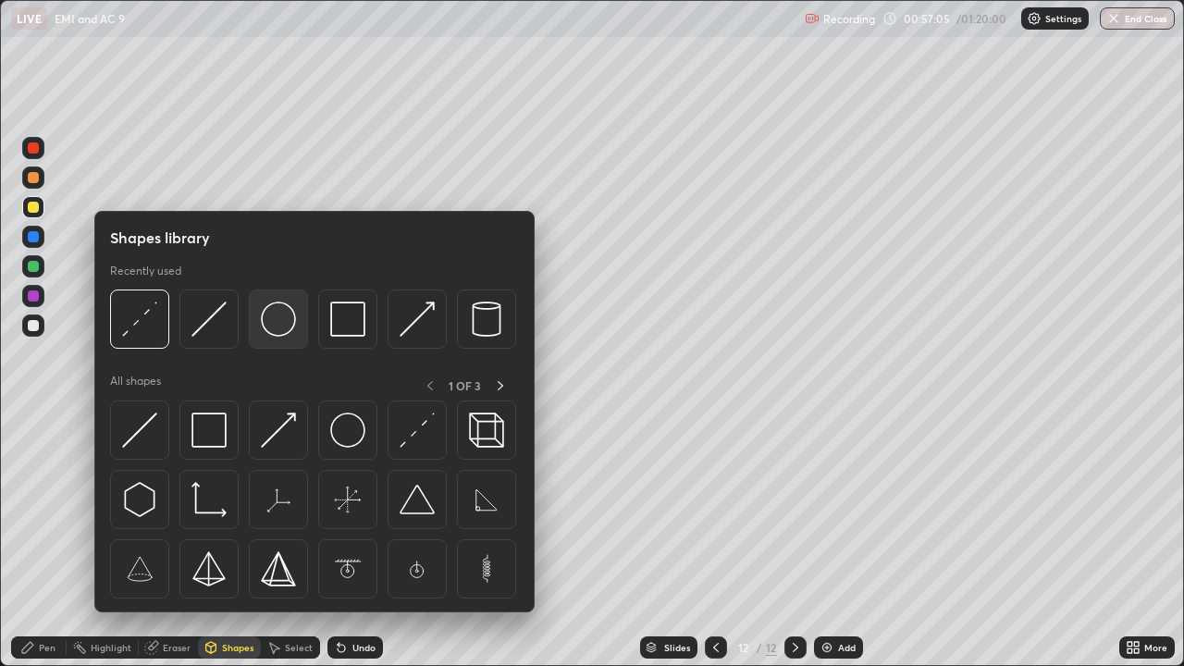
click at [293, 315] on img at bounding box center [278, 319] width 35 height 35
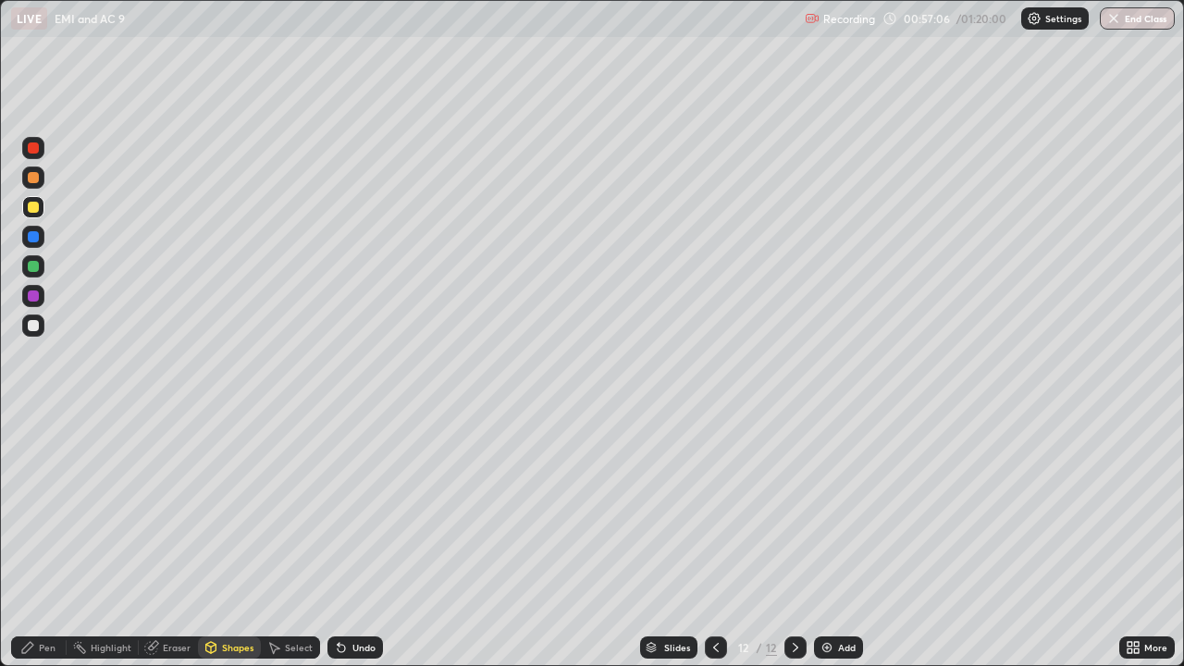
click at [40, 236] on div at bounding box center [33, 237] width 22 height 22
click at [51, 540] on div "Pen" at bounding box center [47, 647] width 17 height 9
click at [30, 328] on div at bounding box center [33, 325] width 11 height 11
click at [822, 540] on img at bounding box center [827, 647] width 15 height 15
click at [244, 540] on div "Shapes" at bounding box center [237, 647] width 31 height 9
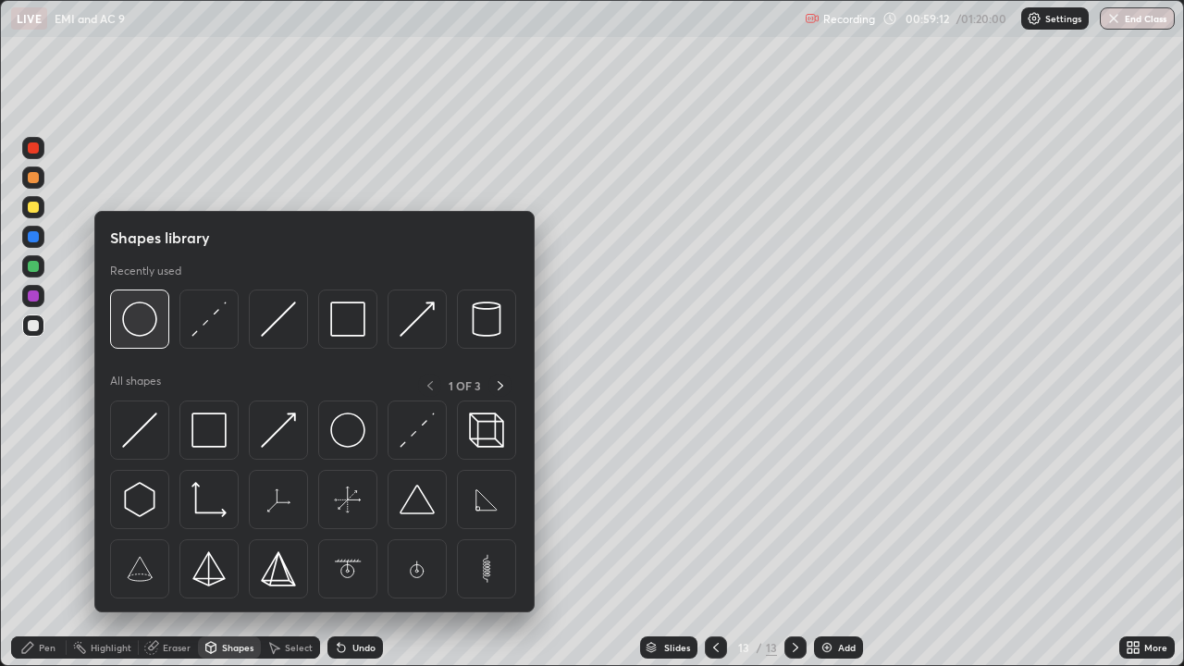
click at [147, 331] on img at bounding box center [139, 319] width 35 height 35
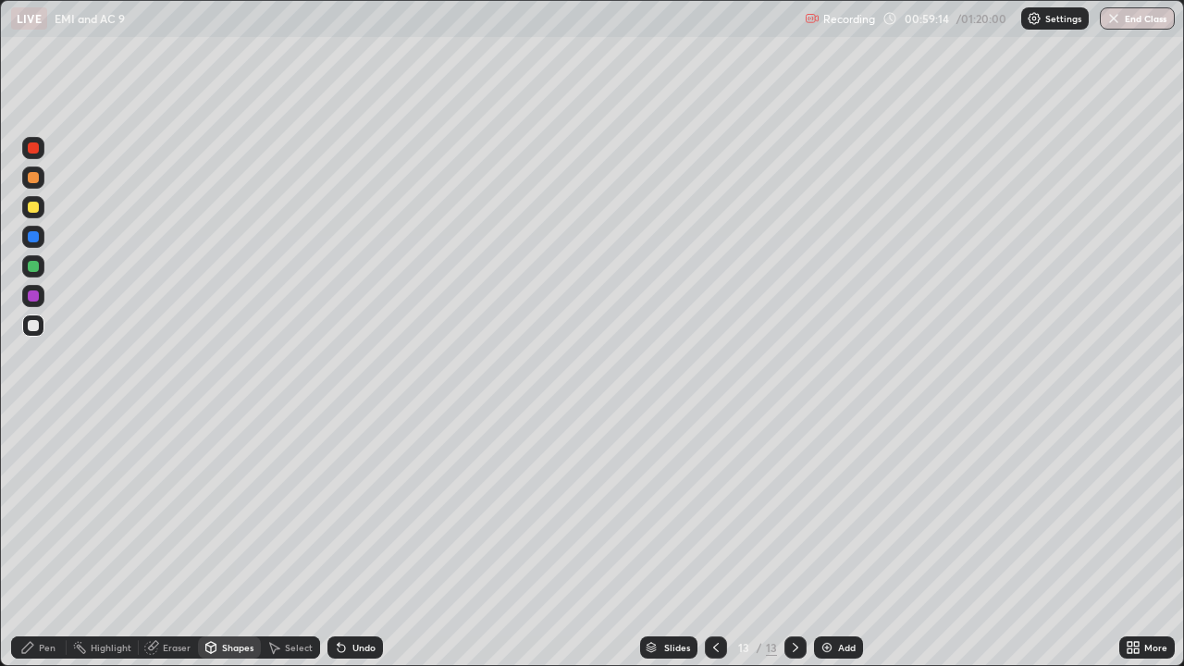
click at [173, 540] on div "Eraser" at bounding box center [177, 647] width 28 height 9
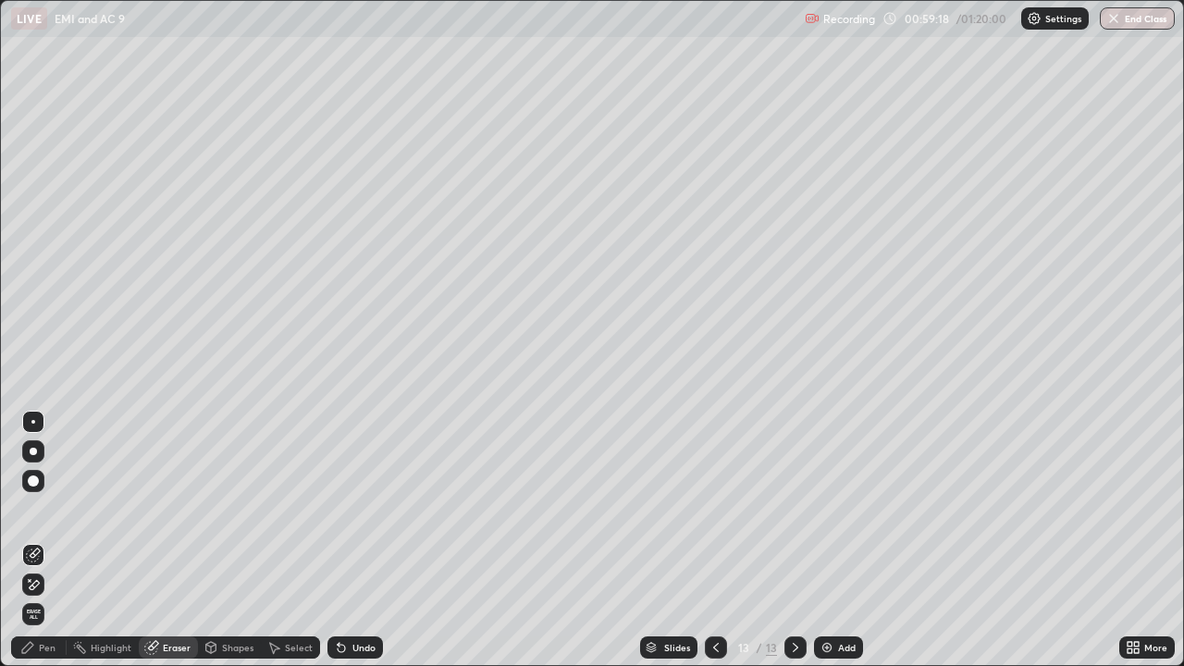
click at [211, 540] on icon at bounding box center [211, 650] width 0 height 6
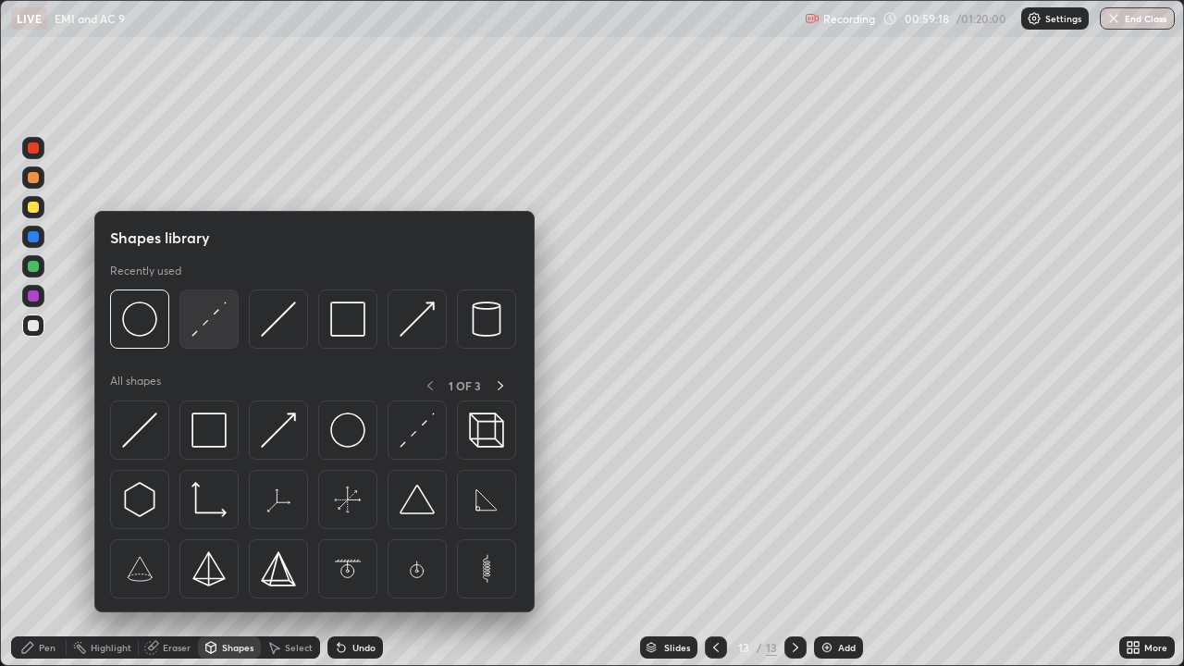
click at [202, 332] on img at bounding box center [209, 319] width 35 height 35
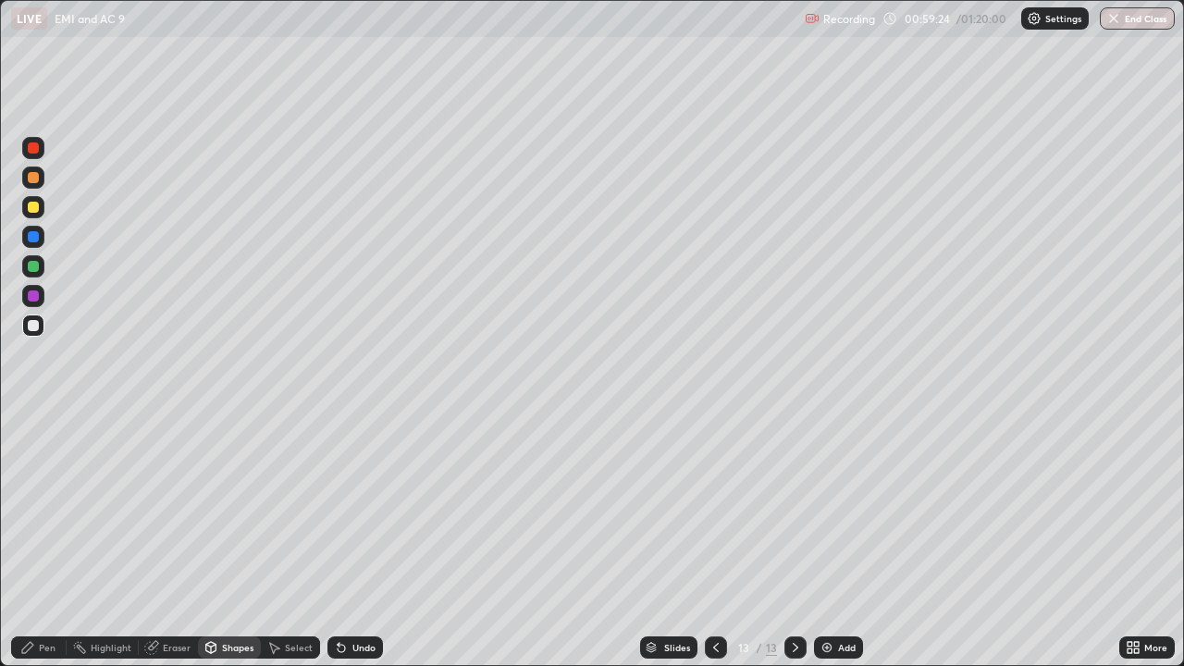
click at [231, 540] on div "Shapes" at bounding box center [237, 647] width 31 height 9
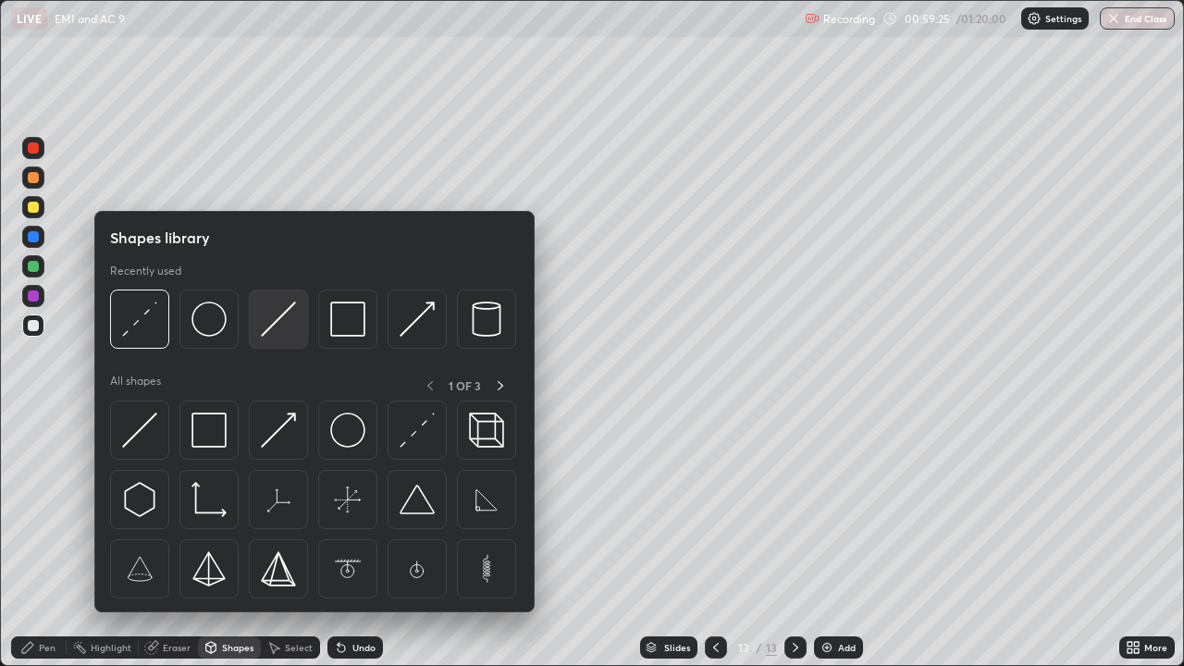
click at [279, 321] on img at bounding box center [278, 319] width 35 height 35
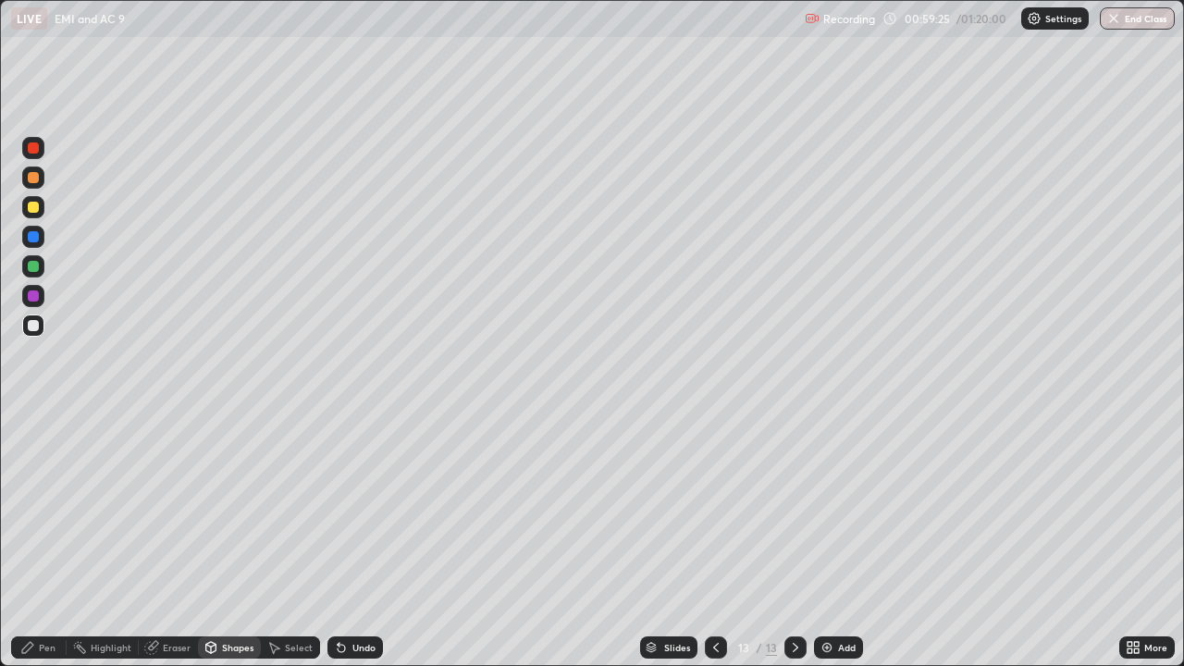
click at [31, 207] on div at bounding box center [33, 207] width 11 height 11
click at [229, 540] on div "Shapes" at bounding box center [237, 647] width 31 height 9
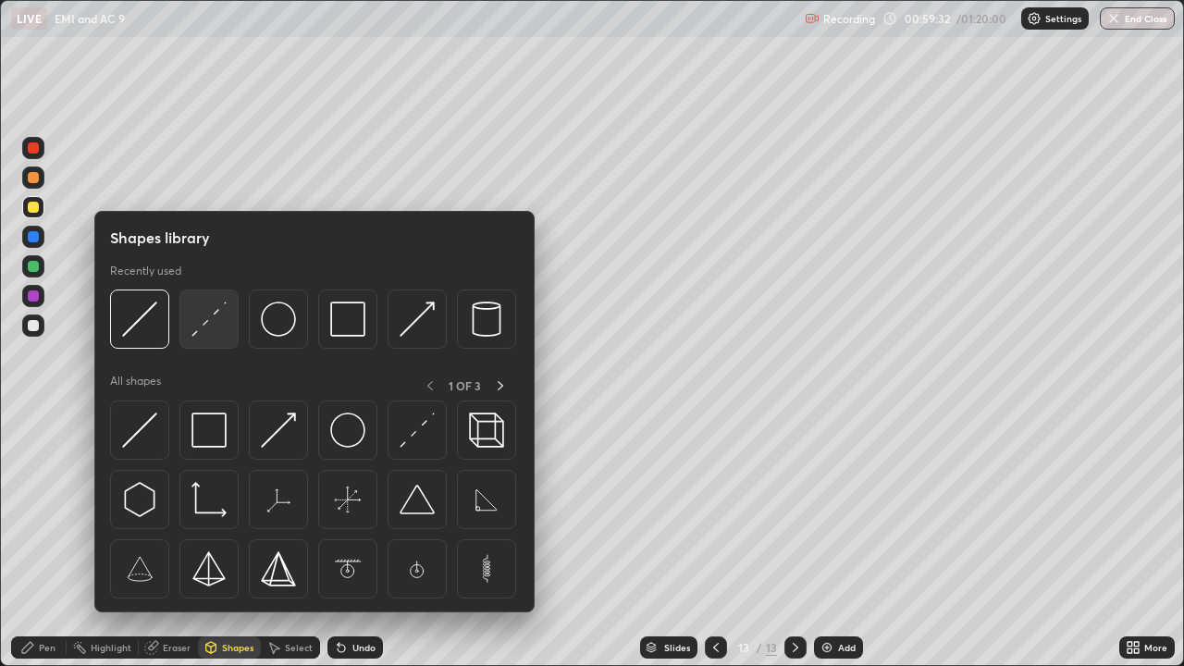
click at [211, 323] on img at bounding box center [209, 319] width 35 height 35
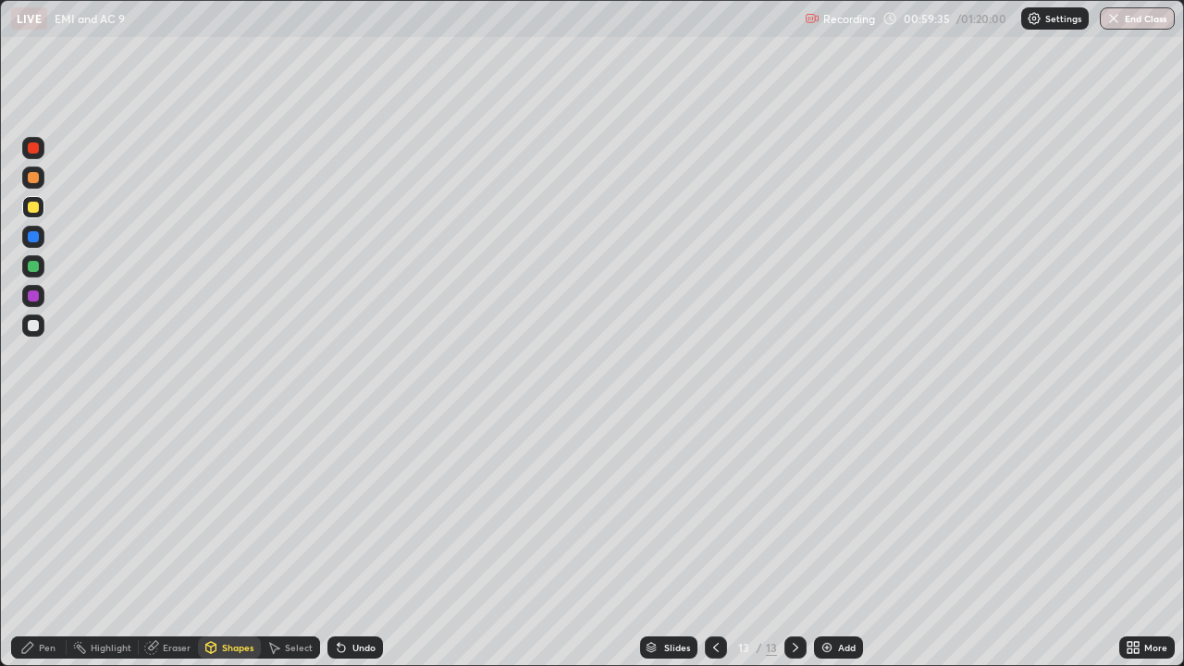
click at [231, 540] on div "Shapes" at bounding box center [237, 647] width 31 height 9
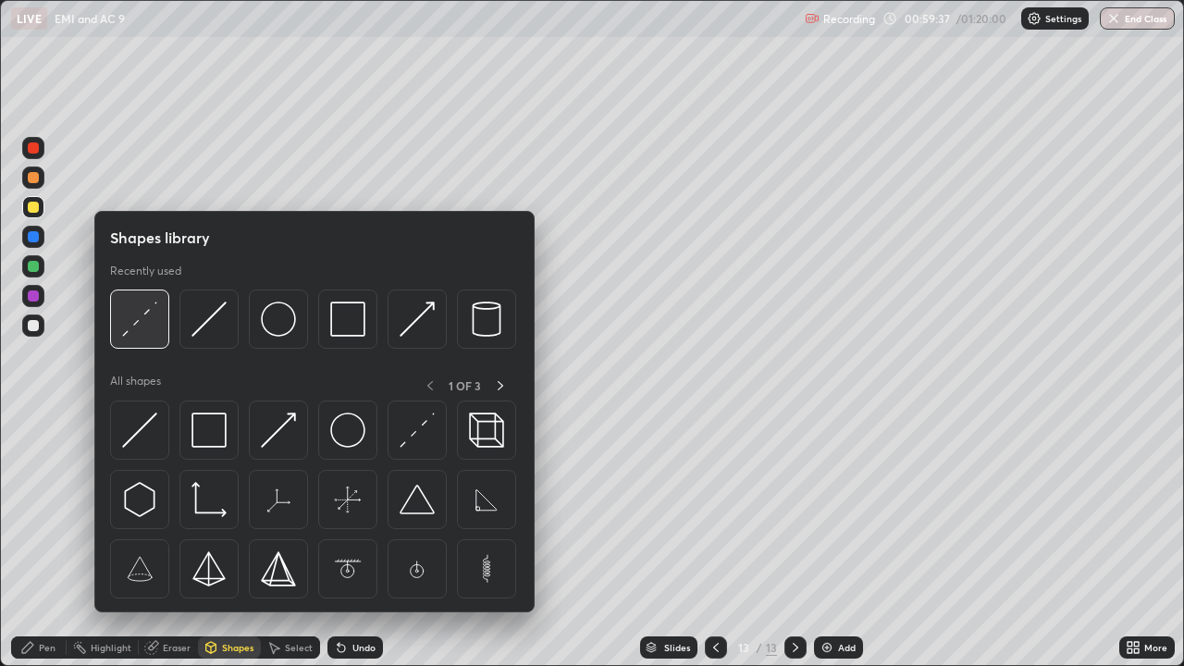
click at [142, 329] on img at bounding box center [139, 319] width 35 height 35
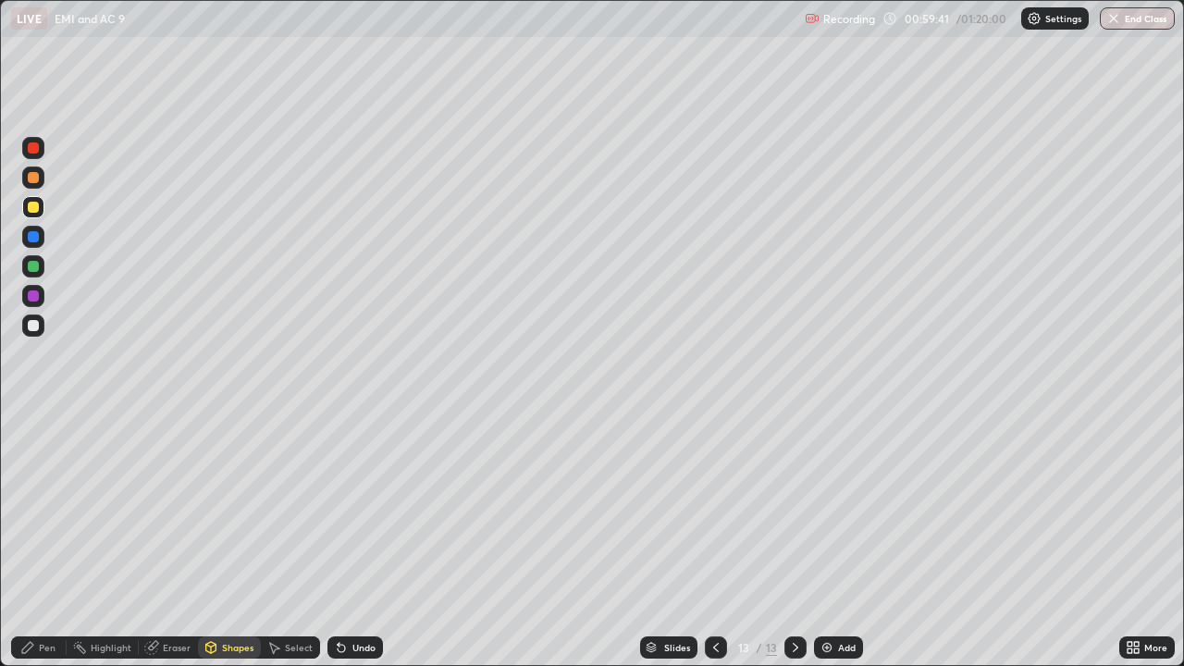
click at [235, 540] on div "Shapes" at bounding box center [237, 647] width 31 height 9
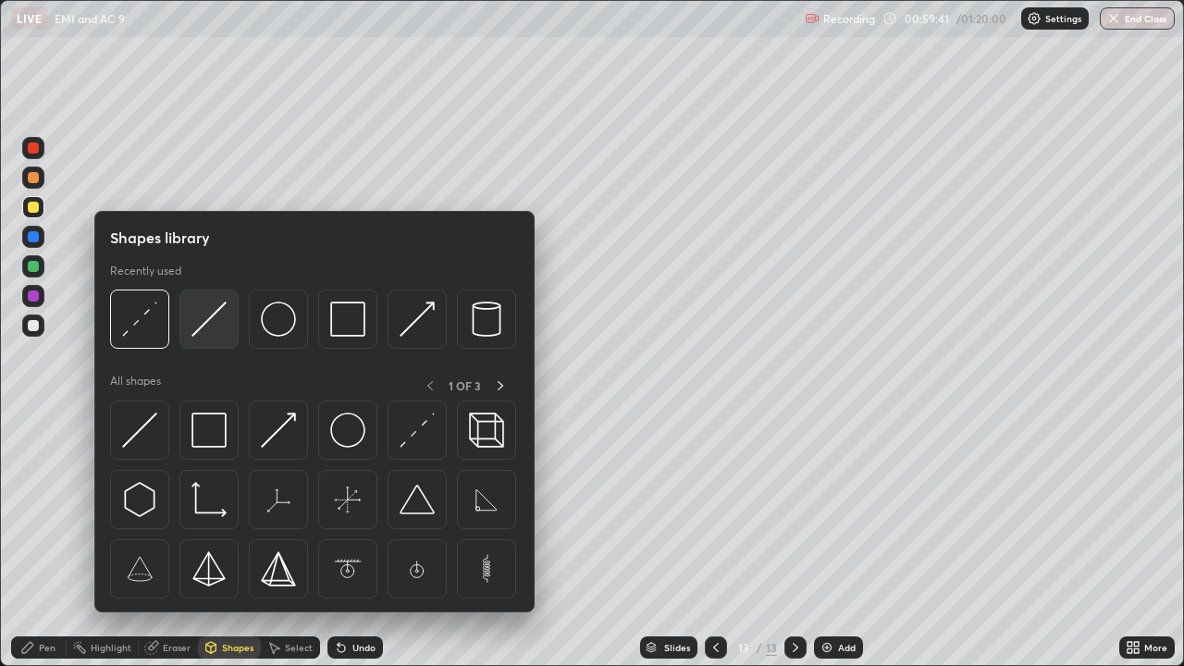
click at [203, 319] on img at bounding box center [209, 319] width 35 height 35
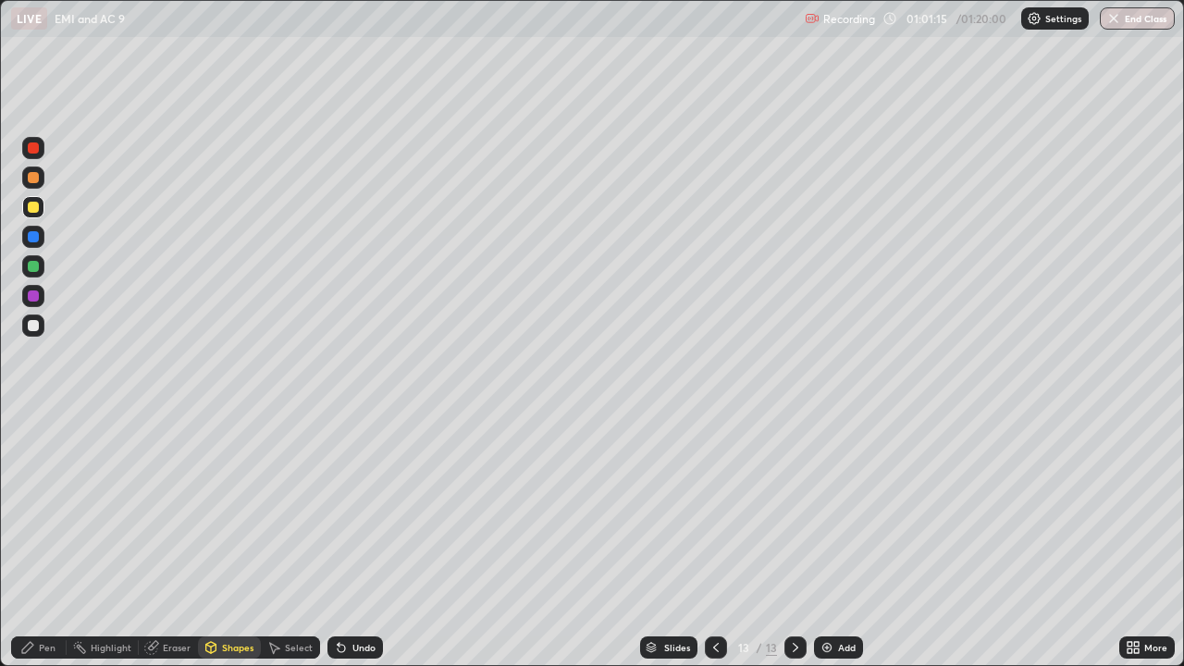
click at [42, 540] on div "Pen" at bounding box center [47, 647] width 17 height 9
click at [221, 540] on div "Shapes" at bounding box center [229, 648] width 63 height 22
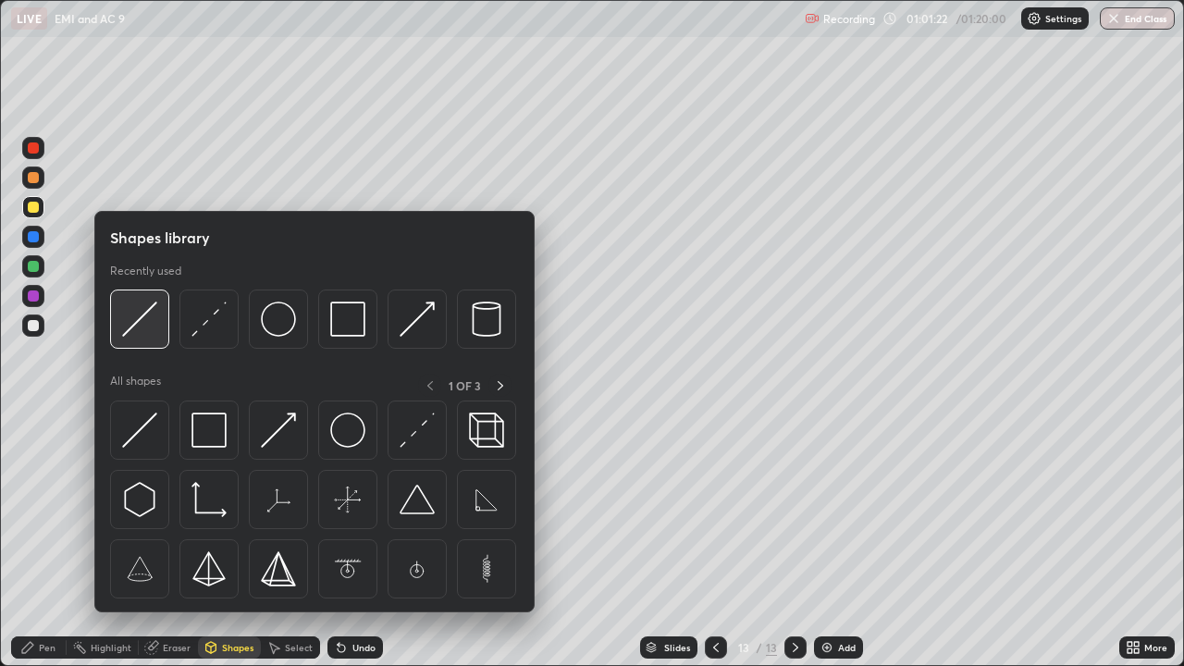
click at [146, 325] on img at bounding box center [139, 319] width 35 height 35
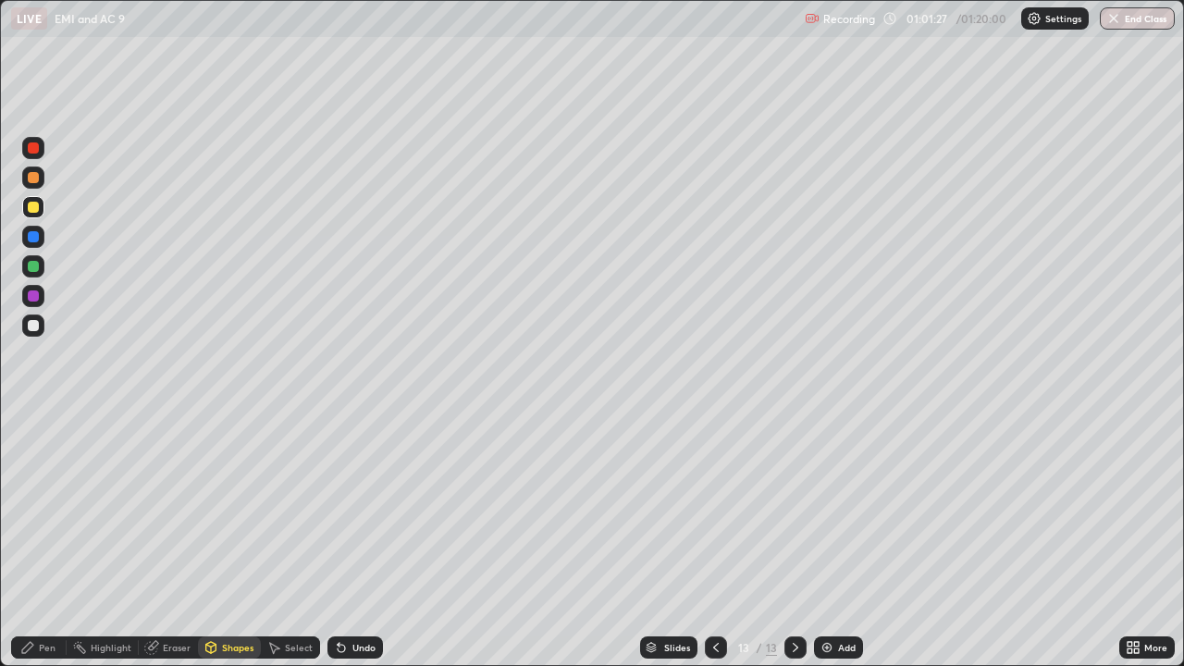
click at [58, 540] on div "Pen" at bounding box center [39, 648] width 56 height 22
click at [40, 331] on div at bounding box center [33, 326] width 22 height 22
click at [714, 540] on icon at bounding box center [716, 647] width 15 height 15
click at [795, 540] on icon at bounding box center [795, 647] width 15 height 15
click at [843, 540] on div "Add" at bounding box center [847, 647] width 18 height 9
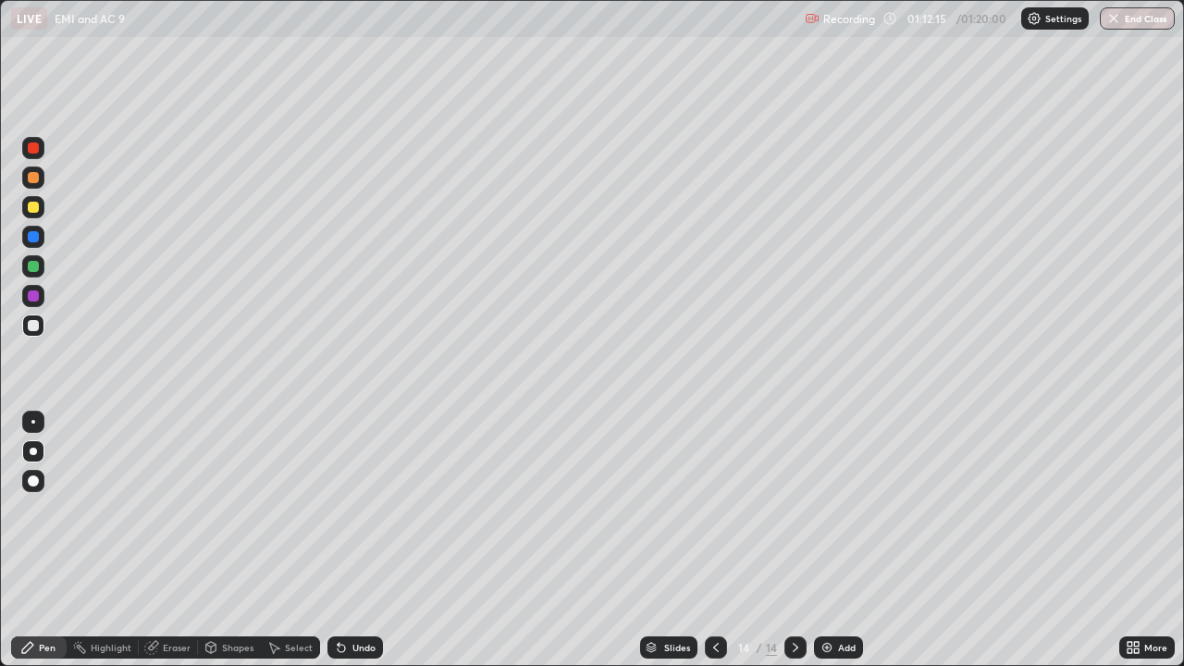
click at [251, 540] on div "Shapes" at bounding box center [237, 647] width 31 height 9
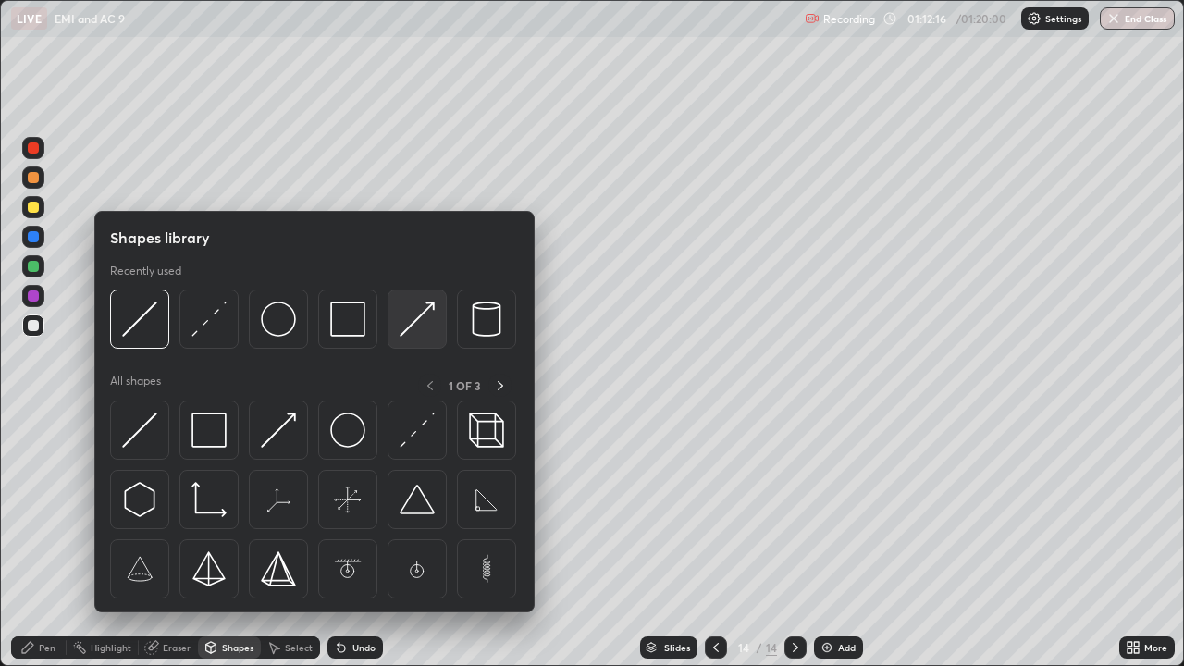
click at [402, 325] on img at bounding box center [417, 319] width 35 height 35
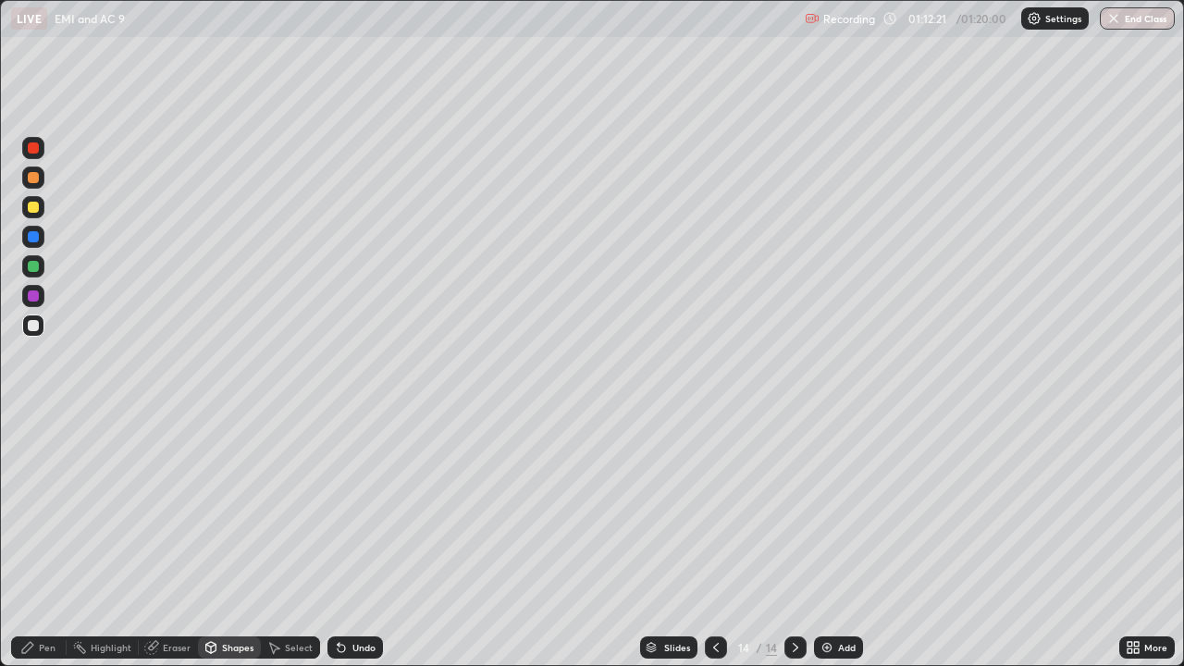
click at [39, 540] on div "Pen" at bounding box center [47, 647] width 17 height 9
click at [229, 540] on div "Shapes" at bounding box center [237, 647] width 31 height 9
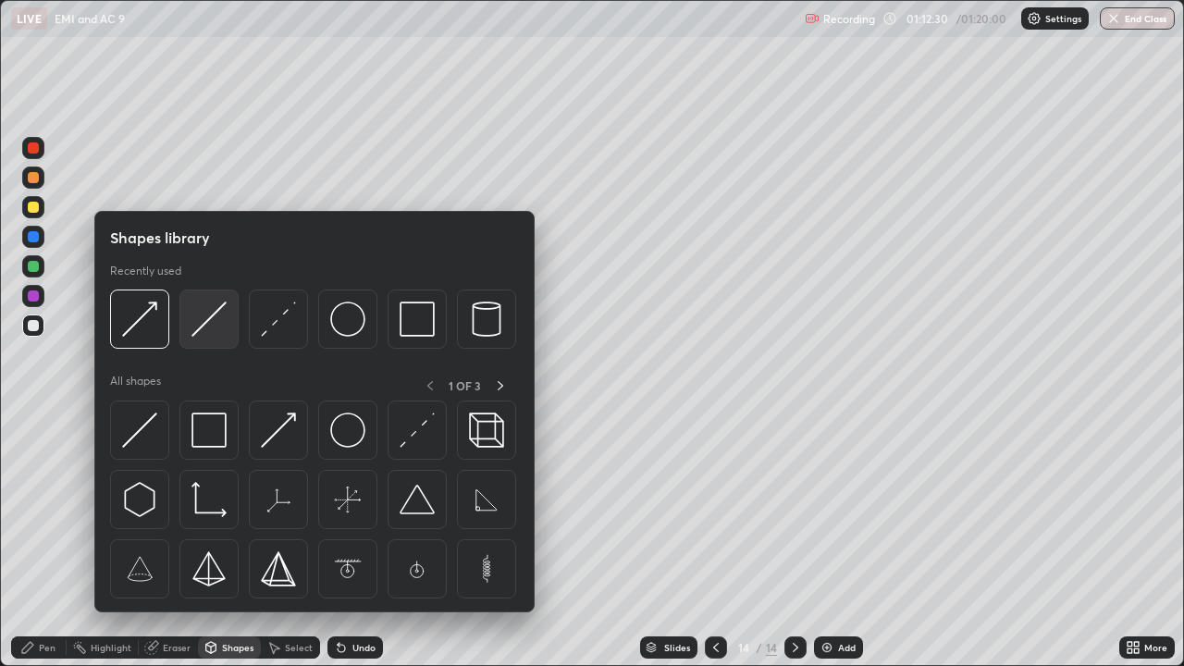
click at [212, 328] on img at bounding box center [209, 319] width 35 height 35
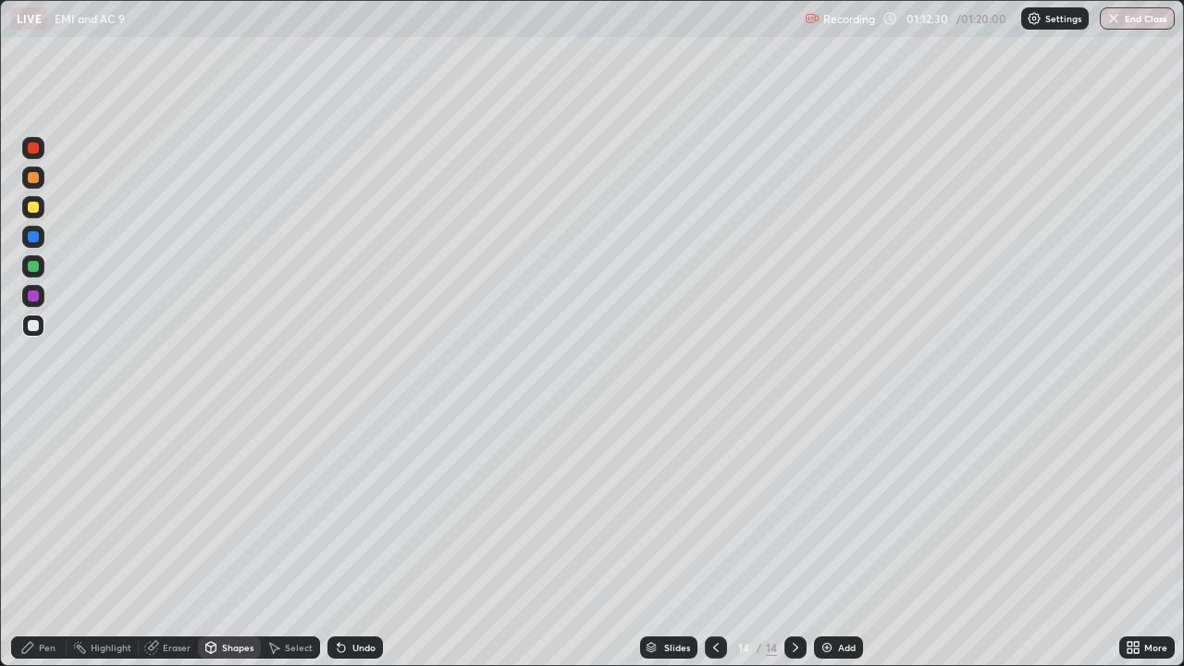
click at [36, 211] on div at bounding box center [33, 207] width 11 height 11
click at [175, 540] on div "Eraser" at bounding box center [177, 647] width 28 height 9
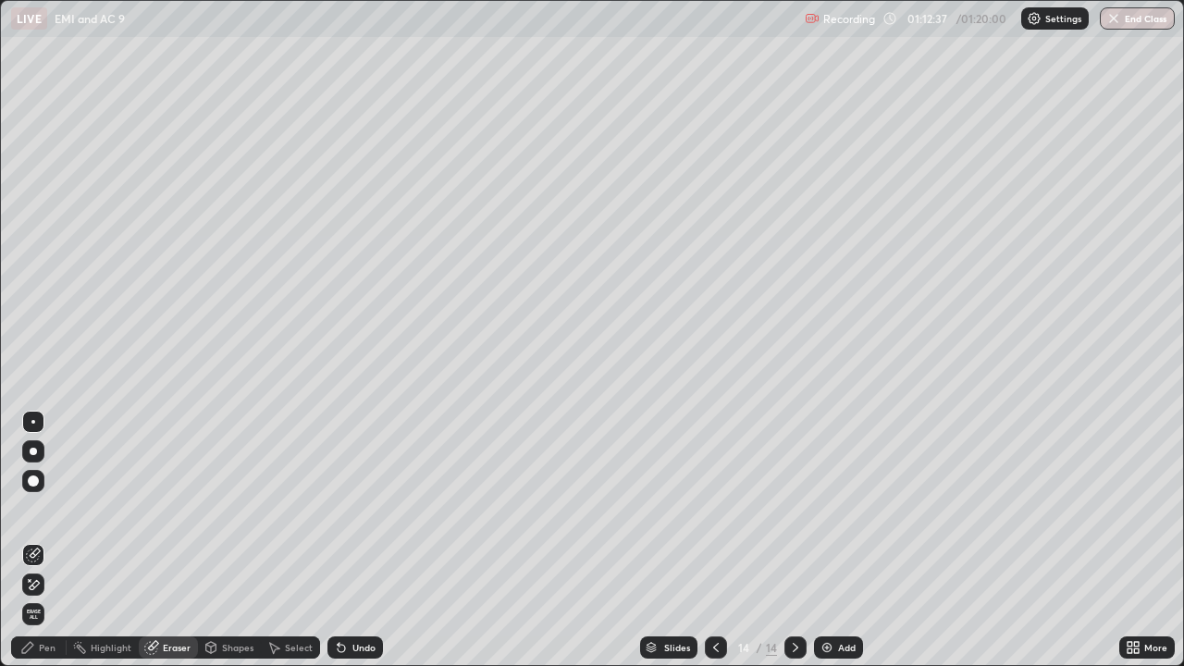
click at [45, 540] on div "Pen" at bounding box center [39, 648] width 56 height 22
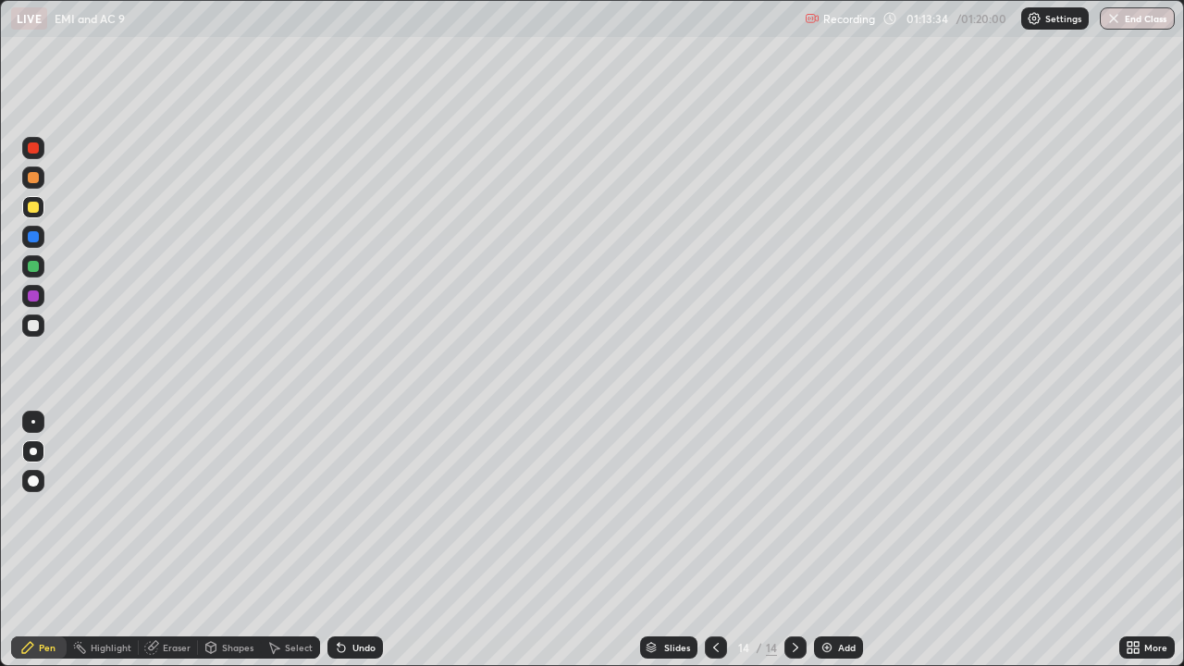
click at [37, 334] on div at bounding box center [33, 326] width 22 height 22
click at [714, 540] on icon at bounding box center [716, 647] width 15 height 15
click at [794, 540] on icon at bounding box center [795, 647] width 15 height 15
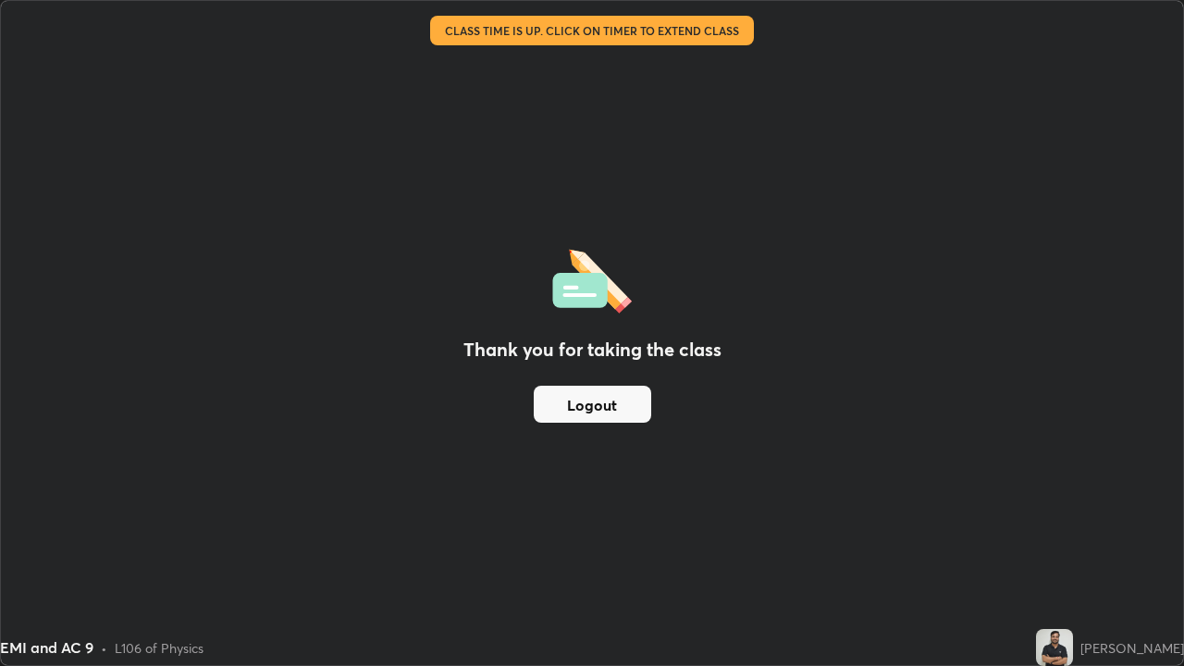
click at [619, 400] on button "Logout" at bounding box center [592, 404] width 117 height 37
